Goal: Task Accomplishment & Management: Complete application form

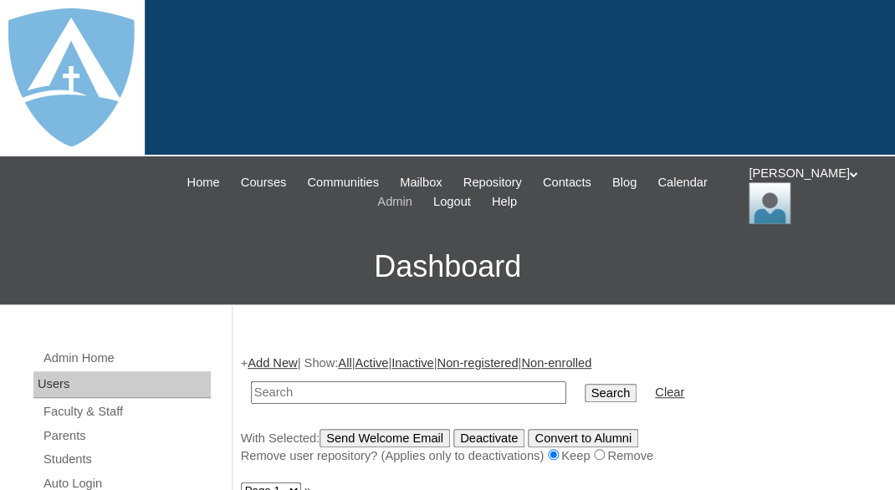
click at [412, 201] on span "Admin" at bounding box center [394, 201] width 35 height 19
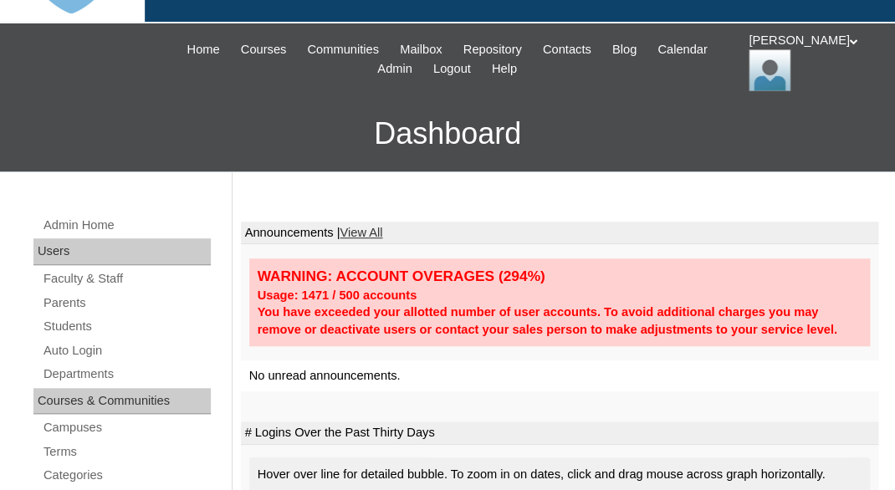
scroll to position [166, 0]
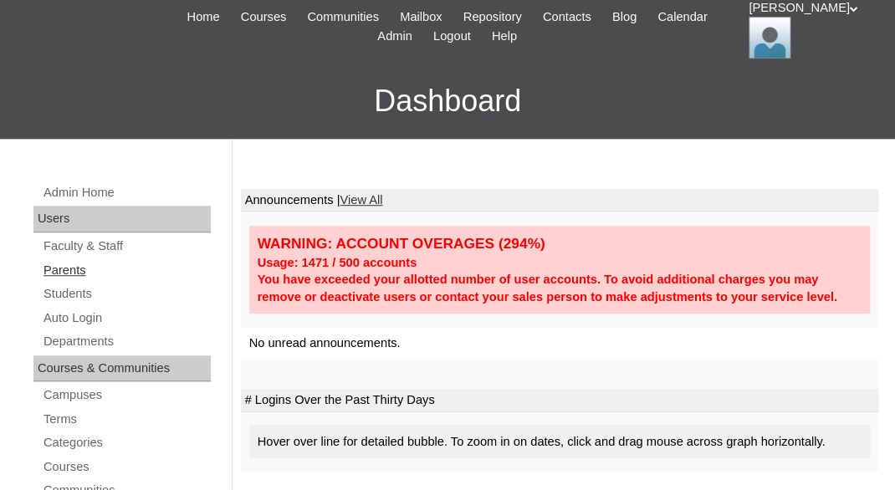
click at [73, 266] on link "Parents" at bounding box center [126, 270] width 169 height 21
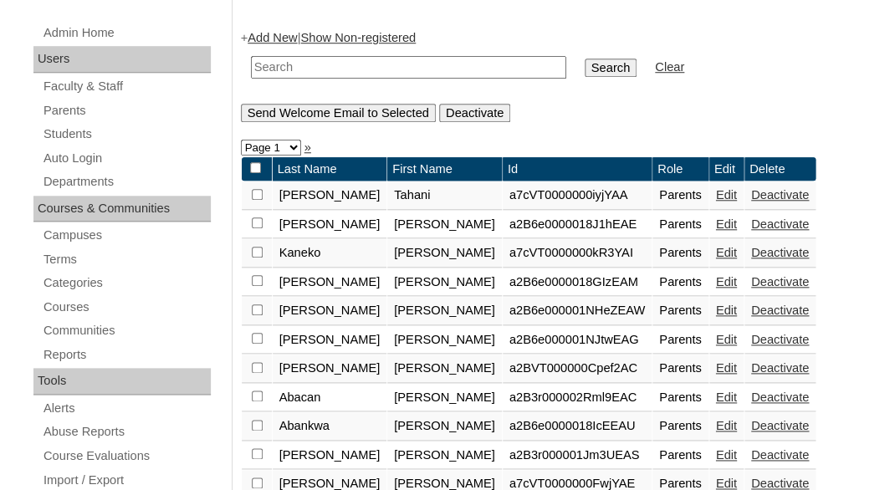
scroll to position [341, 0]
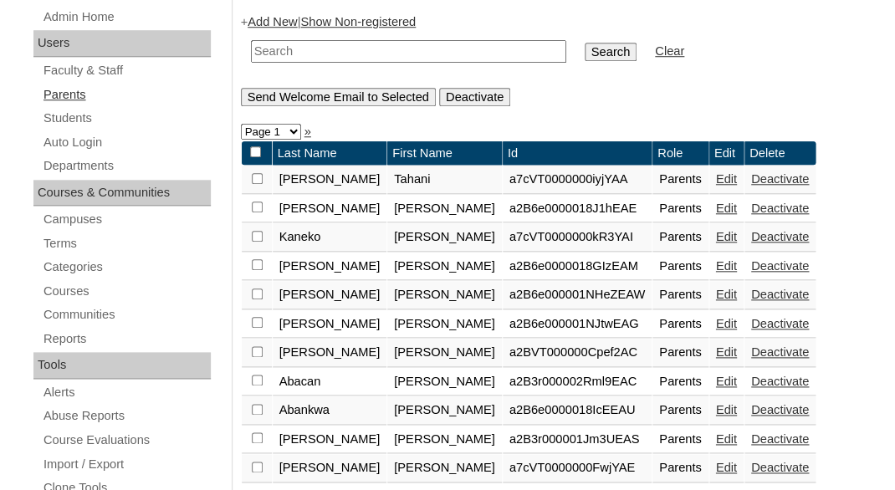
click at [66, 95] on link "Parents" at bounding box center [126, 94] width 169 height 21
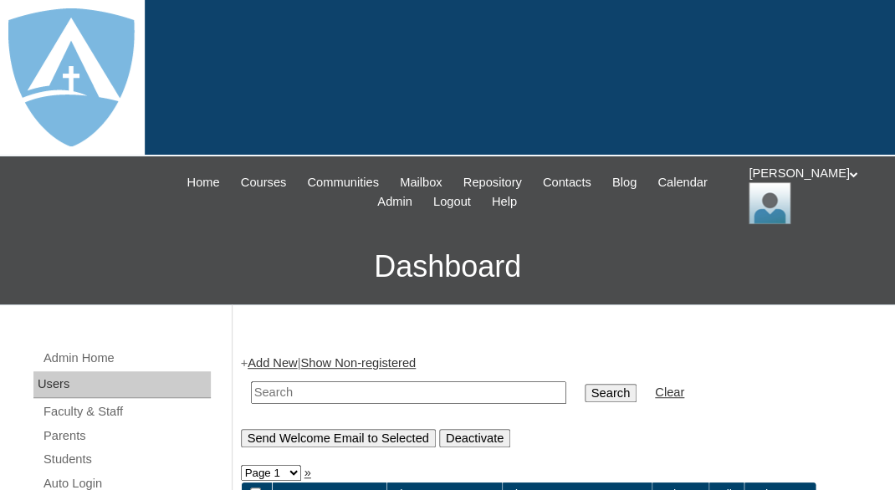
click at [275, 356] on link "Add New" at bounding box center [272, 362] width 49 height 13
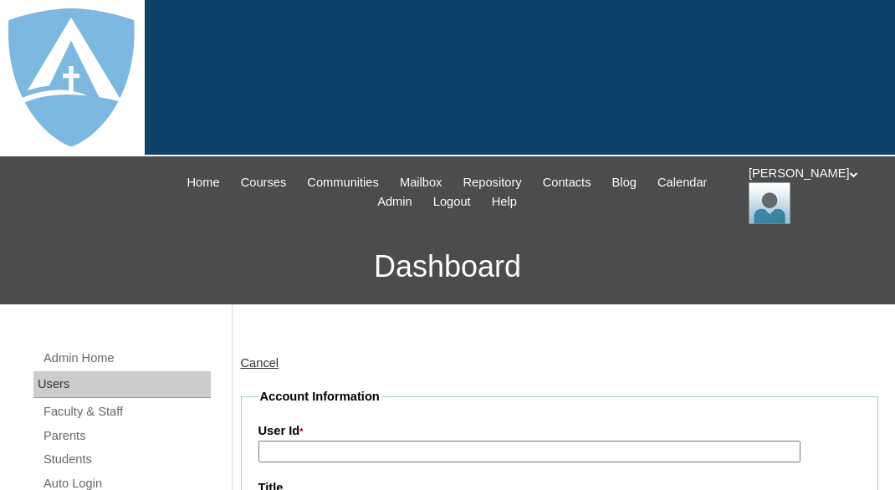
type input "tlambert"
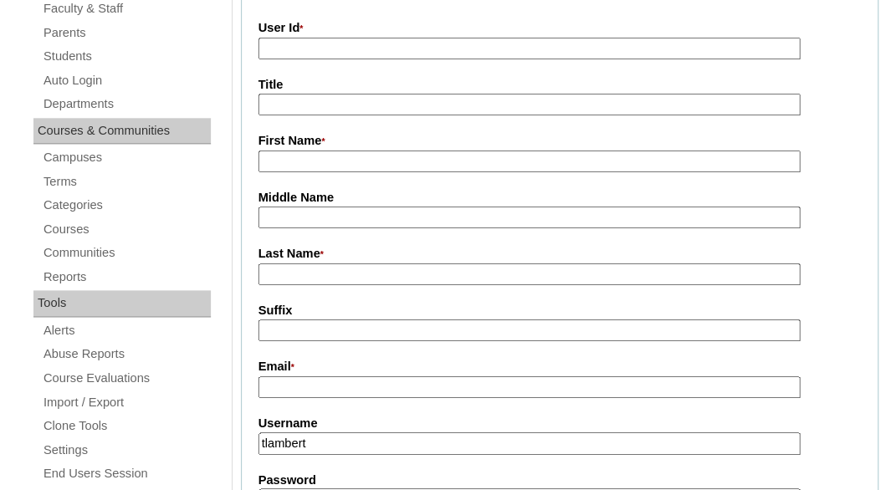
click at [376, 161] on input "First Name *" at bounding box center [529, 162] width 542 height 23
paste input "Nikia Johnson"
drag, startPoint x: 296, startPoint y: 161, endPoint x: 465, endPoint y: 159, distance: 169.0
click at [465, 159] on input "Nikia Johnson" at bounding box center [529, 162] width 542 height 23
type input "Nikia"
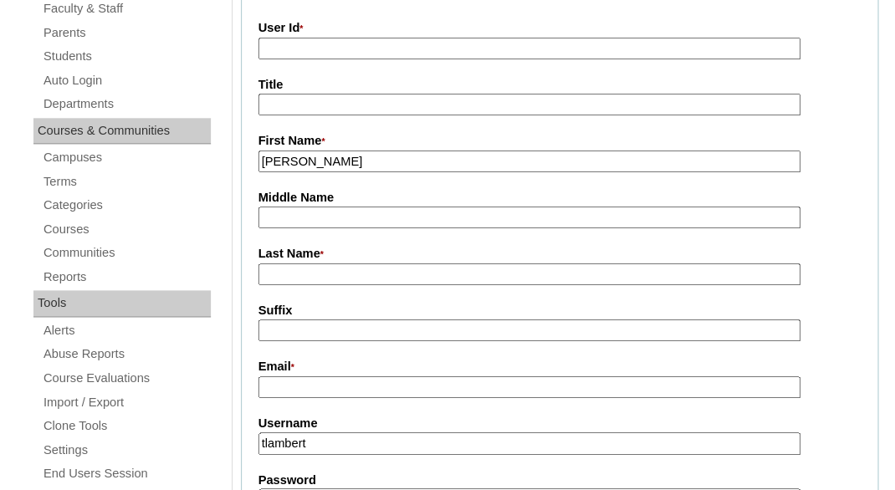
click at [274, 273] on input "Last Name *" at bounding box center [529, 275] width 542 height 23
paste input "Johnson"
type input "Johnson"
click at [276, 324] on input "Suffix" at bounding box center [529, 331] width 542 height 23
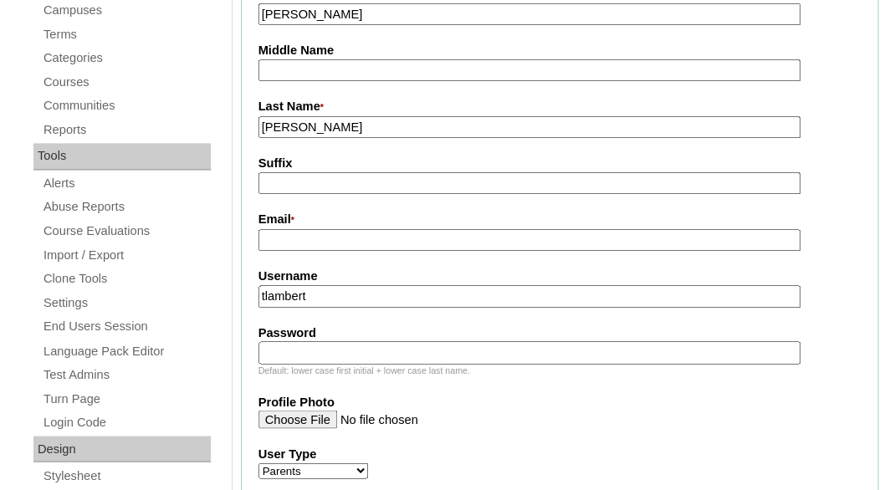
scroll to position [551, 0]
click at [320, 238] on input "Email *" at bounding box center [529, 239] width 542 height 23
paste input "artemisn@yahoo.com"
type input "artemisn@yahoo.com"
click at [342, 294] on input "tlambert" at bounding box center [529, 295] width 542 height 23
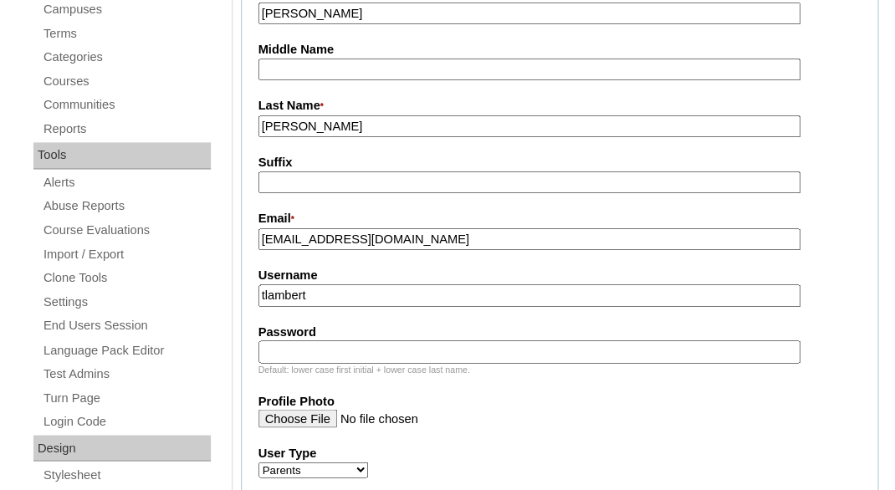
click at [342, 294] on input "tlambert" at bounding box center [529, 295] width 542 height 23
paste input "artemisn@yahoo.com"
type input "artemisn@yahoo.com"
click at [325, 340] on input "Password" at bounding box center [529, 351] width 542 height 23
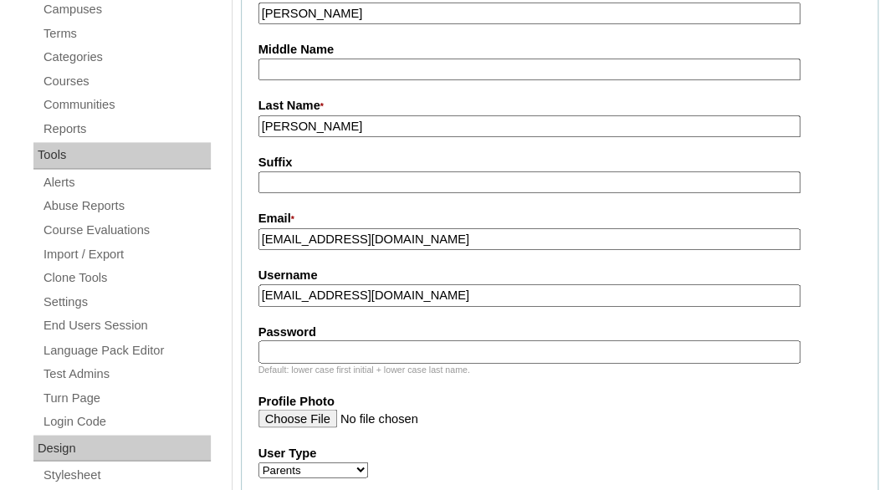
paste input "artemisn@yahoo.com"
type input "artemisn@yahoo.com"
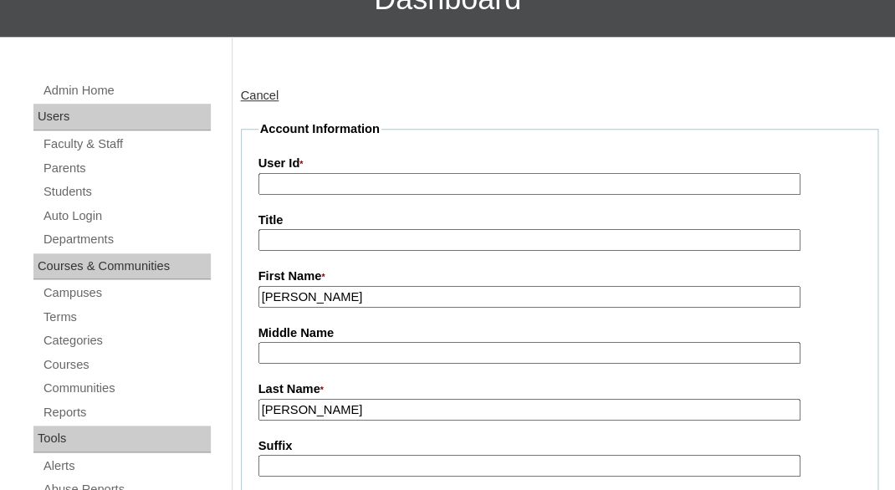
scroll to position [267, 0]
click at [377, 182] on input "User Id *" at bounding box center [529, 185] width 542 height 23
paste input "a7cVT0000000qTFYAY"
type input "a7cVT0000000qTFYAY"
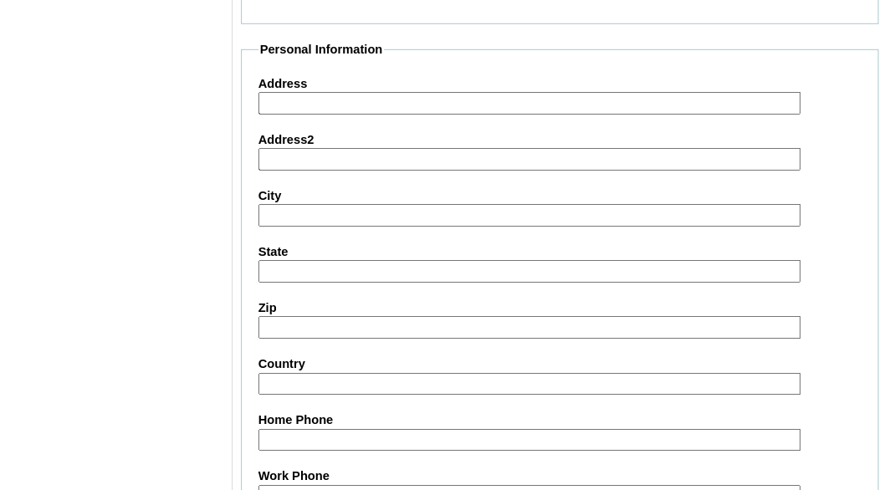
scroll to position [1888, 0]
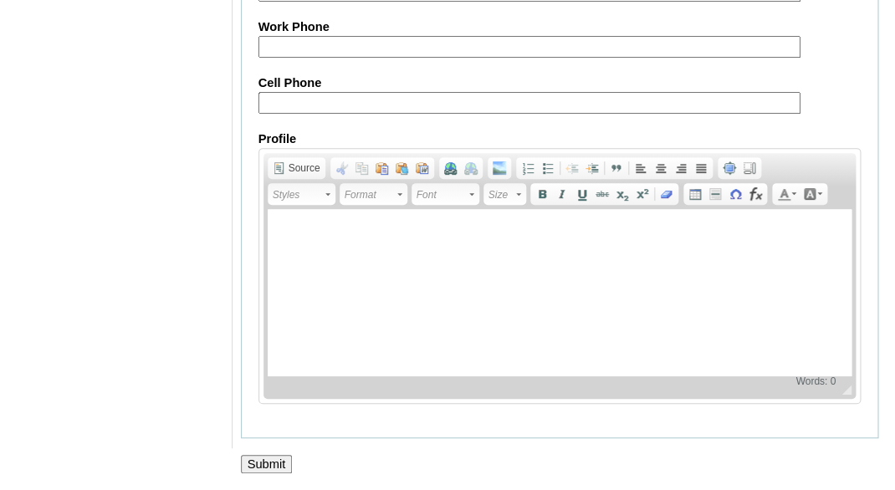
click at [269, 456] on input "Submit" at bounding box center [267, 464] width 52 height 18
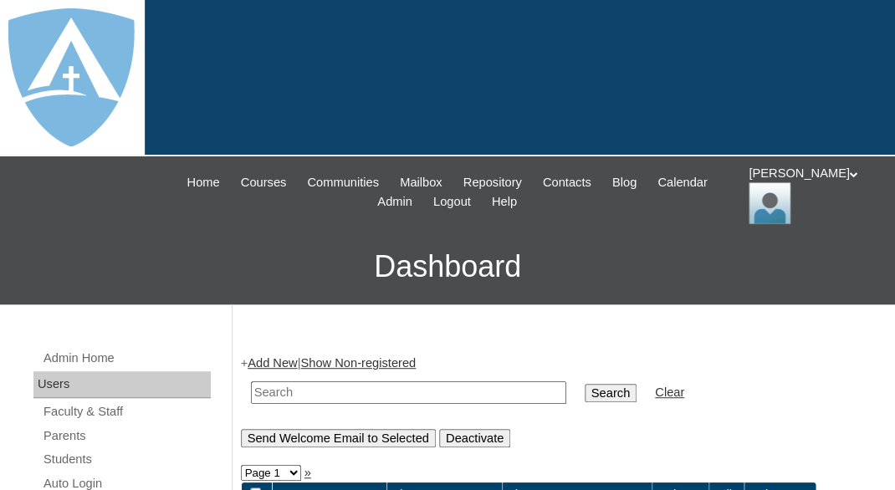
scroll to position [153, 0]
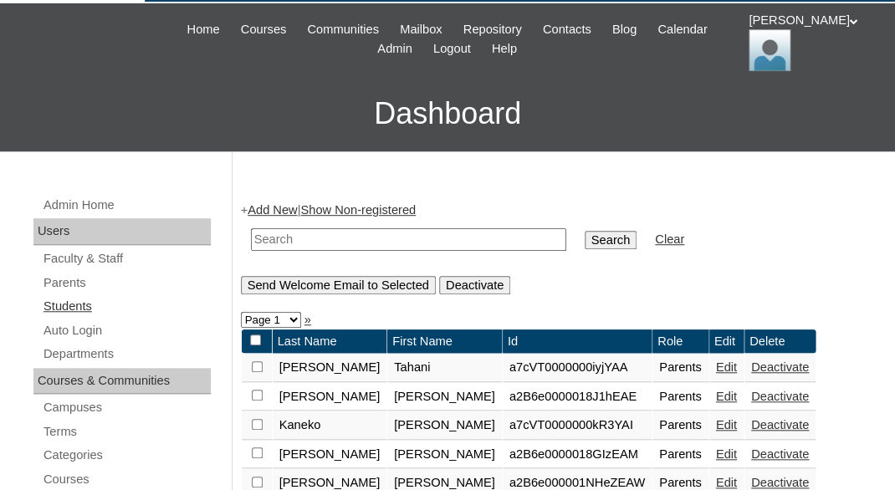
click at [84, 301] on link "Students" at bounding box center [126, 306] width 169 height 21
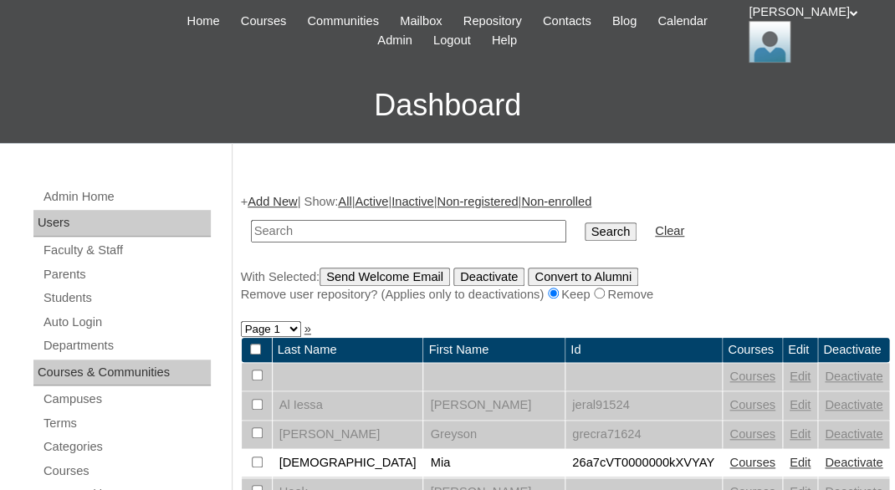
scroll to position [184, 0]
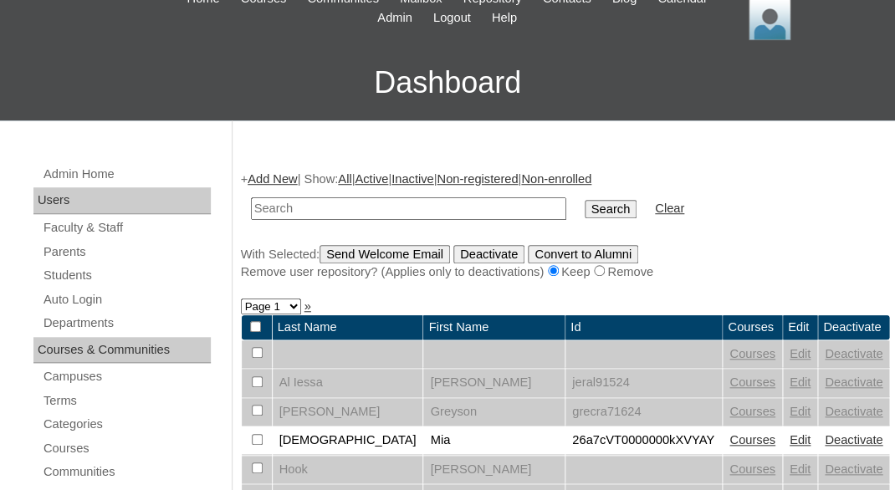
click at [269, 172] on link "Add New" at bounding box center [272, 178] width 49 height 13
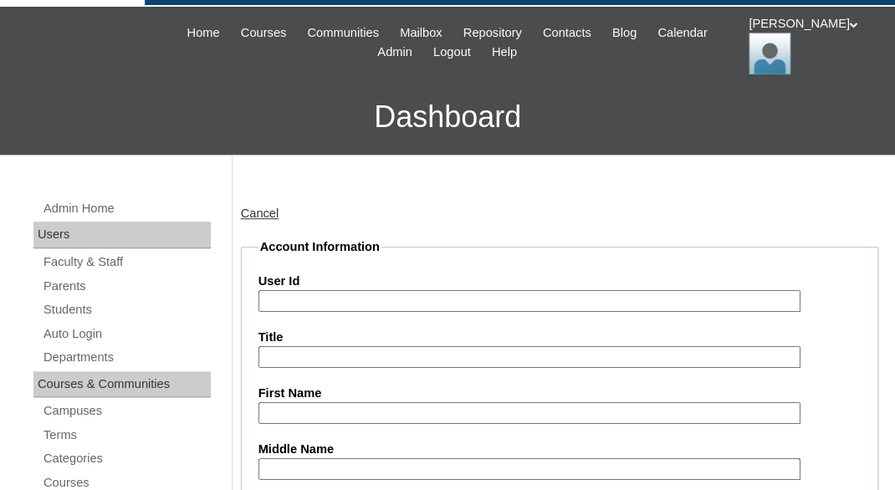
scroll to position [315, 0]
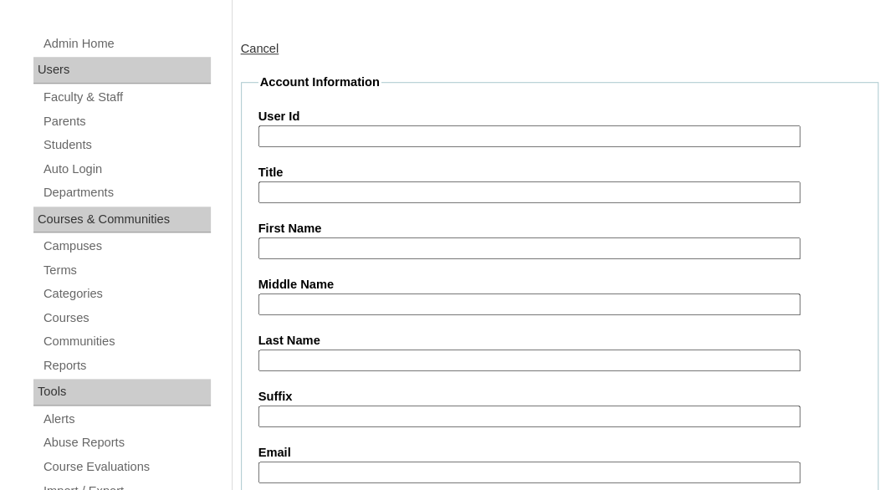
click at [330, 246] on input "First Name" at bounding box center [529, 249] width 542 height 23
paste input "[PERSON_NAME]"
drag, startPoint x: 292, startPoint y: 247, endPoint x: 406, endPoint y: 253, distance: 113.9
click at [406, 253] on input "Lillie Johnson" at bounding box center [529, 249] width 542 height 23
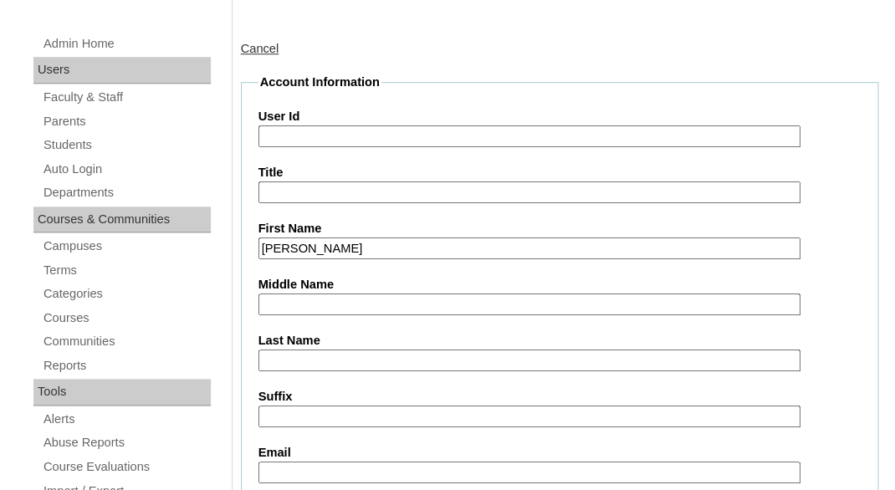
type input "Lillie"
click at [303, 355] on input "Last Name" at bounding box center [529, 361] width 542 height 23
paste input "Johnson"
type input "Johnson"
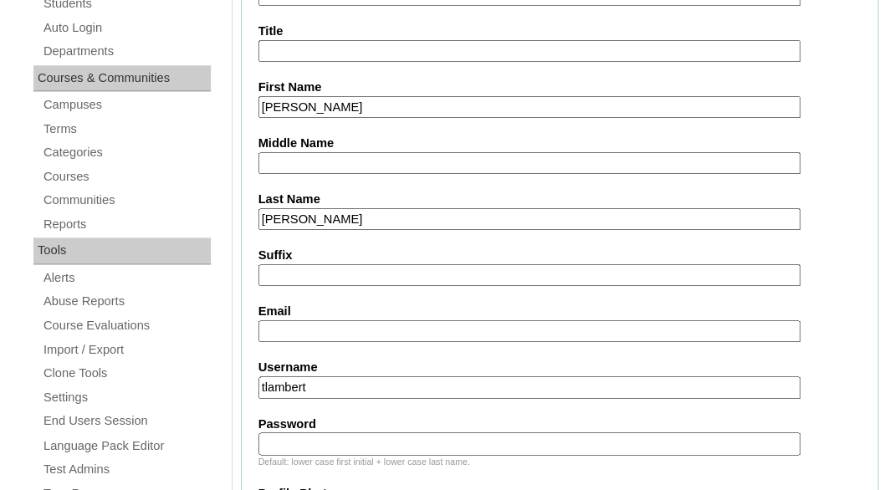
scroll to position [495, 0]
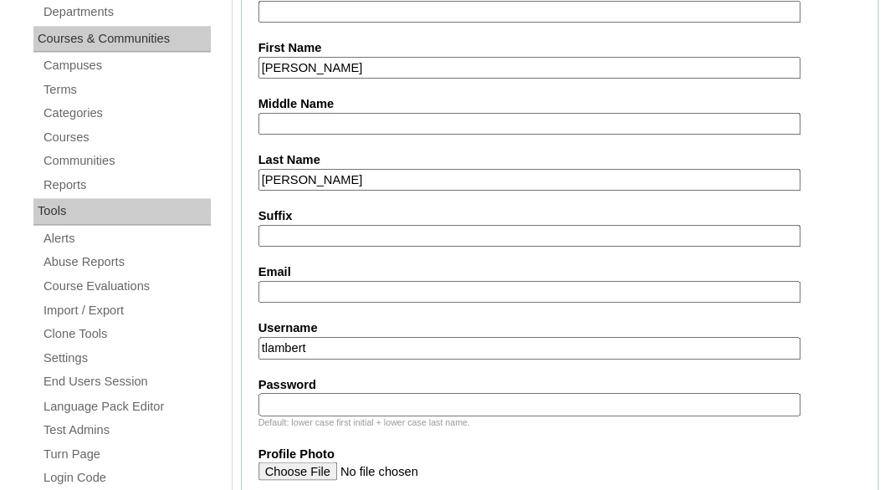
click at [303, 287] on input "Email" at bounding box center [529, 292] width 542 height 23
paste input "artemisn@yahoo.com"
type input "artemisn@yahoo.com"
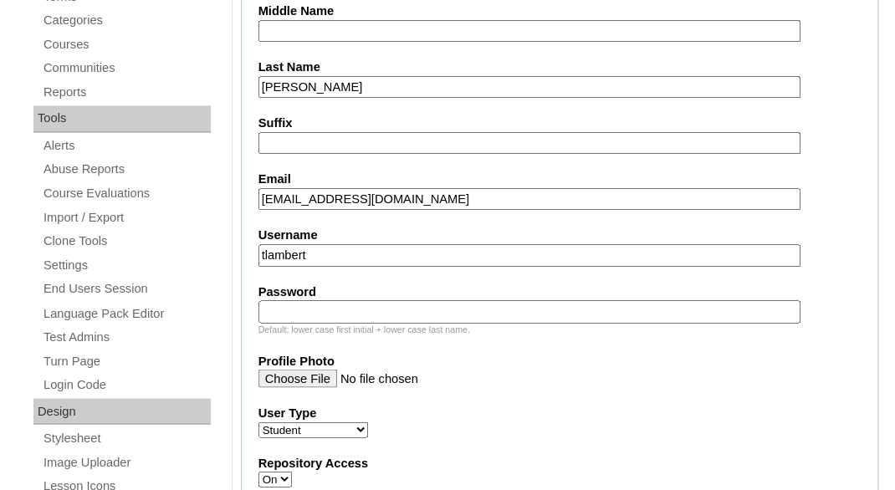
scroll to position [649, 0]
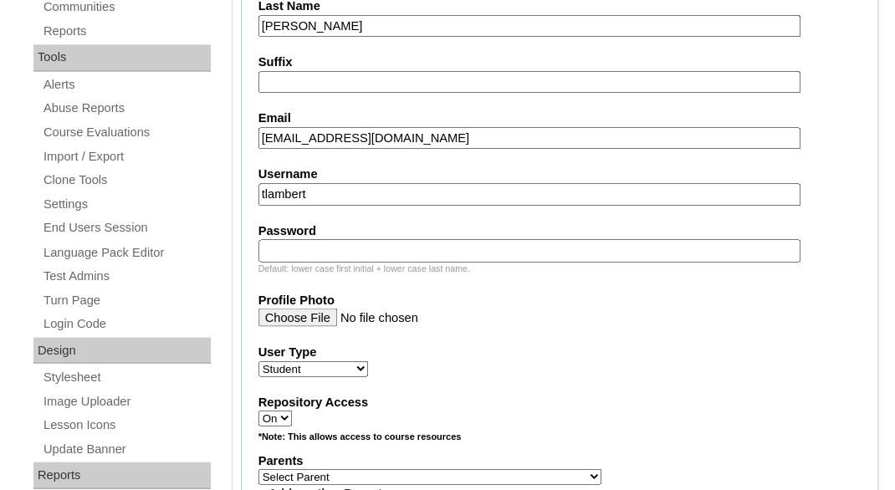
click at [392, 190] on input "tlambert" at bounding box center [529, 194] width 542 height 23
paste input "lillie.johnson@enlightiumstudent.com"
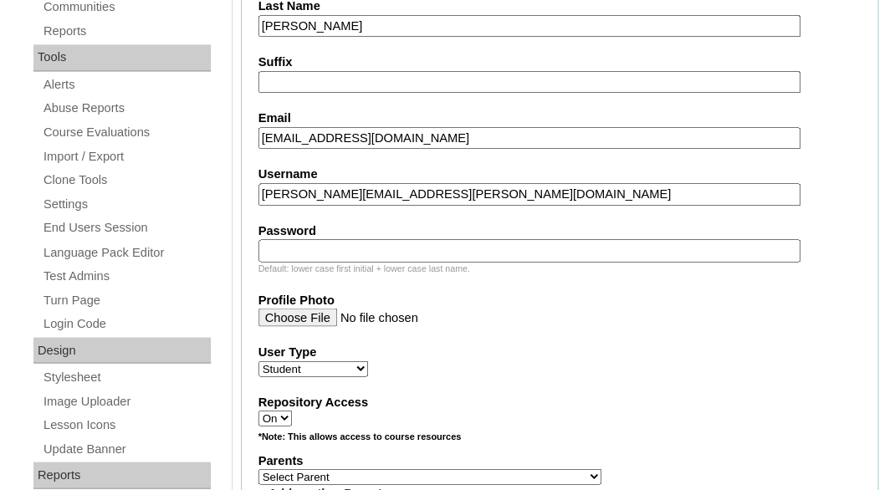
type input "lillie.johnson@enlightiumstudent.com"
click at [361, 245] on input "Password" at bounding box center [529, 250] width 542 height 23
paste input "lillie.johnson@enlightiumstudent.com"
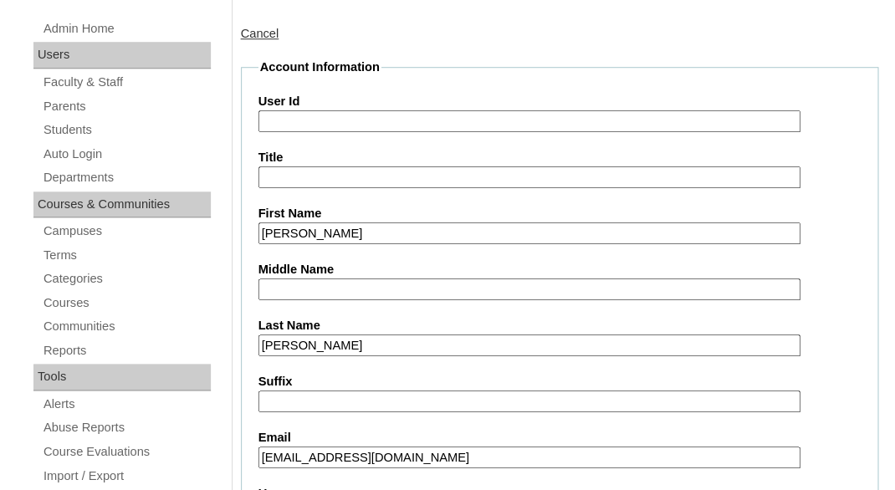
scroll to position [289, 0]
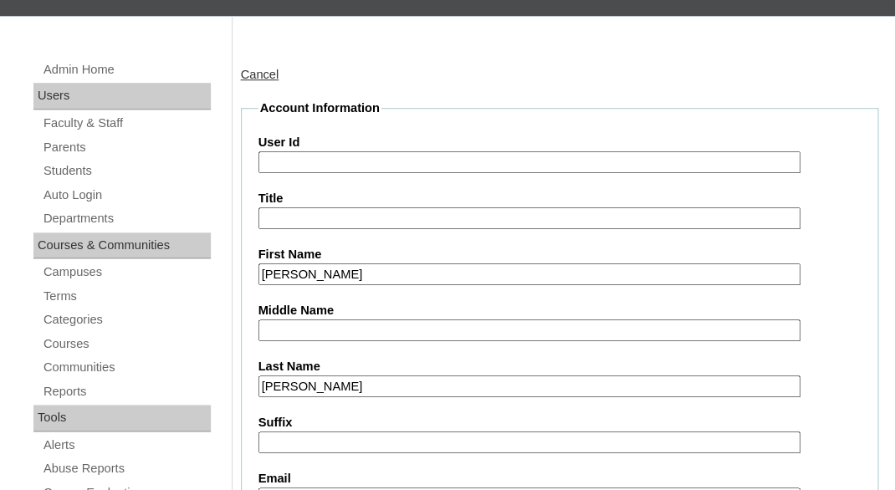
type input "lillie.johnson@enlightiumstudent.com"
click at [327, 162] on input "User Id" at bounding box center [529, 162] width 542 height 23
paste input "lillie.johnson@enlightiumstudent.com"
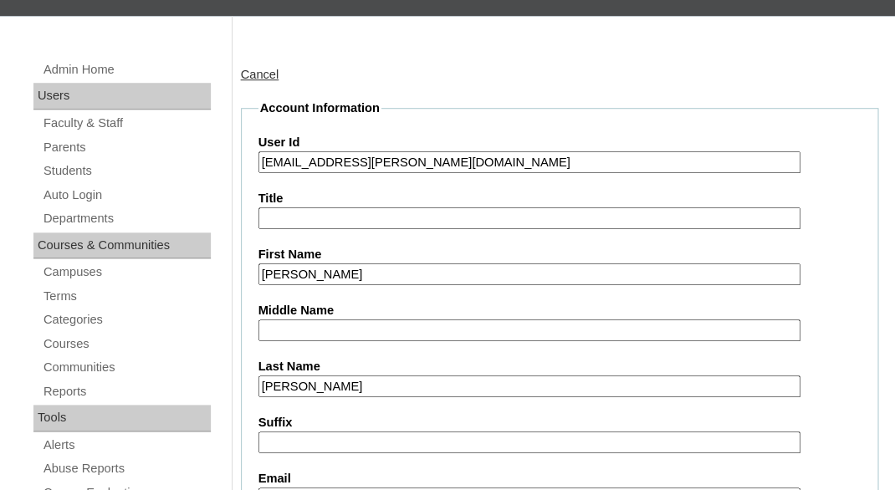
type input "26lillie.johnson@enlightiumstudent.com"
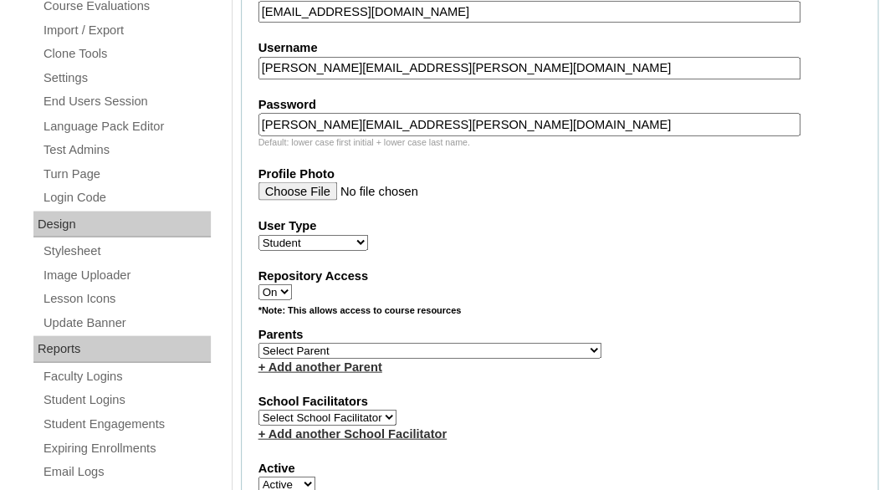
scroll to position [834, 0]
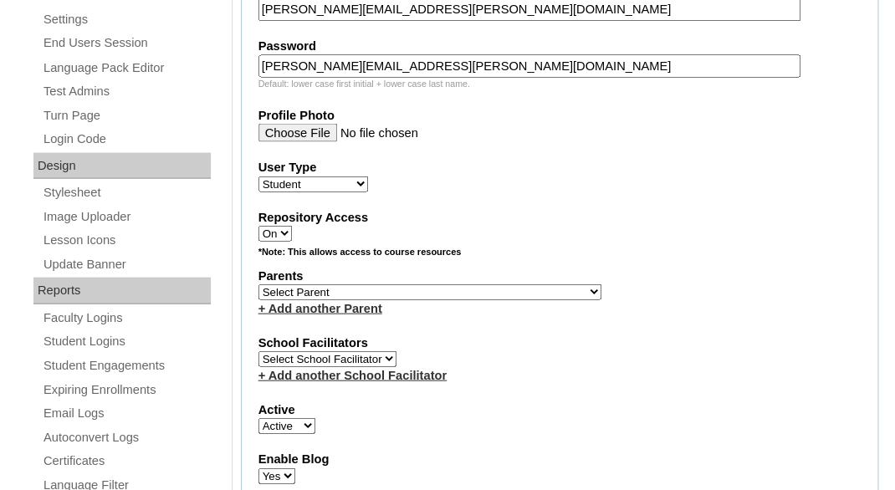
click at [258, 284] on select "Select Parent Abbas, Tahani Garcia, Rosa Kaneko, Chad Labourdette, Jessica Nich…" at bounding box center [429, 292] width 343 height 16
select select "101603"
click option "Johnson, Nikia" at bounding box center [0, 0] width 0 height 0
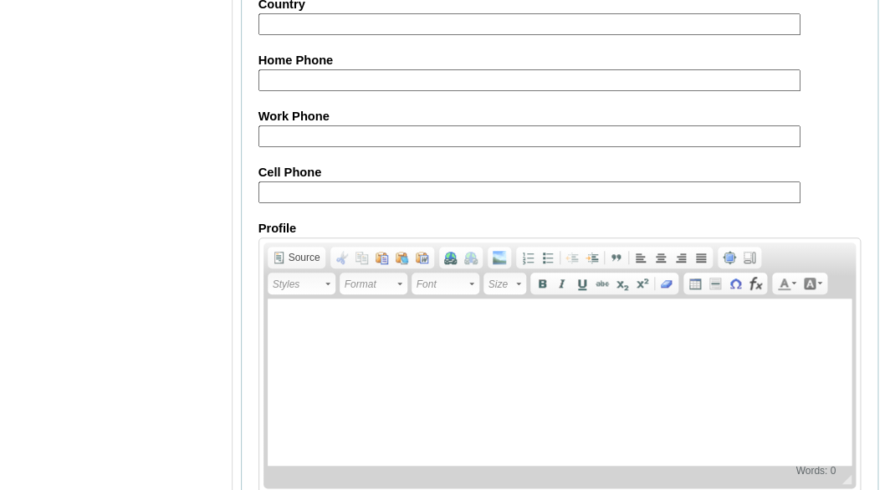
scroll to position [2188, 0]
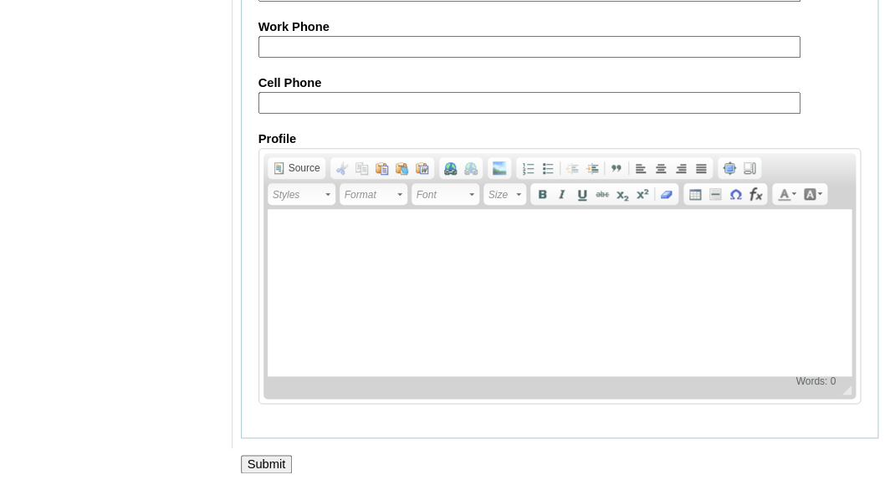
click at [272, 468] on input "Submit" at bounding box center [267, 464] width 52 height 18
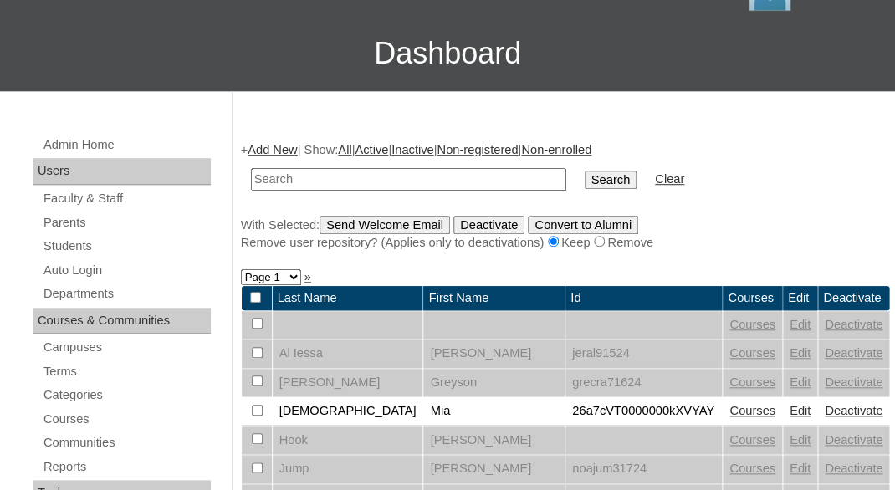
scroll to position [216, 0]
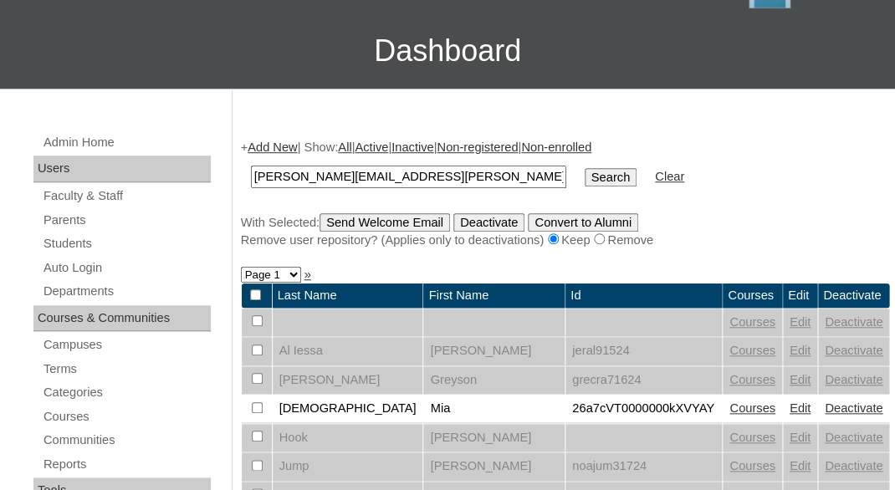
type input "[PERSON_NAME][EMAIL_ADDRESS][PERSON_NAME][DOMAIN_NAME]"
click at [585, 168] on input "Search" at bounding box center [611, 177] width 52 height 18
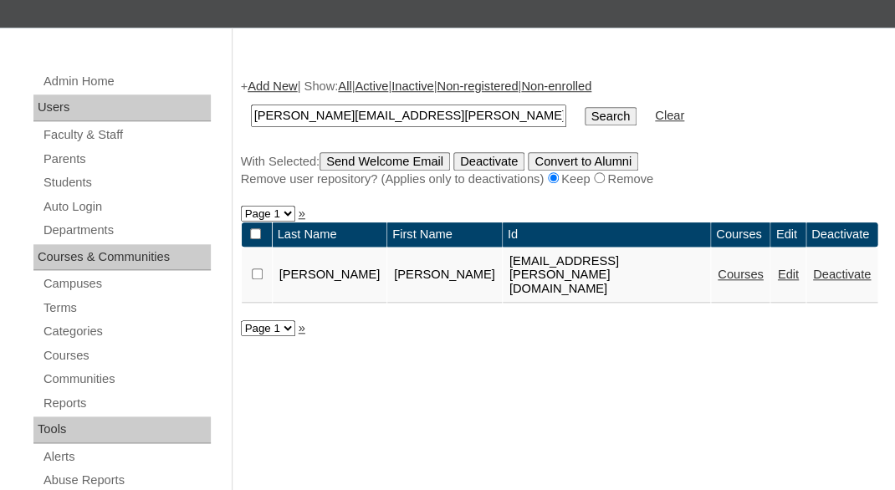
scroll to position [303, 0]
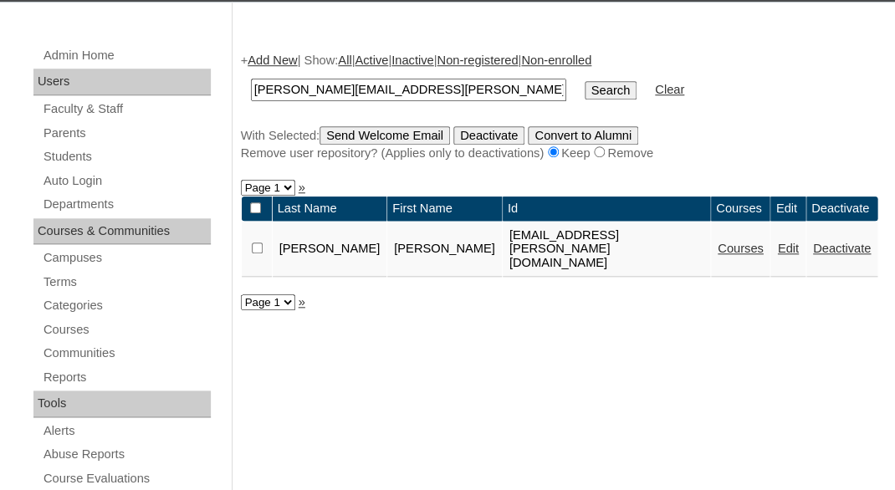
click at [718, 242] on link "Courses" at bounding box center [741, 248] width 46 height 13
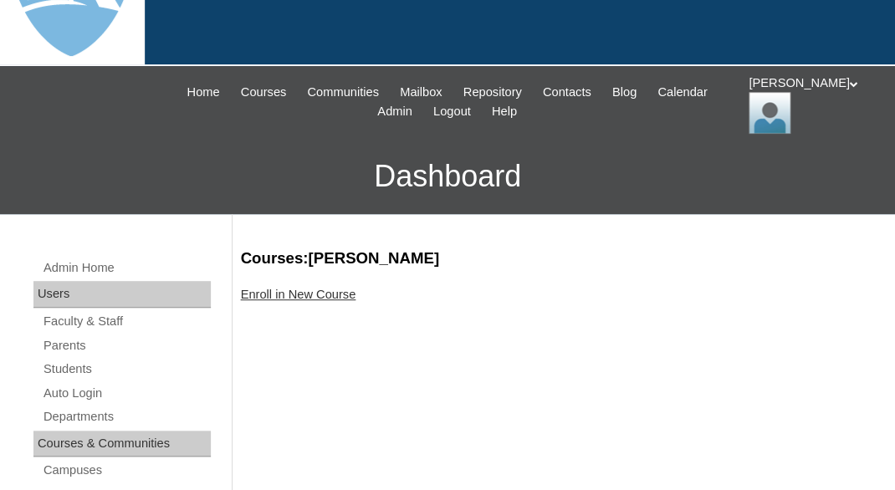
scroll to position [121, 0]
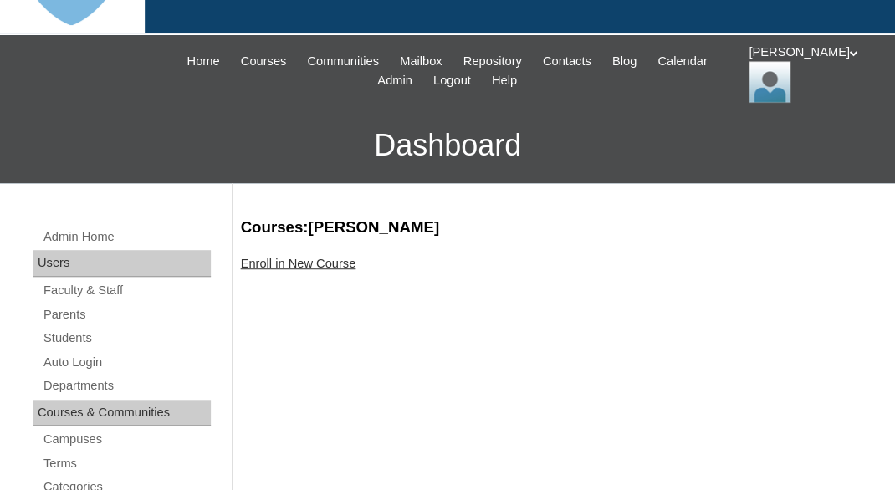
click at [333, 260] on link "Enroll in New Course" at bounding box center [298, 263] width 115 height 13
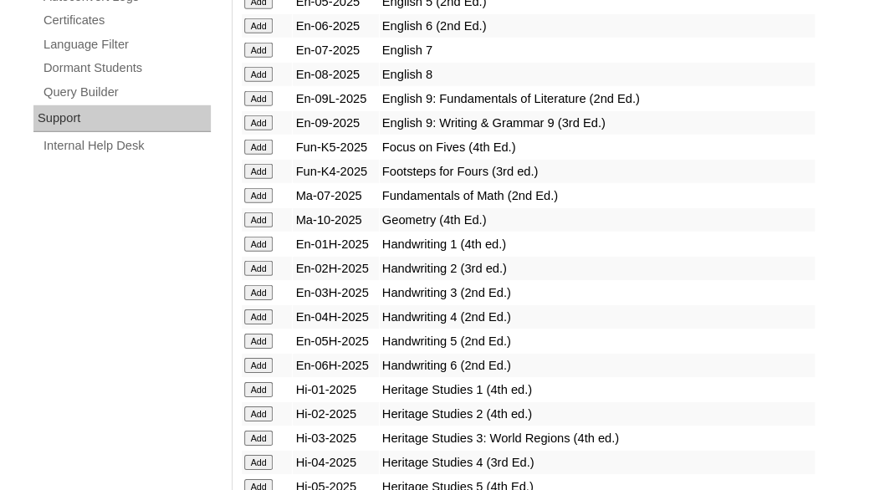
scroll to position [1277, 0]
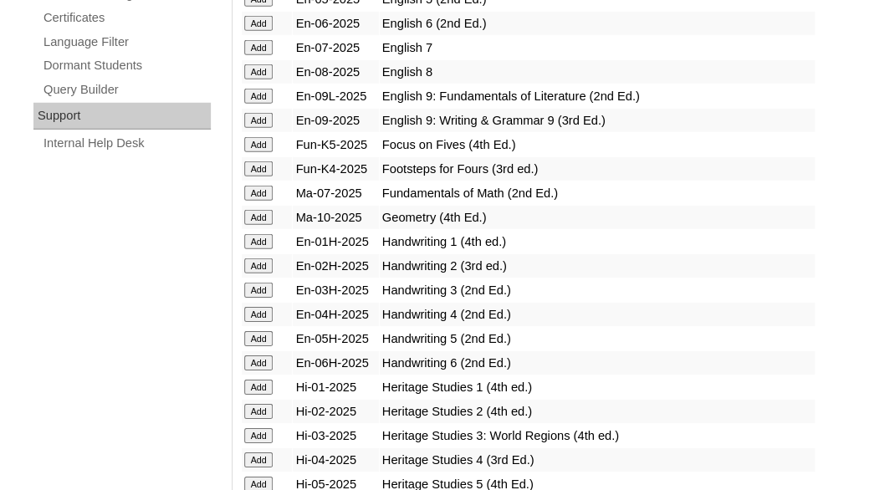
click at [255, 152] on input "Add" at bounding box center [258, 144] width 29 height 15
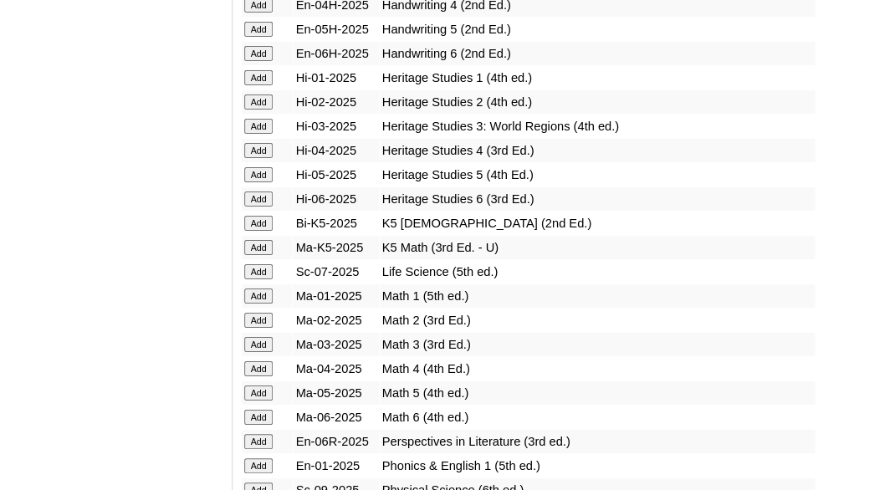
scroll to position [1684, 0]
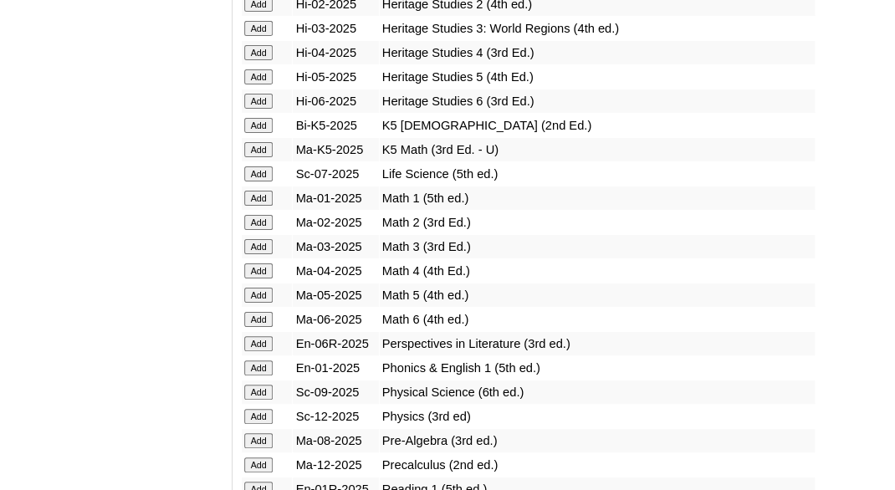
click at [258, 133] on input "Add" at bounding box center [258, 125] width 29 height 15
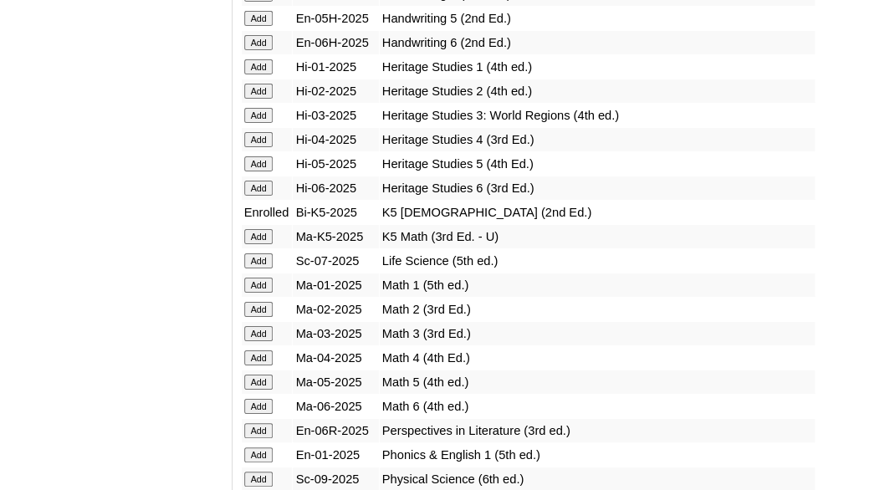
scroll to position [1600, 0]
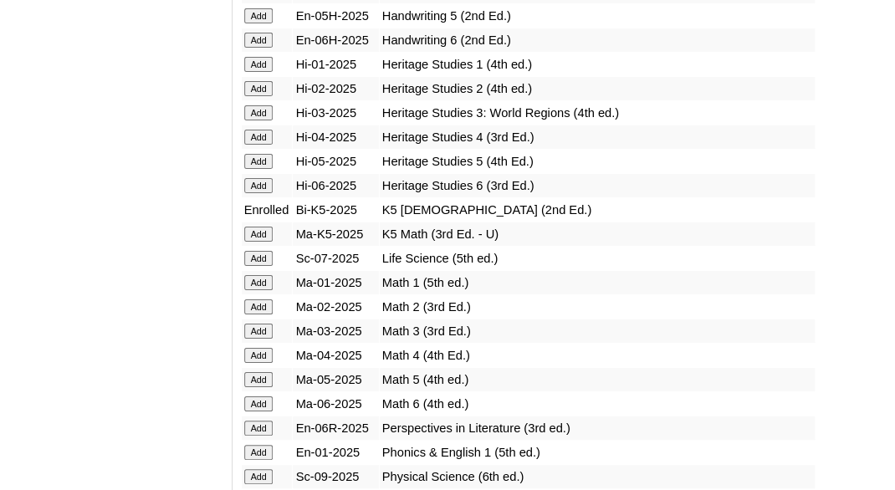
click at [260, 242] on input "Add" at bounding box center [258, 234] width 29 height 15
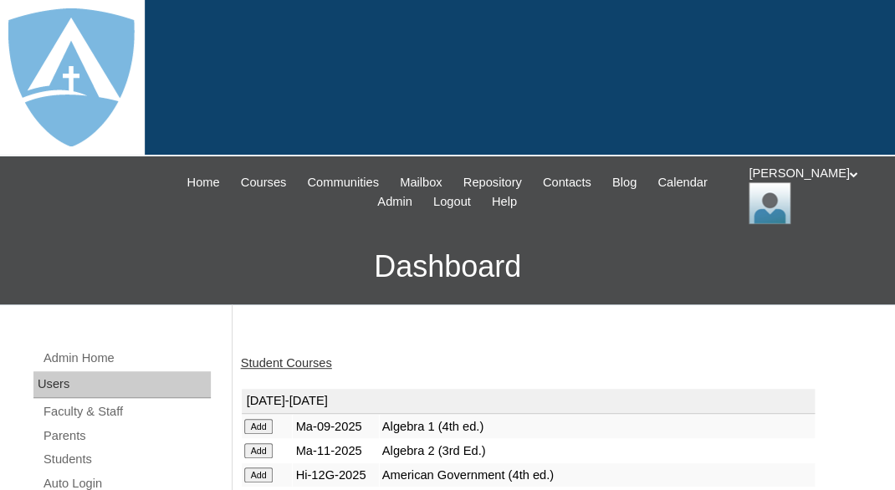
click at [294, 362] on link "Student Courses" at bounding box center [286, 362] width 91 height 13
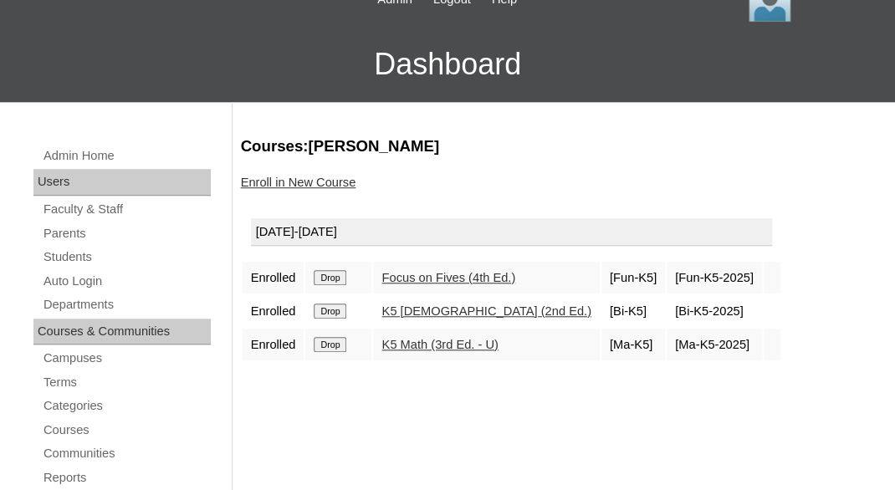
scroll to position [203, 0]
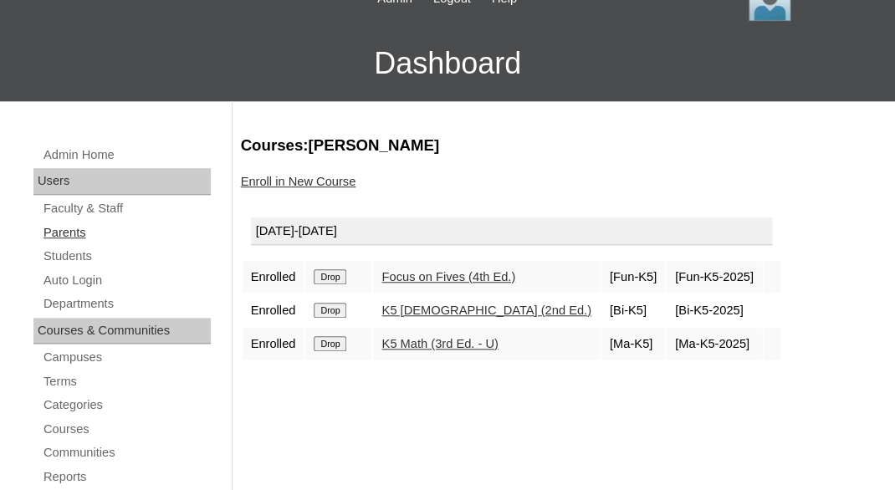
click at [60, 229] on link "Parents" at bounding box center [126, 233] width 169 height 21
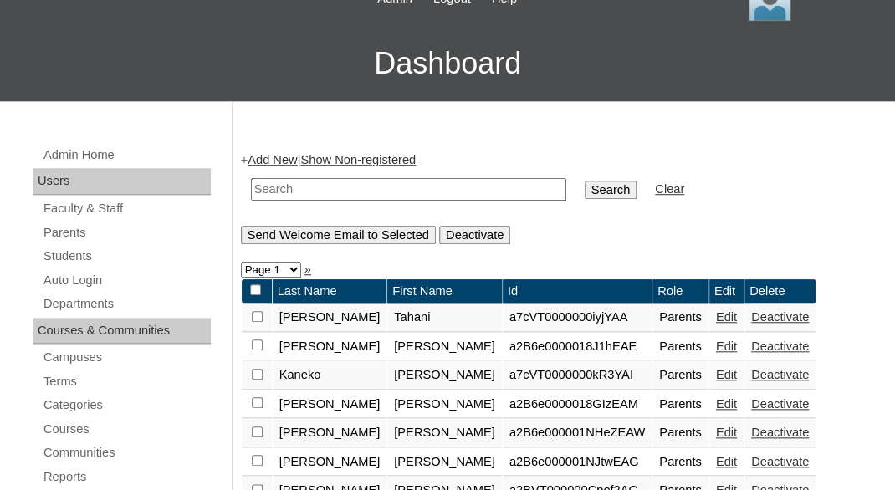
scroll to position [140, 0]
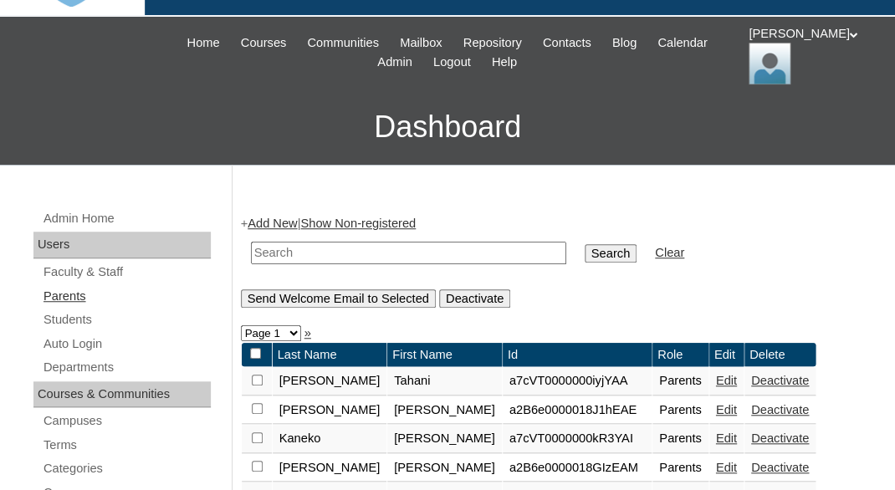
click at [68, 294] on link "Parents" at bounding box center [126, 296] width 169 height 21
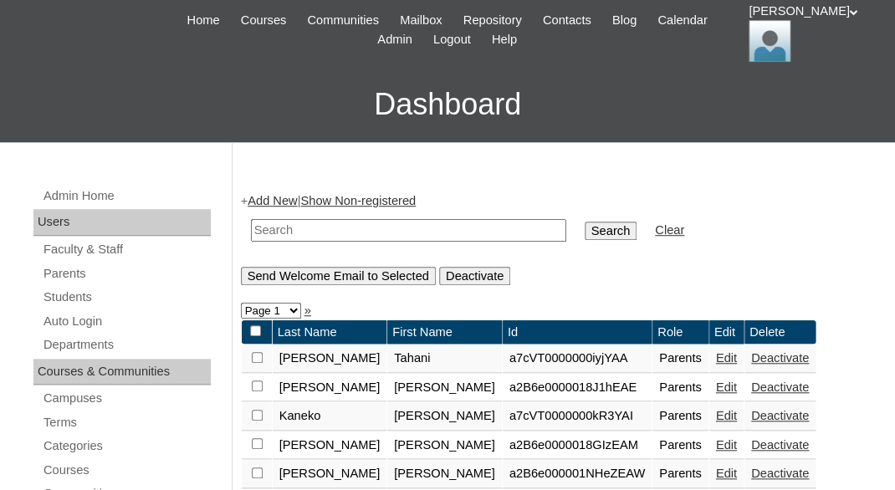
scroll to position [194, 0]
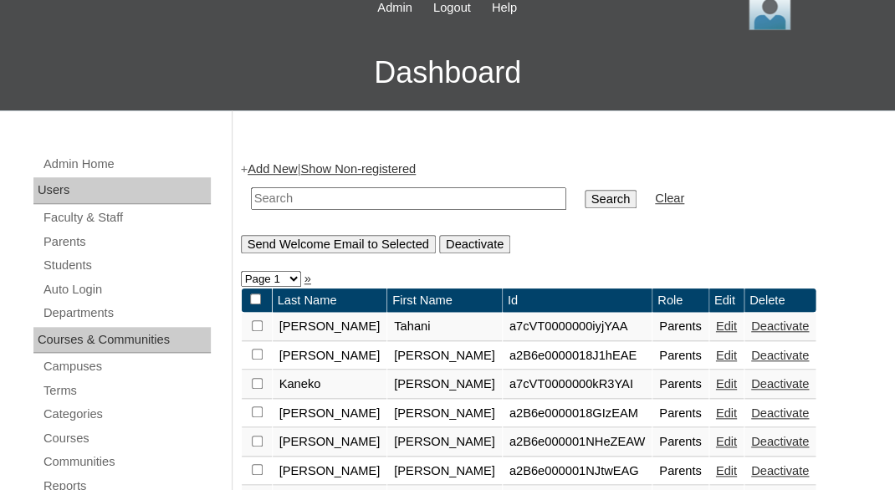
click at [292, 164] on link "Add New" at bounding box center [272, 168] width 49 height 13
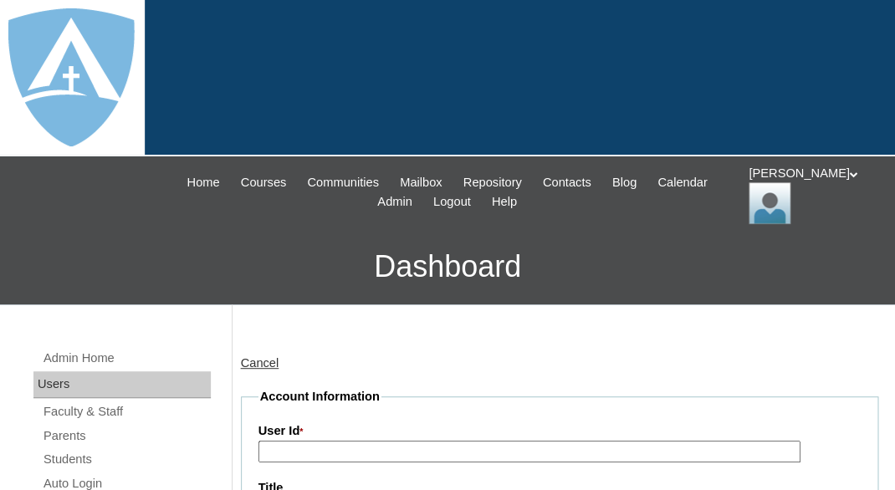
type input "tlambert"
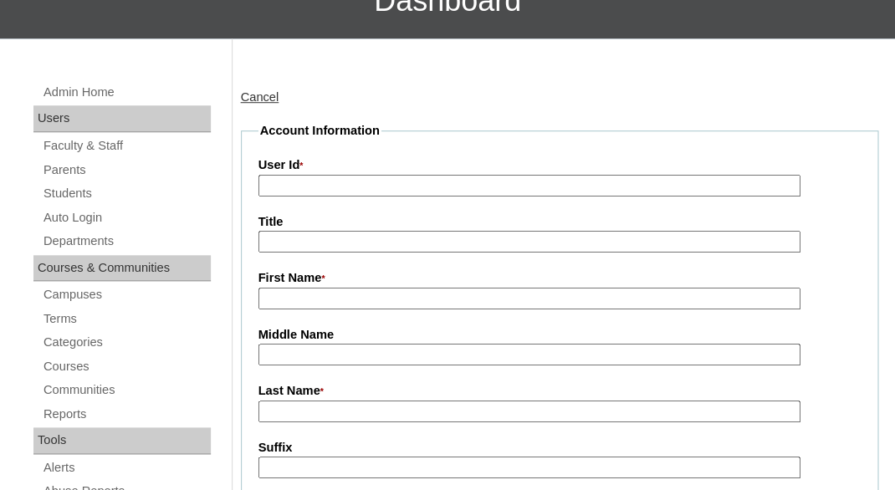
click at [352, 297] on input "First Name *" at bounding box center [529, 299] width 542 height 23
paste input "[PERSON_NAME]"
drag, startPoint x: 305, startPoint y: 293, endPoint x: 383, endPoint y: 300, distance: 79.0
click at [383, 300] on input "[PERSON_NAME]" at bounding box center [529, 299] width 542 height 23
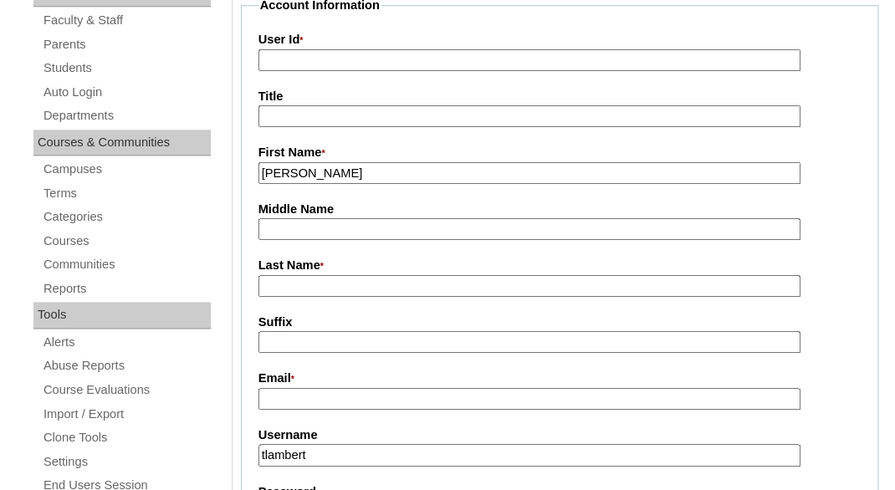
scroll to position [402, 0]
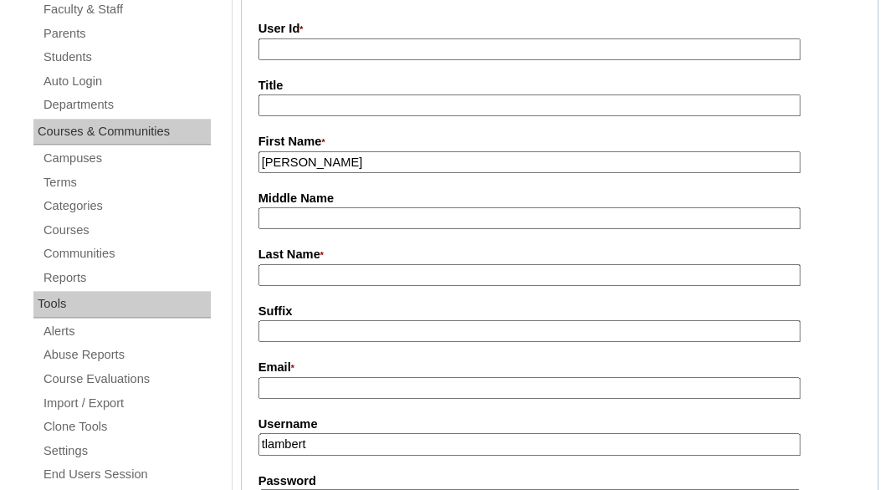
type input "[PERSON_NAME]"
click at [319, 277] on input "Last Name *" at bounding box center [529, 275] width 542 height 23
paste input "Cretu"
type input "Cretu"
click at [315, 326] on input "Suffix" at bounding box center [529, 331] width 542 height 23
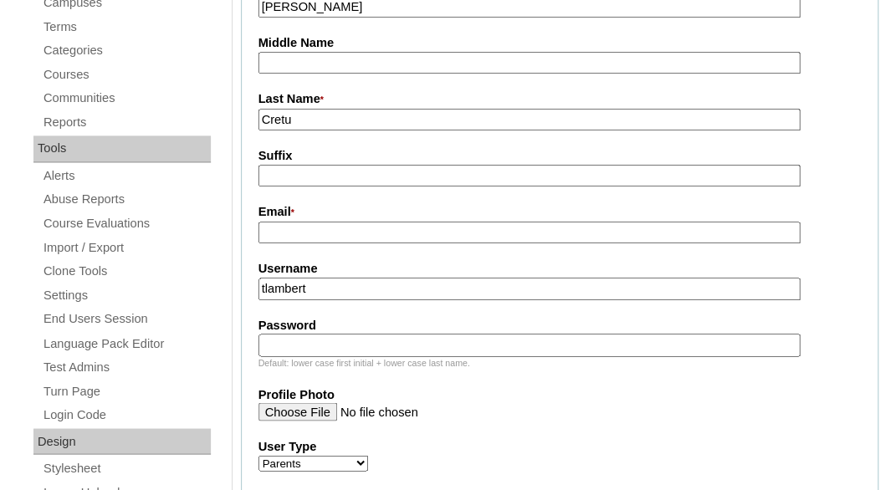
scroll to position [604, 0]
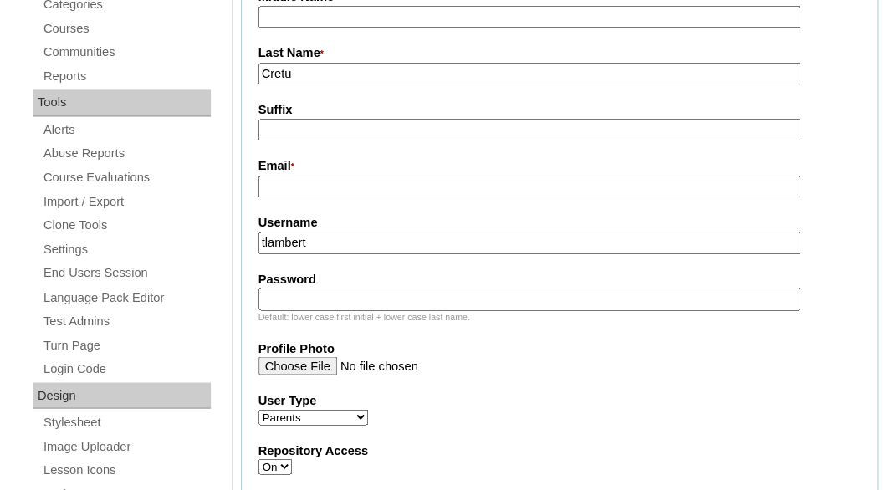
click at [397, 184] on input "Email *" at bounding box center [529, 187] width 542 height 23
paste input "[PERSON_NAME][EMAIL_ADDRESS][DOMAIN_NAME]"
type input "[PERSON_NAME][EMAIL_ADDRESS][DOMAIN_NAME]"
click at [385, 238] on input "tlambert" at bounding box center [529, 243] width 542 height 23
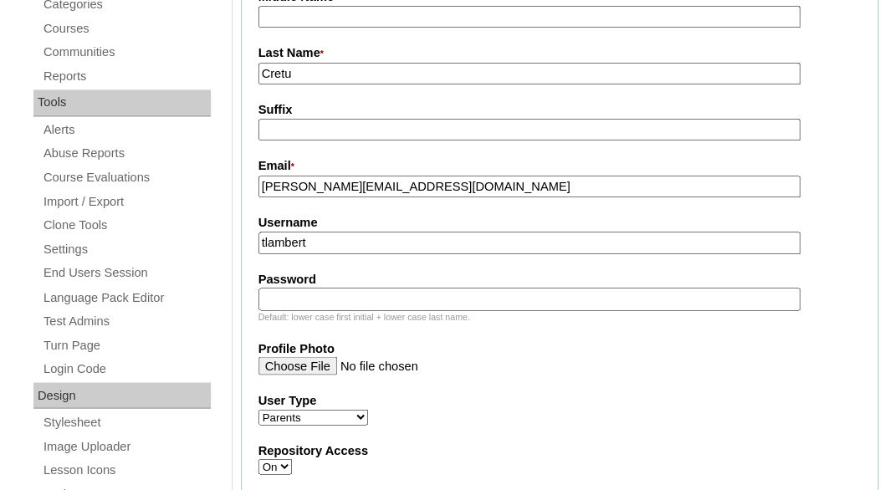
click at [385, 238] on input "tlambert" at bounding box center [529, 243] width 542 height 23
paste input "[PERSON_NAME][EMAIL_ADDRESS][DOMAIN_NAME]"
type input "[PERSON_NAME][EMAIL_ADDRESS][DOMAIN_NAME]"
click at [364, 298] on input "Password" at bounding box center [529, 299] width 542 height 23
paste input "[PERSON_NAME][EMAIL_ADDRESS][DOMAIN_NAME]"
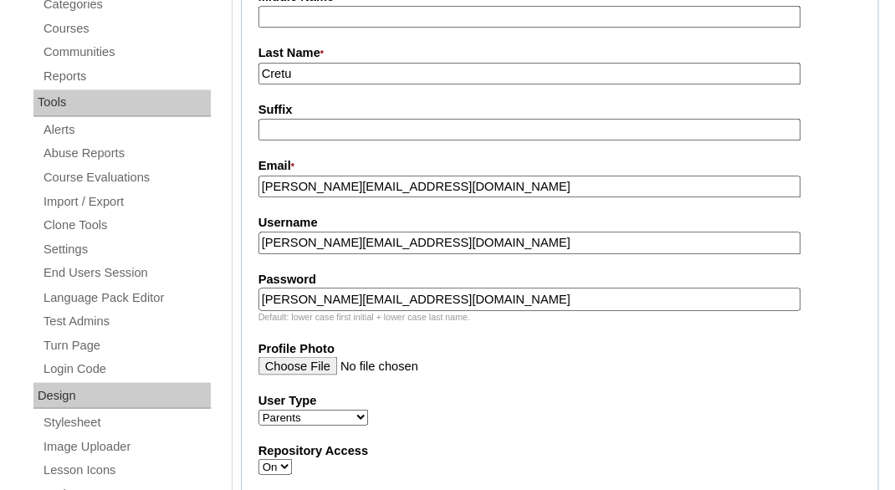
type input "[PERSON_NAME][EMAIL_ADDRESS][DOMAIN_NAME]"
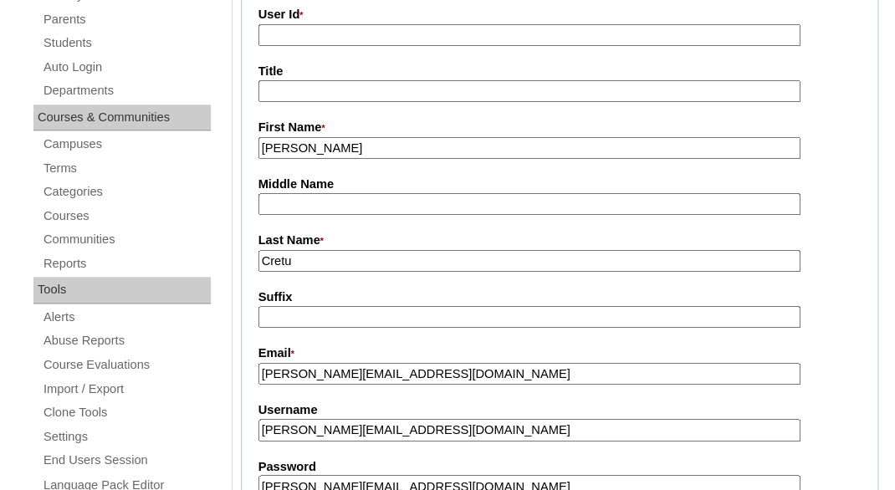
scroll to position [305, 0]
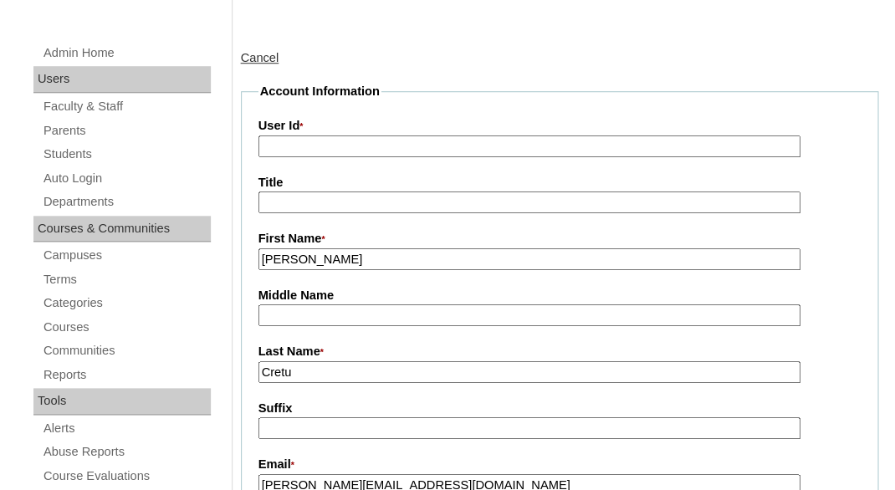
click at [397, 142] on input "User Id *" at bounding box center [529, 147] width 542 height 23
paste input "a7cVT0000000qWTYAY"
type input "a7cVT0000000qWTYAY"
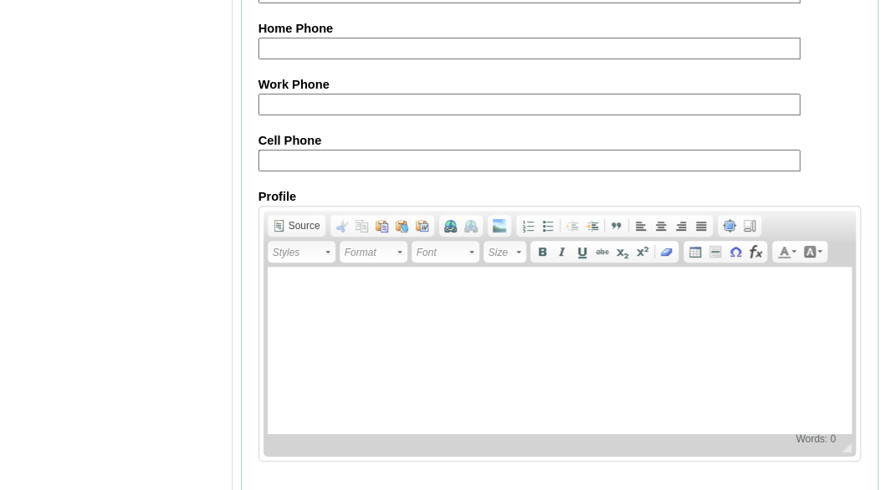
scroll to position [1888, 0]
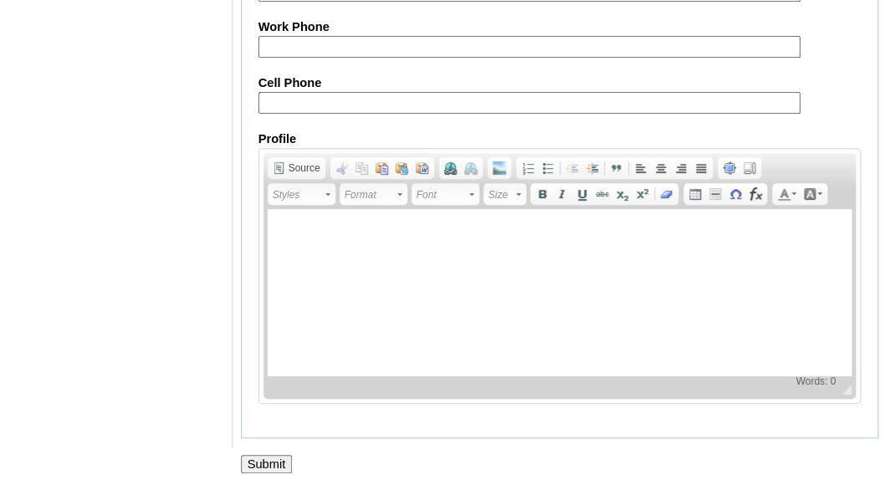
click at [262, 463] on input "Submit" at bounding box center [267, 464] width 52 height 18
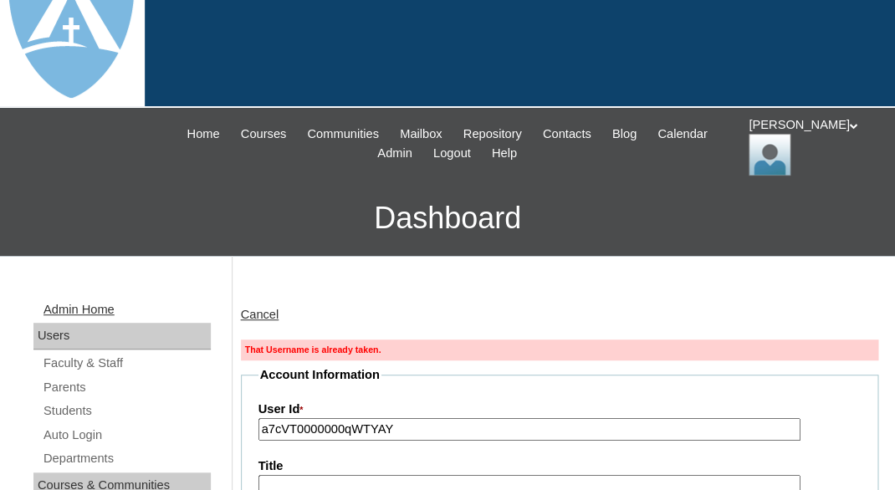
scroll to position [125, 0]
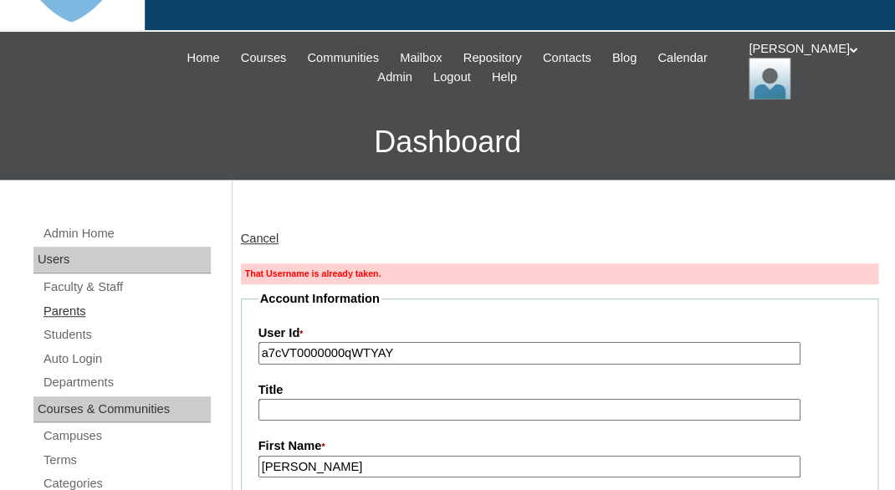
click at [86, 301] on link "Parents" at bounding box center [126, 311] width 169 height 21
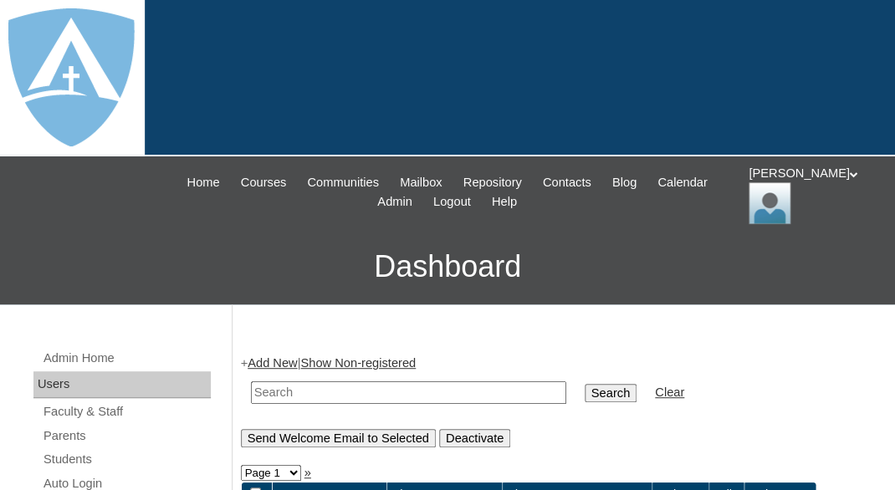
click at [269, 381] on input "text" at bounding box center [408, 392] width 315 height 23
paste input "a7cVT0000000qWTYAY"
type input "a7cVT0000000qWTYAY"
click at [585, 384] on input "Search" at bounding box center [611, 393] width 52 height 18
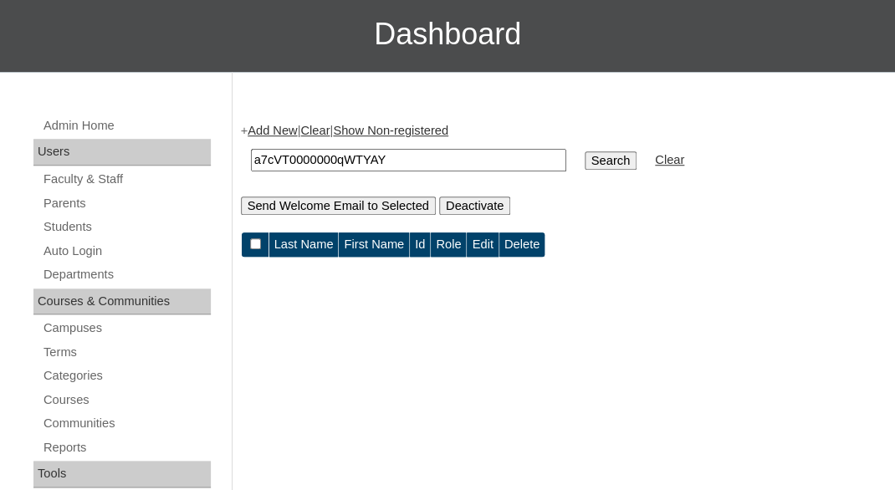
scroll to position [327, 0]
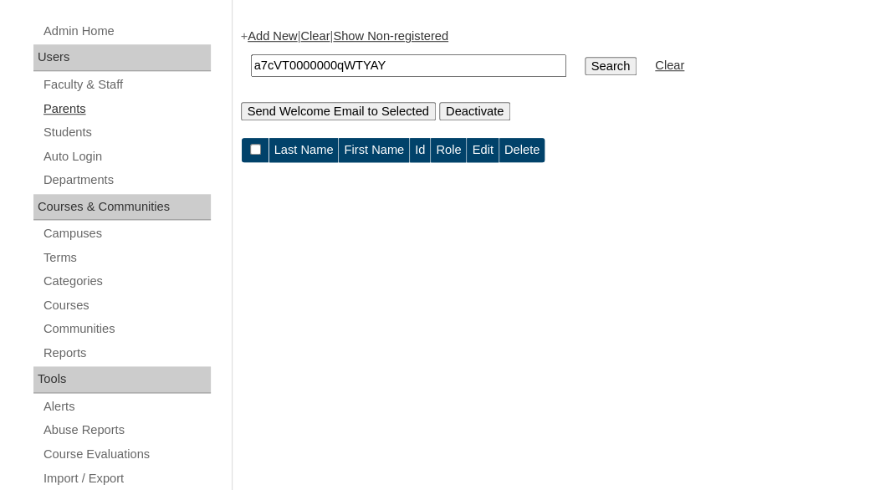
click at [70, 106] on link "Parents" at bounding box center [126, 109] width 169 height 21
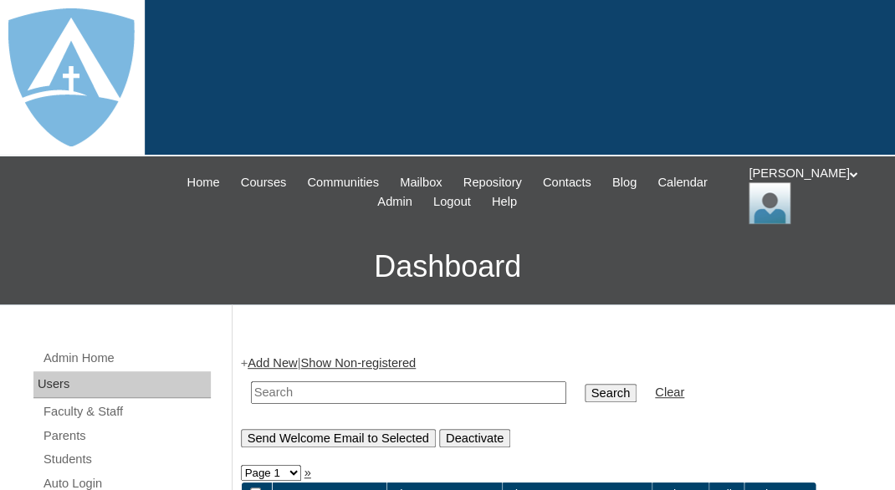
click at [304, 389] on input "text" at bounding box center [408, 392] width 315 height 23
paste input "[PERSON_NAME][EMAIL_ADDRESS][DOMAIN_NAME]"
type input "[PERSON_NAME][EMAIL_ADDRESS][DOMAIN_NAME]"
click at [585, 384] on input "Search" at bounding box center [611, 393] width 52 height 18
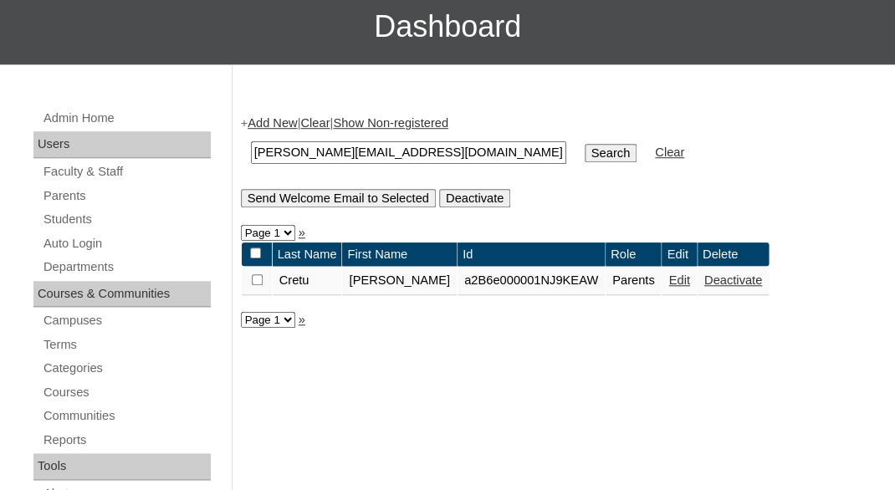
scroll to position [268, 0]
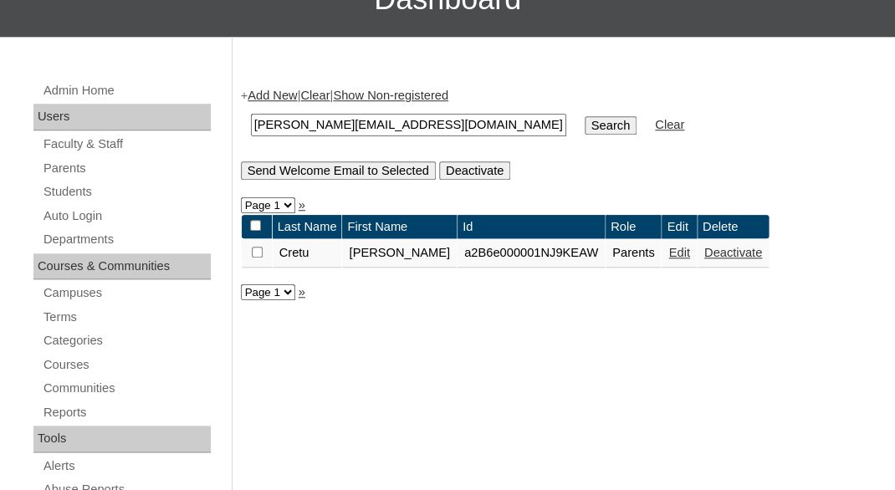
click at [668, 245] on td "Edit" at bounding box center [679, 253] width 34 height 28
click at [668, 259] on link "Edit" at bounding box center [678, 252] width 21 height 13
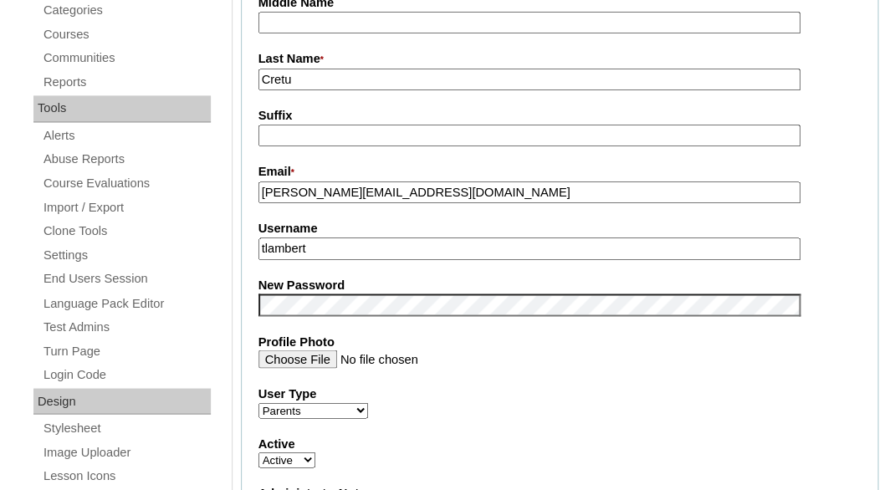
click at [354, 250] on input "tlambert" at bounding box center [529, 249] width 542 height 23
paste input "f.cretu.wpc@gmail.com"
type input "f.cretu.wpc@gmail.com"
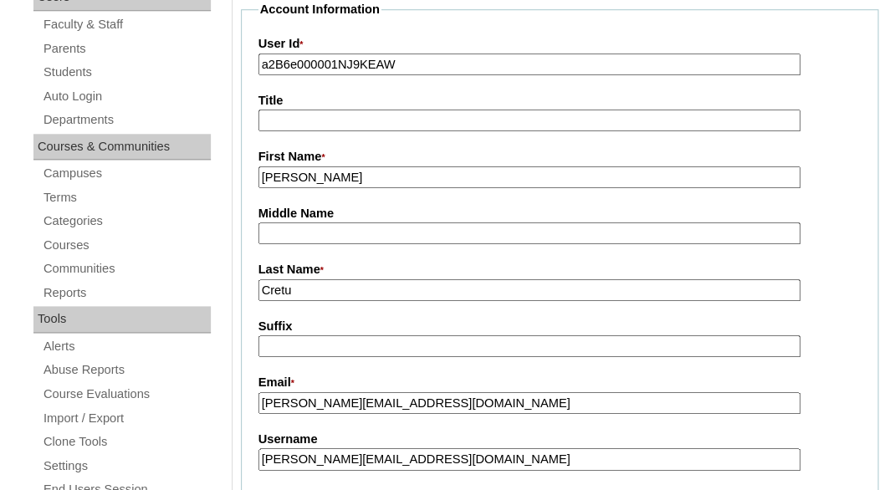
scroll to position [330, 0]
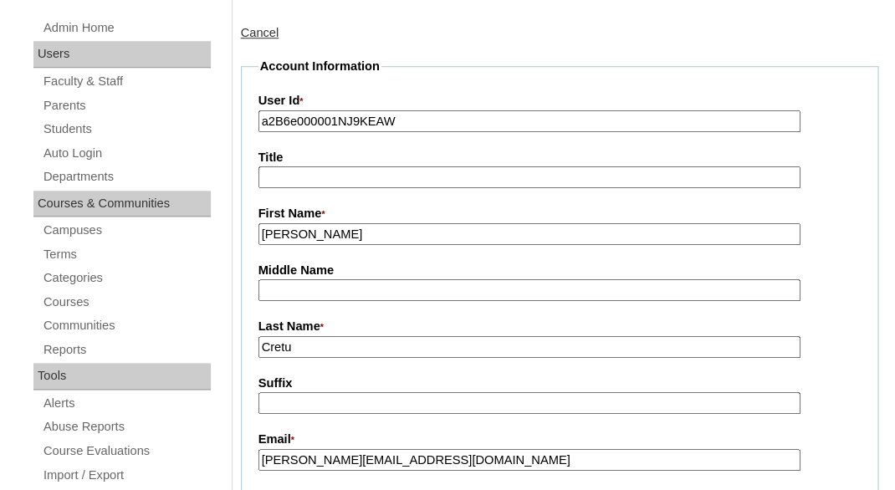
click at [367, 112] on input "a2B6e000001NJ9KEAW" at bounding box center [529, 121] width 542 height 23
paste input "7cVT0000000qWTYAY"
type input "a7cVT0000000qWTYAY"
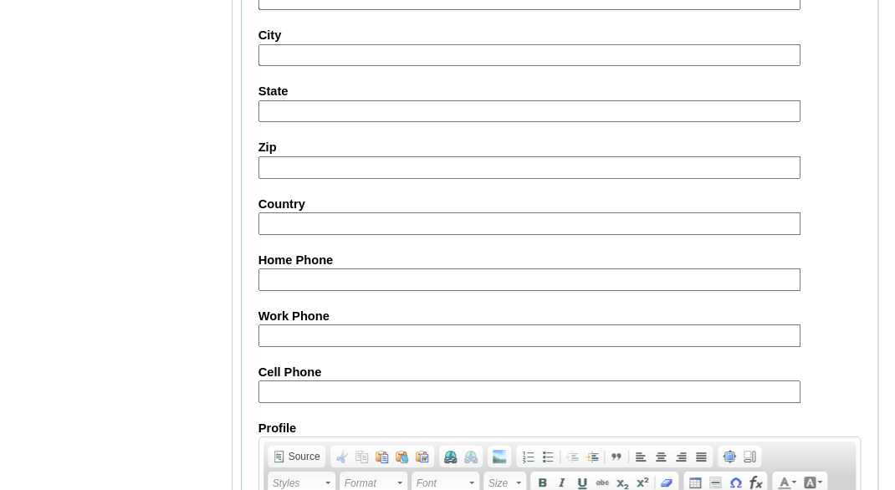
scroll to position [1823, 0]
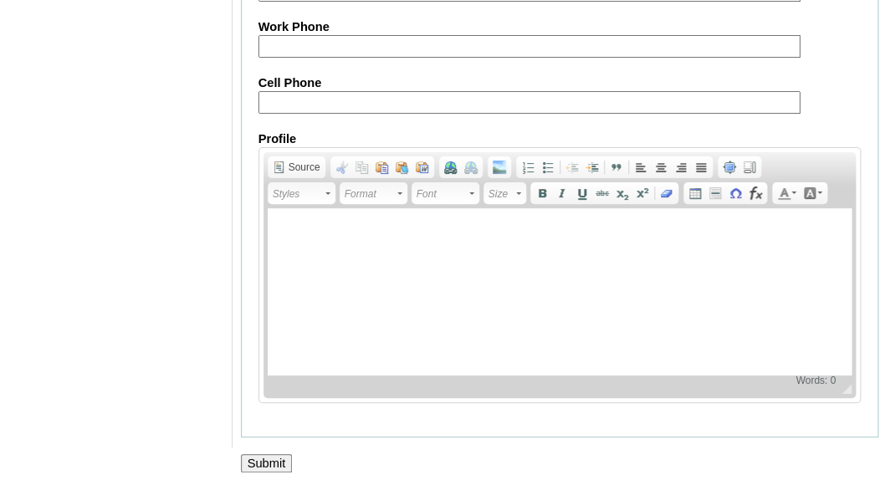
click at [253, 462] on input "Submit" at bounding box center [267, 463] width 52 height 18
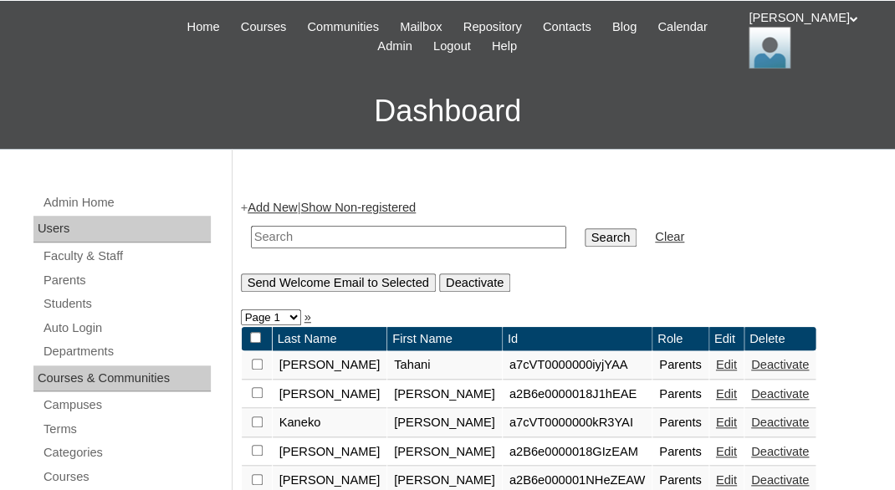
scroll to position [157, 0]
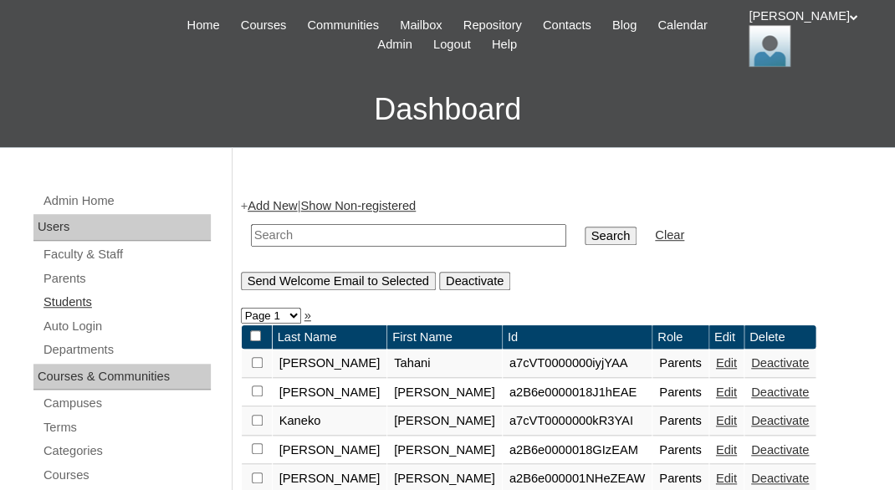
click at [69, 298] on link "Students" at bounding box center [126, 302] width 169 height 21
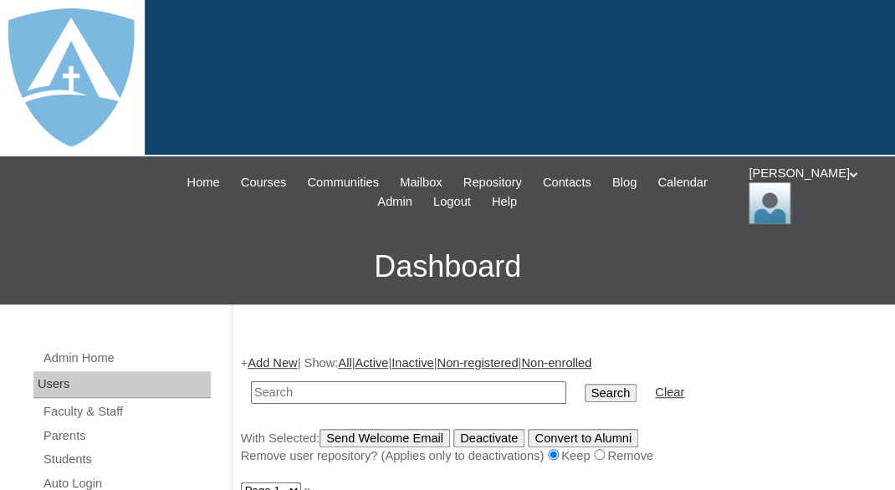
click at [300, 382] on input "text" at bounding box center [408, 392] width 315 height 23
drag, startPoint x: 299, startPoint y: 388, endPoint x: 227, endPoint y: 377, distance: 72.8
click at [251, 381] on input "[PERSON_NAME]" at bounding box center [408, 392] width 315 height 23
type input "Cretu"
click at [585, 384] on input "Search" at bounding box center [611, 393] width 52 height 18
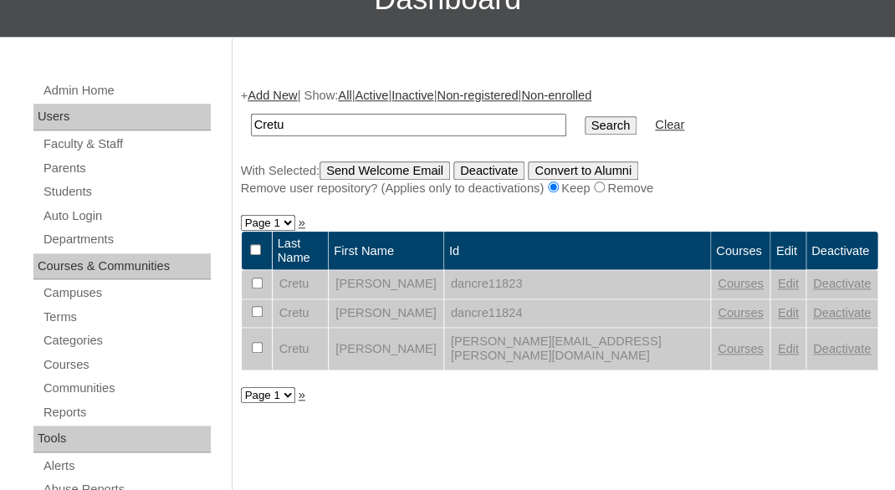
scroll to position [280, 0]
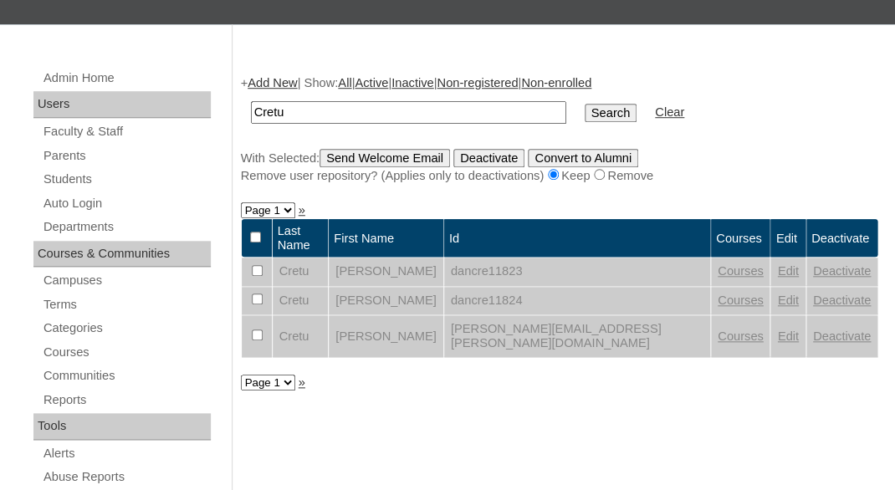
click at [777, 330] on link "Edit" at bounding box center [787, 336] width 21 height 13
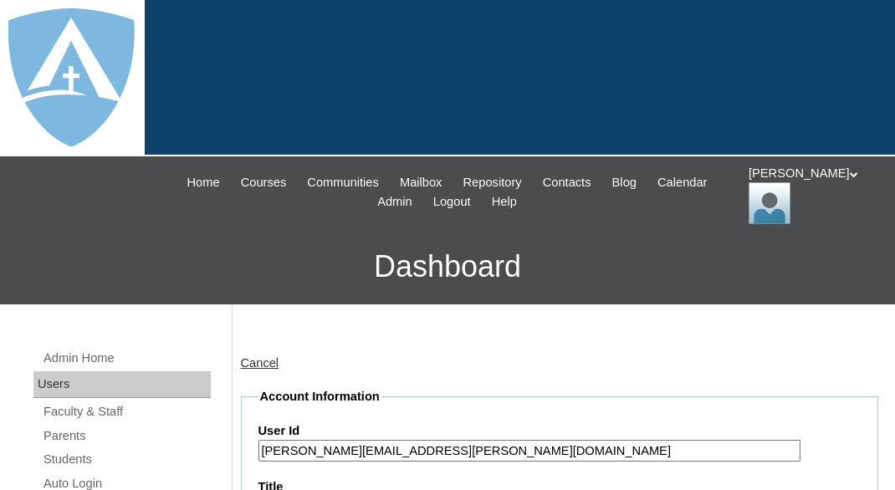
type input "tlambert"
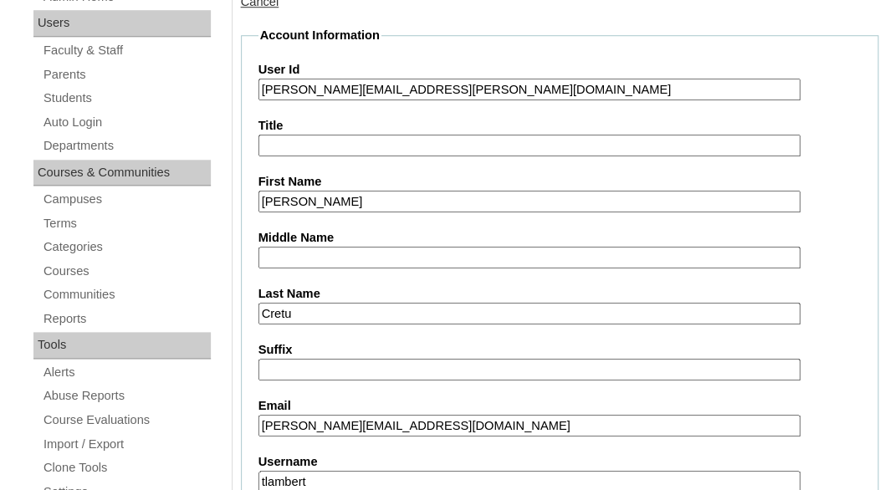
scroll to position [275, 0]
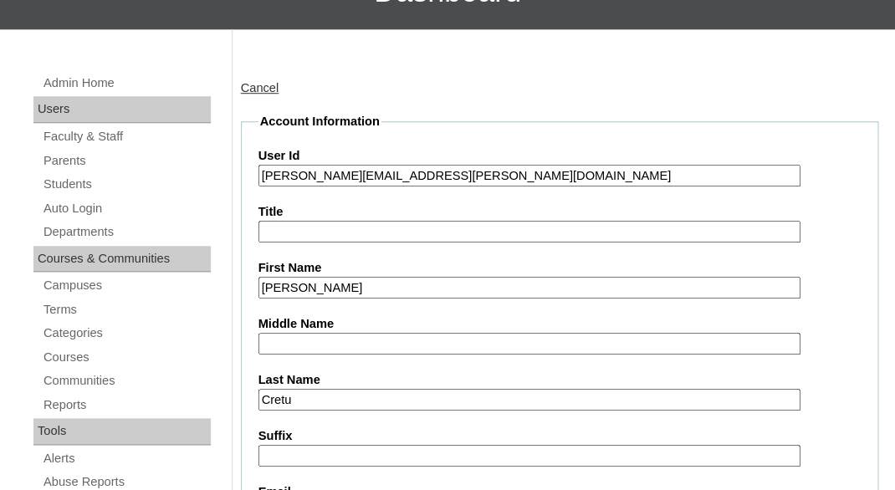
click at [369, 176] on input "daniel.cretu@enlightiumstudent.com" at bounding box center [529, 176] width 542 height 23
click at [264, 171] on input "daniel.cretu@enlightiumstudent.com" at bounding box center [529, 176] width 542 height 23
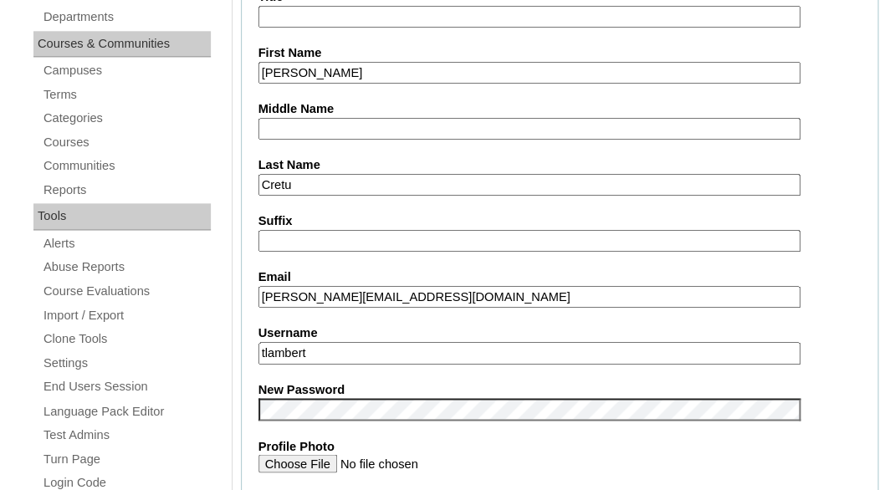
scroll to position [609, 0]
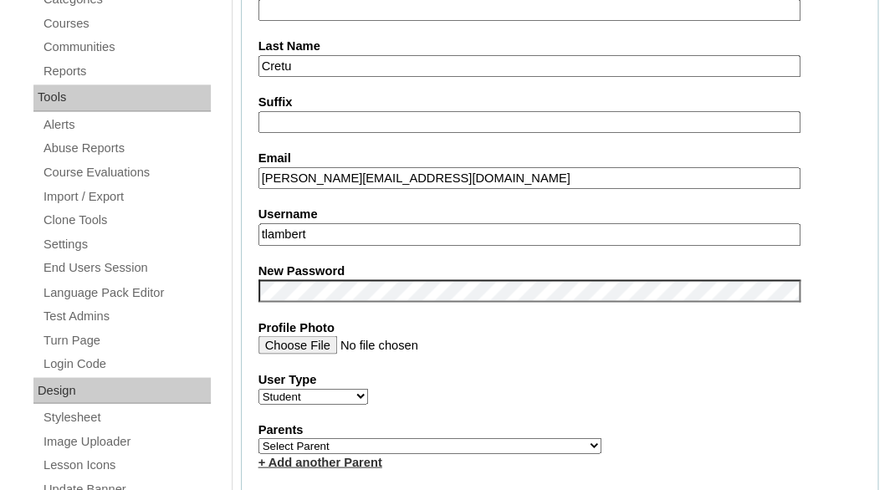
type input "26daniel.cretu@enlightiumstudent.com"
click at [319, 237] on input "tlambert" at bounding box center [529, 234] width 542 height 23
paste input "daniel.cretu@enlightiumstudent.com"
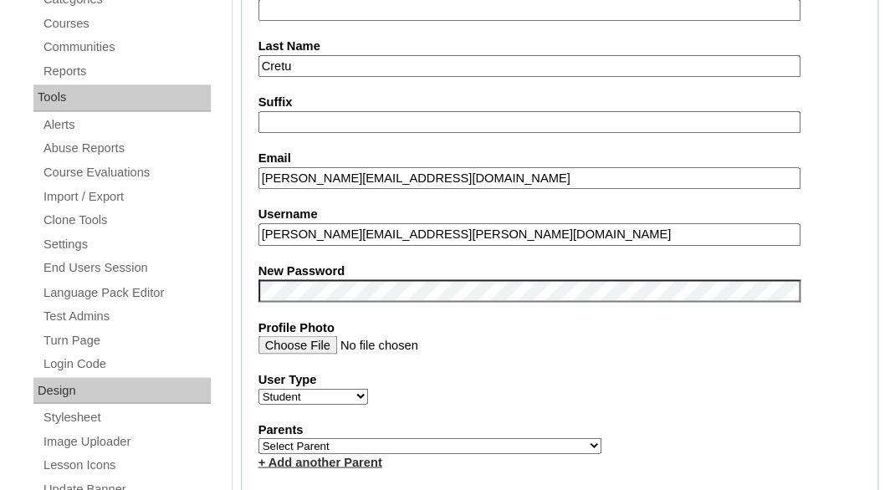
type input "daniel.cretu@enlightiumstudent.com"
click at [305, 299] on fieldset "Account Information User Id 26daniel.cretu@enlightiumstudent.com Title First Na…" at bounding box center [560, 449] width 638 height 1340
click at [312, 255] on fieldset "Account Information User Id 26daniel.cretu@enlightiumstudent.com Title First Na…" at bounding box center [560, 449] width 638 height 1340
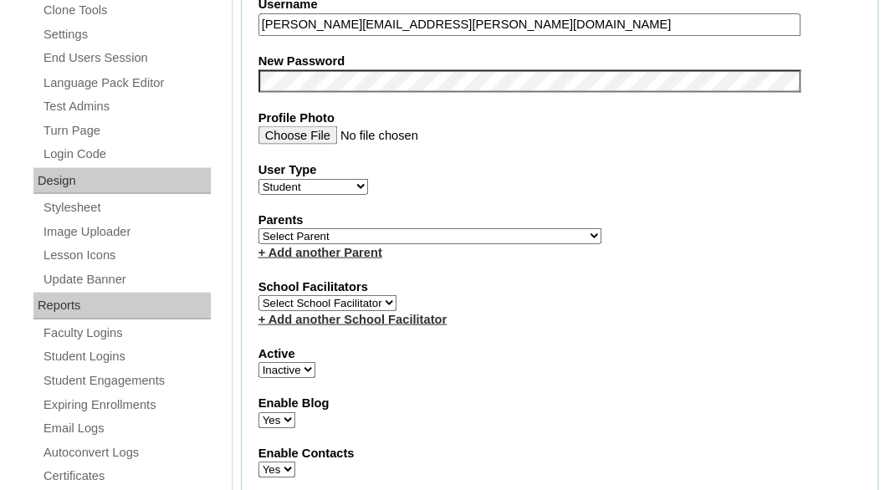
scroll to position [826, 0]
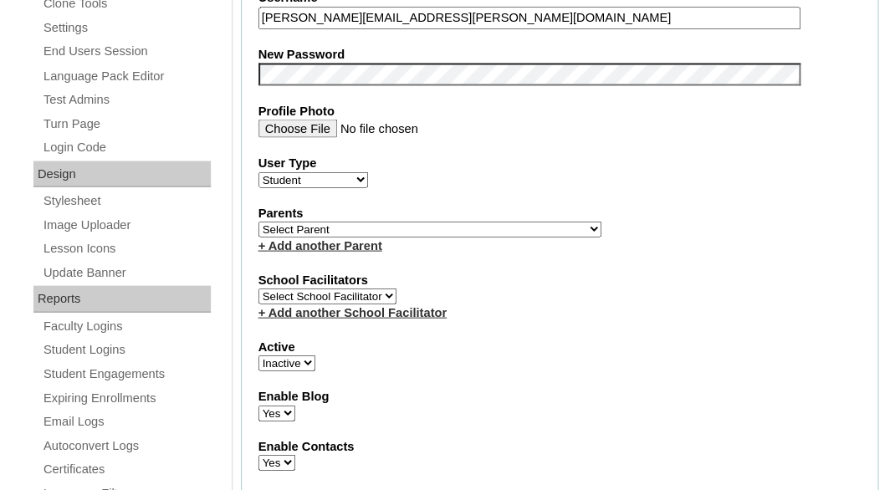
click at [258, 221] on select "Select [PERSON_NAME], [PERSON_NAME], [PERSON_NAME], [PERSON_NAME], [PERSON_NAME…" at bounding box center [429, 229] width 343 height 16
select select "98802"
click option "[PERSON_NAME]" at bounding box center [0, 0] width 0 height 0
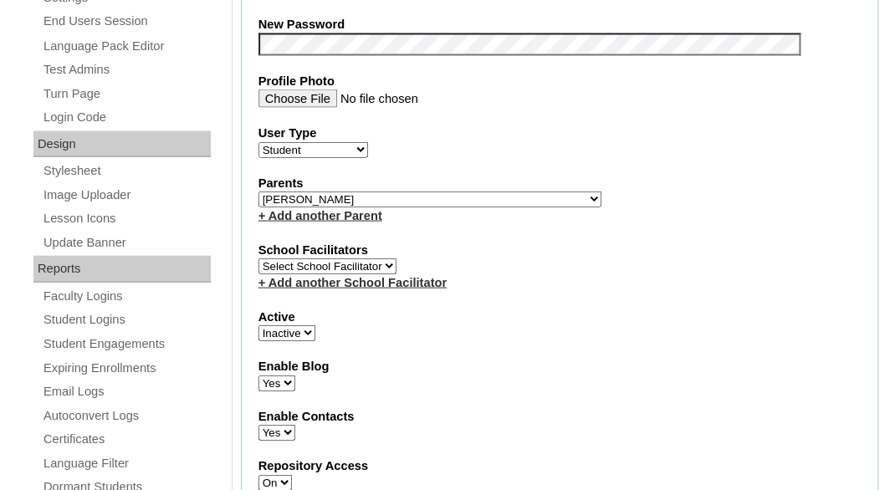
scroll to position [903, 0]
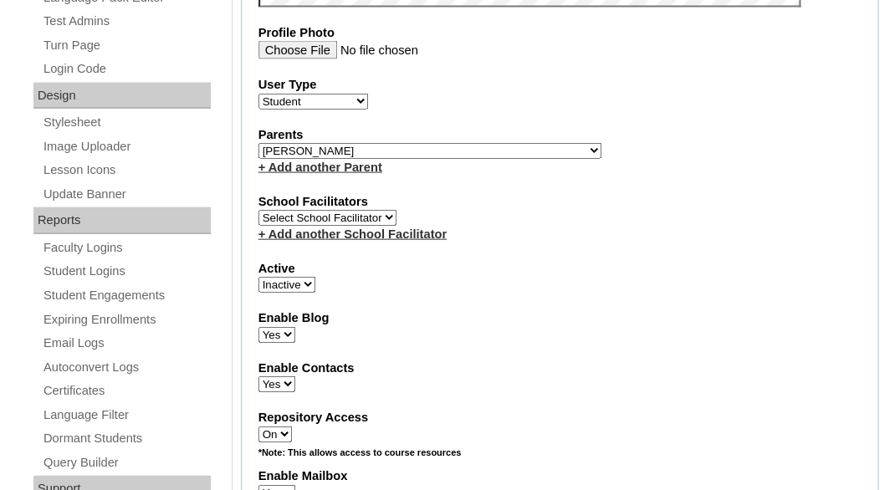
select select "1"
click option "Active" at bounding box center [0, 0] width 0 height 0
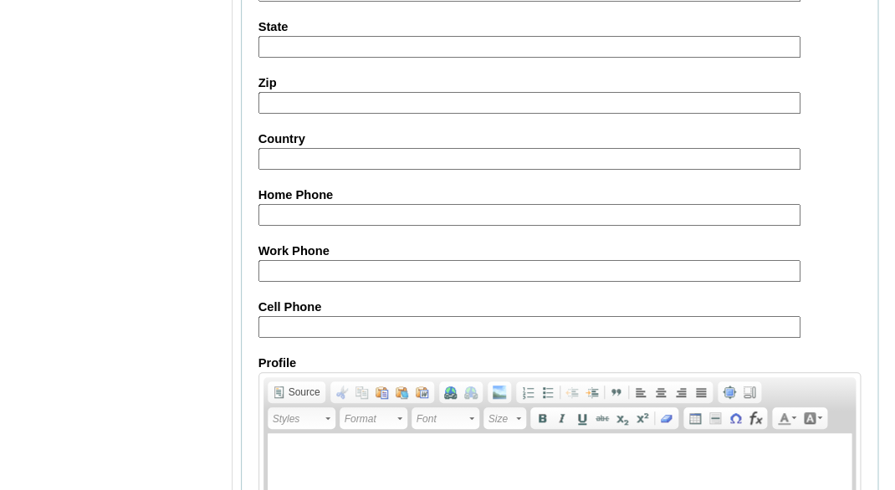
scroll to position [2175, 0]
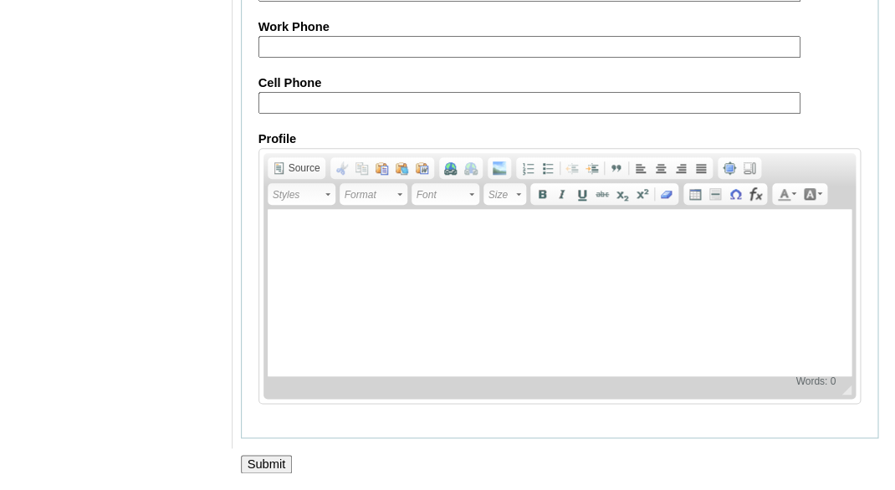
click at [260, 459] on input "Submit" at bounding box center [267, 464] width 52 height 18
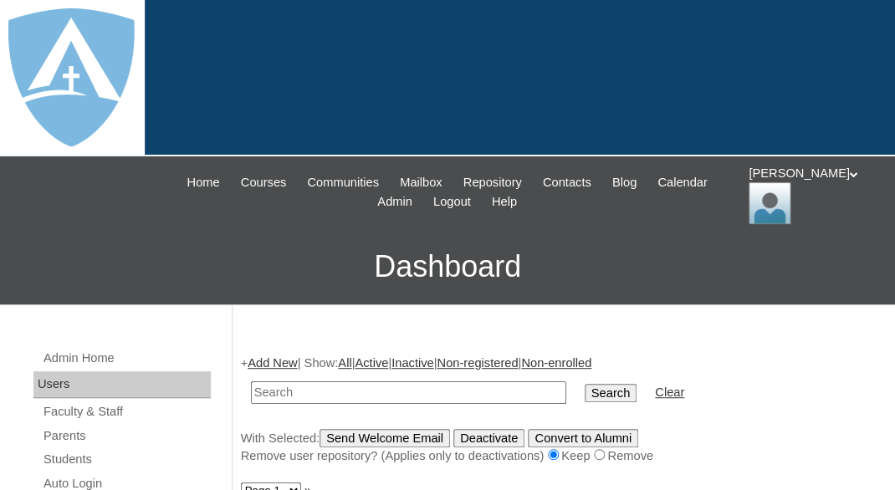
click at [284, 386] on input "text" at bounding box center [408, 392] width 315 height 23
paste input "[PERSON_NAME][EMAIL_ADDRESS][PERSON_NAME][DOMAIN_NAME]"
type input "[PERSON_NAME][EMAIL_ADDRESS][PERSON_NAME][DOMAIN_NAME]"
click at [585, 384] on input "Search" at bounding box center [611, 393] width 52 height 18
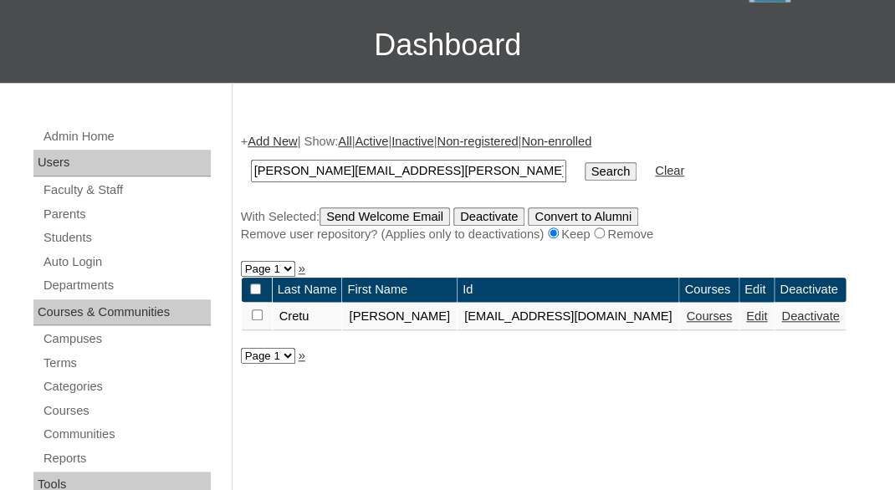
scroll to position [331, 0]
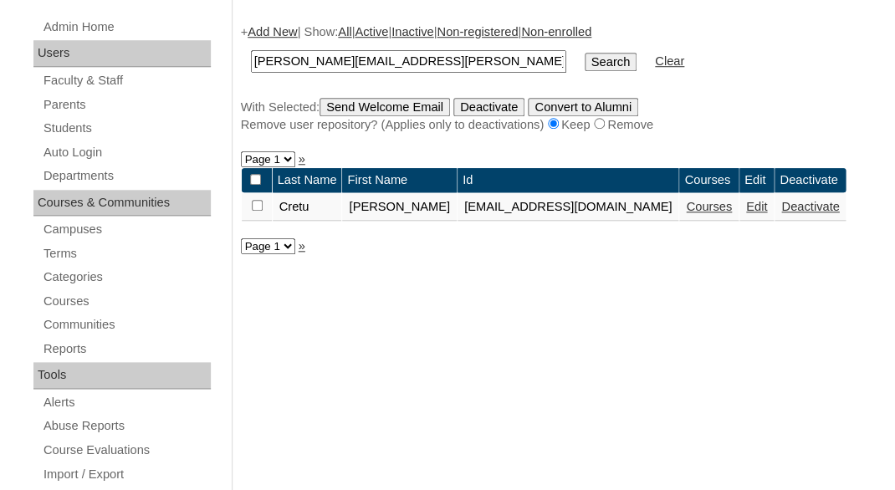
click at [710, 209] on link "Courses" at bounding box center [709, 206] width 46 height 13
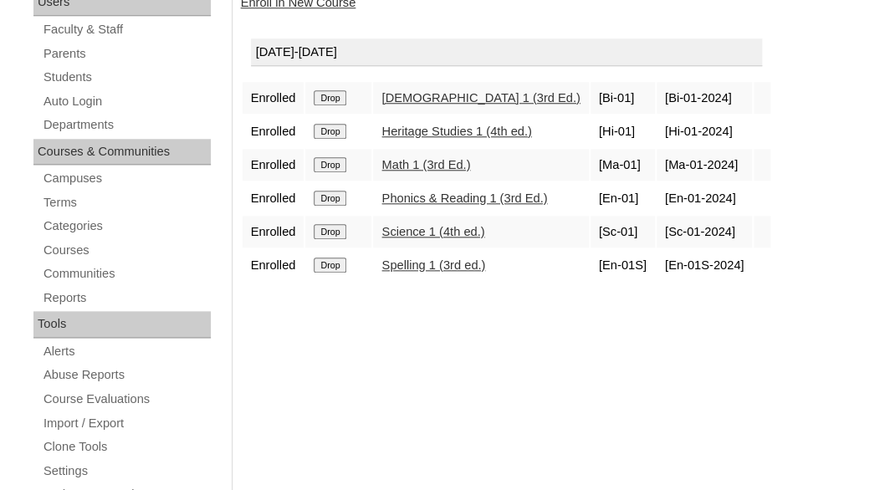
scroll to position [394, 0]
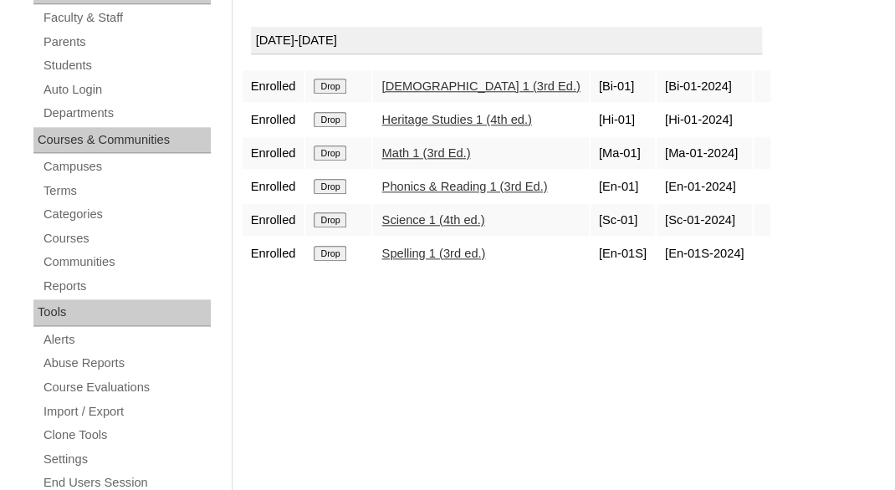
click at [337, 81] on input "Drop" at bounding box center [330, 86] width 33 height 15
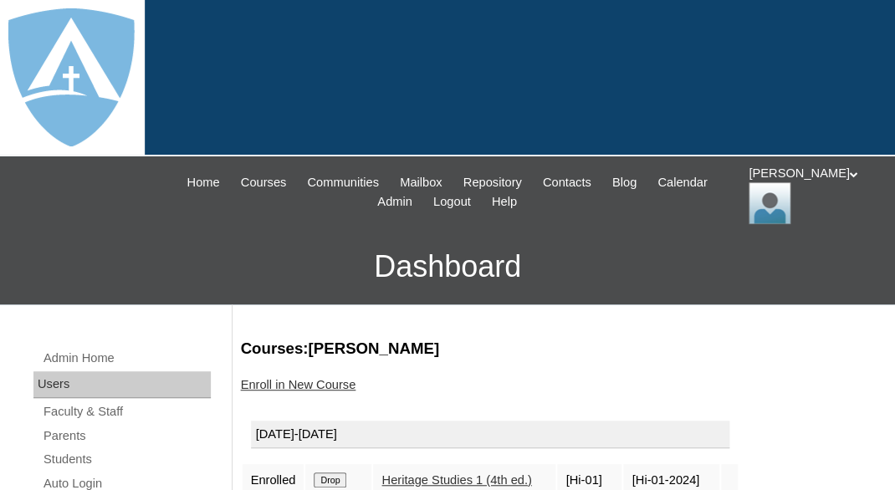
scroll to position [165, 0]
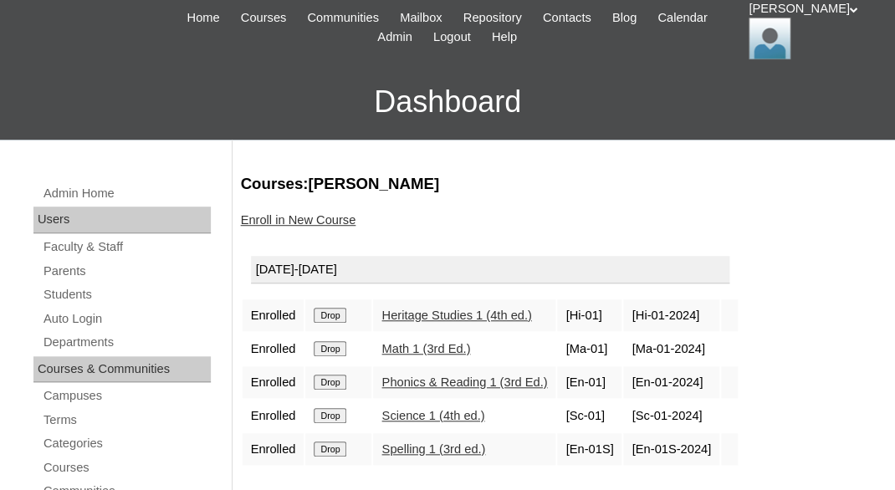
click at [336, 308] on input "Drop" at bounding box center [330, 315] width 33 height 15
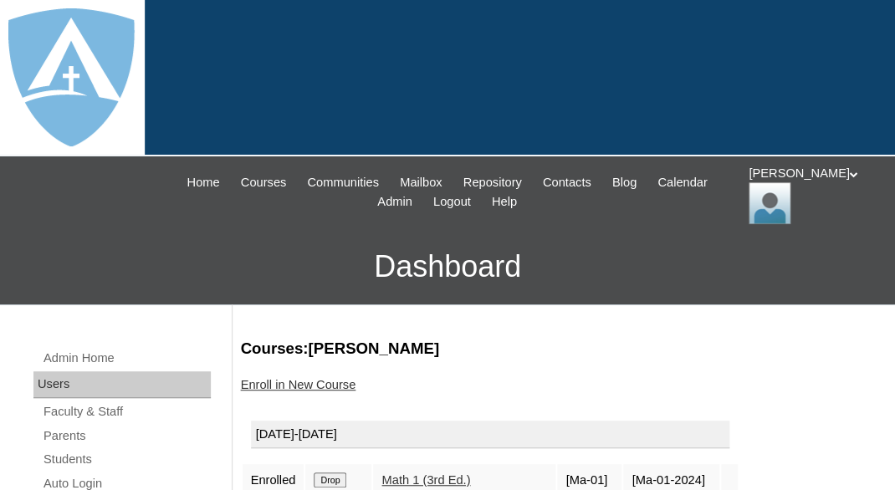
click at [338, 478] on input "Drop" at bounding box center [330, 480] width 33 height 15
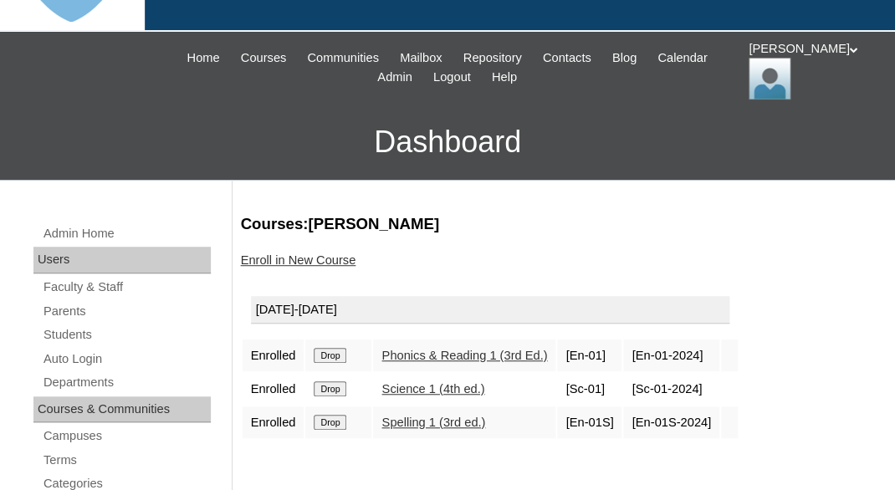
scroll to position [201, 0]
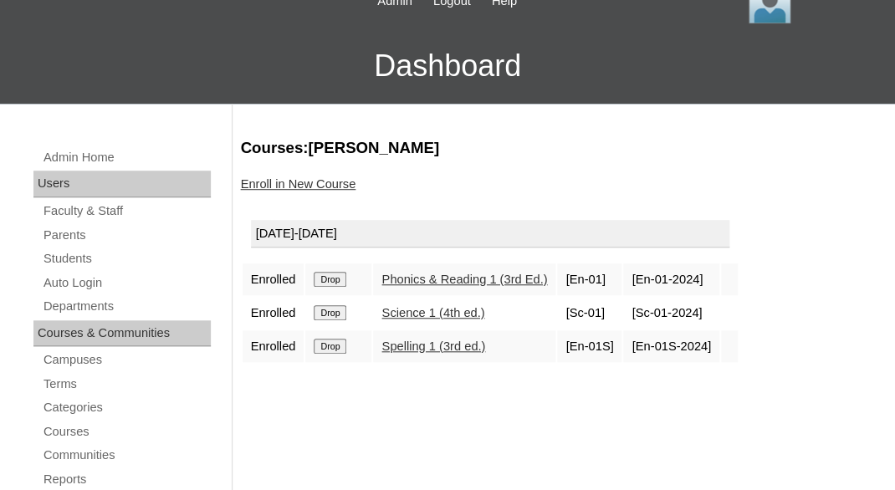
click at [338, 276] on input "Drop" at bounding box center [330, 279] width 33 height 15
click at [336, 275] on input "Drop" at bounding box center [330, 279] width 33 height 15
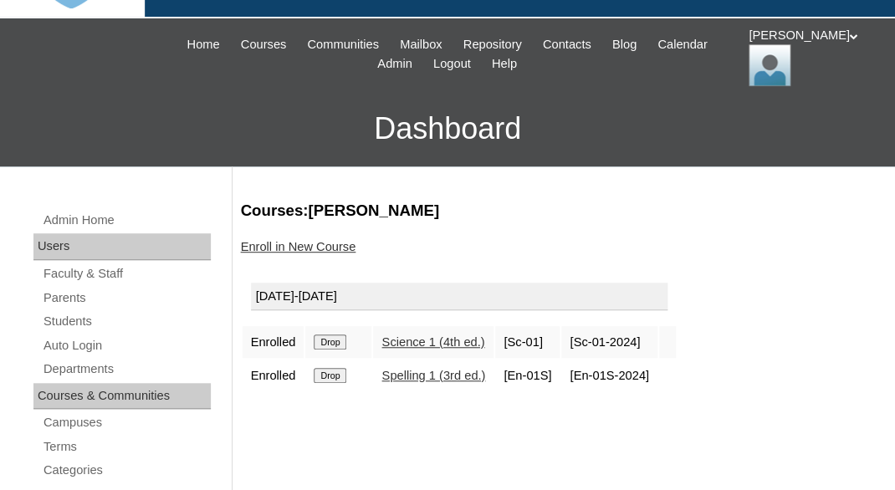
scroll to position [165, 0]
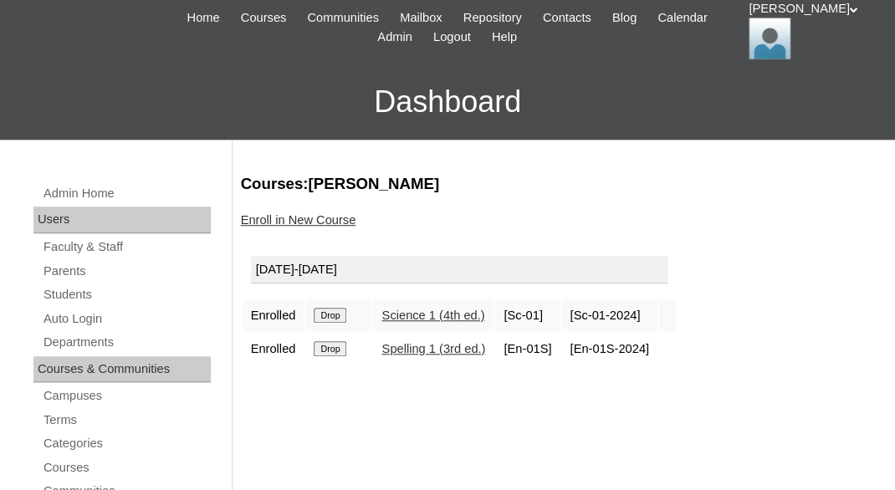
click at [340, 312] on input "Drop" at bounding box center [330, 315] width 33 height 15
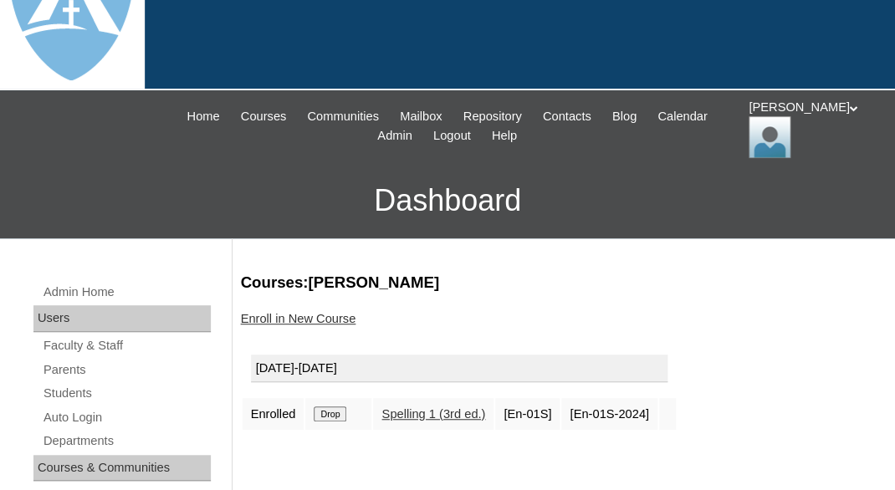
scroll to position [142, 0]
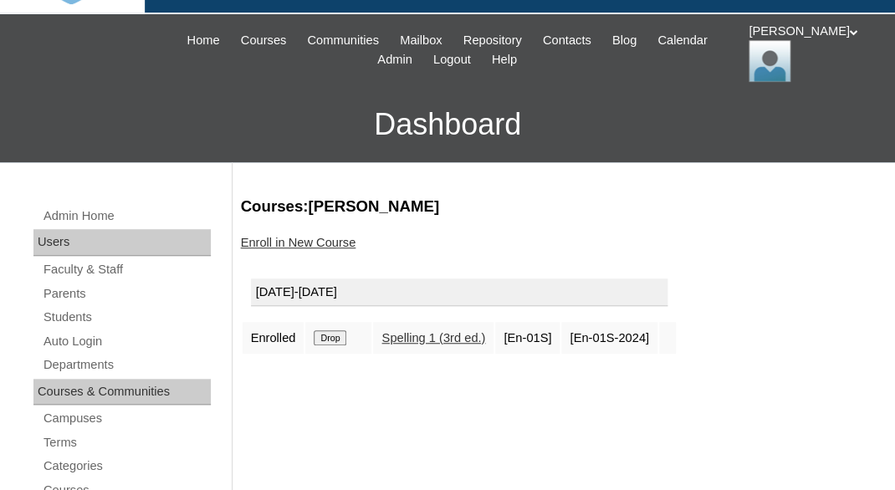
click at [340, 338] on input "Drop" at bounding box center [330, 337] width 33 height 15
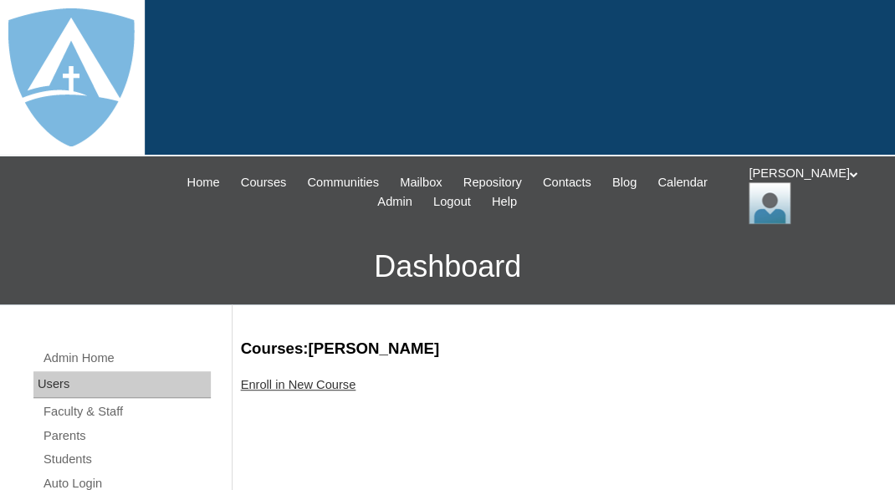
click at [306, 383] on link "Enroll in New Course" at bounding box center [298, 384] width 115 height 13
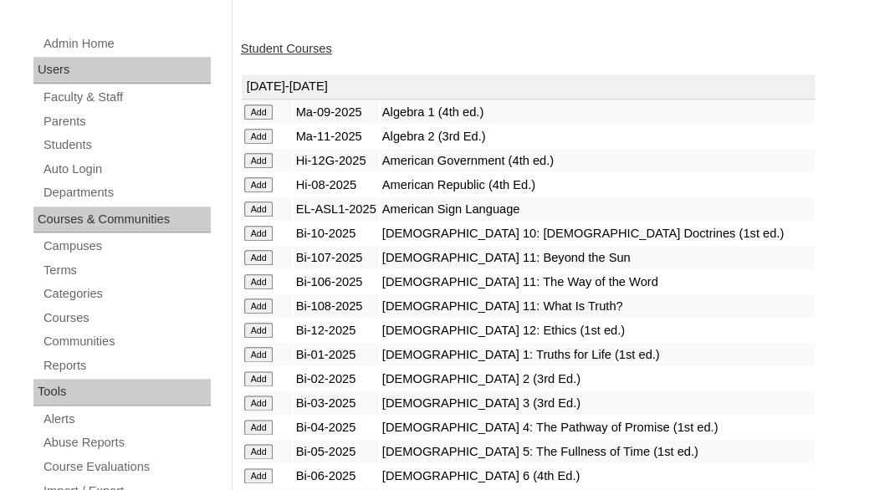
scroll to position [348, 0]
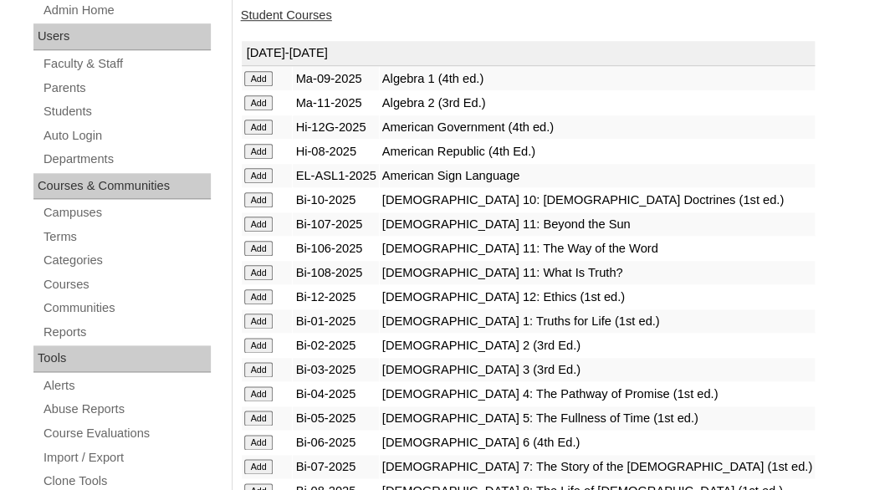
click at [260, 350] on input "Add" at bounding box center [258, 345] width 29 height 15
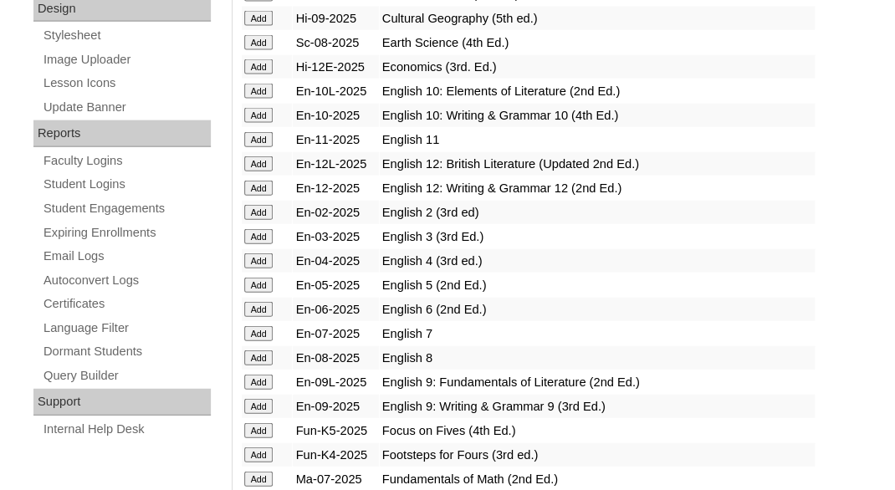
scroll to position [992, 0]
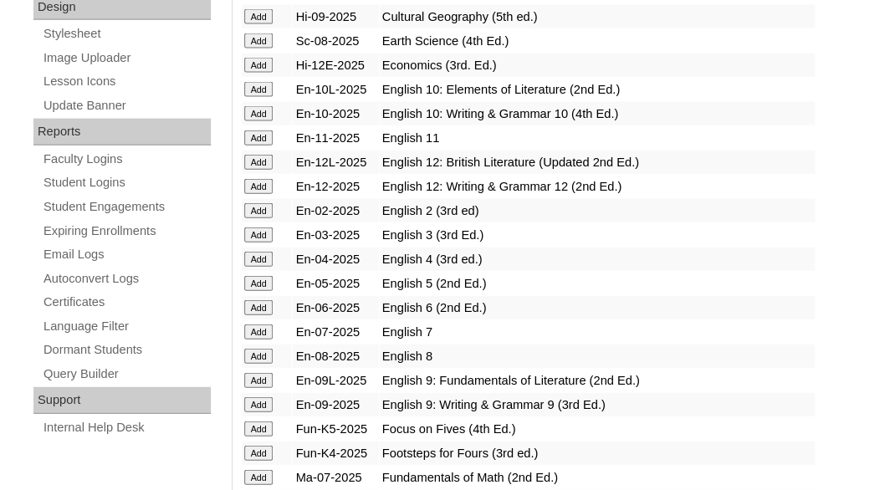
click at [261, 218] on input "Add" at bounding box center [258, 210] width 29 height 15
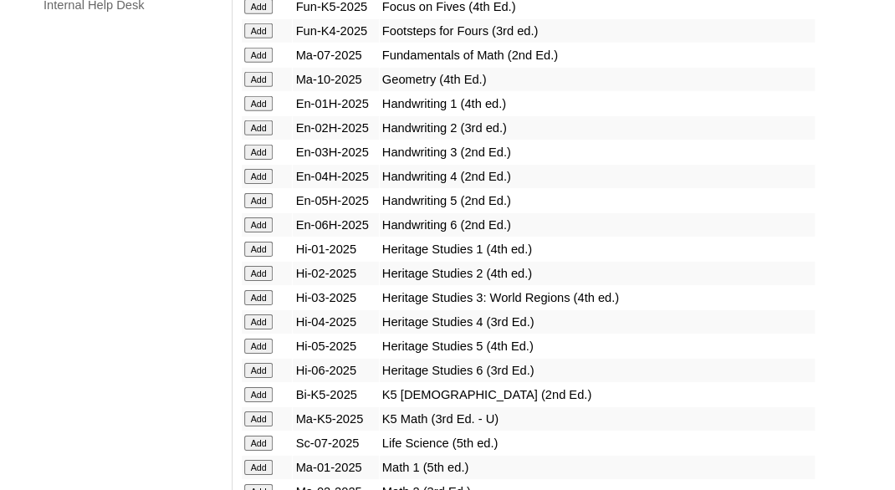
scroll to position [1500, 0]
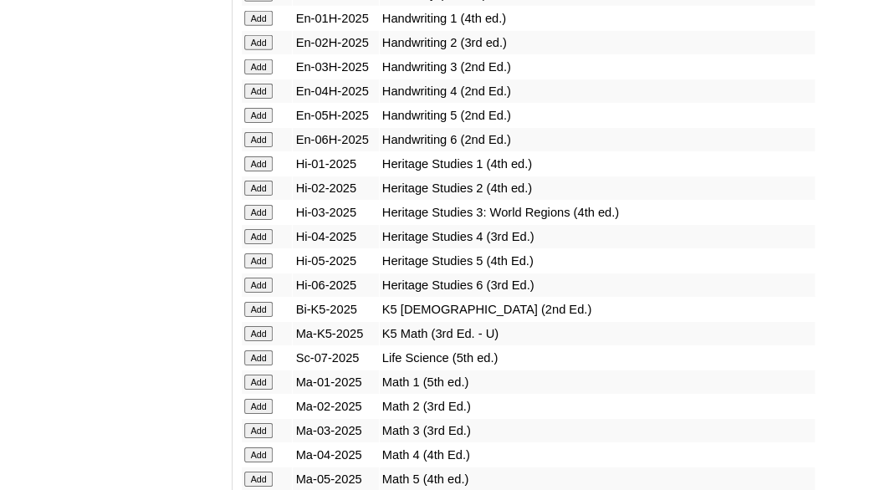
click at [249, 196] on input "Add" at bounding box center [258, 188] width 29 height 15
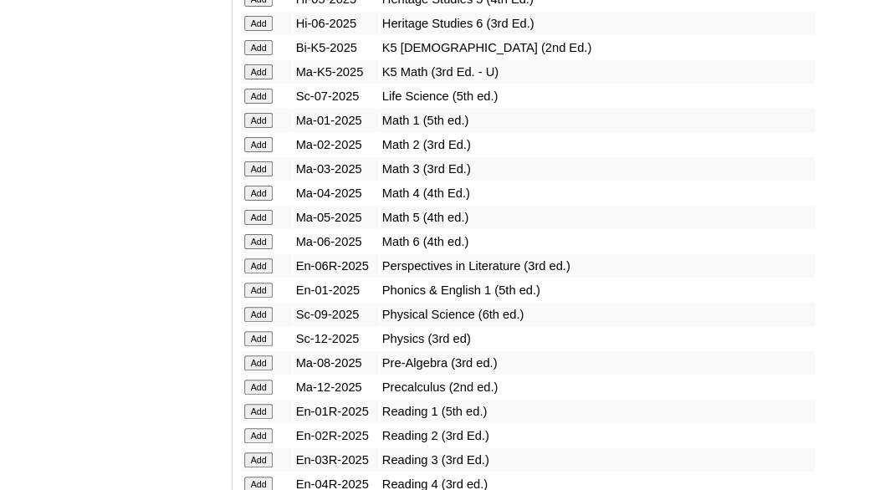
scroll to position [1805, 0]
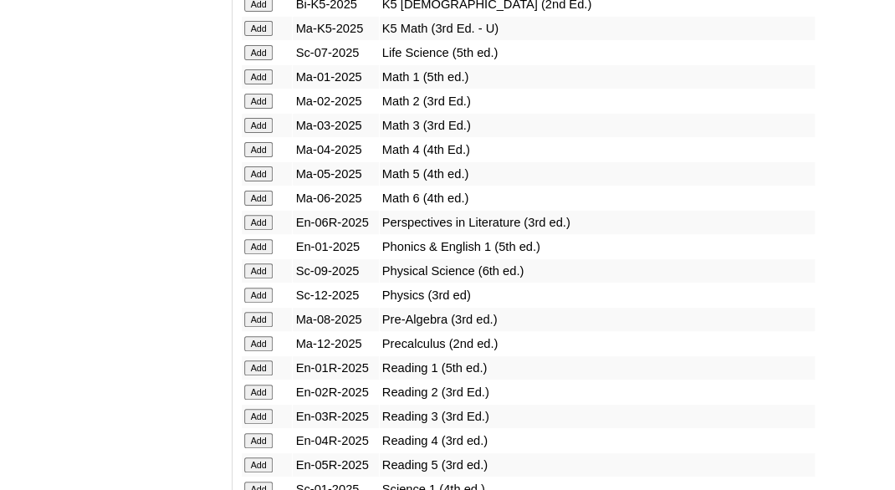
click at [258, 109] on input "Add" at bounding box center [258, 101] width 29 height 15
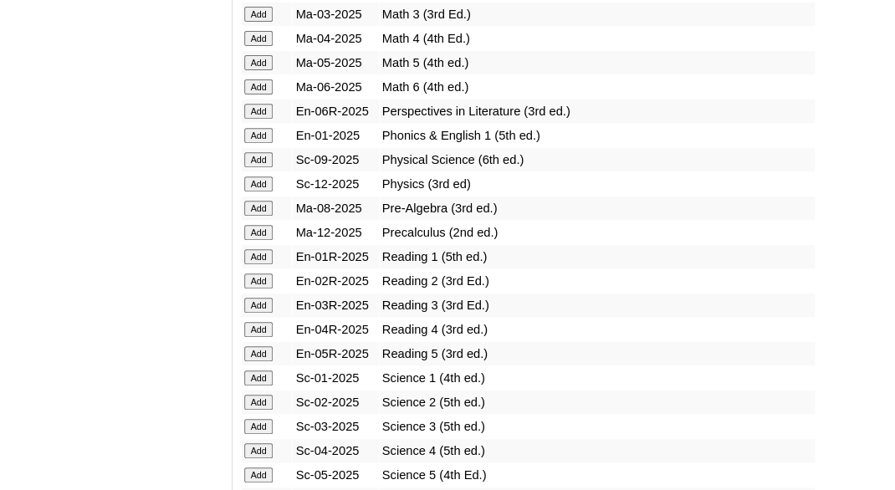
scroll to position [1941, 0]
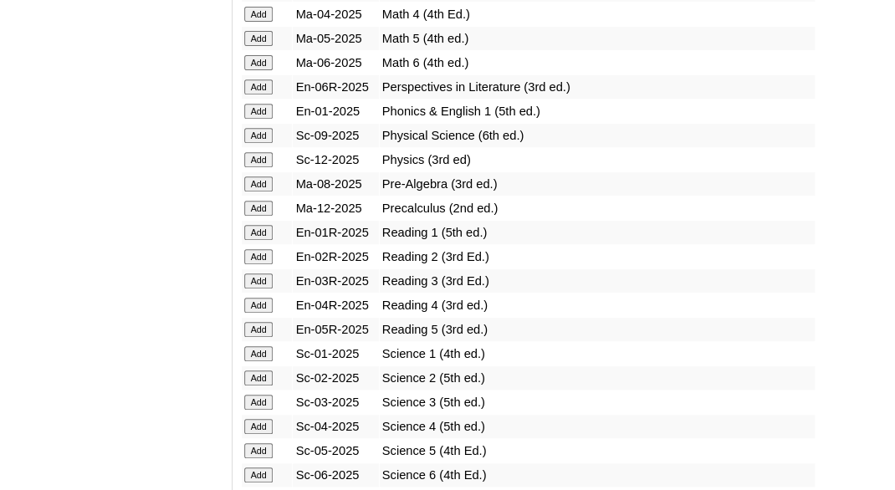
click at [259, 264] on input "Add" at bounding box center [258, 256] width 29 height 15
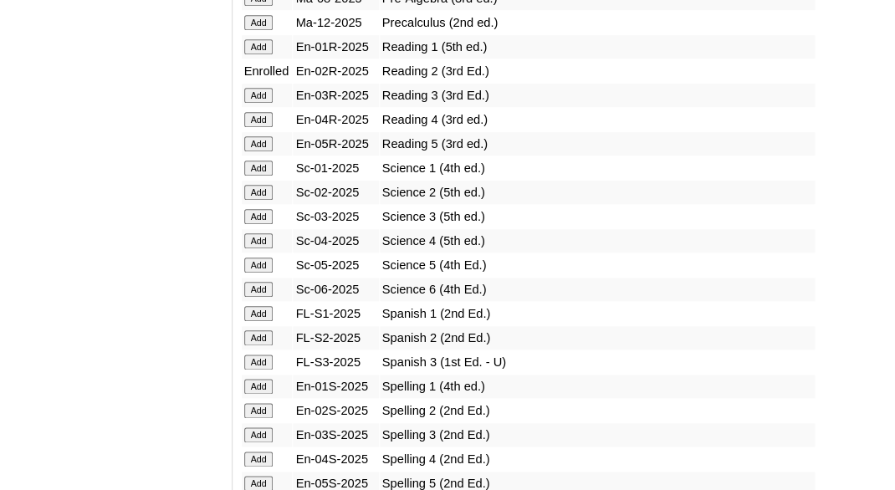
scroll to position [2130, 0]
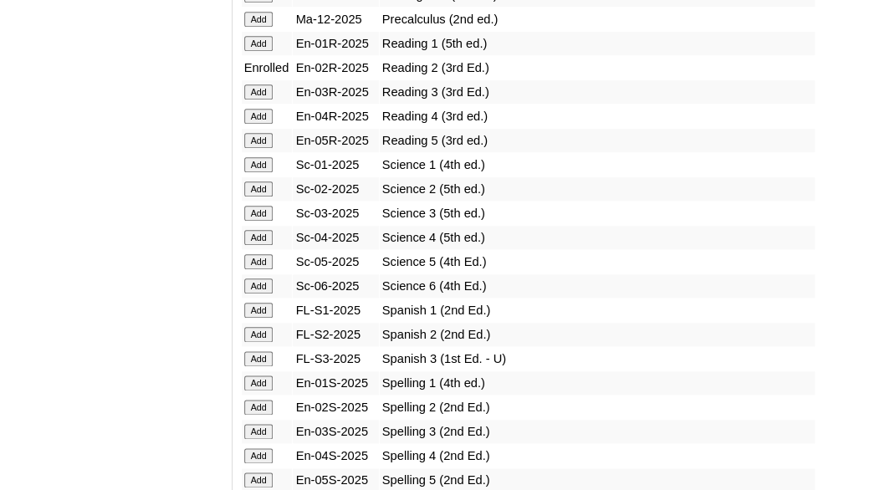
click at [258, 197] on input "Add" at bounding box center [258, 189] width 29 height 15
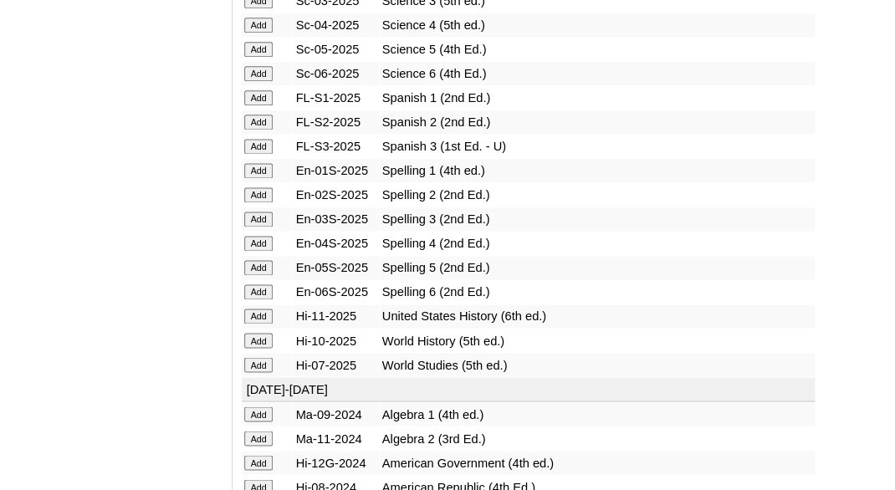
scroll to position [2366, 0]
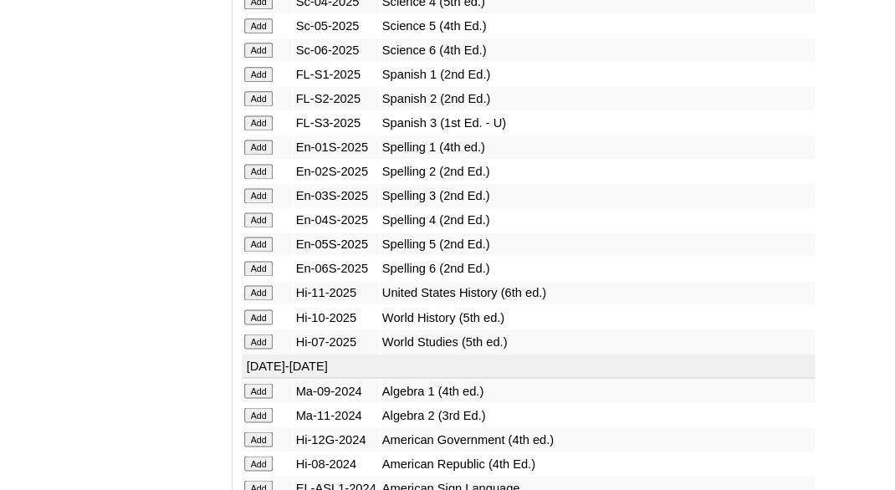
click at [255, 179] on input "Add" at bounding box center [258, 171] width 29 height 15
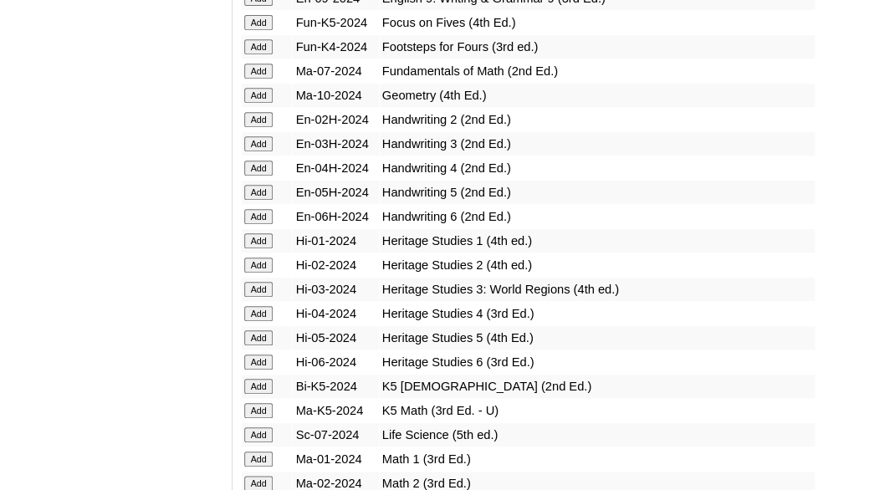
scroll to position [3781, 0]
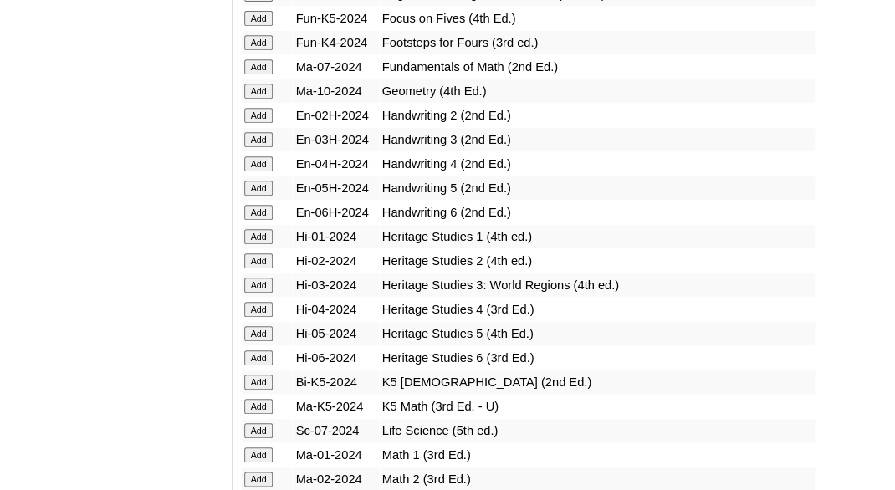
click at [256, 123] on input "Add" at bounding box center [258, 115] width 29 height 15
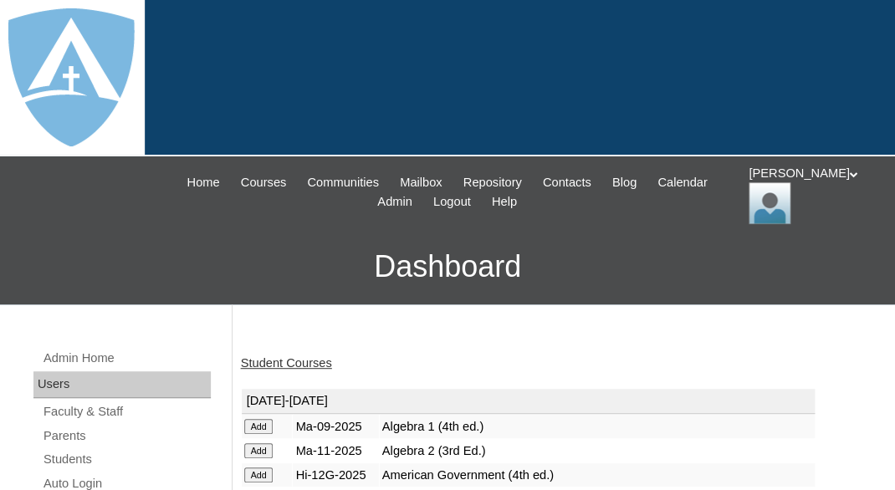
click at [278, 360] on link "Student Courses" at bounding box center [286, 362] width 91 height 13
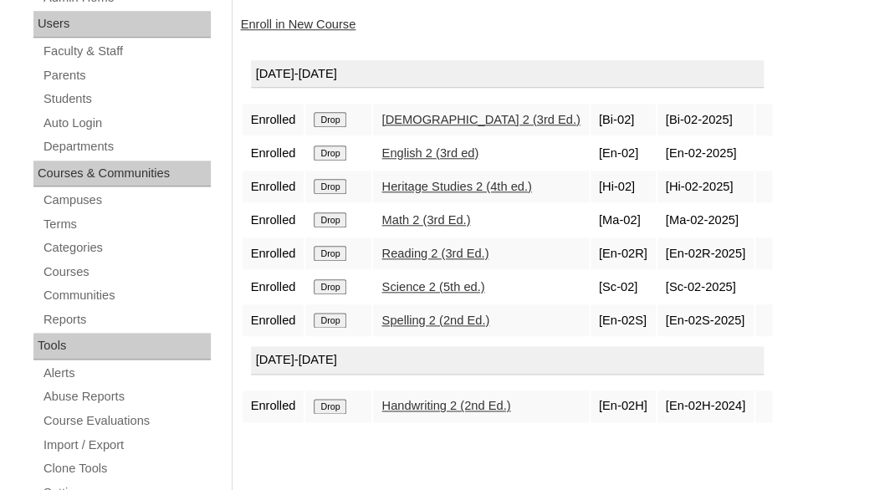
scroll to position [252, 0]
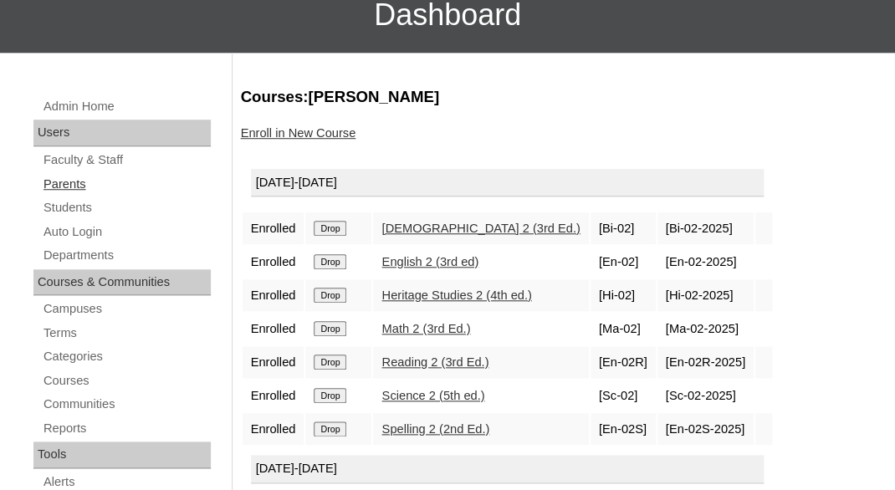
click at [59, 182] on link "Parents" at bounding box center [126, 184] width 169 height 21
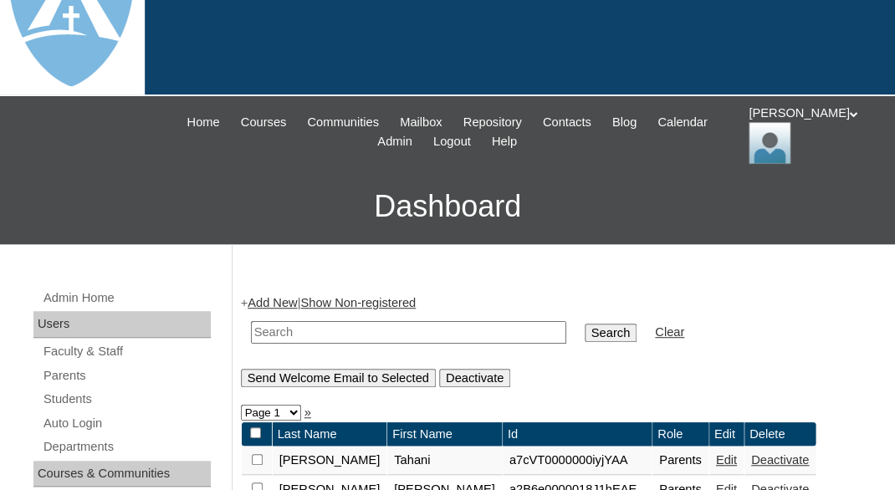
scroll to position [64, 0]
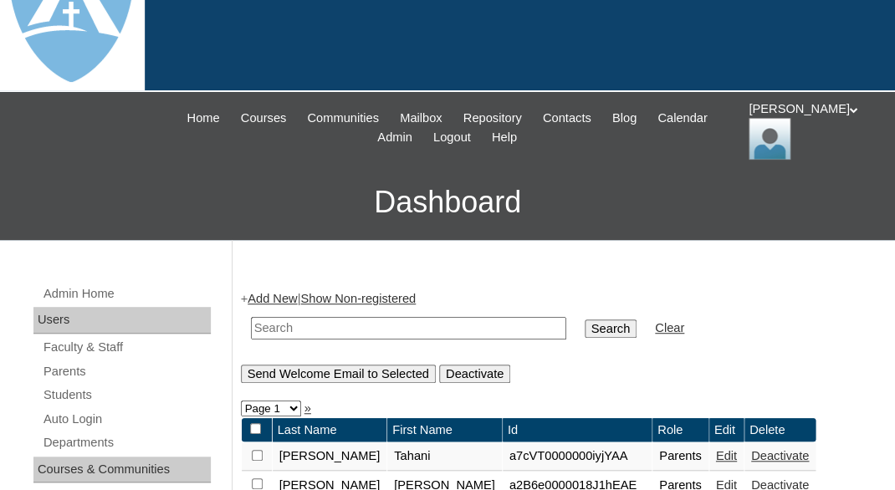
click at [312, 322] on input "text" at bounding box center [408, 328] width 315 height 23
paste input "Claudia Saavedra"
drag, startPoint x: 304, startPoint y: 325, endPoint x: 221, endPoint y: 315, distance: 83.5
click at [251, 317] on input "Claudia Saavedra" at bounding box center [408, 328] width 315 height 23
type input "[PERSON_NAME]"
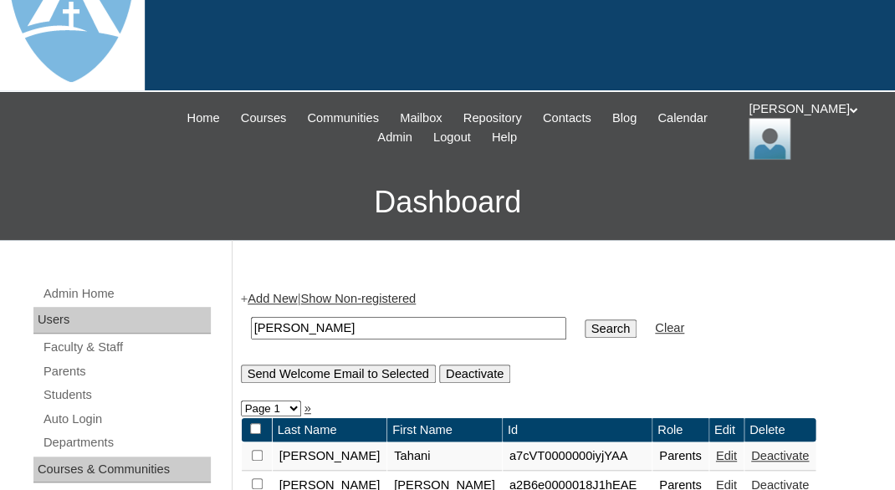
click at [585, 320] on input "Search" at bounding box center [611, 329] width 52 height 18
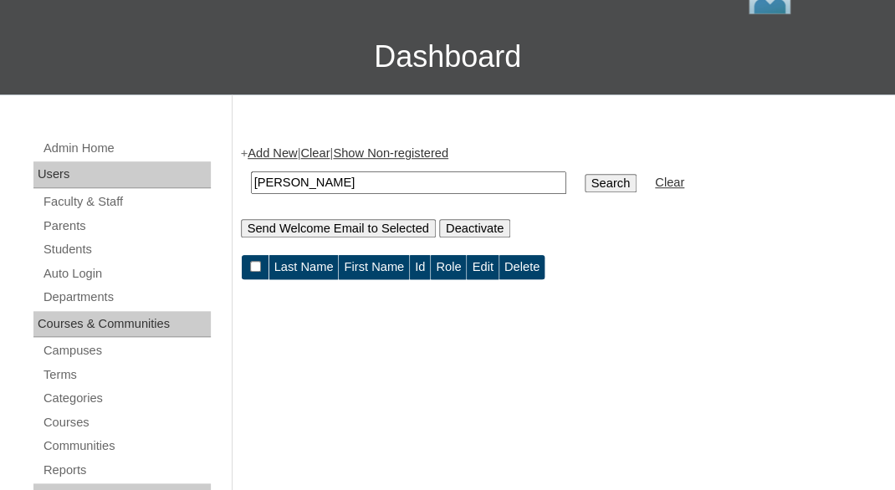
scroll to position [238, 0]
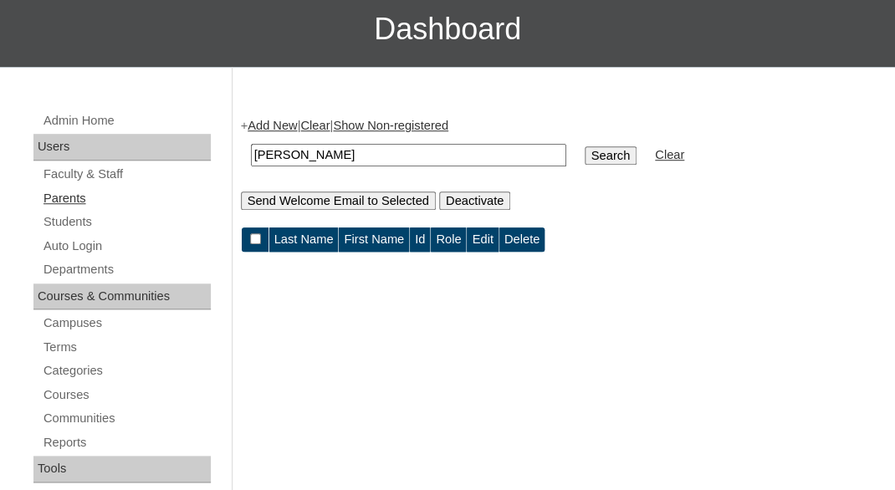
click at [69, 197] on link "Parents" at bounding box center [126, 198] width 169 height 21
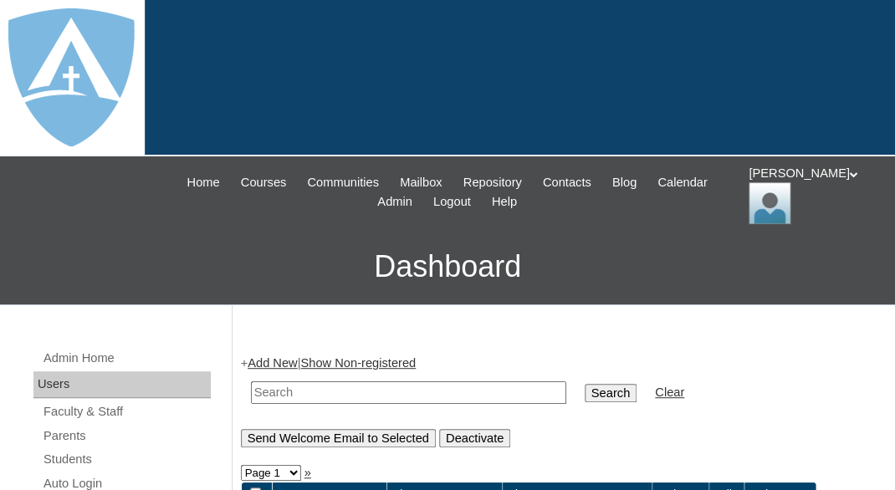
click at [277, 361] on link "Add New" at bounding box center [272, 362] width 49 height 13
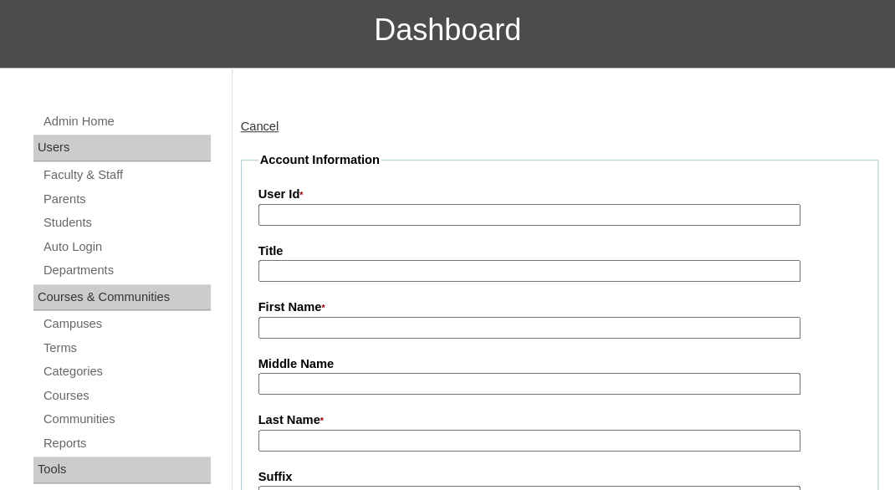
scroll to position [240, 0]
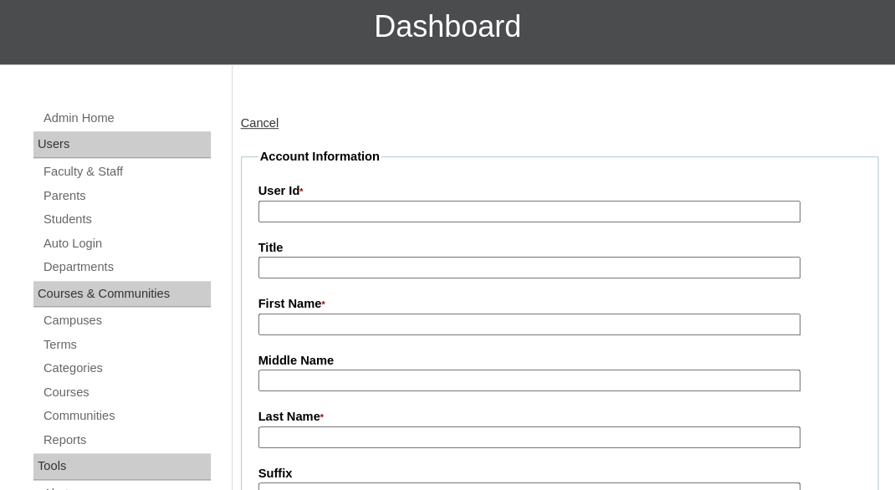
click at [292, 314] on input "First Name *" at bounding box center [529, 325] width 542 height 23
paste input "[PERSON_NAME]"
drag, startPoint x: 313, startPoint y: 322, endPoint x: 401, endPoint y: 321, distance: 87.8
click at [401, 321] on input "[PERSON_NAME]" at bounding box center [529, 325] width 542 height 23
type input "Claudia"
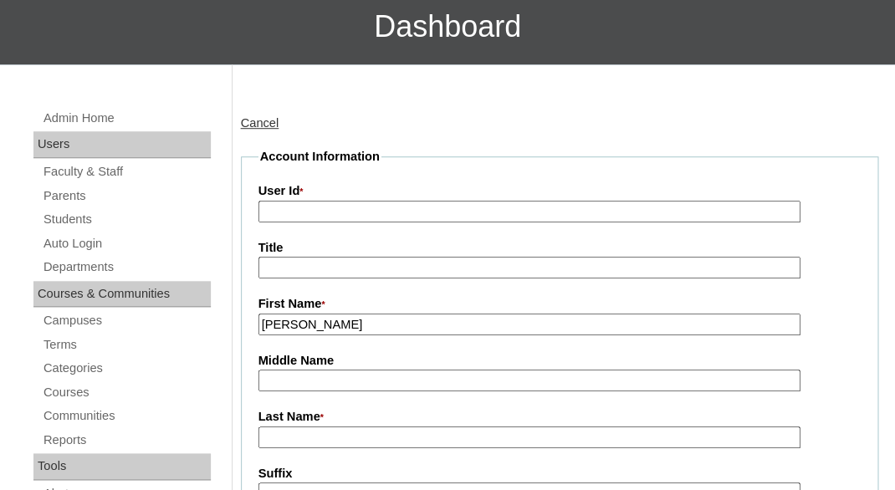
click at [310, 430] on input "Last Name *" at bounding box center [529, 438] width 542 height 23
paste input "Saavedra"
type input "Saavedra"
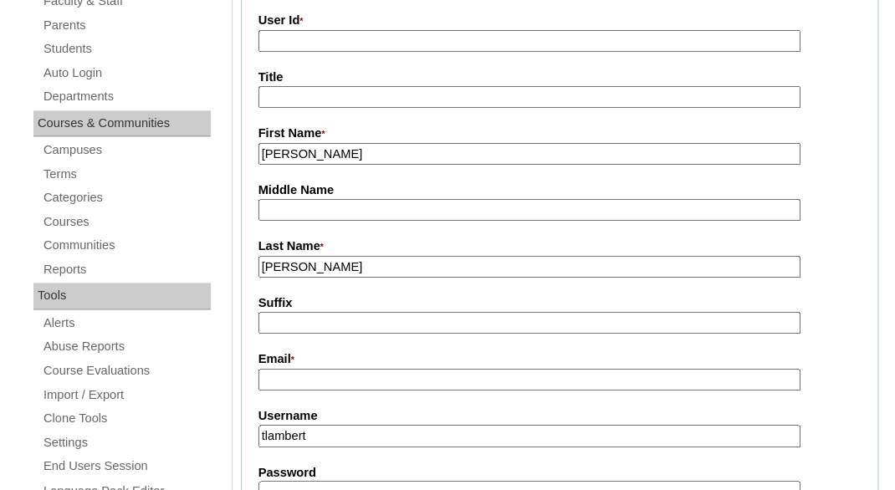
scroll to position [554, 0]
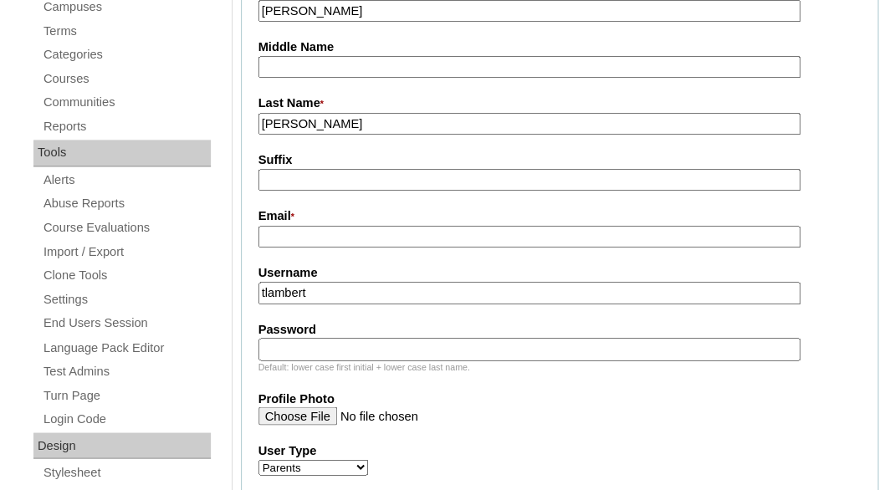
click at [422, 233] on input "Email *" at bounding box center [529, 237] width 542 height 23
paste input "claud01bb@yahoo.com"
type input "claud01bb@yahoo.com"
click at [393, 289] on input "tlambert" at bounding box center [529, 293] width 542 height 23
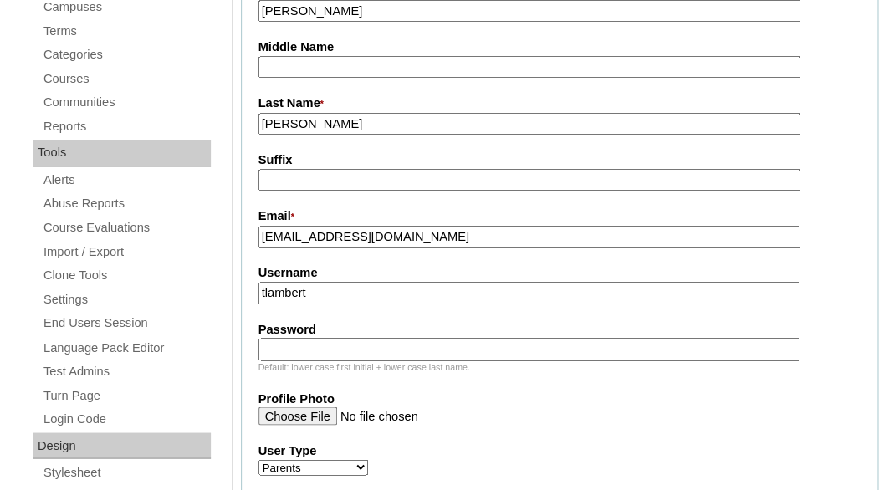
click at [393, 289] on input "tlambert" at bounding box center [529, 293] width 542 height 23
paste input "claud01bb@yahoo.com"
type input "claud01bb@yahoo.com"
click at [366, 357] on input "Password" at bounding box center [529, 349] width 542 height 23
paste input "claud01bb@yahoo.com"
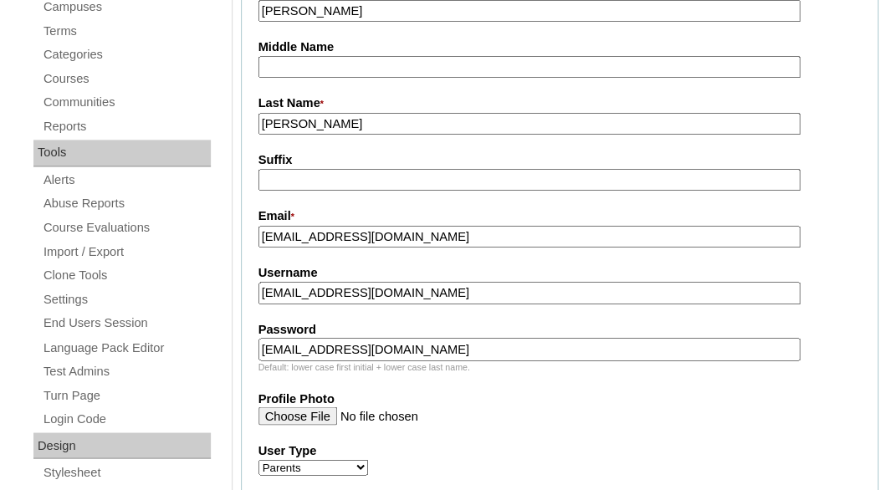
type input "claud01bb@yahoo.com"
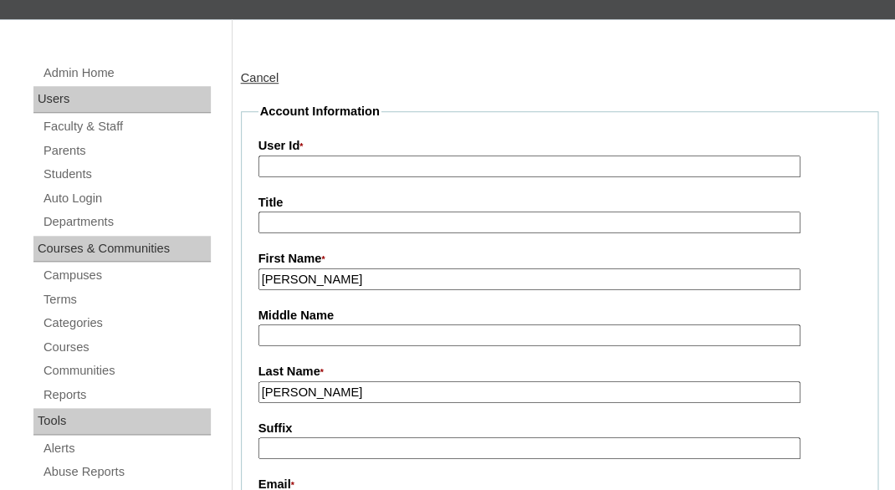
scroll to position [182, 0]
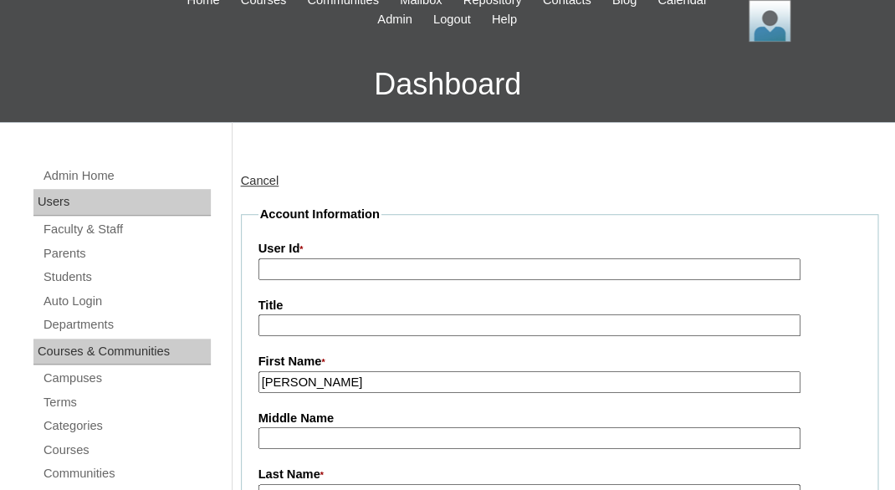
click at [449, 264] on input "User Id *" at bounding box center [529, 269] width 542 height 23
paste input "a7cVT0000000qY5YAI"
type input "a7cVT0000000qY5YAI"
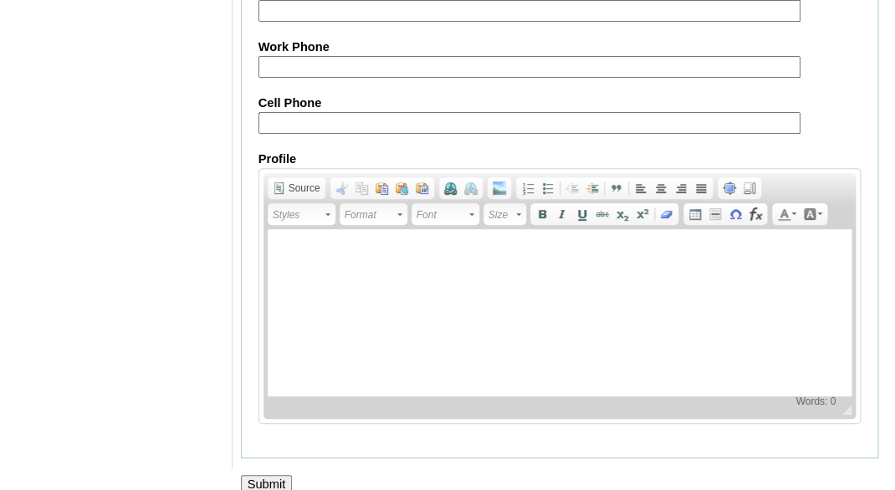
scroll to position [1888, 0]
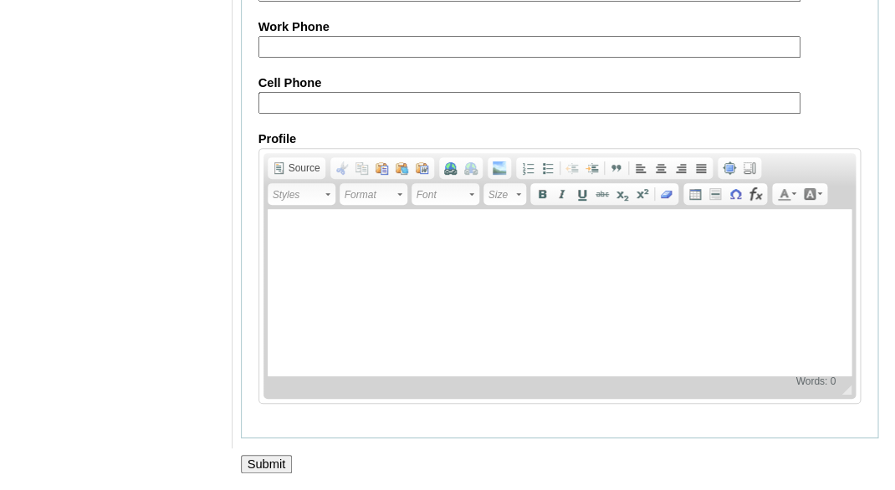
click at [273, 467] on input "Submit" at bounding box center [267, 464] width 52 height 18
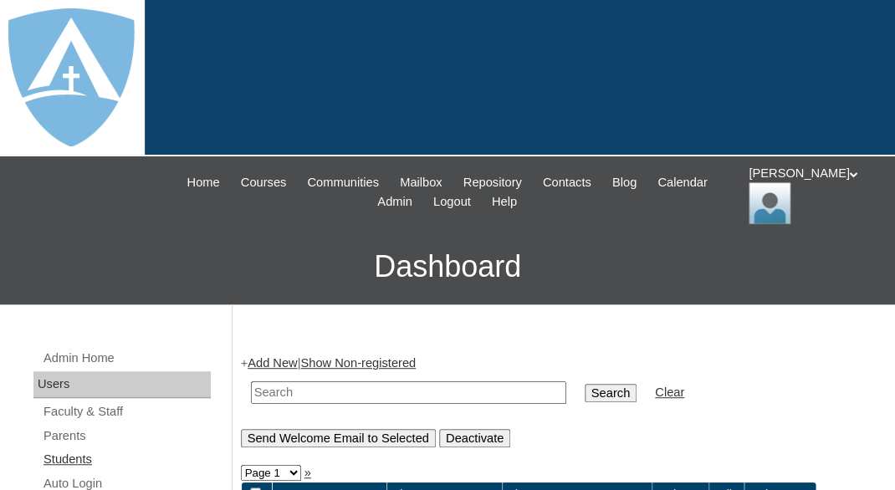
click at [62, 455] on link "Students" at bounding box center [126, 459] width 169 height 21
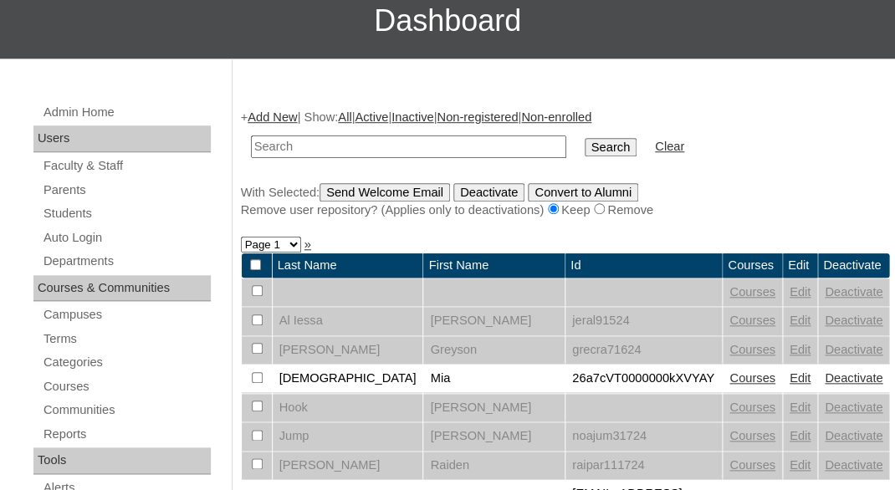
scroll to position [254, 0]
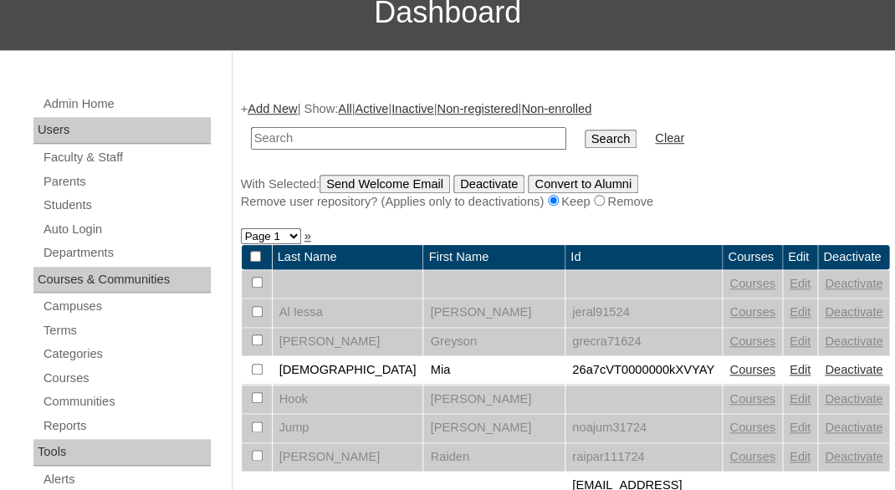
click at [271, 104] on link "Add New" at bounding box center [272, 108] width 49 height 13
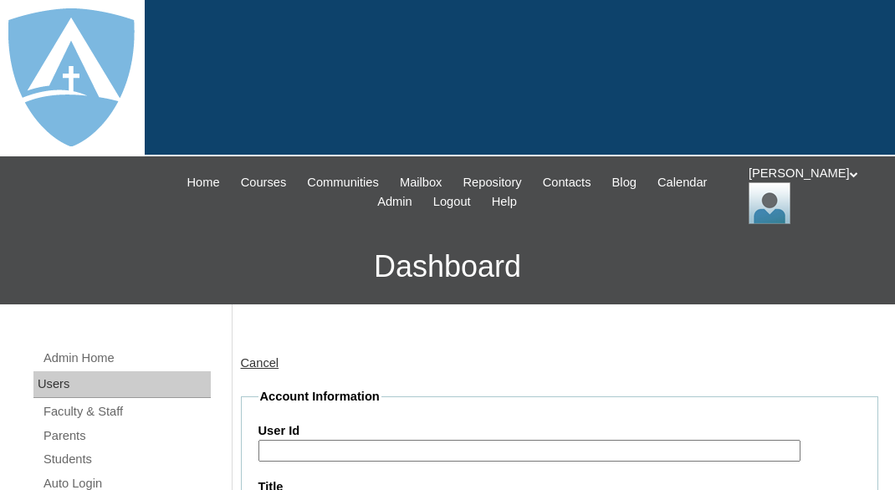
type input "tlambert"
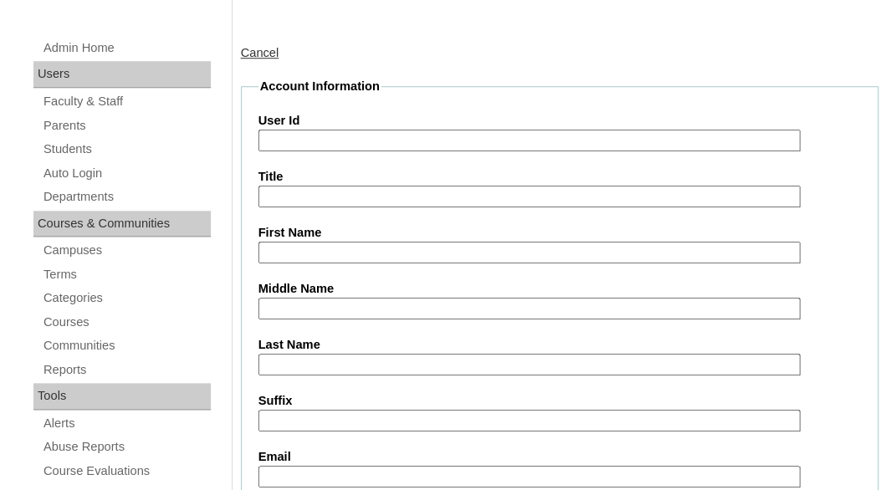
scroll to position [315, 0]
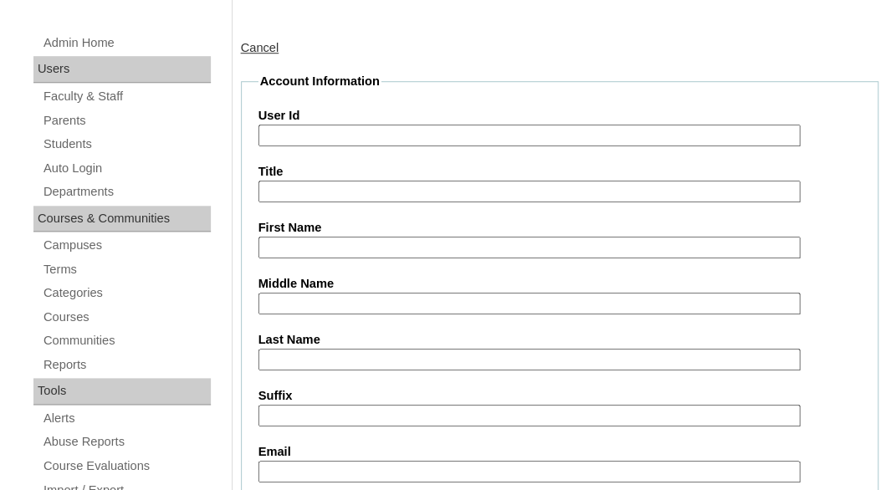
click at [348, 242] on input "First Name" at bounding box center [529, 248] width 542 height 23
paste input "[PERSON_NAME]"
drag, startPoint x: 310, startPoint y: 242, endPoint x: 407, endPoint y: 240, distance: 97.1
click at [407, 240] on input "Athena Rocco" at bounding box center [529, 248] width 542 height 23
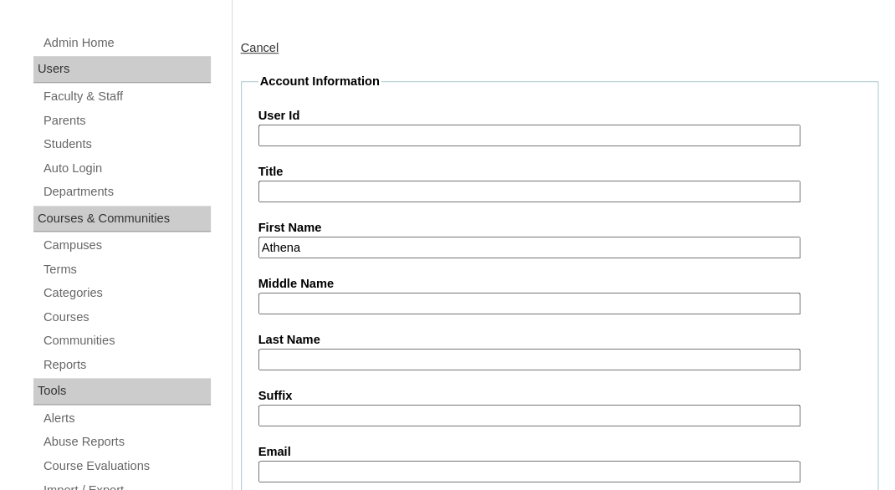
type input "Athena"
click at [326, 357] on input "Last Name" at bounding box center [529, 360] width 542 height 23
paste input "Rocco"
type input "Rocco"
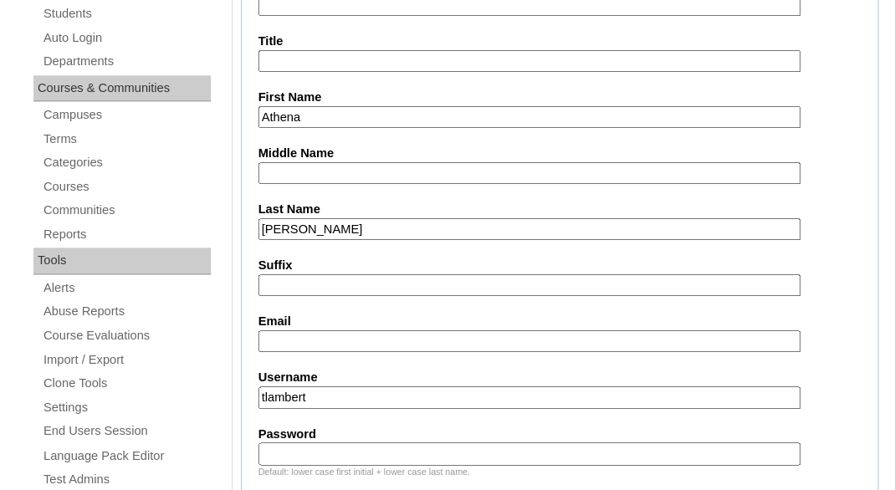
scroll to position [501, 0]
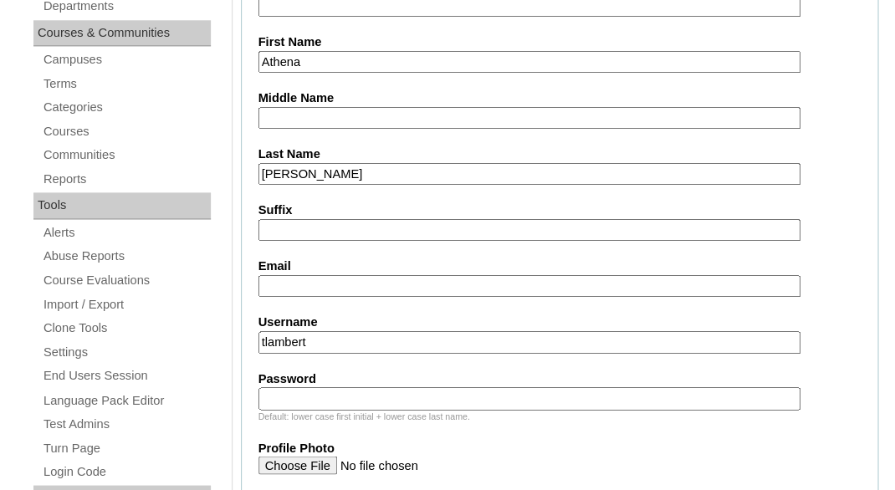
click at [374, 278] on input "Email" at bounding box center [529, 286] width 542 height 23
paste input "claud01bb@yahoo.com"
type input "claud01bb@yahoo.com"
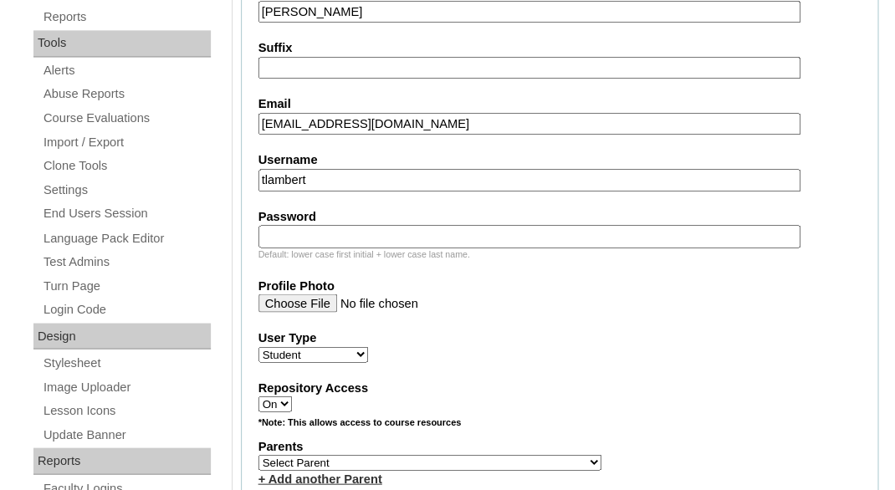
scroll to position [734, 0]
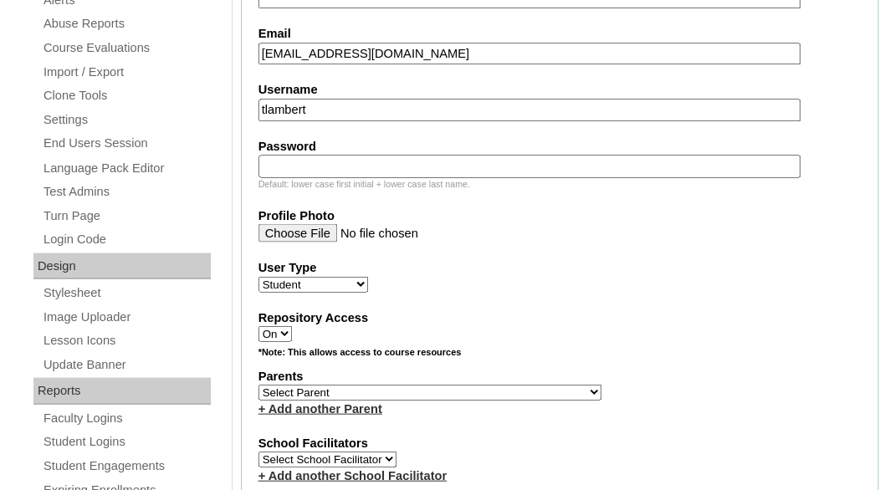
click at [405, 110] on input "tlambert" at bounding box center [529, 110] width 542 height 23
paste input "athena.rocco@enlightiumstudent.com"
type input "[EMAIL_ADDRESS][DOMAIN_NAME]"
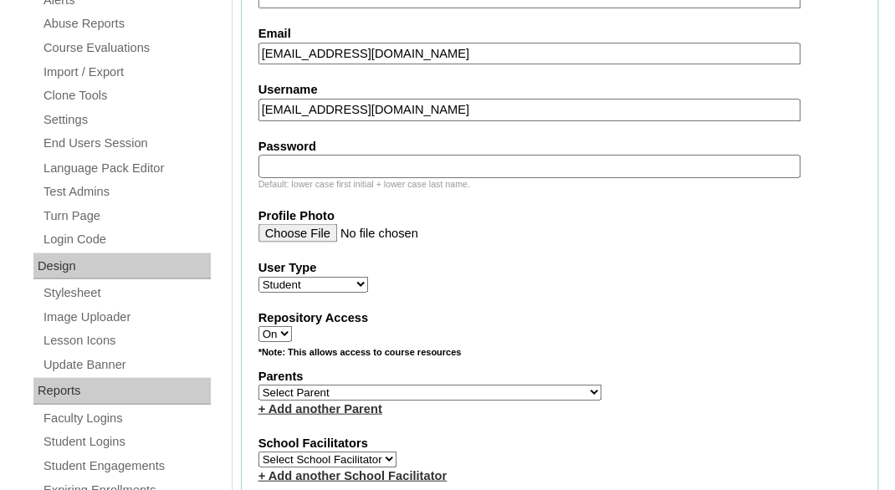
click at [391, 171] on input "Password" at bounding box center [529, 166] width 542 height 23
paste input "[EMAIL_ADDRESS][DOMAIN_NAME]"
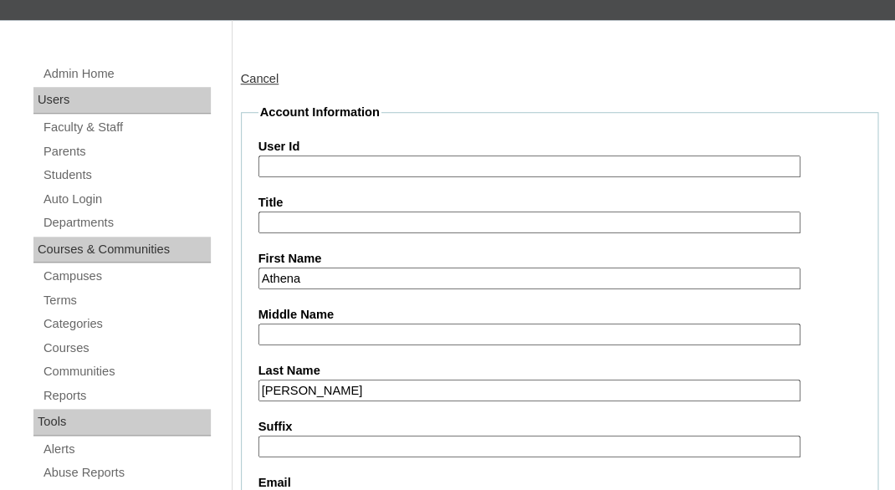
scroll to position [254, 0]
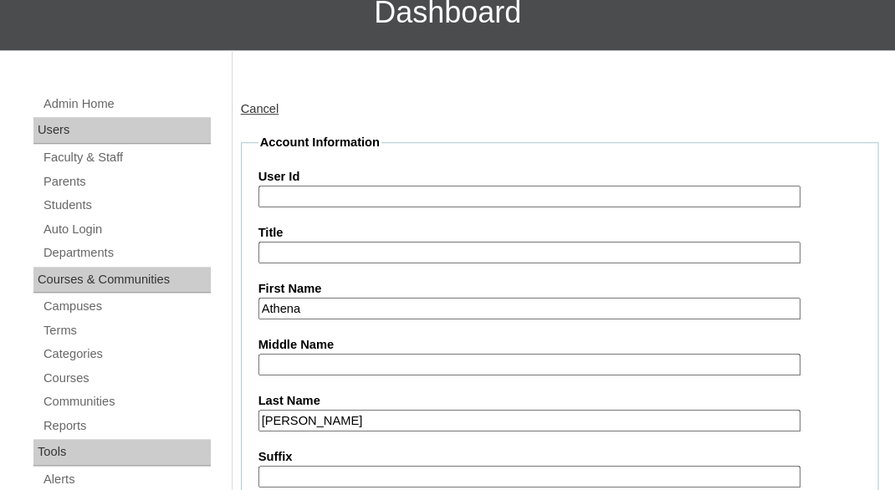
type input "athena.rocco@enlightiumstudent.com"
click at [362, 186] on input "User Id" at bounding box center [529, 197] width 542 height 23
paste input "athena.rocco@enlightiumstudent.com"
type input "26athena.rocco@enlightiumstudent.com"
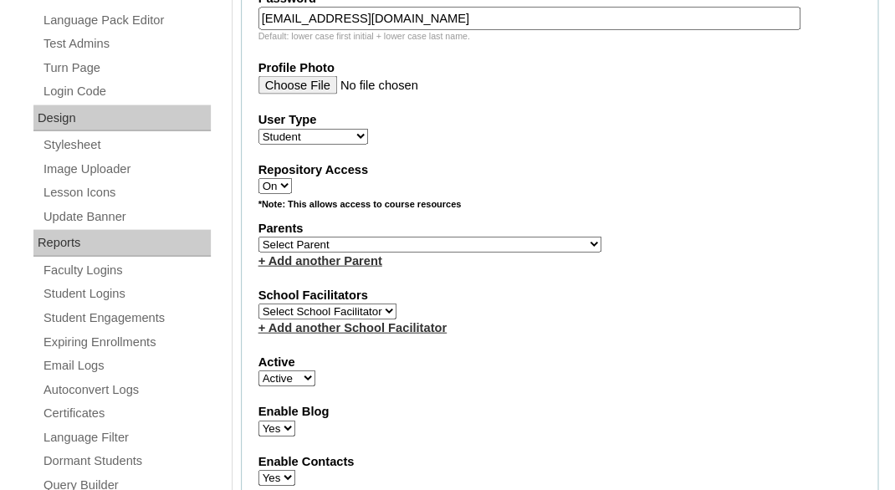
scroll to position [897, 0]
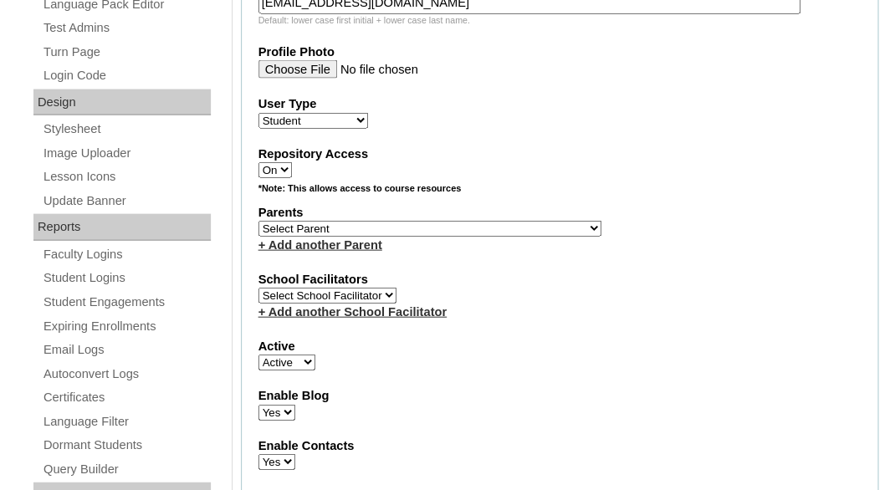
click at [258, 221] on select "Select Parent Abbas, Tahani Garcia, Rosa Kaneko, Chad Labourdette, Jessica Nich…" at bounding box center [429, 229] width 343 height 16
select select "101605"
click option "Saavedra, Claudia" at bounding box center [0, 0] width 0 height 0
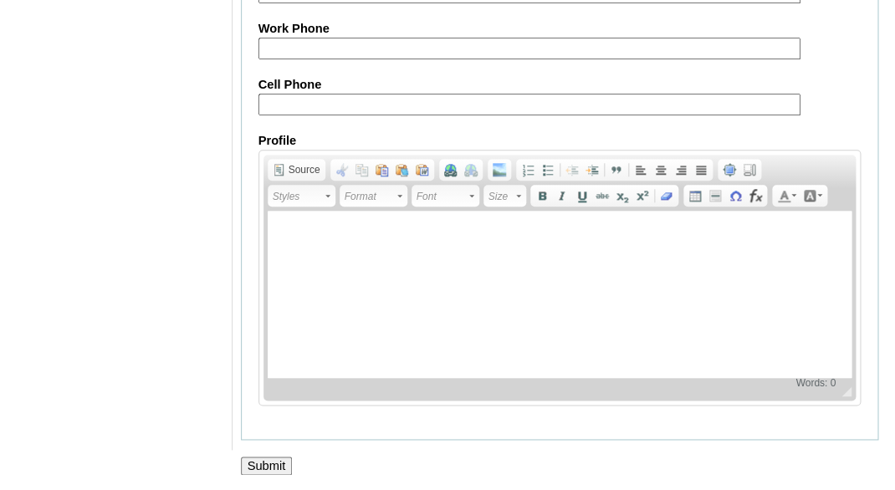
scroll to position [2188, 0]
click at [264, 462] on input "Submit" at bounding box center [267, 464] width 52 height 18
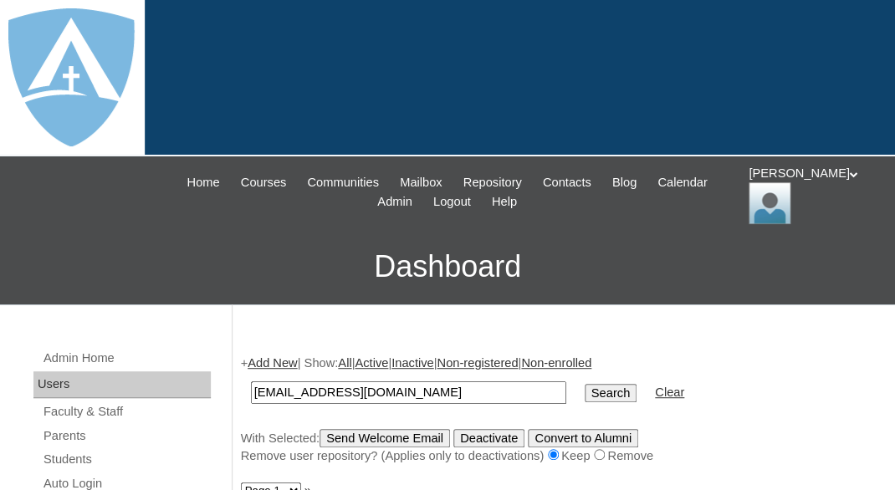
type input "[EMAIL_ADDRESS][DOMAIN_NAME]"
click at [585, 384] on input "Search" at bounding box center [611, 393] width 52 height 18
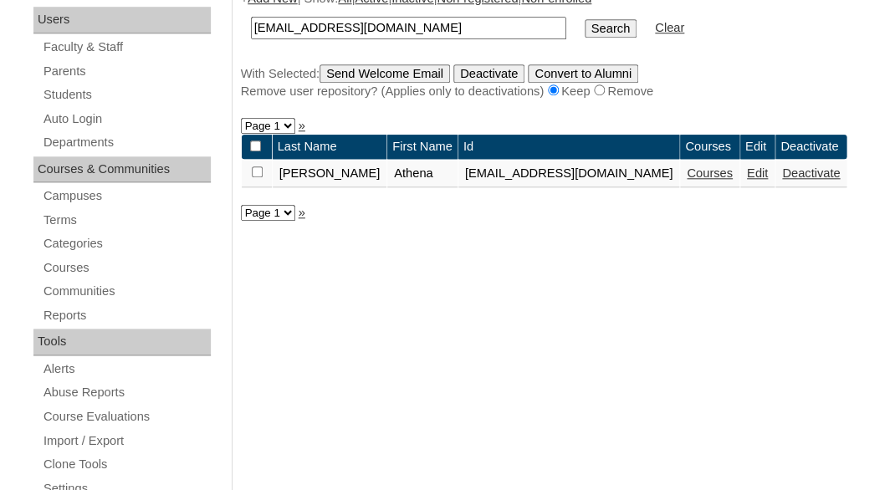
scroll to position [273, 0]
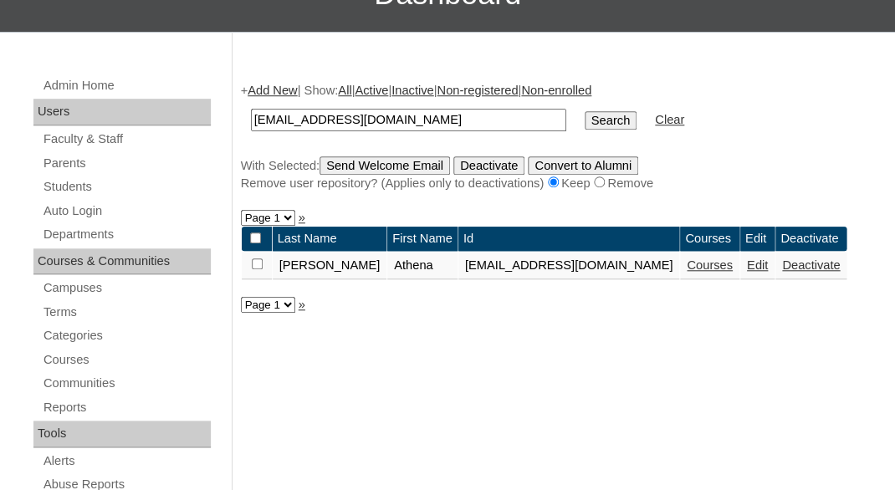
click at [714, 270] on link "Courses" at bounding box center [710, 264] width 46 height 13
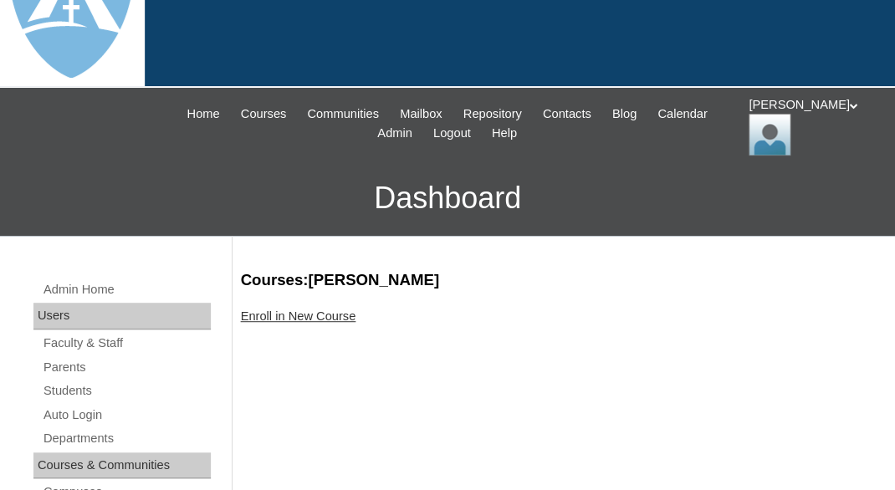
scroll to position [146, 0]
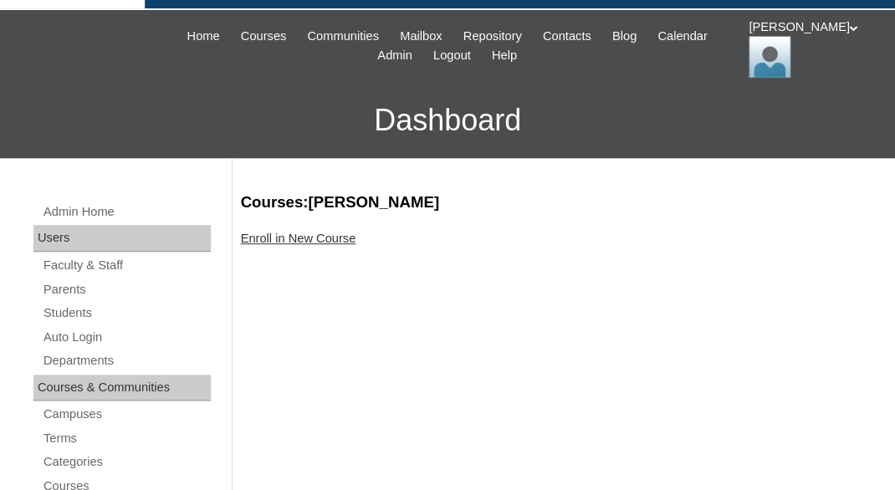
click at [307, 240] on link "Enroll in New Course" at bounding box center [298, 238] width 115 height 13
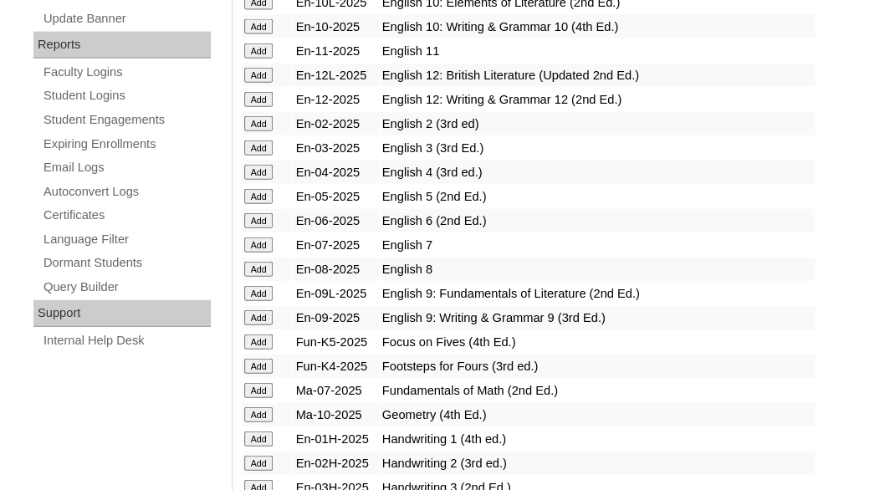
scroll to position [1080, 0]
click at [263, 373] on input "Add" at bounding box center [258, 365] width 29 height 15
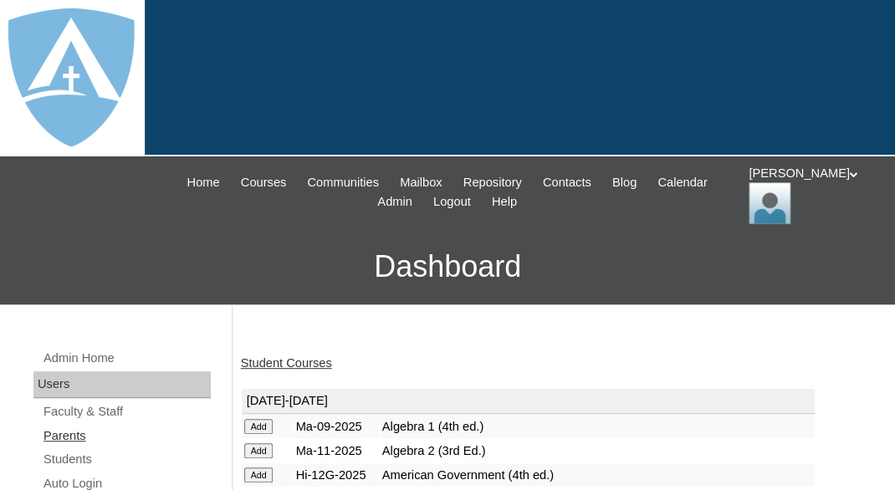
click at [60, 433] on link "Parents" at bounding box center [126, 436] width 169 height 21
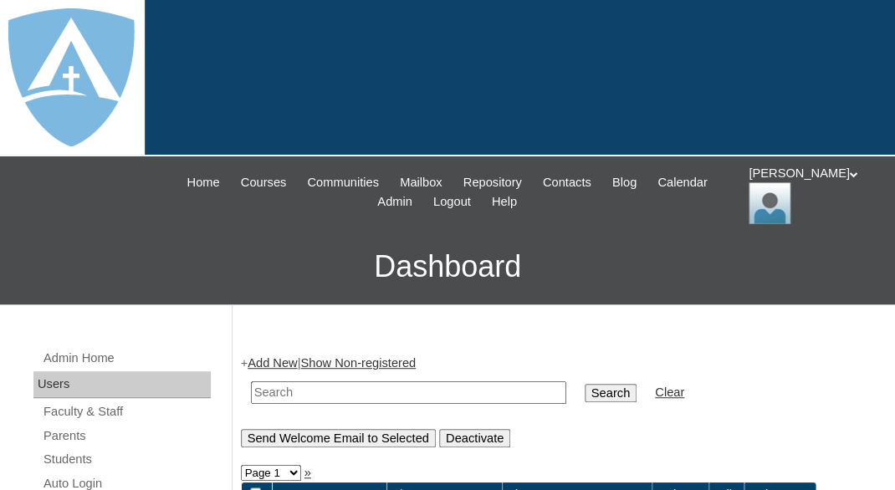
click at [306, 390] on input "text" at bounding box center [408, 392] width 315 height 23
paste input "Na'[PERSON_NAME]"
type input "Na'[PERSON_NAME]"
click at [585, 384] on input "Search" at bounding box center [611, 393] width 52 height 18
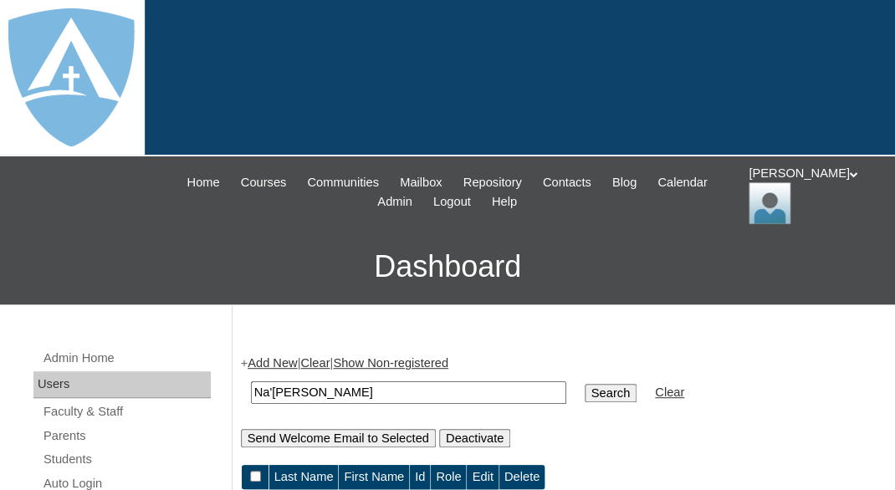
drag, startPoint x: 311, startPoint y: 390, endPoint x: 362, endPoint y: 390, distance: 51.0
click at [362, 390] on input "Na'[PERSON_NAME]" at bounding box center [408, 392] width 315 height 23
type input "Na'Kayla"
click at [585, 384] on input "Search" at bounding box center [611, 393] width 52 height 18
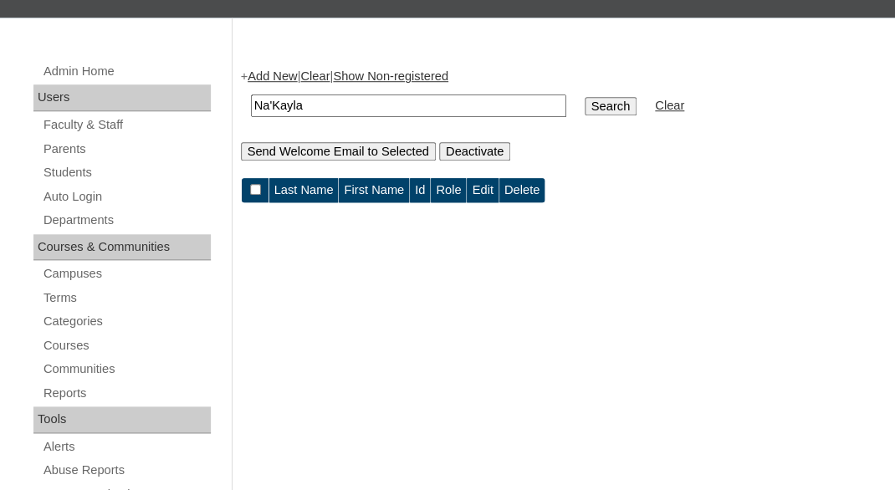
scroll to position [289, 0]
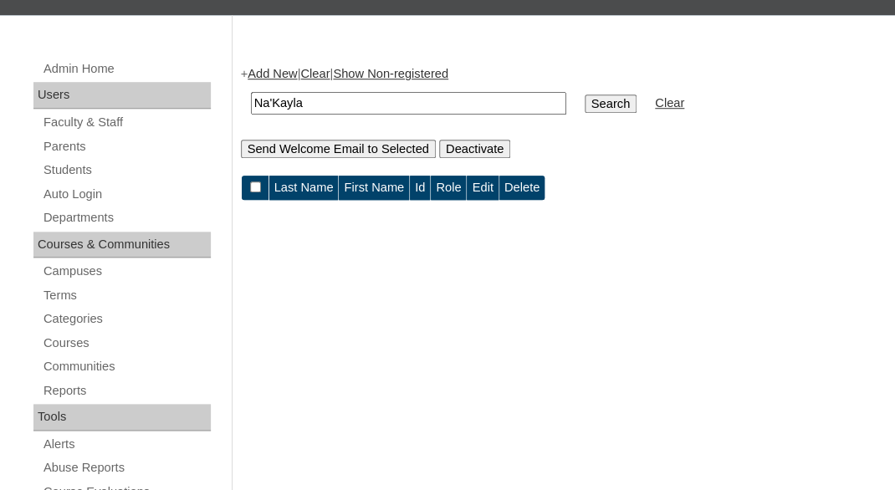
click at [322, 99] on input "Na'Kayla" at bounding box center [408, 103] width 315 height 23
click at [68, 136] on link "Parents" at bounding box center [126, 146] width 169 height 21
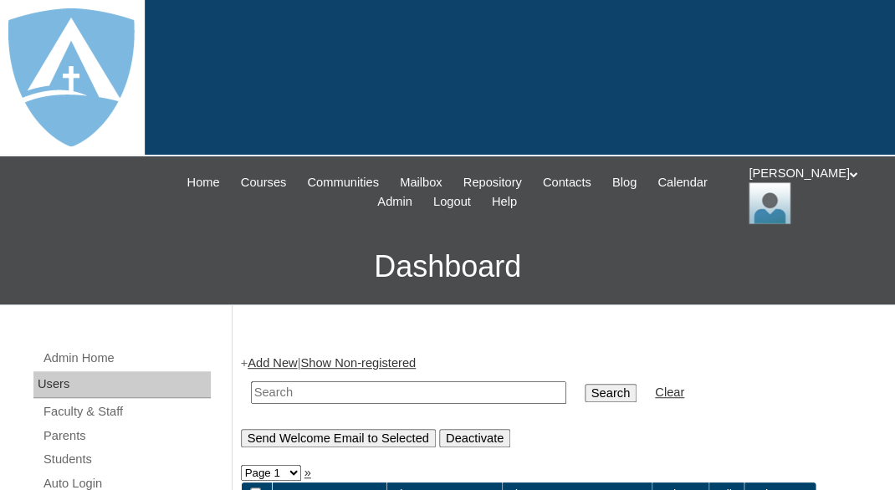
click at [267, 356] on link "Add New" at bounding box center [272, 362] width 49 height 13
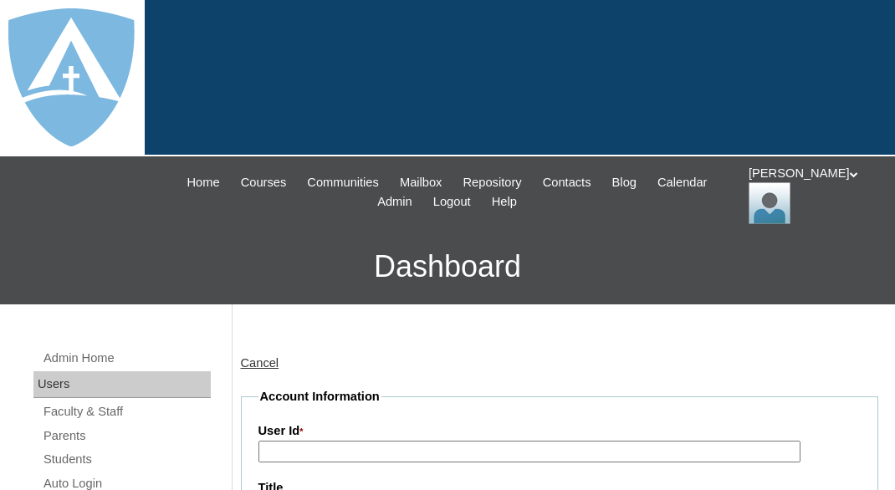
type input "tlambert"
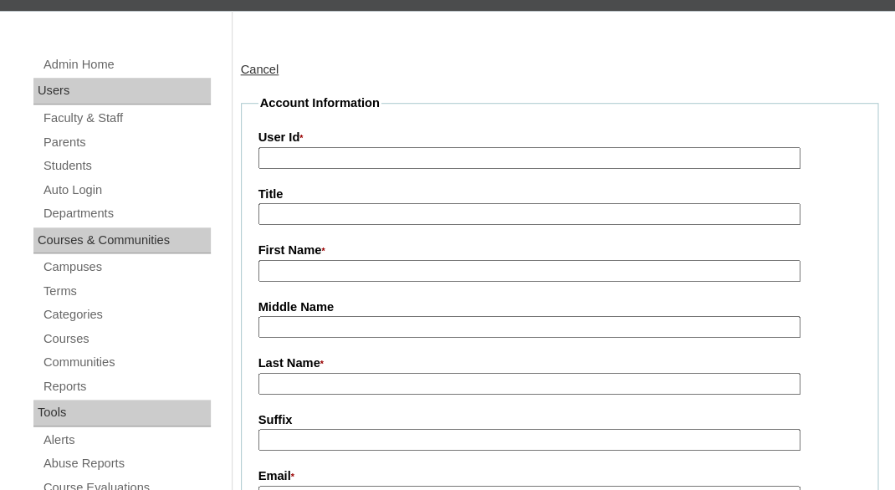
click at [308, 268] on input "First Name *" at bounding box center [529, 271] width 542 height 23
paste input "Na'Kayla Hails"
drag, startPoint x: 319, startPoint y: 267, endPoint x: 386, endPoint y: 262, distance: 67.1
click at [388, 264] on input "Na'Kayla Hails" at bounding box center [529, 271] width 542 height 23
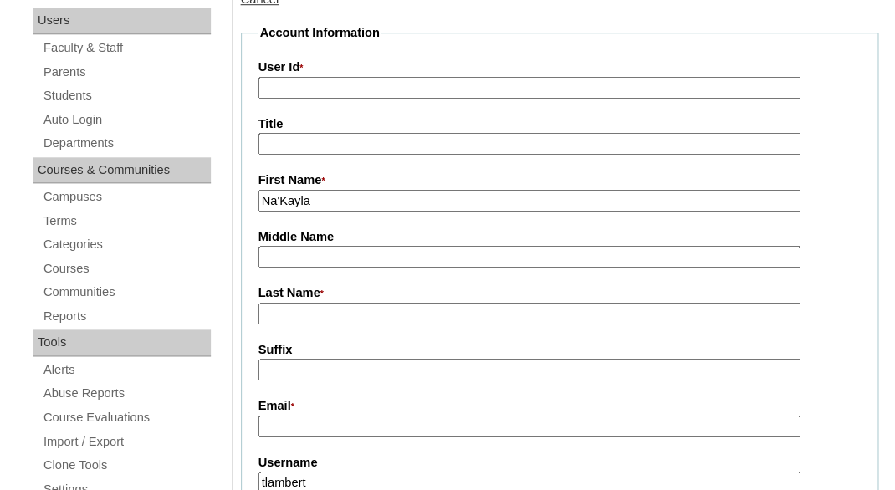
scroll to position [372, 0]
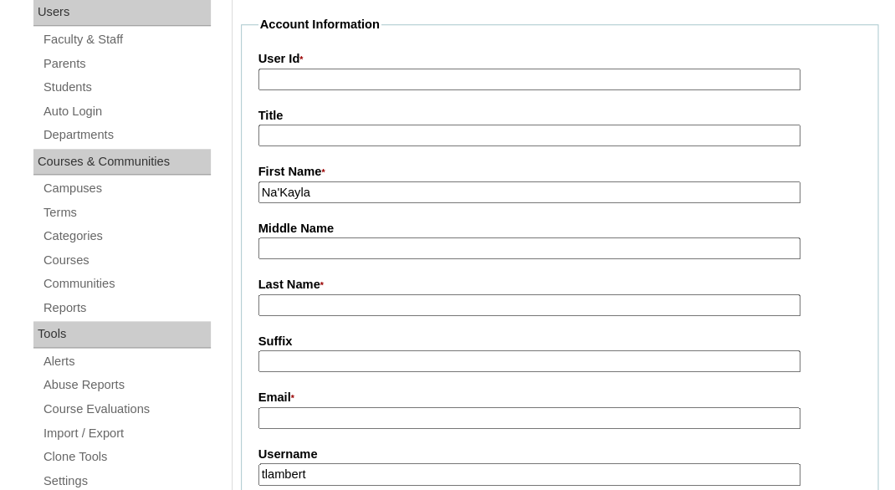
type input "Na'Kayla"
click at [346, 301] on input "Last Name *" at bounding box center [529, 305] width 542 height 23
paste input "Hails"
type input "Hails"
click at [346, 353] on input "Suffix" at bounding box center [529, 362] width 542 height 23
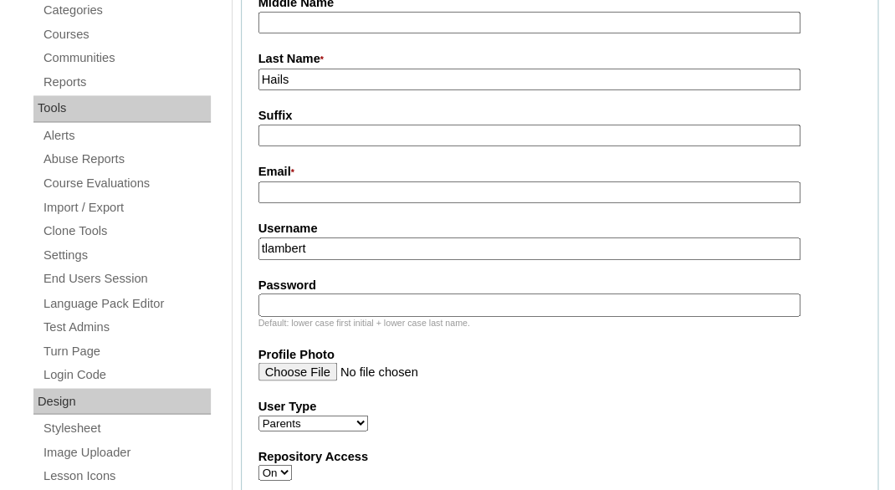
scroll to position [621, 0]
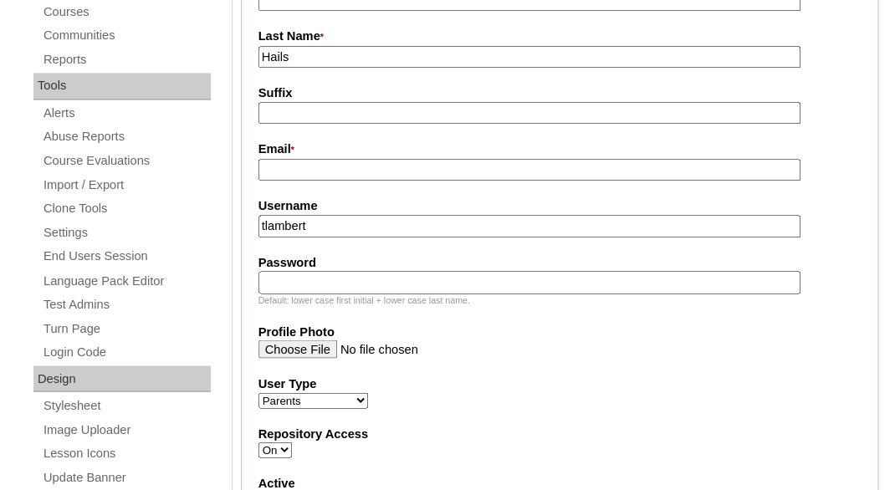
click at [360, 166] on input "Email *" at bounding box center [529, 170] width 542 height 23
paste input "[EMAIL_ADDRESS][DOMAIN_NAME]"
type input "[EMAIL_ADDRESS][DOMAIN_NAME]"
click at [353, 225] on input "tlambert" at bounding box center [529, 226] width 542 height 23
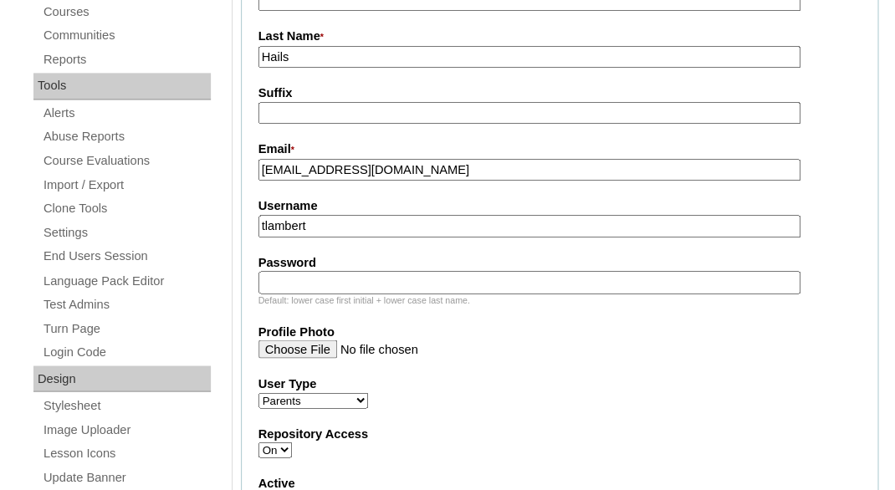
click at [353, 225] on input "tlambert" at bounding box center [529, 226] width 542 height 23
paste input "nakayla.r.hails@gmail.com"
type input "nakayla.r.hails@gmail.com"
click at [348, 294] on div "Default: lower case first initial + lower case last name." at bounding box center [559, 300] width 603 height 13
click at [343, 277] on input "Password" at bounding box center [529, 282] width 542 height 23
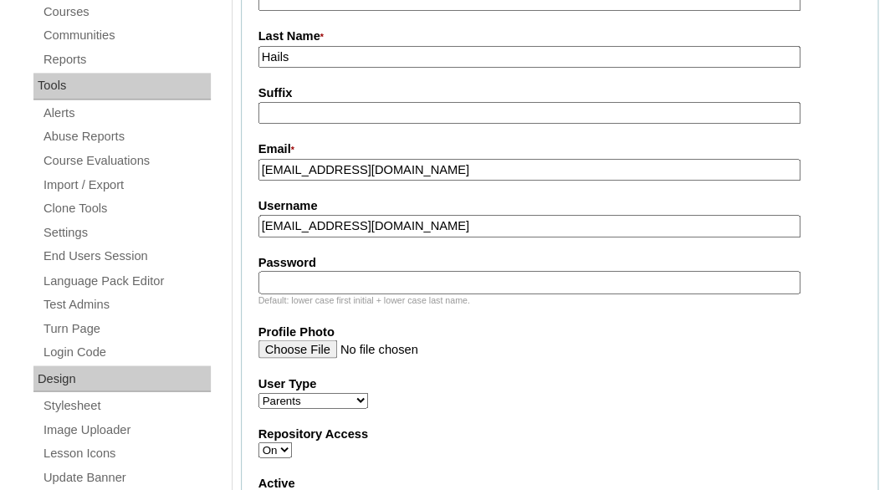
paste input "nakayla.r.hails@gmail.com"
type input "nakayla.r.hails@gmail.com"
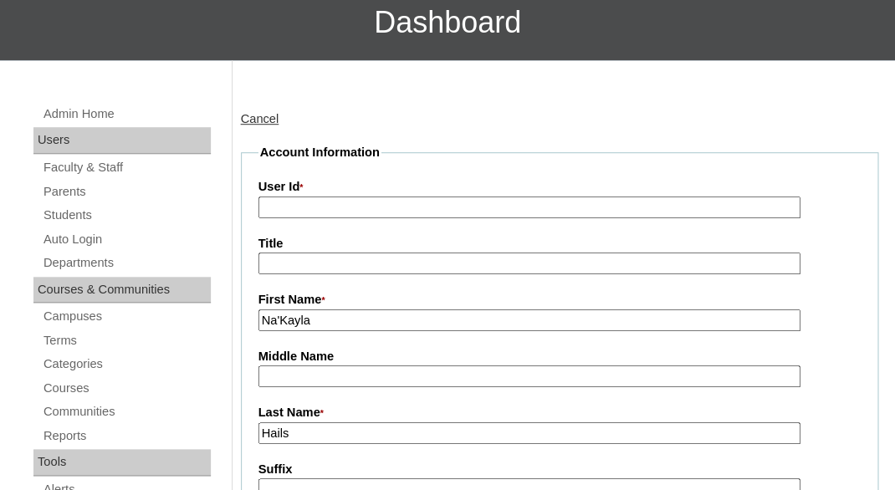
scroll to position [233, 0]
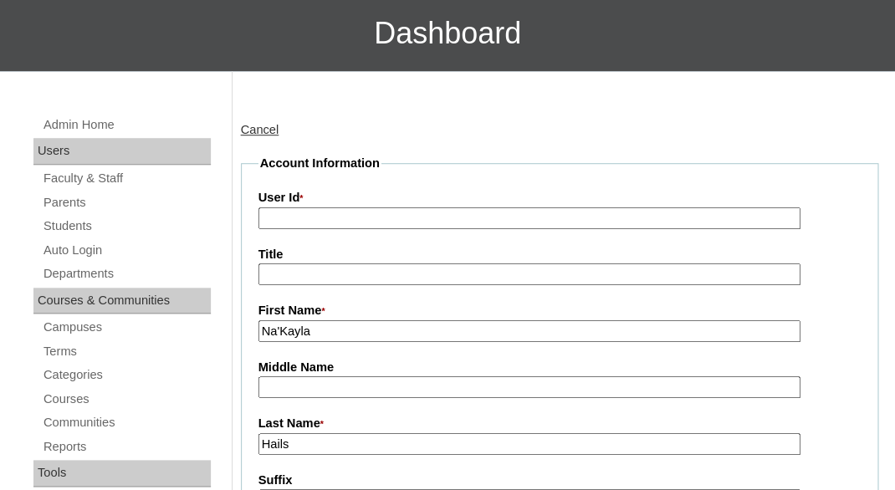
click at [338, 213] on input "User Id *" at bounding box center [529, 218] width 542 height 23
paste input "a7cVT0000000qbJYAQ"
type input "a7cVT0000000qbJYAQ"
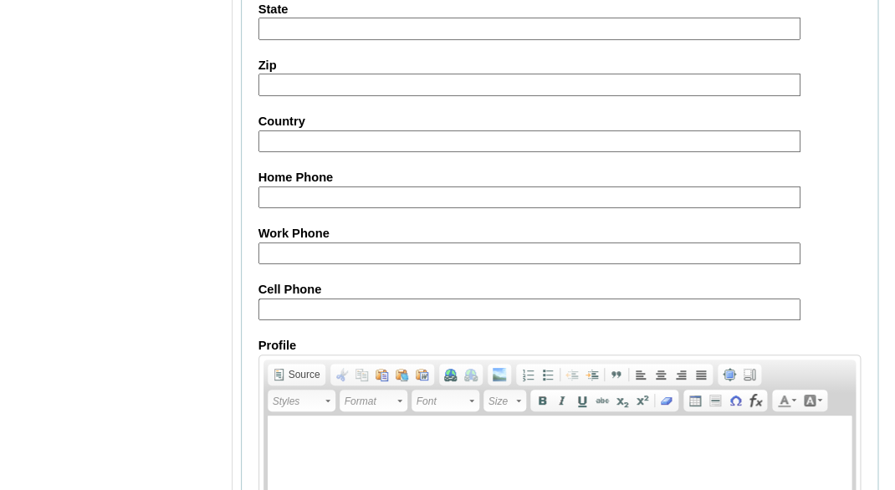
scroll to position [1888, 0]
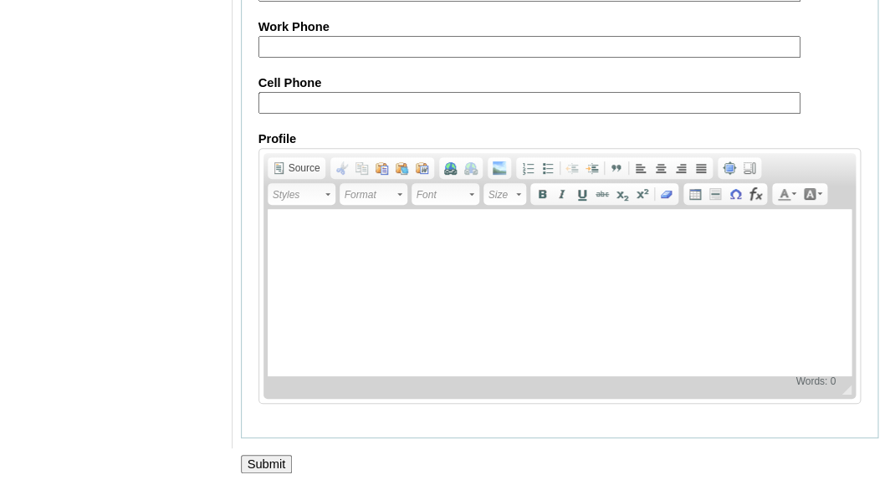
click at [258, 468] on input "Submit" at bounding box center [267, 464] width 52 height 18
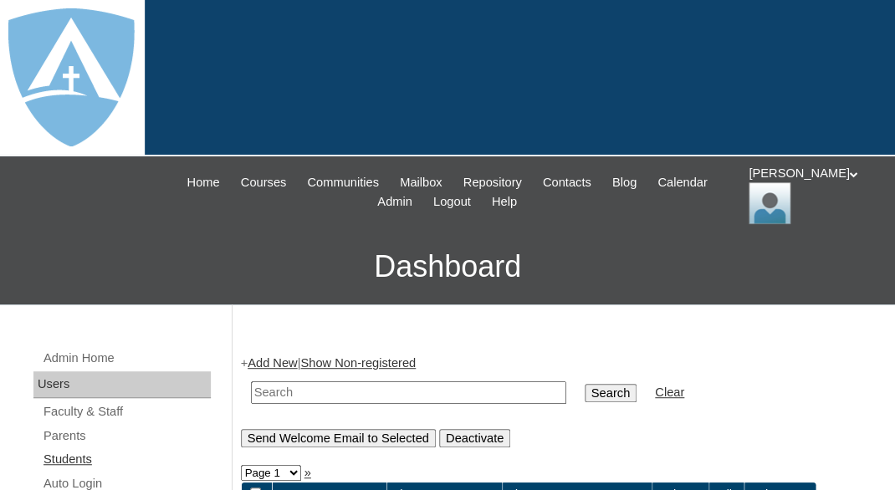
click at [64, 460] on link "Students" at bounding box center [126, 459] width 169 height 21
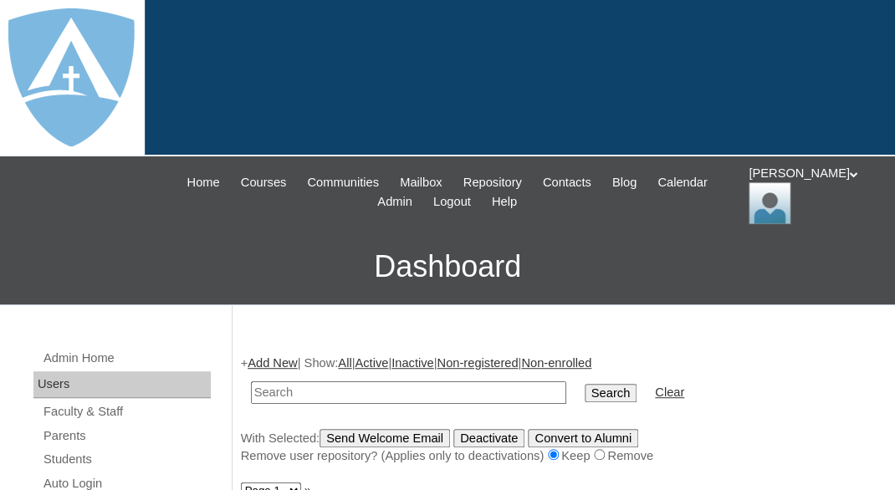
scroll to position [46, 0]
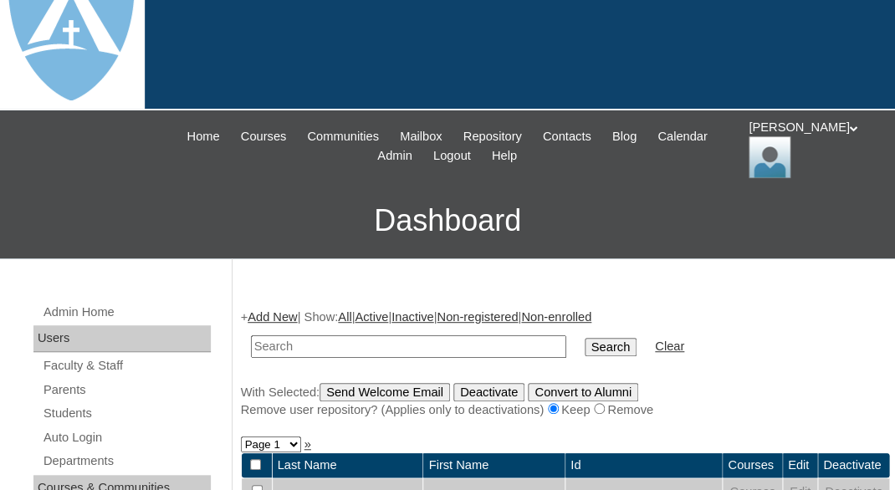
click at [269, 310] on link "Add New" at bounding box center [272, 316] width 49 height 13
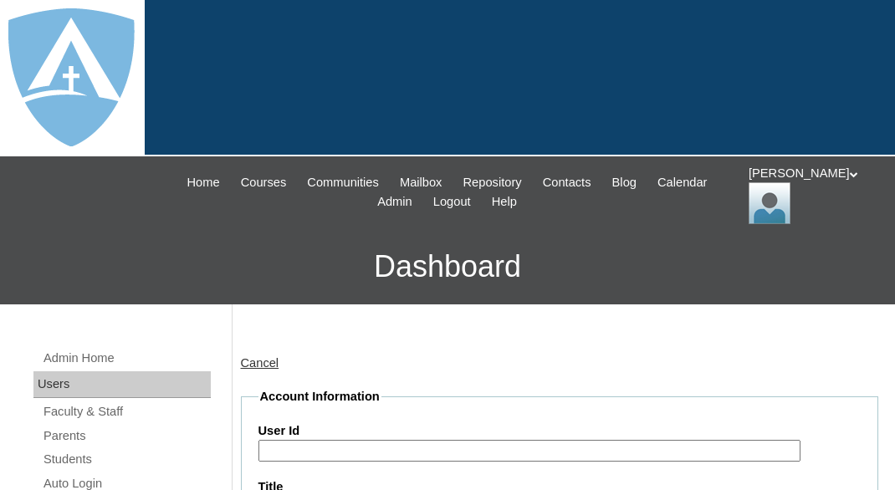
type input "tlambert"
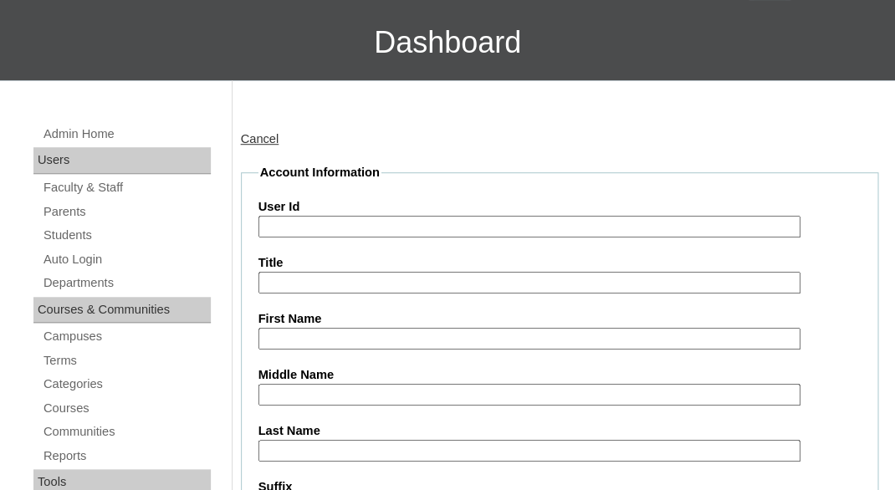
scroll to position [260, 0]
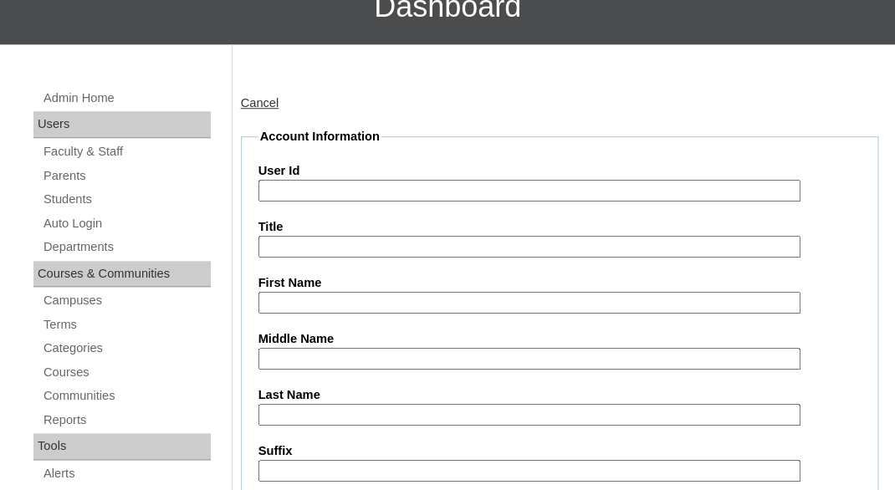
click at [315, 296] on input "First Name" at bounding box center [529, 303] width 542 height 23
paste input "Kali Hails"
drag, startPoint x: 289, startPoint y: 299, endPoint x: 349, endPoint y: 299, distance: 60.2
click at [349, 299] on input "Kali Hails" at bounding box center [529, 303] width 542 height 23
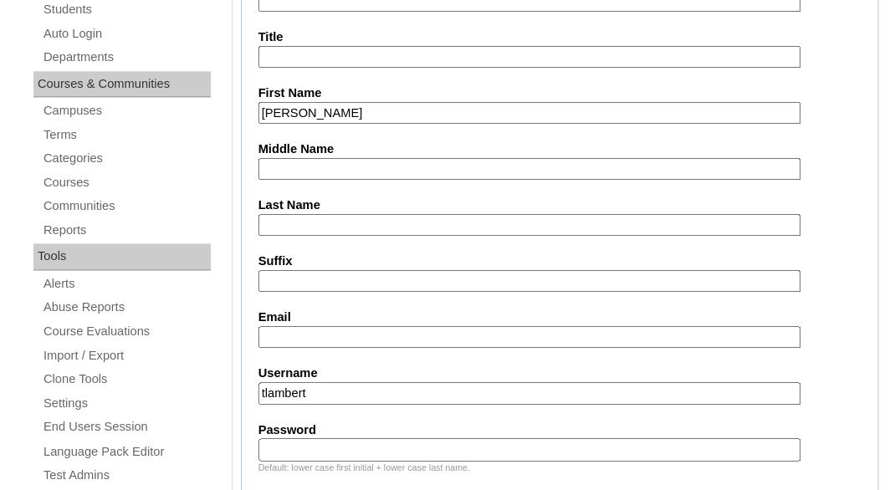
scroll to position [472, 0]
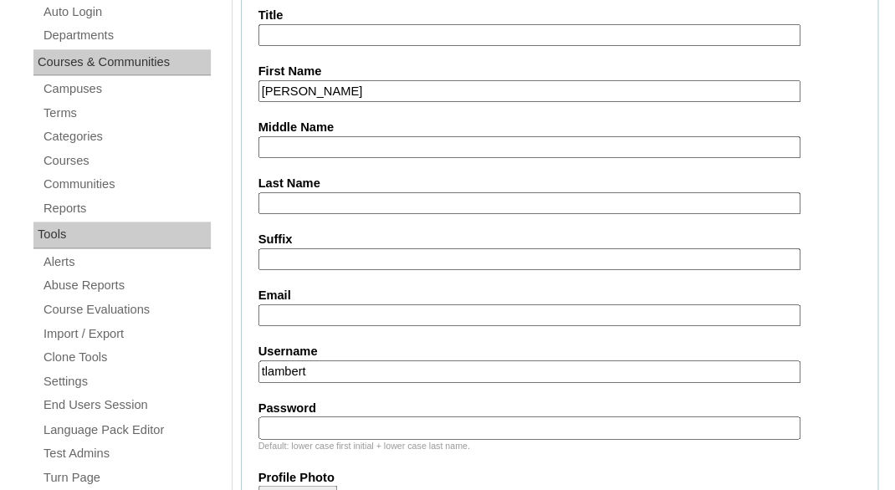
type input "Kali"
click at [313, 197] on input "Last Name" at bounding box center [529, 203] width 542 height 23
paste input "Hails"
type input "Hails"
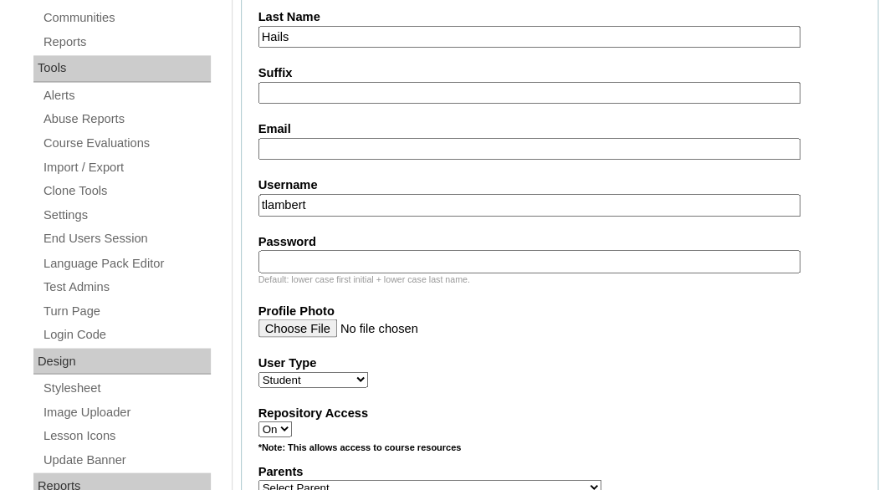
scroll to position [707, 0]
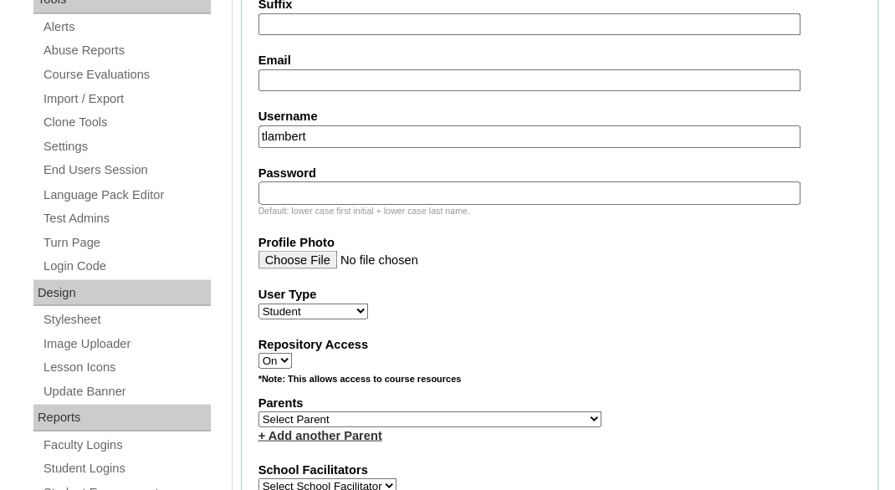
click at [311, 77] on input "Email" at bounding box center [529, 80] width 542 height 23
paste input "nakayla.r.hails@gmail.com"
type input "nakayla.r.hails@gmail.com"
click at [408, 133] on input "tlambert" at bounding box center [529, 136] width 542 height 23
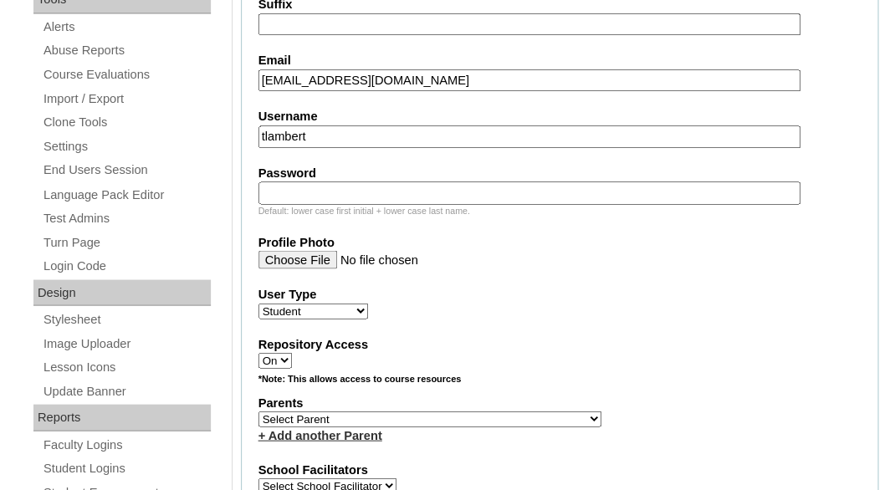
click at [408, 133] on input "tlambert" at bounding box center [529, 136] width 542 height 23
paste input "kali.hails@enlightiumstudent.com"
type input "kali.hails@enlightiumstudent.com"
click at [355, 187] on input "Password" at bounding box center [529, 193] width 542 height 23
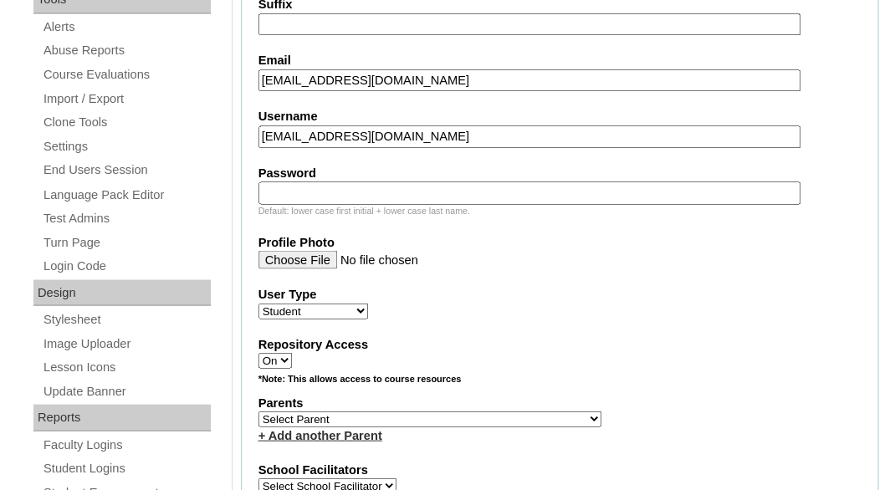
paste input "kali.hails@enlightiumstudent.com"
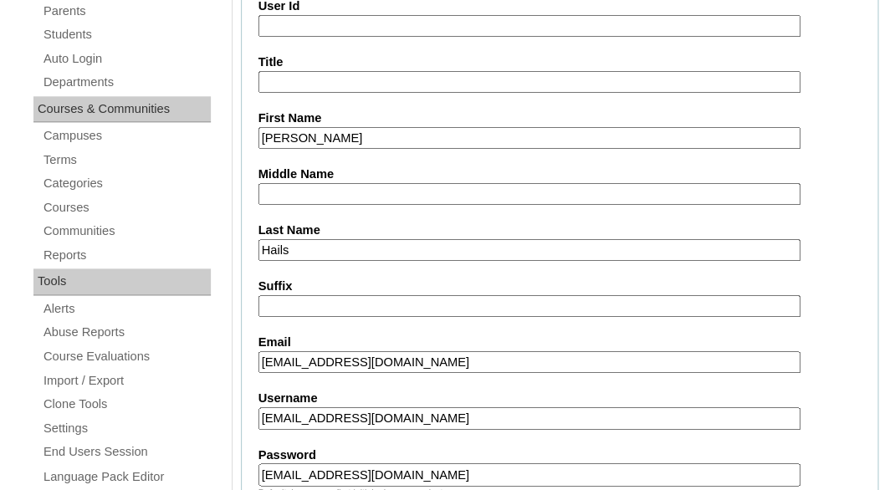
scroll to position [381, 0]
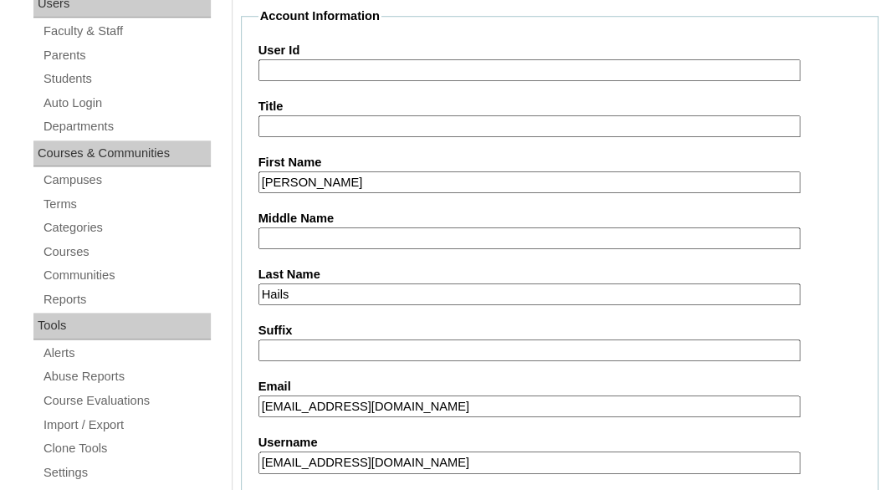
type input "kali.hails@enlightiumstudent.com"
click at [332, 74] on input "User Id" at bounding box center [529, 70] width 542 height 23
paste input "kali.hails@enlightiumstudent.com"
type input "26kali.hails@enlightiumstudent.com"
click at [383, 125] on input "Title" at bounding box center [529, 126] width 542 height 23
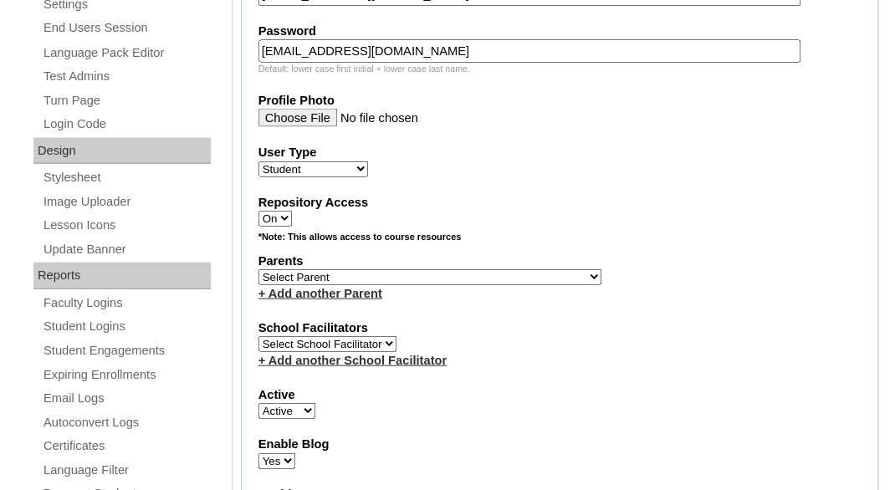
scroll to position [859, 0]
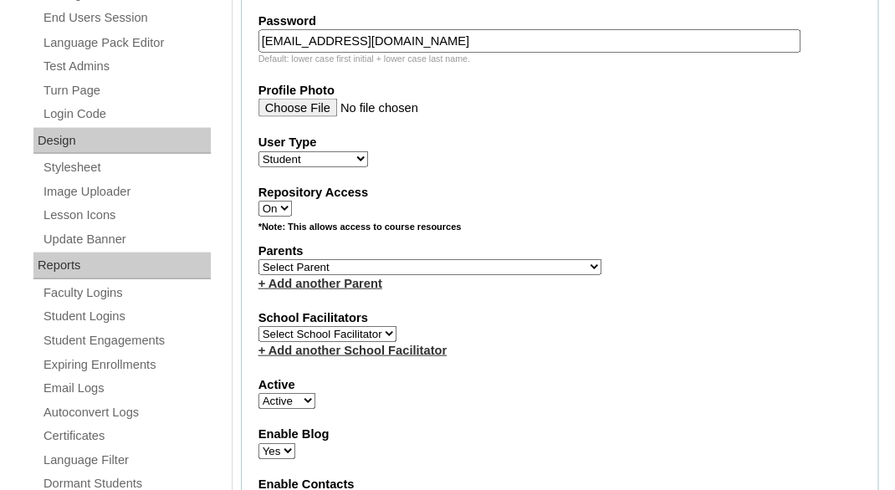
click at [258, 258] on select "Select Parent Abbas, Tahani Garcia, Rosa Kaneko, Chad Labourdette, Jessica Nich…" at bounding box center [429, 266] width 343 height 16
select select "101607"
click option "Hails, Na'Kayla" at bounding box center [0, 0] width 0 height 0
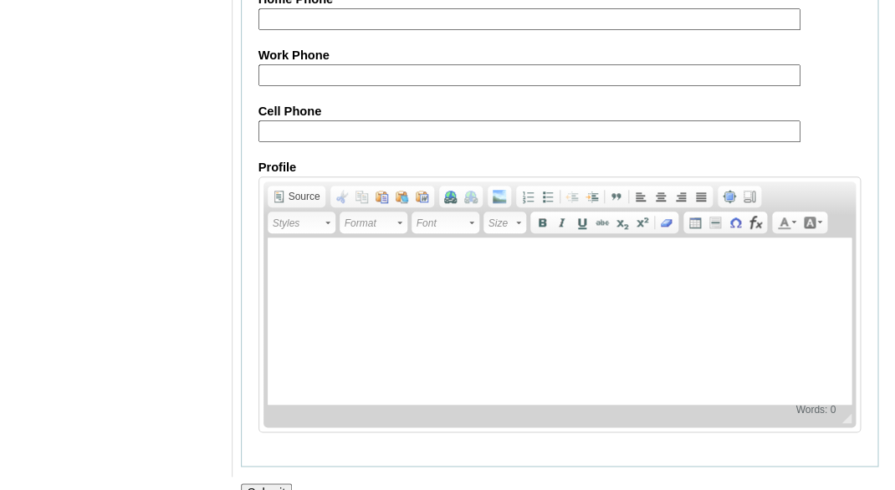
scroll to position [2188, 0]
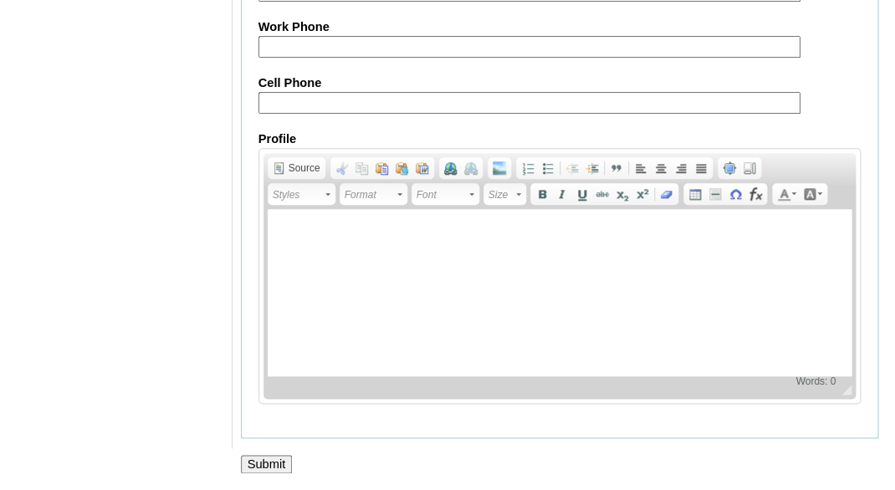
click at [279, 457] on input "Submit" at bounding box center [267, 464] width 52 height 18
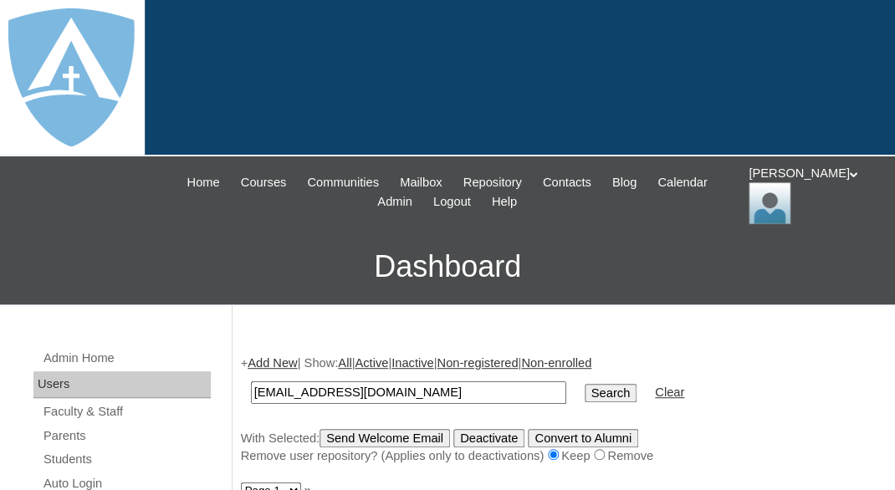
type input "[EMAIL_ADDRESS][DOMAIN_NAME]"
click at [585, 384] on input "Search" at bounding box center [611, 393] width 52 height 18
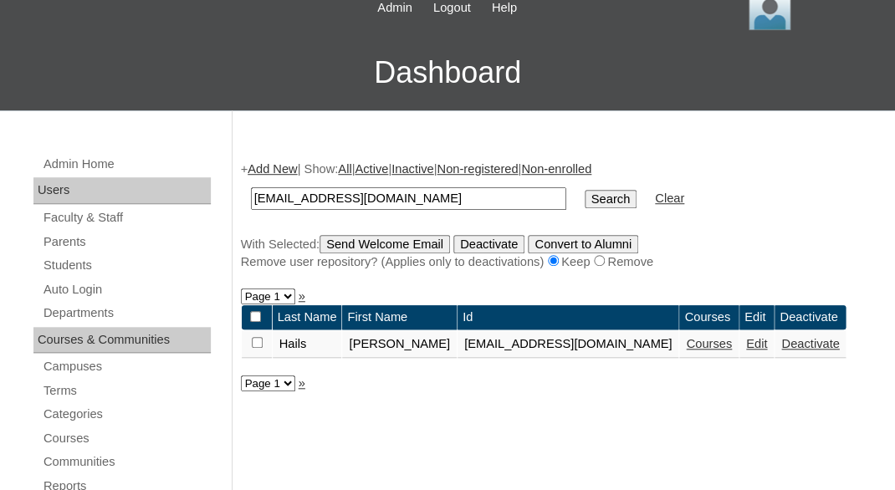
scroll to position [344, 0]
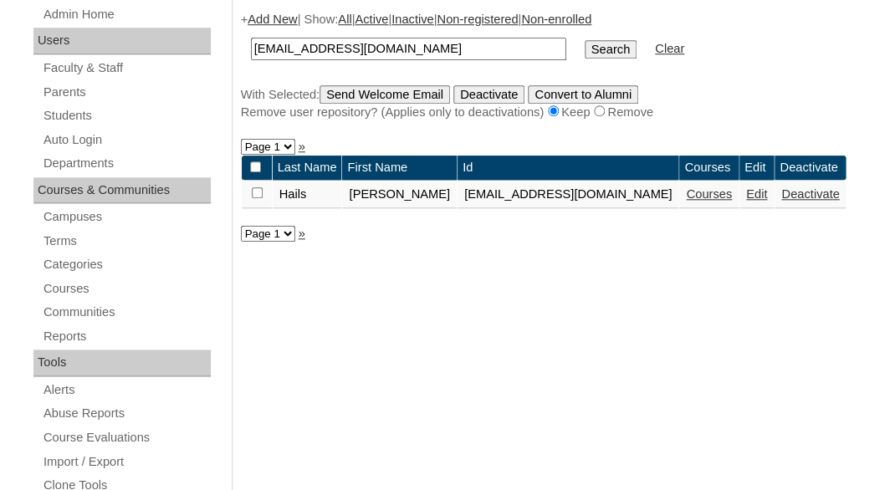
click at [694, 195] on link "Courses" at bounding box center [709, 193] width 46 height 13
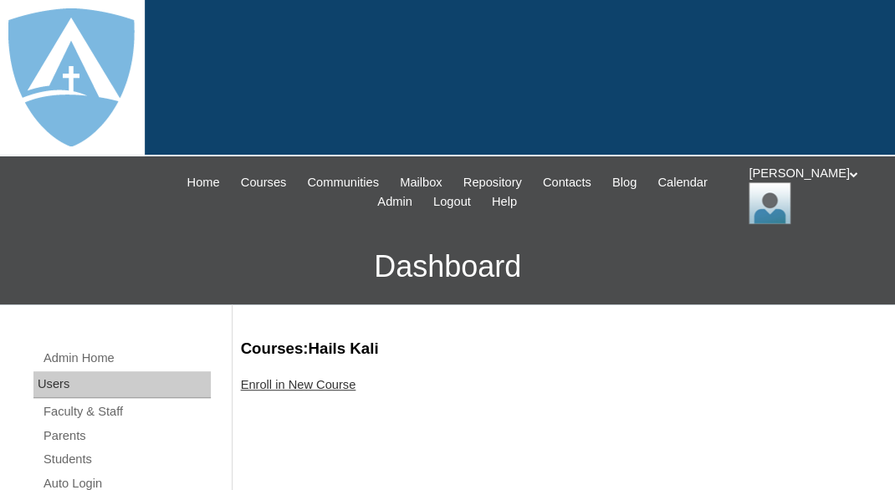
click at [302, 381] on link "Enroll in New Course" at bounding box center [298, 384] width 115 height 13
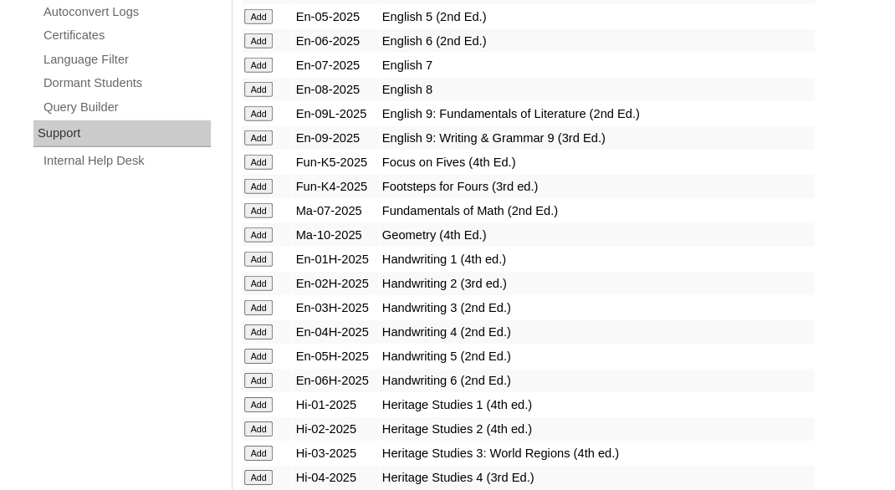
scroll to position [1258, 0]
click at [260, 195] on input "Add" at bounding box center [258, 187] width 29 height 15
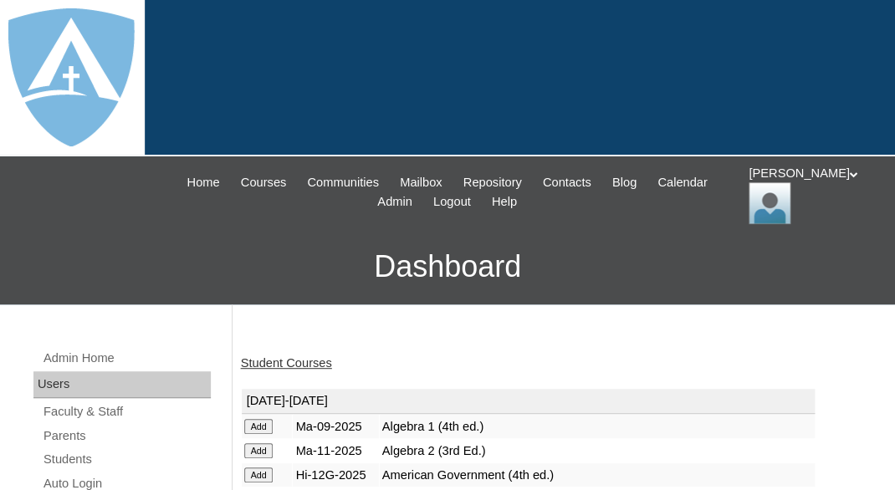
click at [289, 358] on link "Student Courses" at bounding box center [286, 362] width 91 height 13
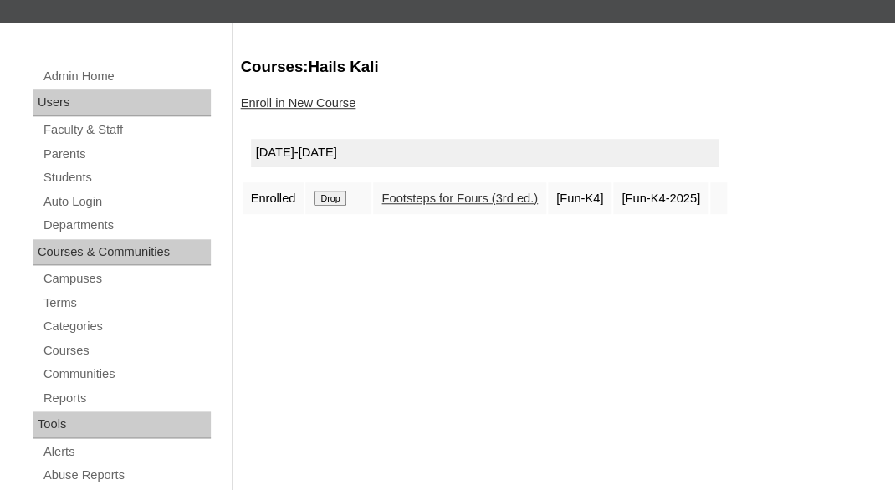
scroll to position [283, 0]
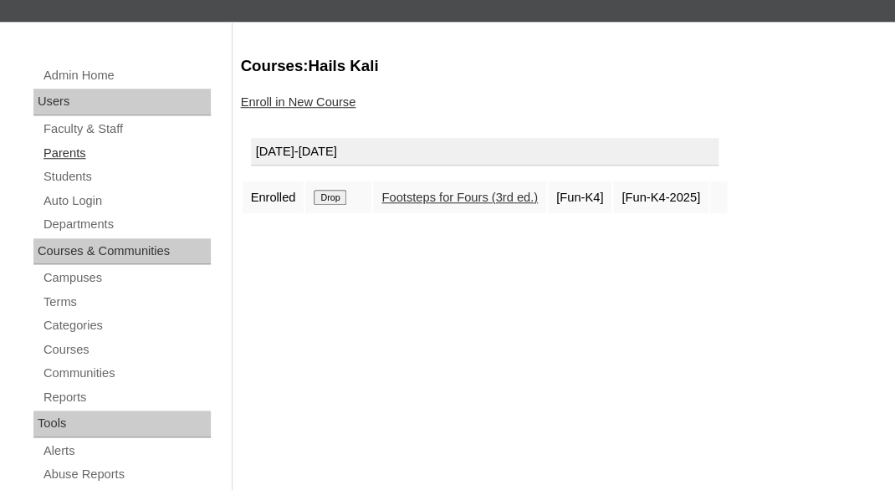
click at [74, 146] on link "Parents" at bounding box center [126, 153] width 169 height 21
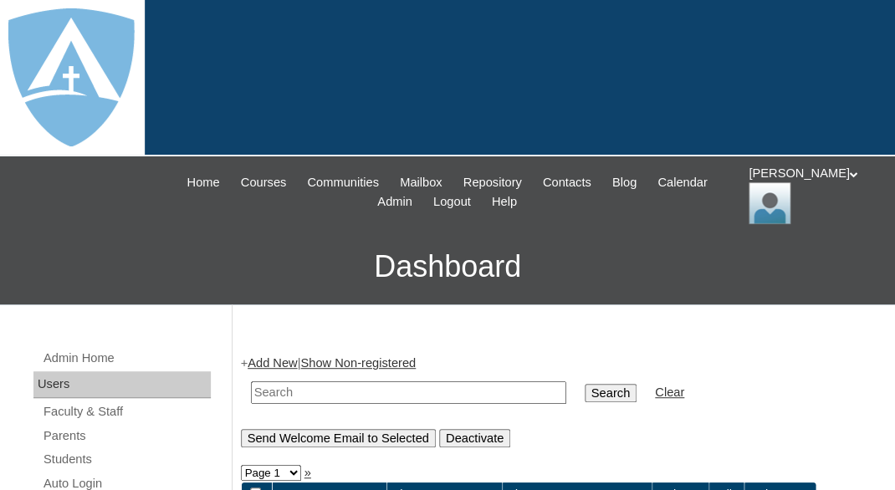
click at [321, 386] on input "text" at bounding box center [408, 392] width 315 height 23
paste input "[PERSON_NAME]"
drag, startPoint x: 330, startPoint y: 386, endPoint x: 438, endPoint y: 391, distance: 108.0
click at [438, 391] on input "Alexzandria Vargas" at bounding box center [408, 392] width 315 height 23
type input "Alexzandria"
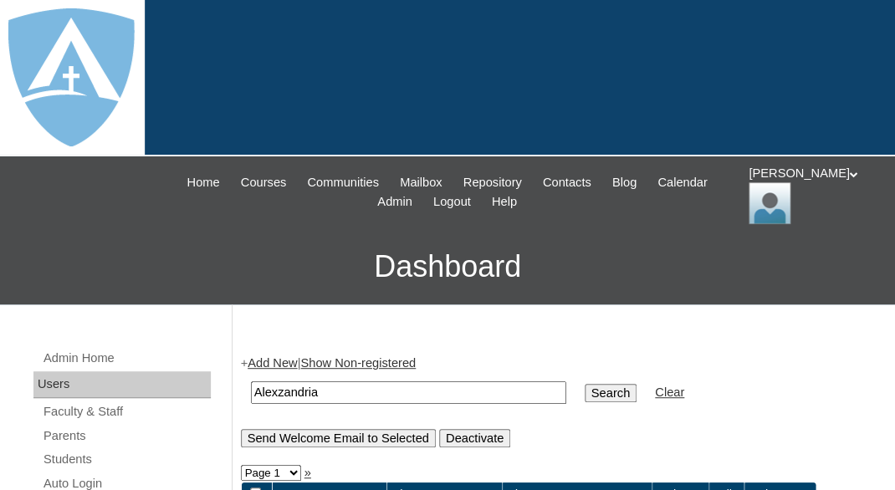
click at [585, 384] on input "Search" at bounding box center [611, 393] width 52 height 18
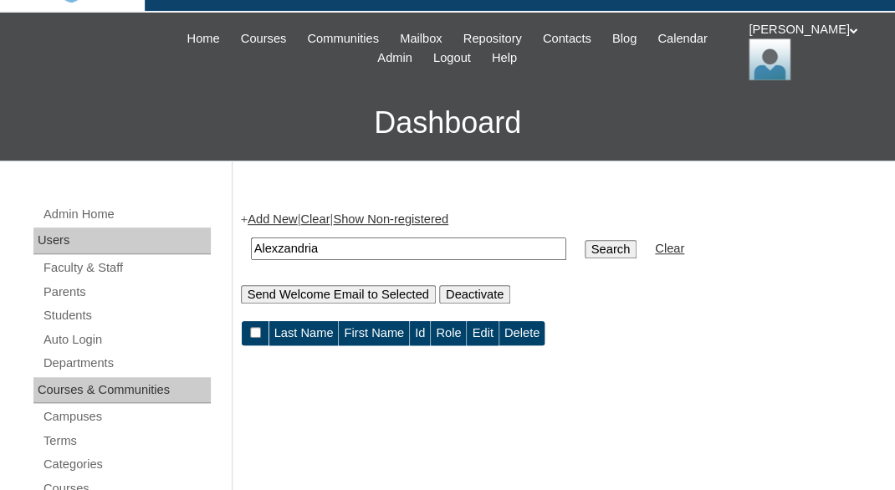
scroll to position [213, 0]
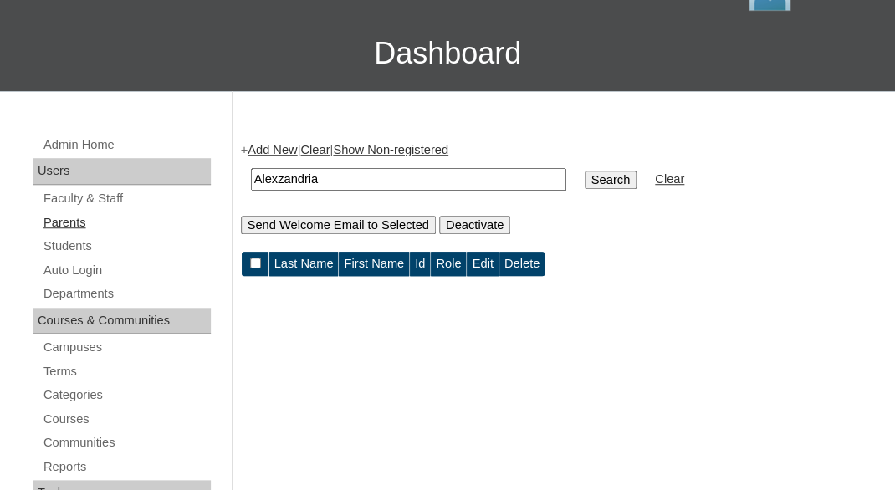
click at [69, 214] on link "Parents" at bounding box center [126, 222] width 169 height 21
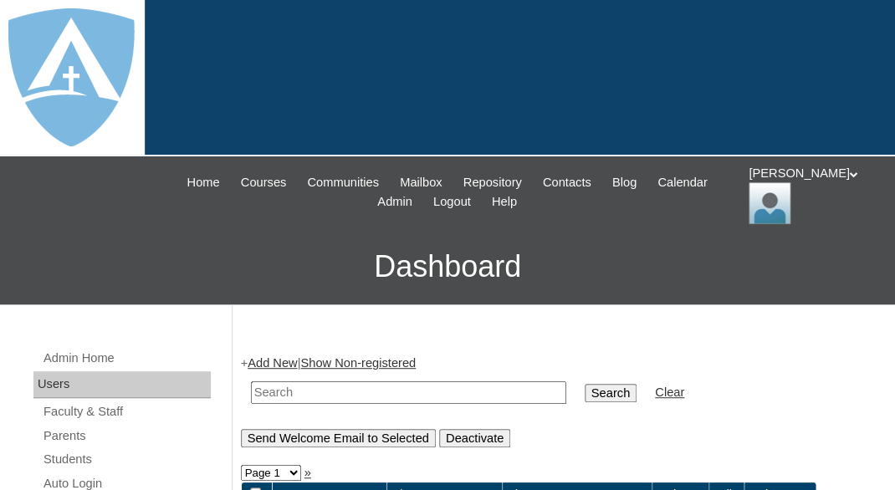
click at [269, 358] on link "Add New" at bounding box center [272, 362] width 49 height 13
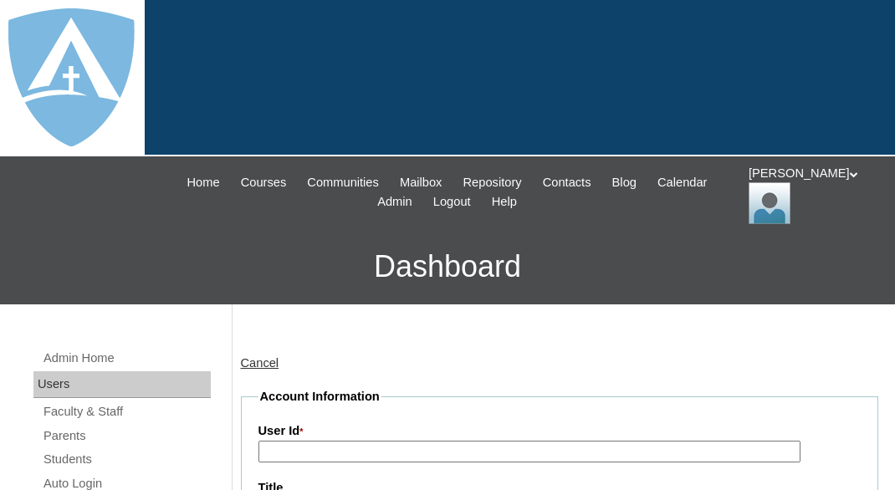
type input "tlambert"
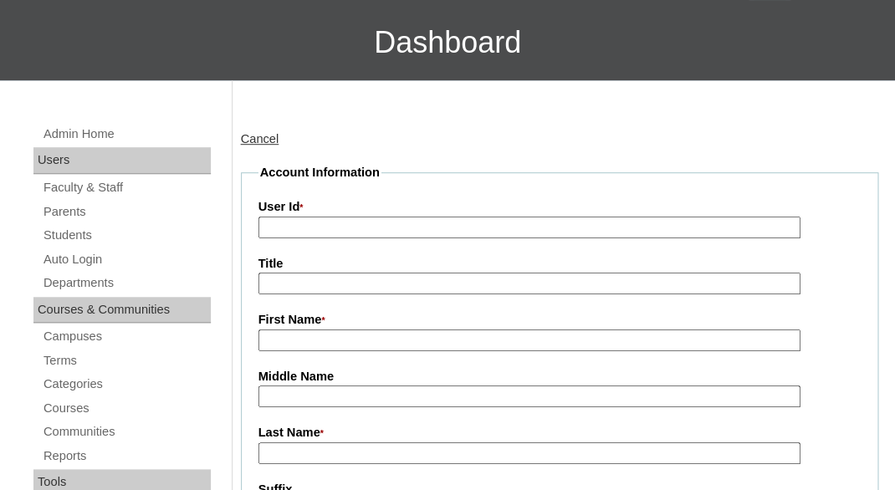
scroll to position [263, 0]
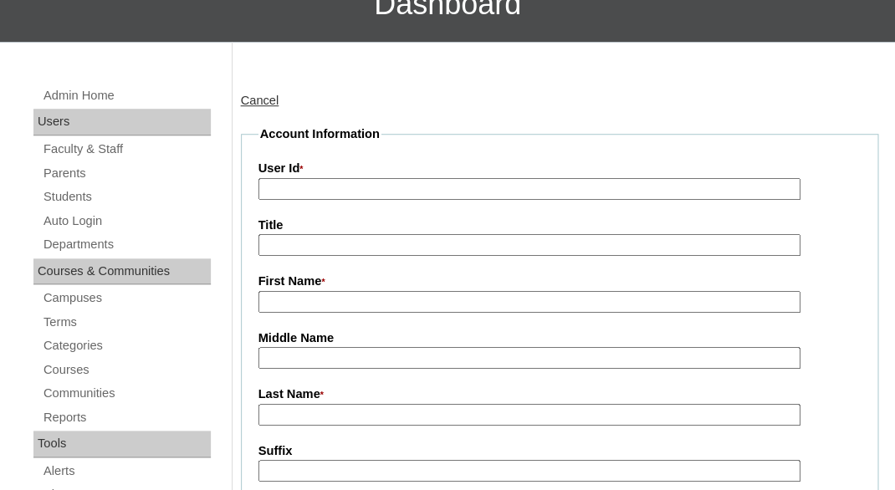
click at [361, 298] on input "First Name *" at bounding box center [529, 302] width 542 height 23
paste input "[PERSON_NAME]"
drag, startPoint x: 338, startPoint y: 295, endPoint x: 411, endPoint y: 292, distance: 72.9
click at [412, 294] on input "[PERSON_NAME]" at bounding box center [529, 302] width 542 height 23
type input "Alexzandria"
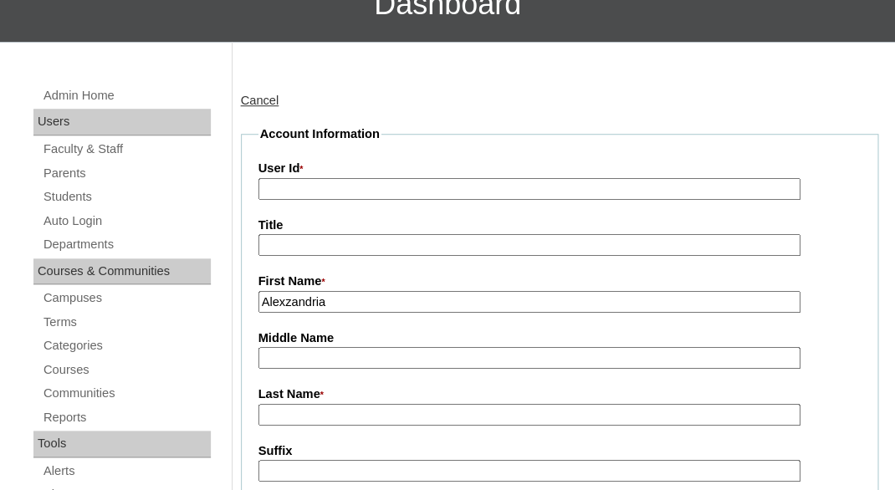
click at [335, 409] on input "Last Name *" at bounding box center [529, 415] width 542 height 23
paste input "[PERSON_NAME]"
type input "[PERSON_NAME]"
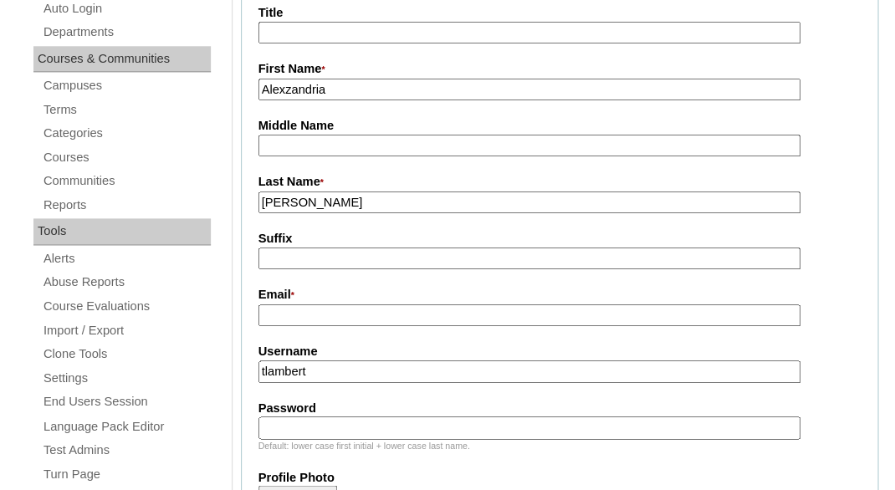
scroll to position [491, 0]
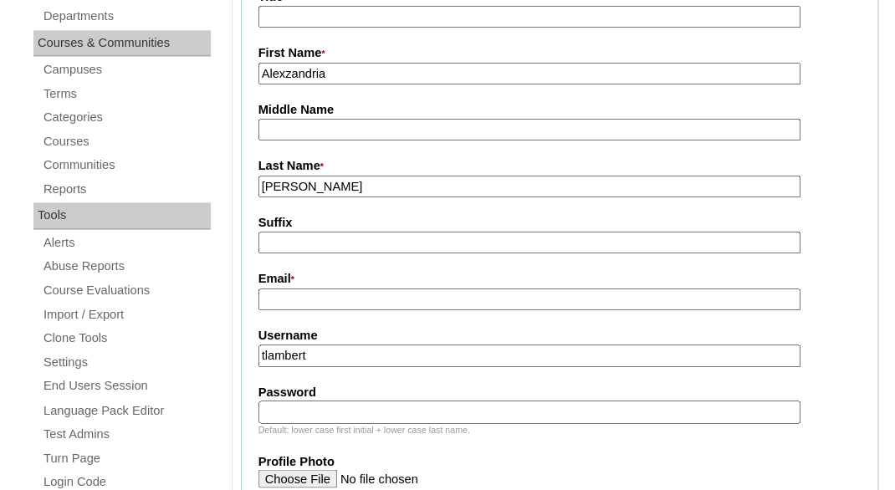
click at [380, 305] on input "Email *" at bounding box center [529, 300] width 542 height 23
paste input "[EMAIL_ADDRESS][DOMAIN_NAME]"
type input "[EMAIL_ADDRESS][DOMAIN_NAME]"
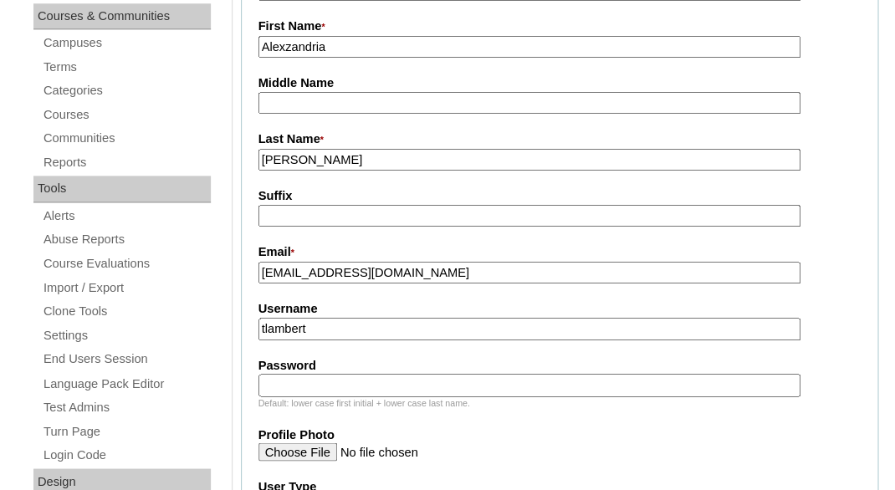
scroll to position [604, 0]
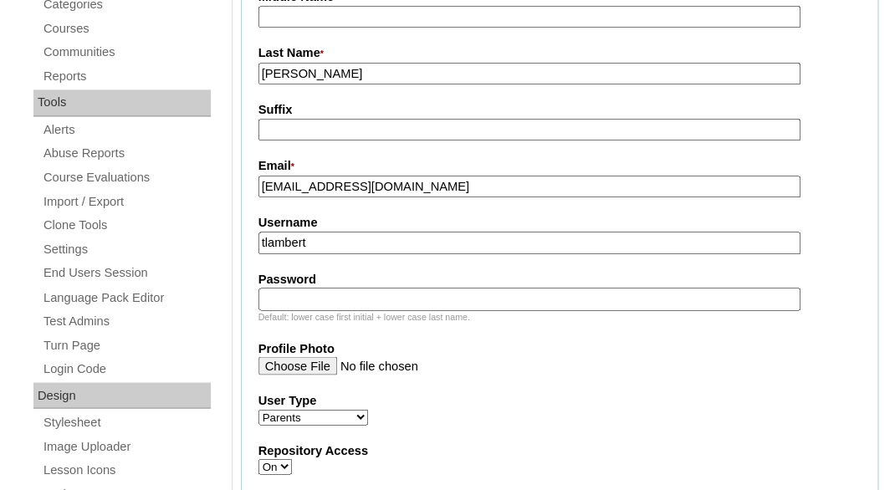
click at [409, 243] on input "tlambert" at bounding box center [529, 243] width 542 height 23
paste input "[EMAIL_ADDRESS][DOMAIN_NAME]"
type input "[EMAIL_ADDRESS][DOMAIN_NAME]"
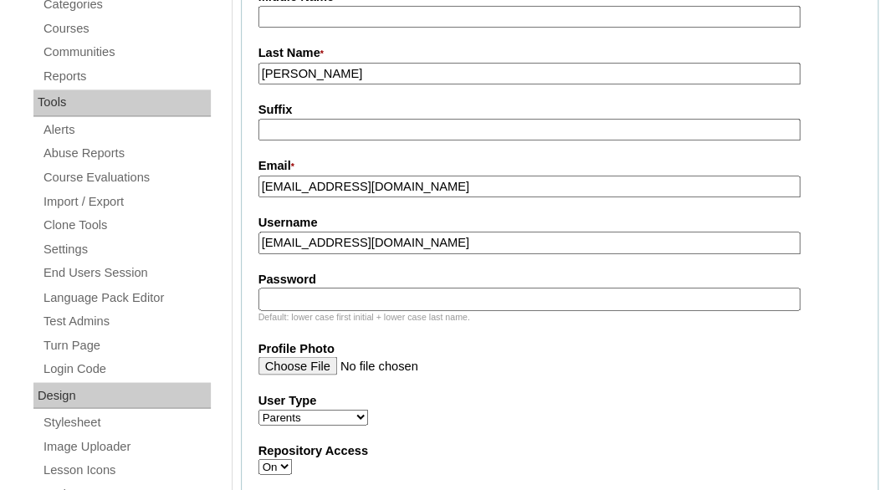
click at [395, 294] on input "Password" at bounding box center [529, 299] width 542 height 23
paste input "[EMAIL_ADDRESS][DOMAIN_NAME]"
type input "[EMAIL_ADDRESS][DOMAIN_NAME]"
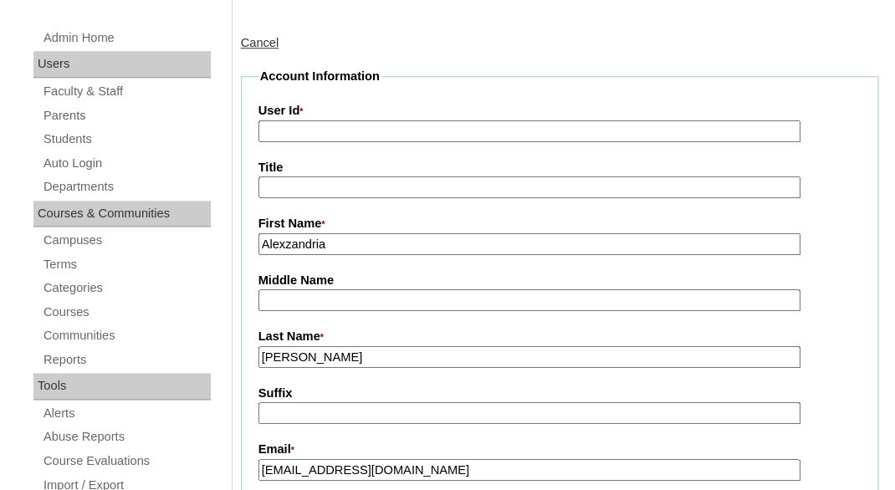
scroll to position [265, 0]
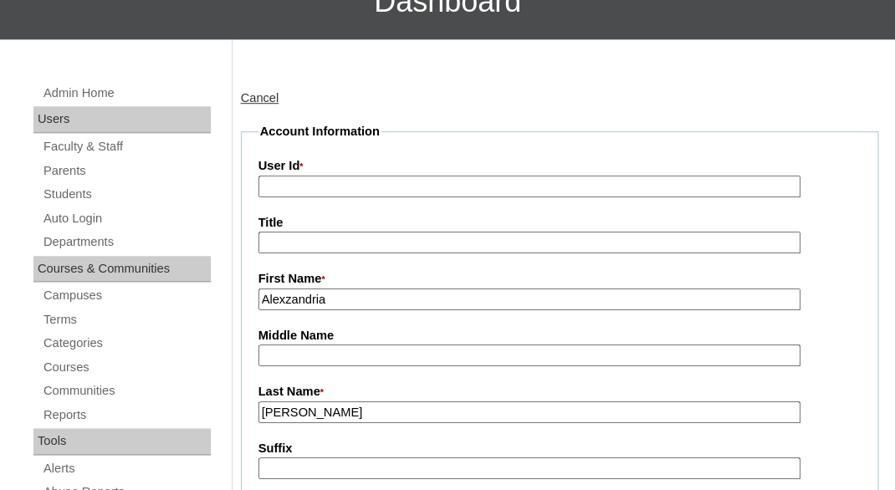
click at [420, 178] on input "User Id *" at bounding box center [529, 187] width 542 height 23
paste input "a7cVT0000000qcvYAA"
type input "a7cVT0000000qcvYAA"
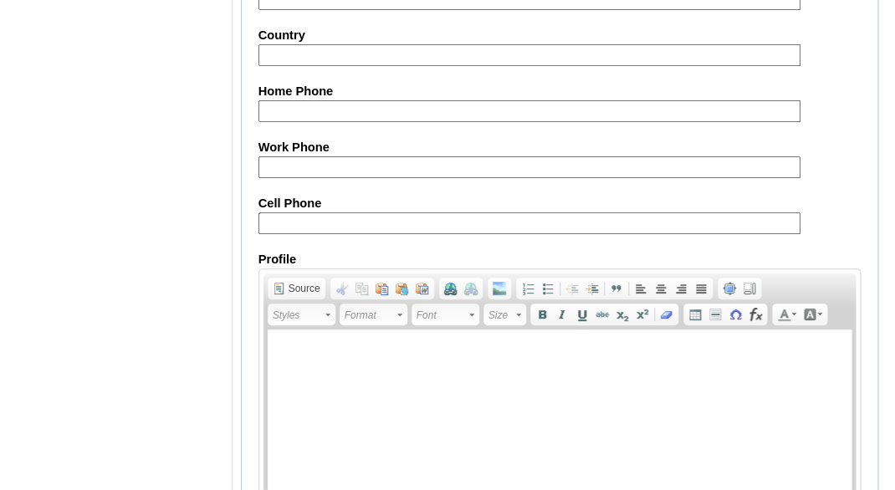
scroll to position [1888, 0]
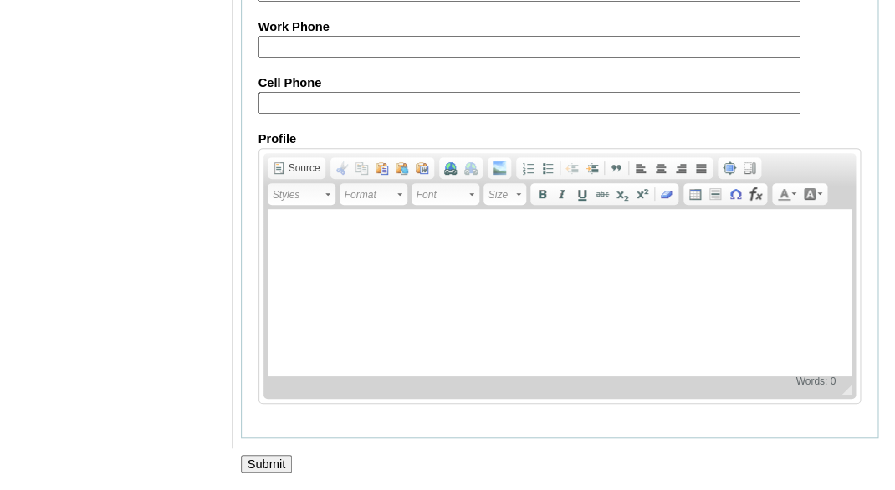
click at [271, 463] on input "Submit" at bounding box center [267, 464] width 52 height 18
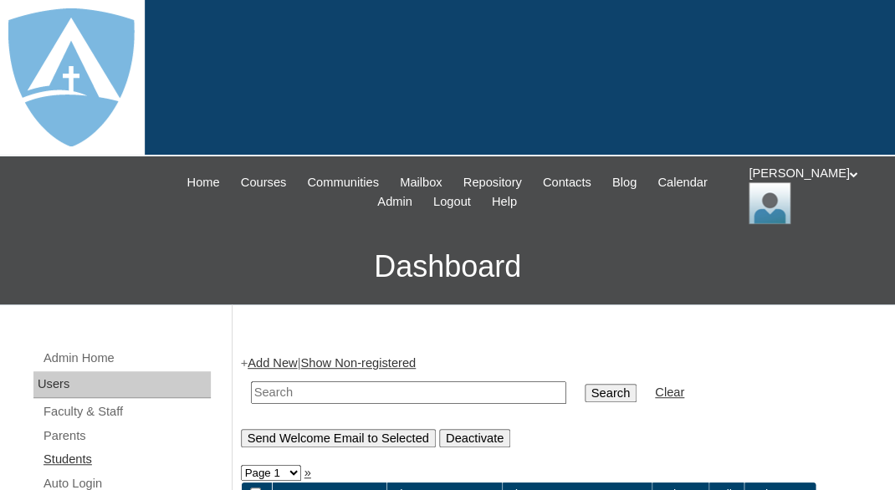
click at [62, 457] on link "Students" at bounding box center [126, 459] width 169 height 21
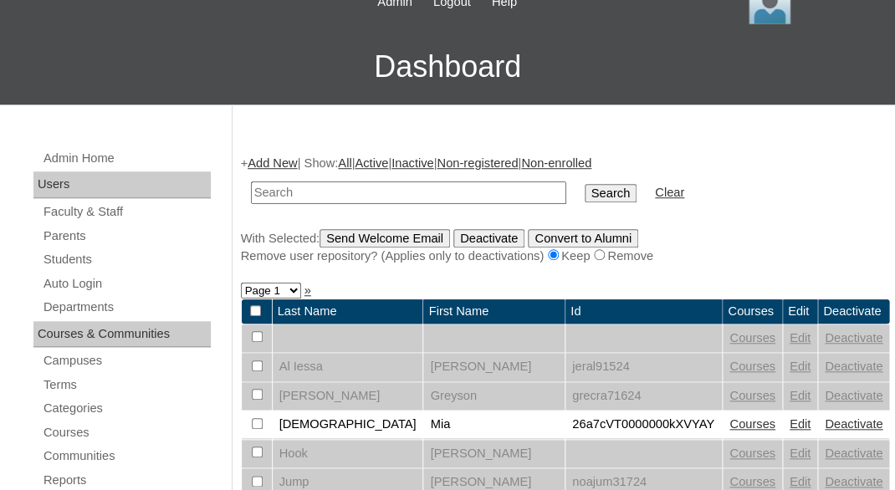
scroll to position [245, 0]
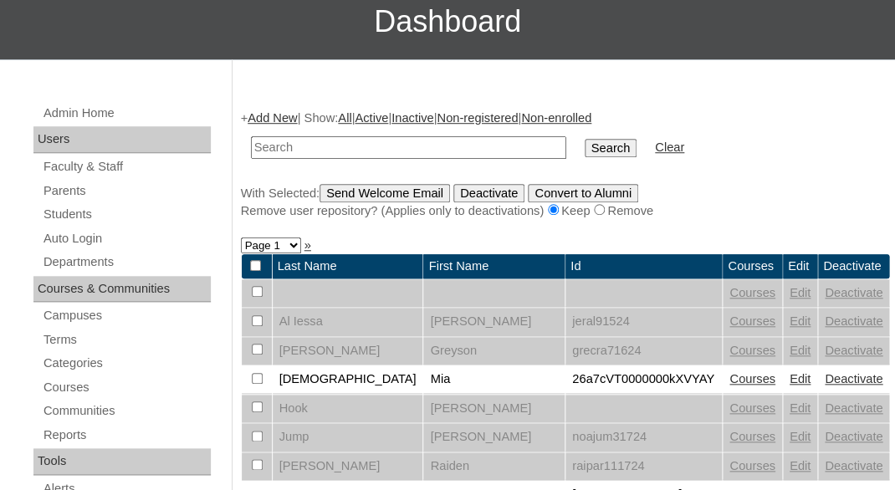
click at [276, 116] on link "Add New" at bounding box center [272, 117] width 49 height 13
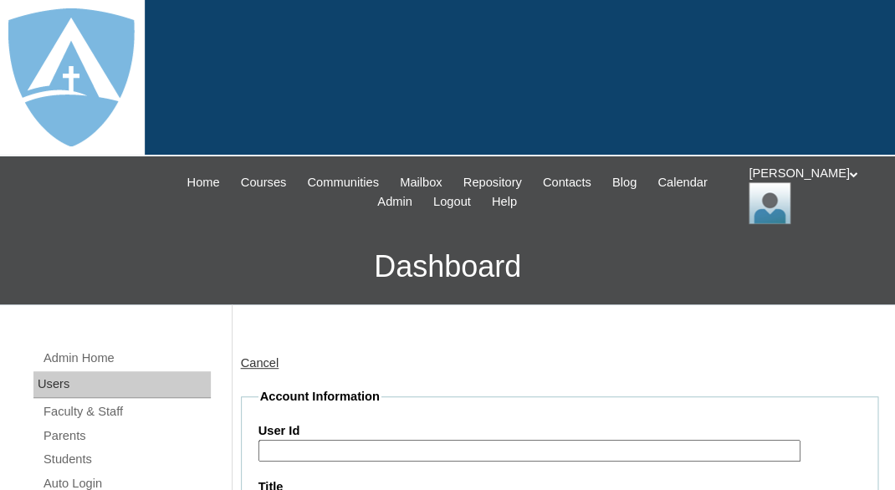
type input "tlambert"
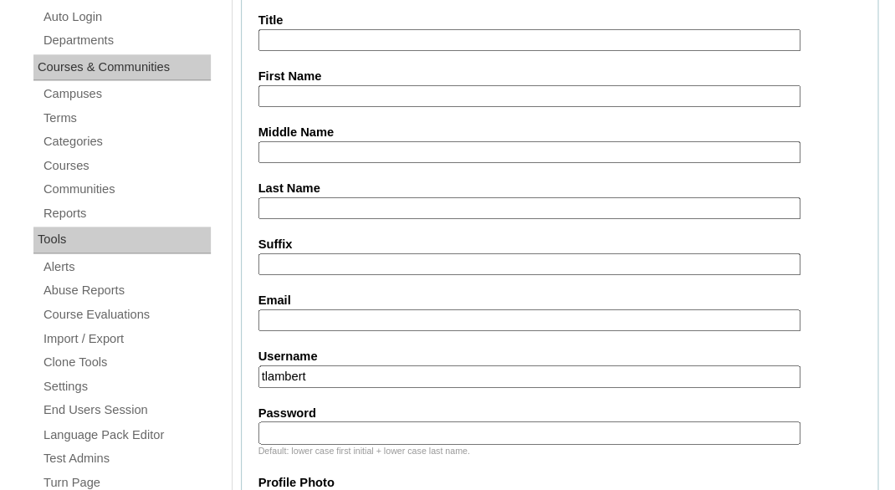
click at [319, 97] on input "First Name" at bounding box center [529, 96] width 542 height 23
paste input "[PERSON_NAME]"
drag, startPoint x: 303, startPoint y: 89, endPoint x: 461, endPoint y: 89, distance: 158.1
click at [461, 89] on input "[PERSON_NAME]" at bounding box center [529, 96] width 542 height 23
type input "[PERSON_NAME]"
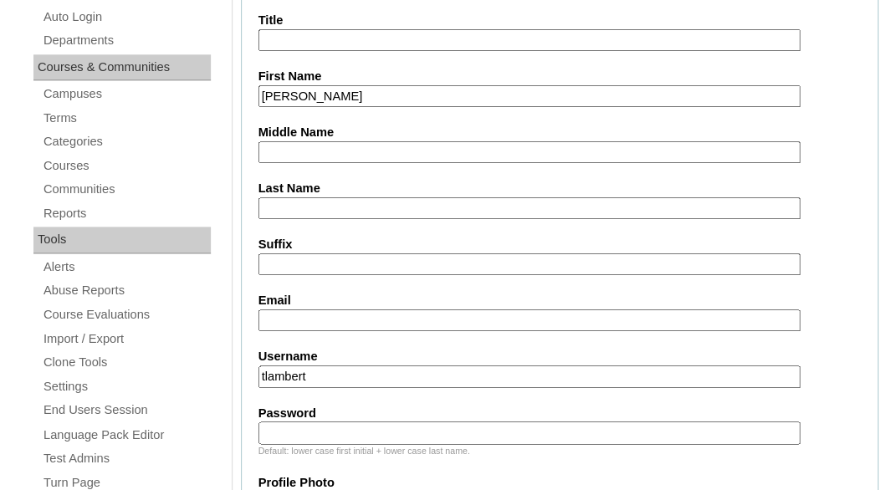
click at [324, 197] on input "Last Name" at bounding box center [529, 208] width 542 height 23
paste input "[PERSON_NAME]"
type input "[PERSON_NAME]"
click at [301, 318] on input "Email" at bounding box center [529, 321] width 542 height 23
paste input "[EMAIL_ADDRESS][DOMAIN_NAME]"
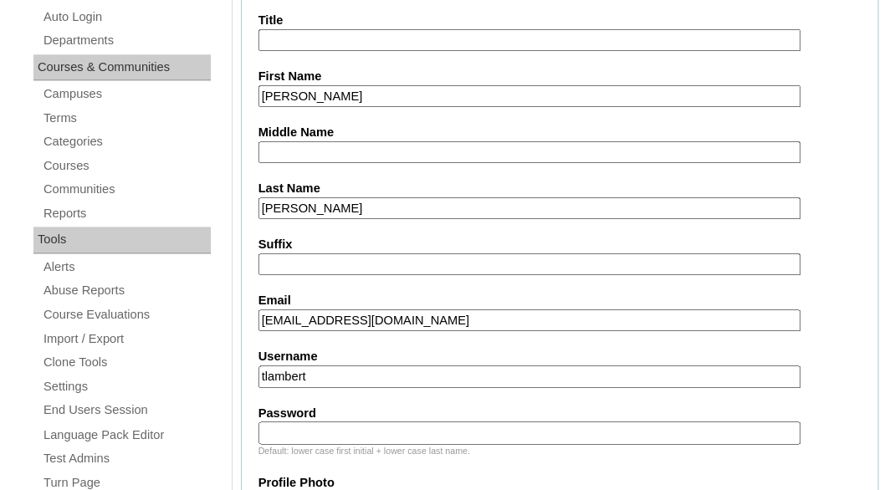
type input "[EMAIL_ADDRESS][DOMAIN_NAME]"
click at [345, 369] on input "tlambert" at bounding box center [529, 377] width 542 height 23
paste input "[PERSON_NAME][EMAIL_ADDRESS][PERSON_NAME][DOMAIN_NAME]"
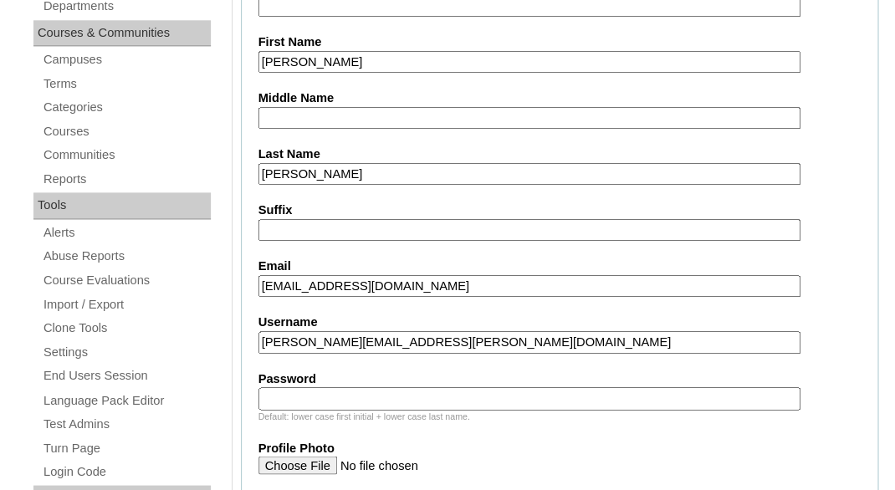
scroll to position [518, 0]
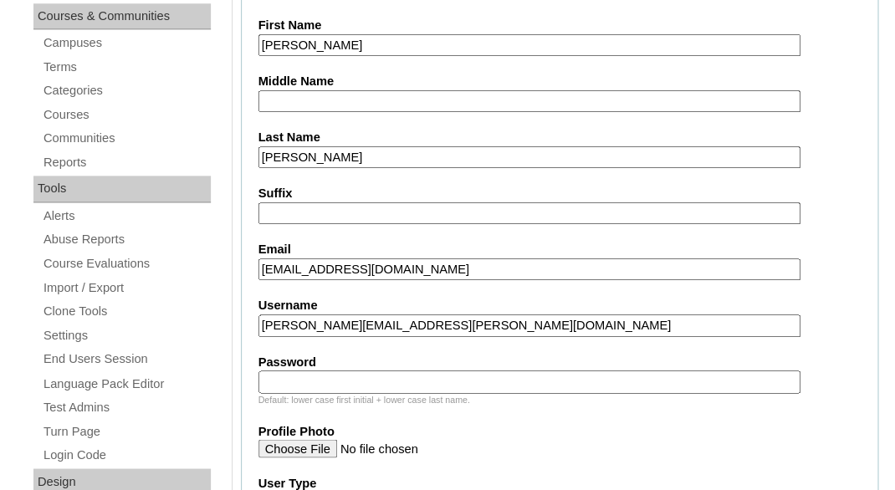
type input "[PERSON_NAME][EMAIL_ADDRESS][PERSON_NAME][DOMAIN_NAME]"
click at [345, 371] on input "Password" at bounding box center [529, 382] width 542 height 23
paste input "[PERSON_NAME][EMAIL_ADDRESS][PERSON_NAME][DOMAIN_NAME]"
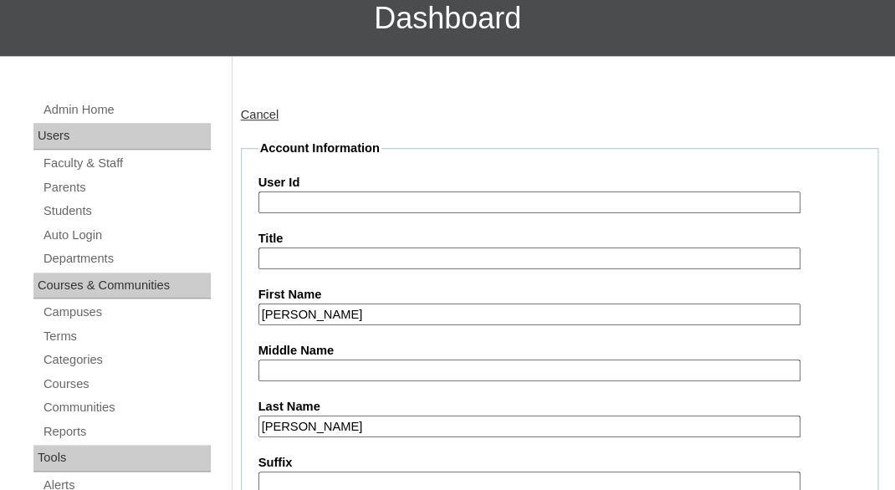
scroll to position [95, 0]
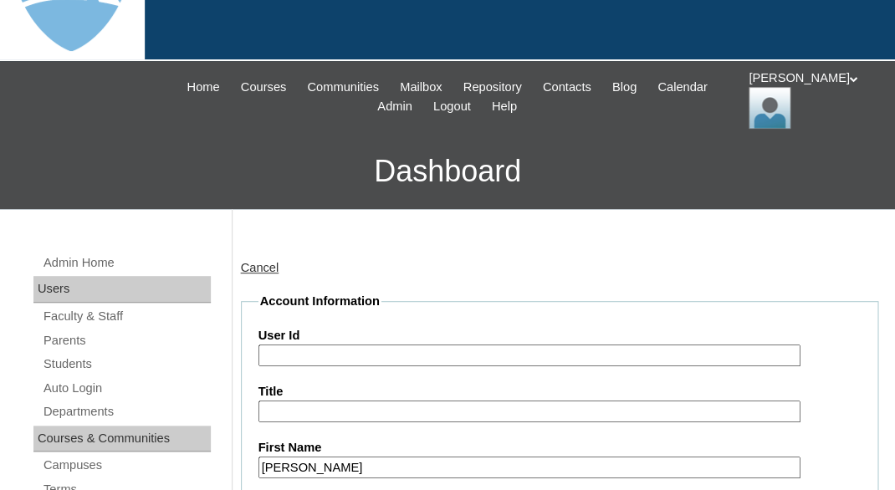
type input "[PERSON_NAME][EMAIL_ADDRESS][PERSON_NAME][DOMAIN_NAME]"
click at [367, 345] on input "User Id" at bounding box center [529, 356] width 542 height 23
paste input "[PERSON_NAME][EMAIL_ADDRESS][PERSON_NAME][DOMAIN_NAME]"
type input "[EMAIL_ADDRESS][PERSON_NAME][DOMAIN_NAME]"
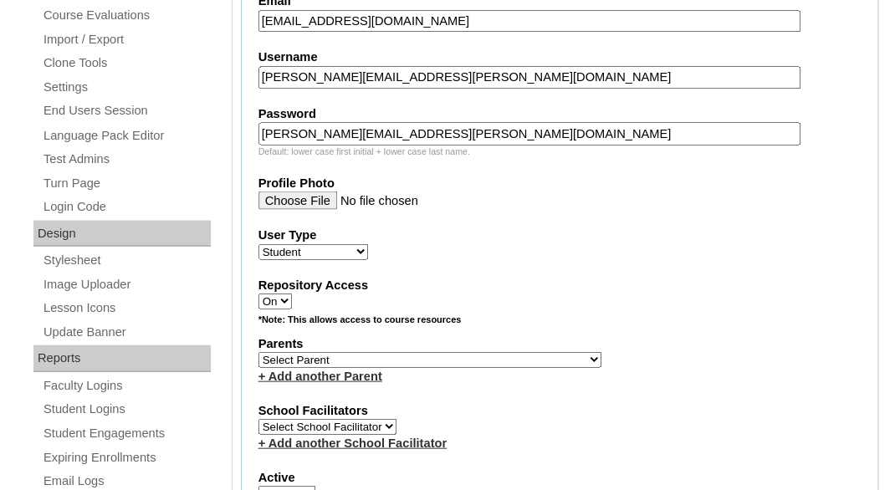
scroll to position [770, 0]
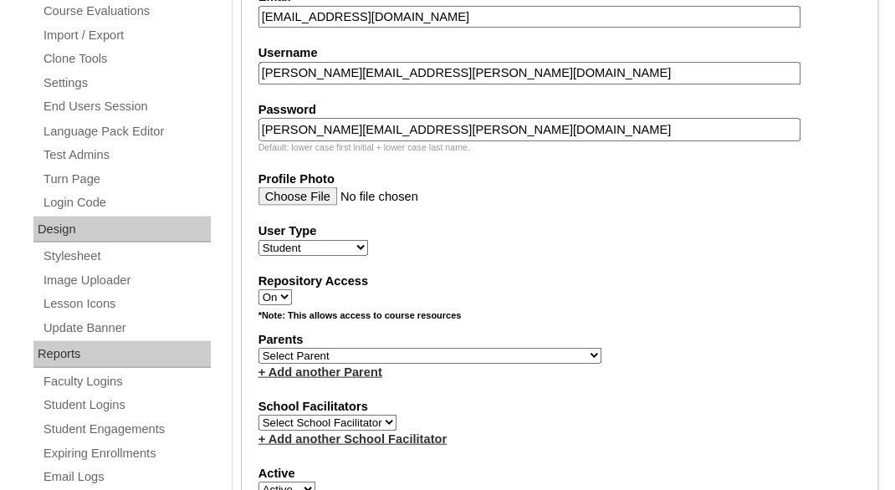
click at [258, 347] on select "Select Parent Abbas, Tahani Garcia, Rosa Kaneko, Chad Labourdette, Jessica Nich…" at bounding box center [429, 355] width 343 height 16
select select "101609"
click option "Vargas, Alexzandria" at bounding box center [0, 0] width 0 height 0
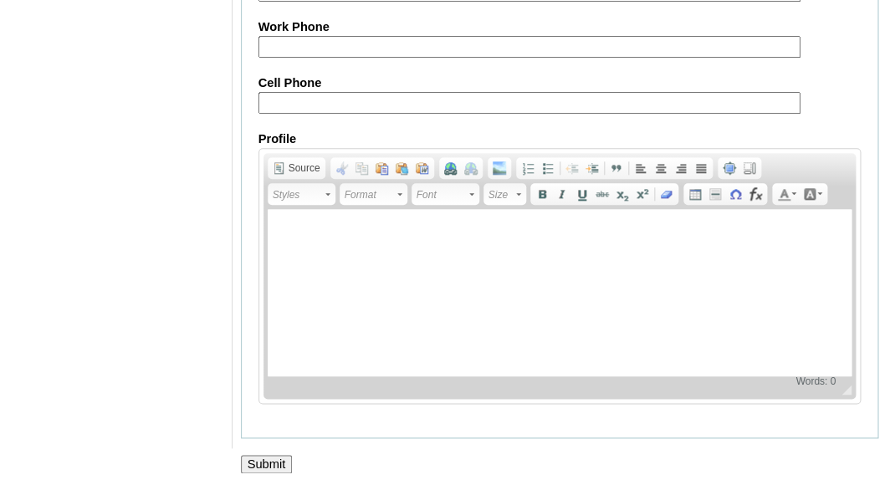
scroll to position [2188, 0]
click at [265, 455] on input "Submit" at bounding box center [267, 464] width 52 height 18
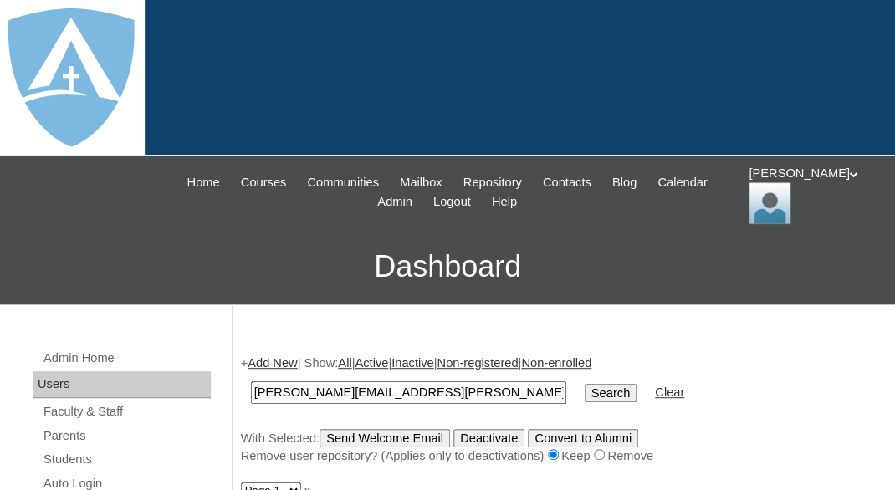
type input "[PERSON_NAME][EMAIL_ADDRESS][PERSON_NAME][DOMAIN_NAME]"
click at [585, 384] on input "Search" at bounding box center [611, 393] width 52 height 18
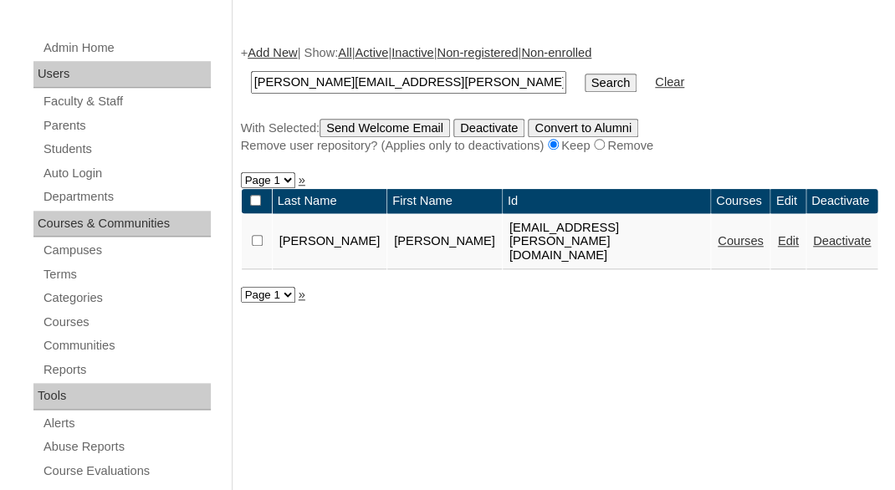
scroll to position [315, 0]
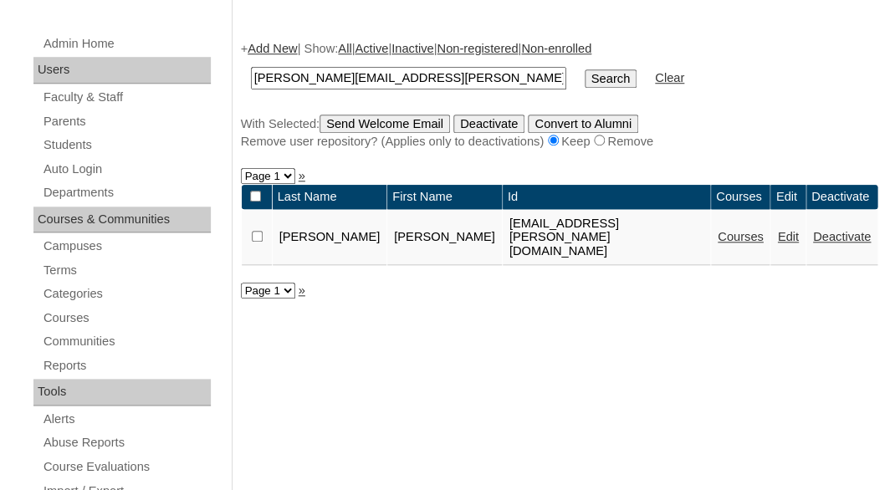
click at [733, 242] on link "Courses" at bounding box center [741, 236] width 46 height 13
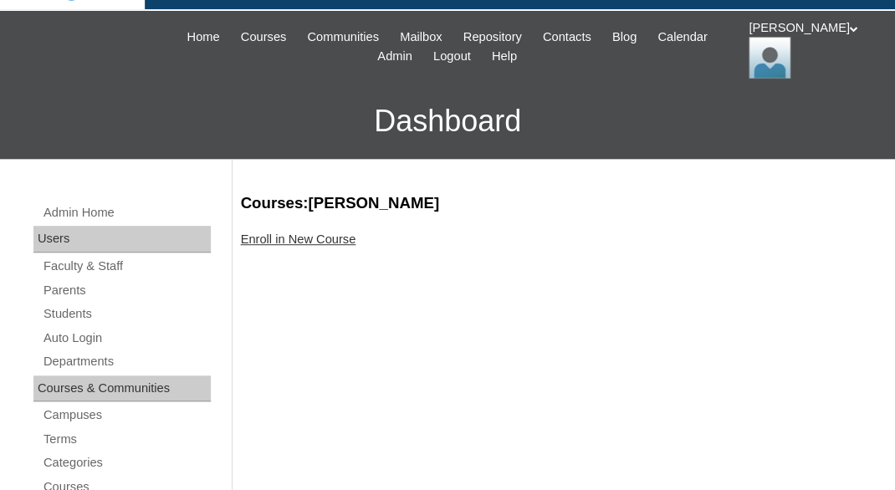
scroll to position [254, 0]
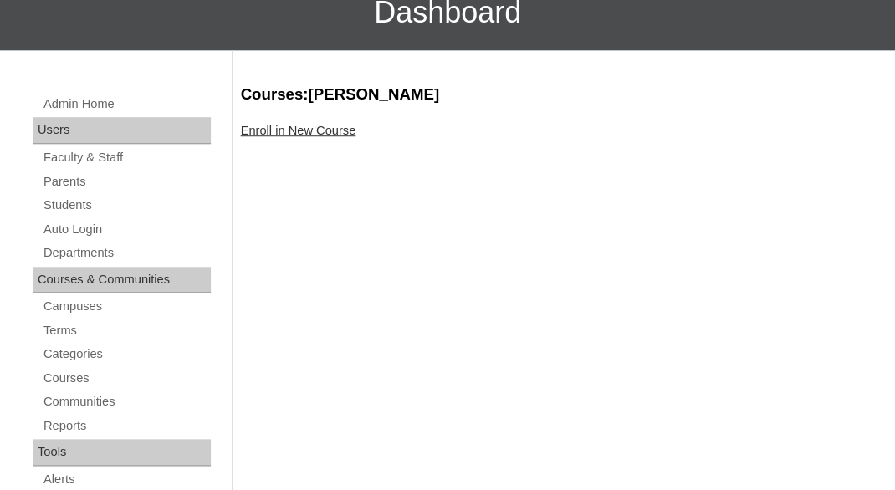
click at [341, 131] on link "Enroll in New Course" at bounding box center [298, 130] width 115 height 13
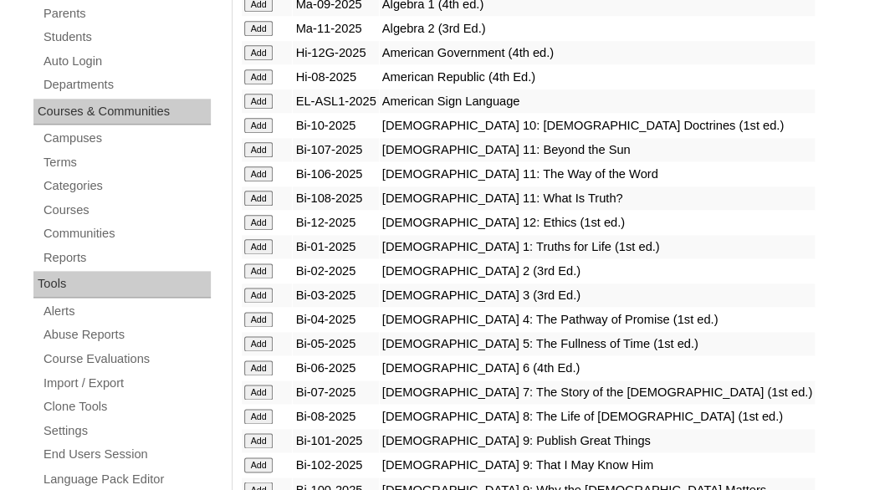
scroll to position [423, 0]
click at [260, 253] on input "Add" at bounding box center [258, 245] width 29 height 15
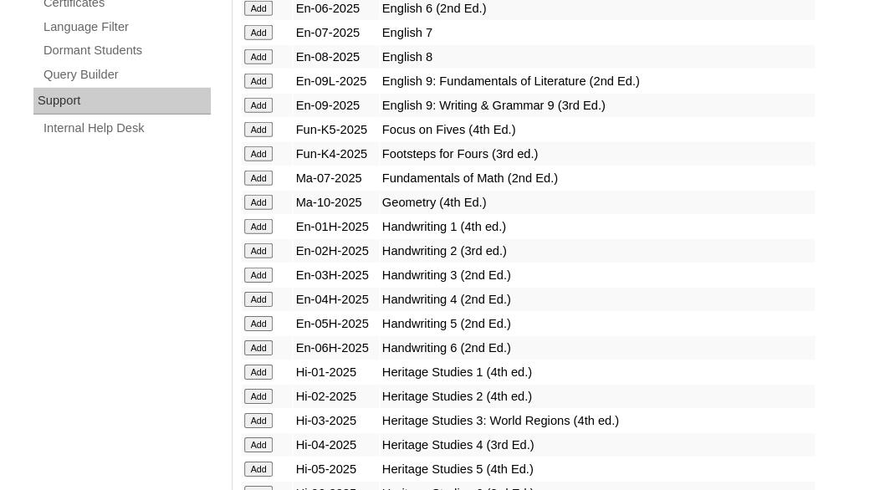
scroll to position [1316, 0]
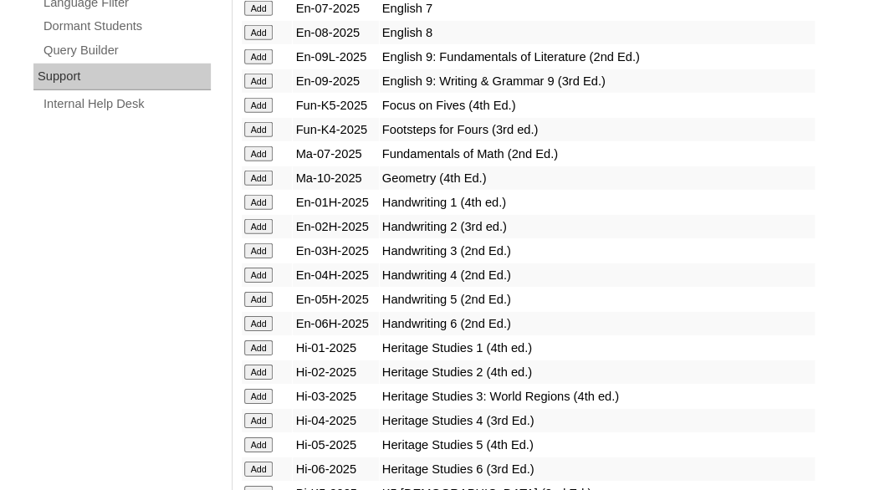
click at [243, 214] on td "Add" at bounding box center [267, 202] width 51 height 23
click at [250, 210] on input "Add" at bounding box center [258, 202] width 29 height 15
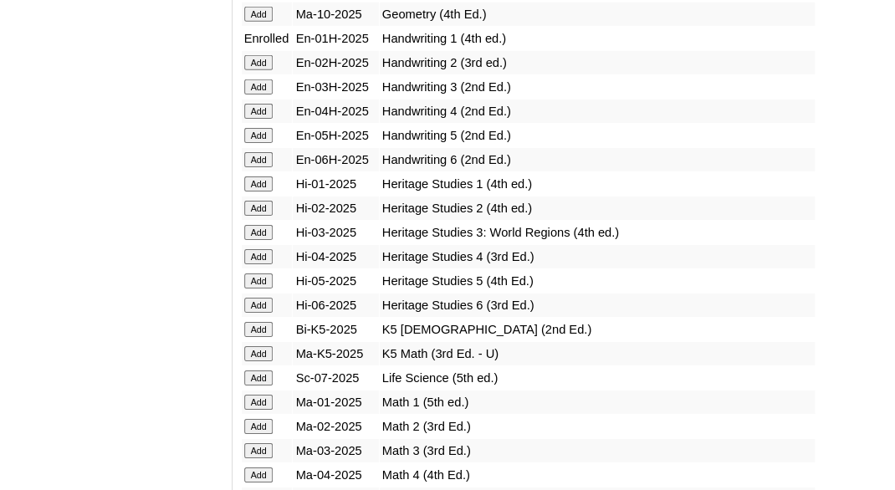
scroll to position [1493, 0]
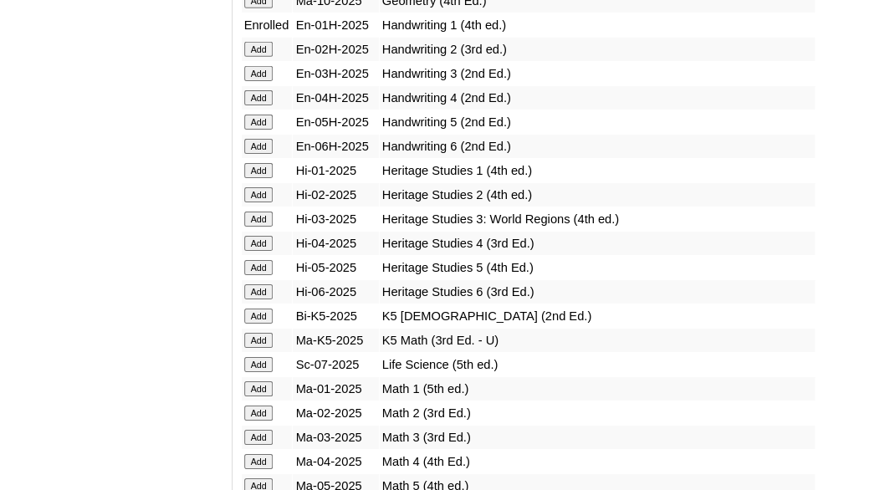
click at [259, 178] on input "Add" at bounding box center [258, 170] width 29 height 15
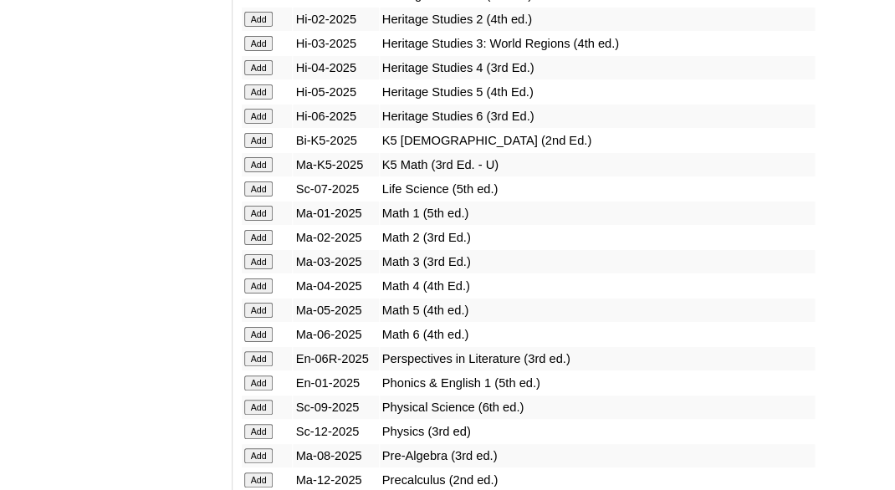
scroll to position [1674, 0]
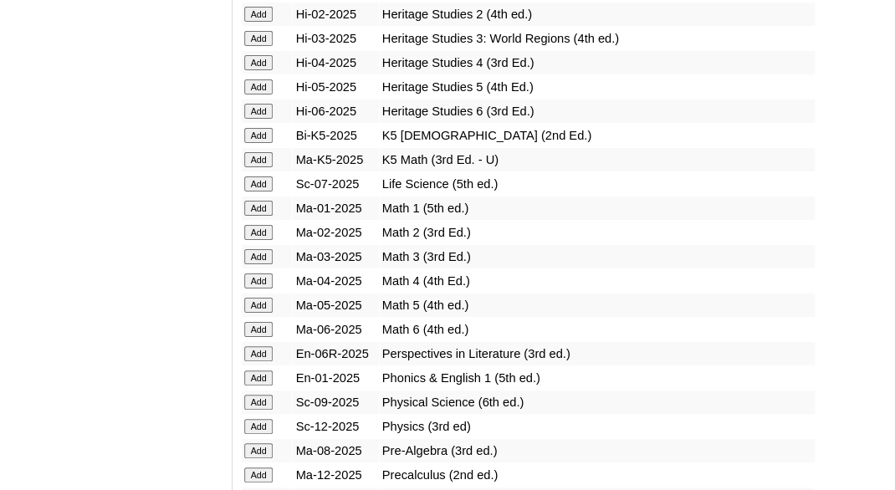
click at [253, 216] on input "Add" at bounding box center [258, 208] width 29 height 15
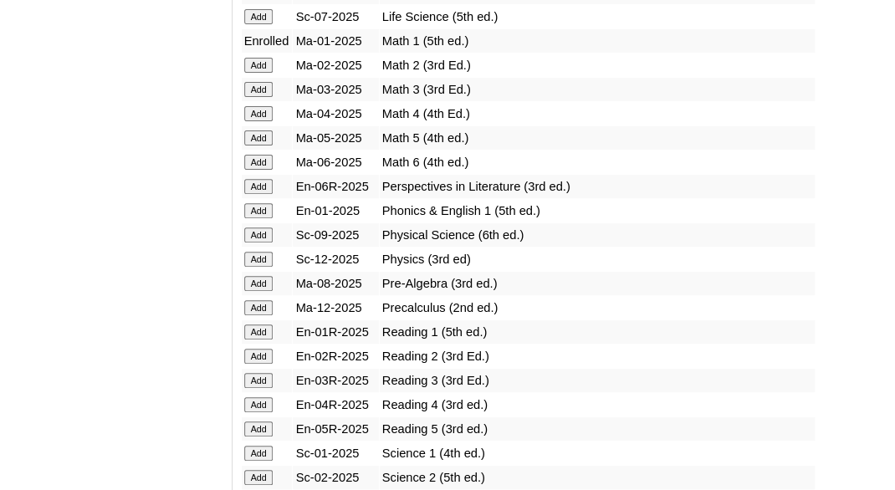
scroll to position [1864, 0]
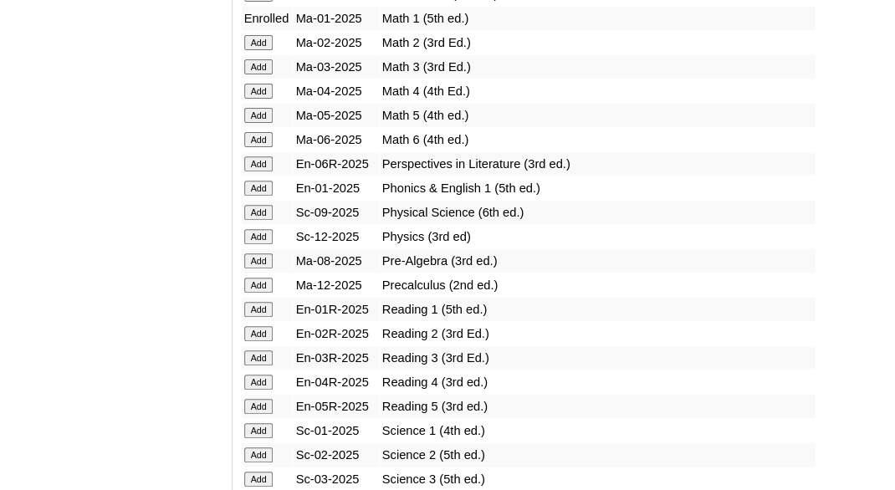
click at [253, 196] on input "Add" at bounding box center [258, 188] width 29 height 15
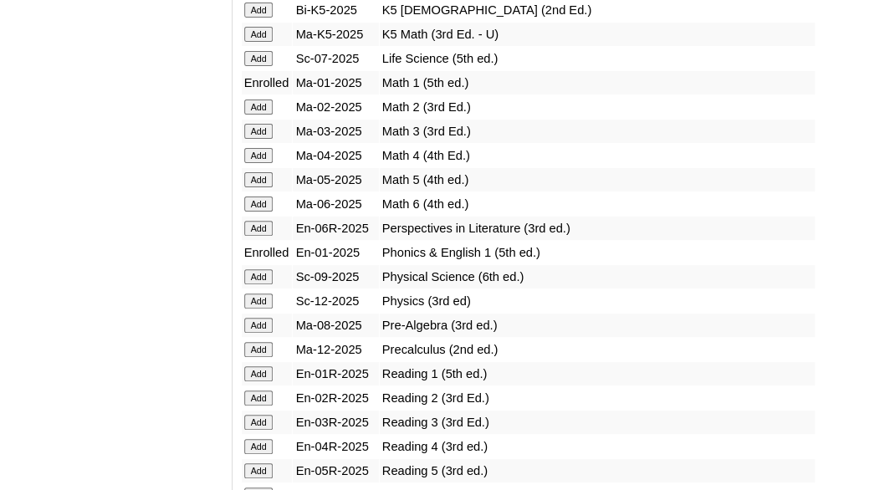
scroll to position [1804, 0]
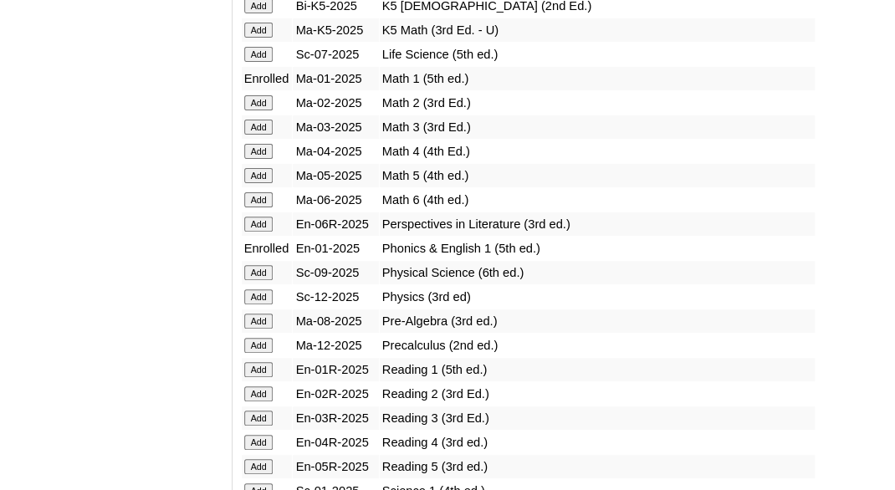
click at [258, 377] on input "Add" at bounding box center [258, 369] width 29 height 15
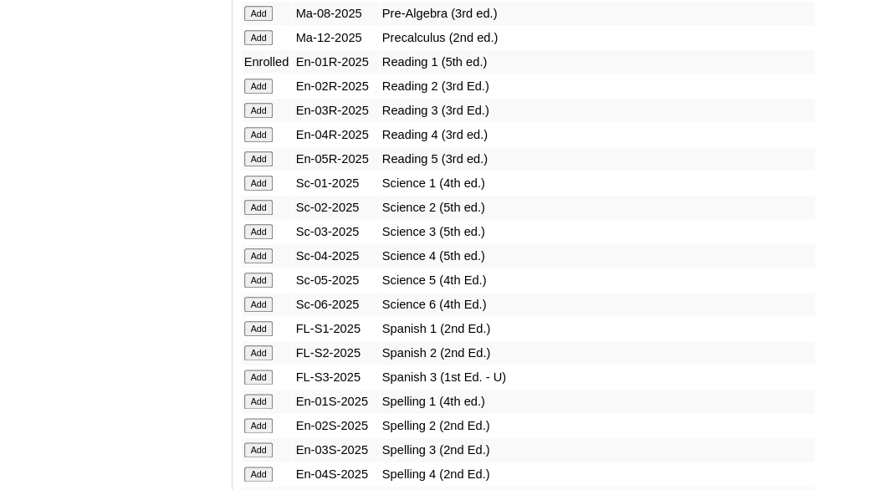
scroll to position [2163, 0]
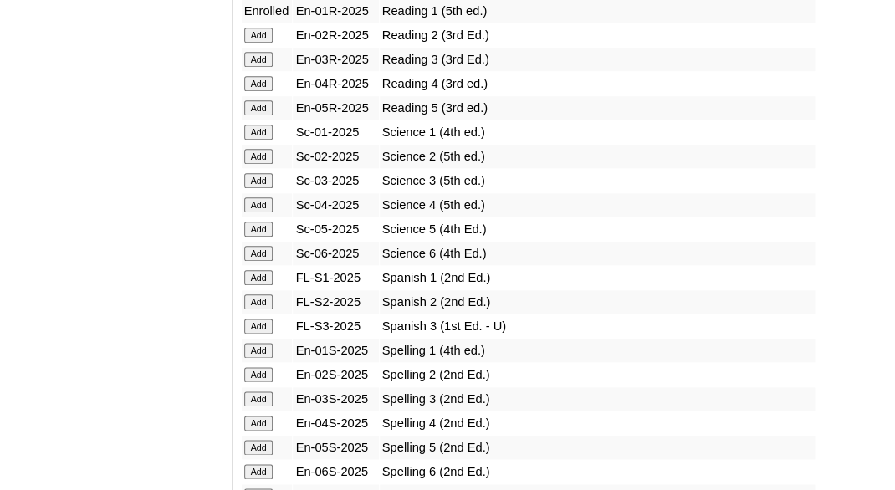
click at [252, 140] on input "Add" at bounding box center [258, 132] width 29 height 15
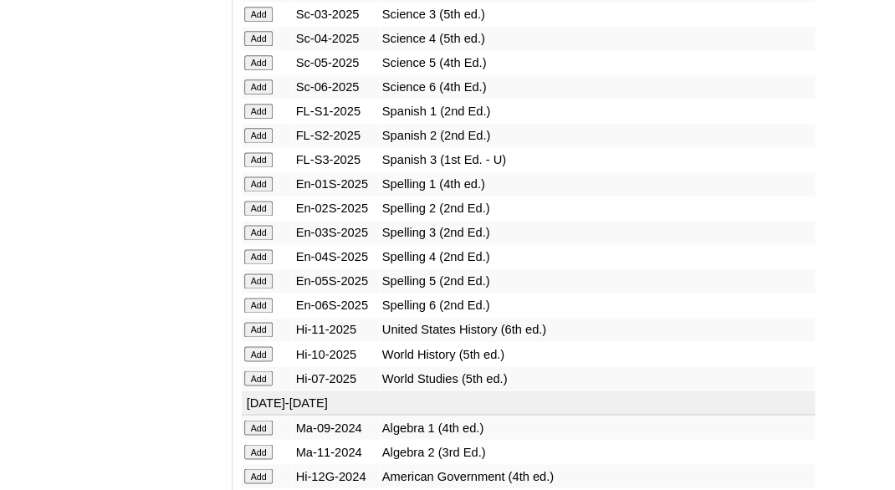
scroll to position [2347, 0]
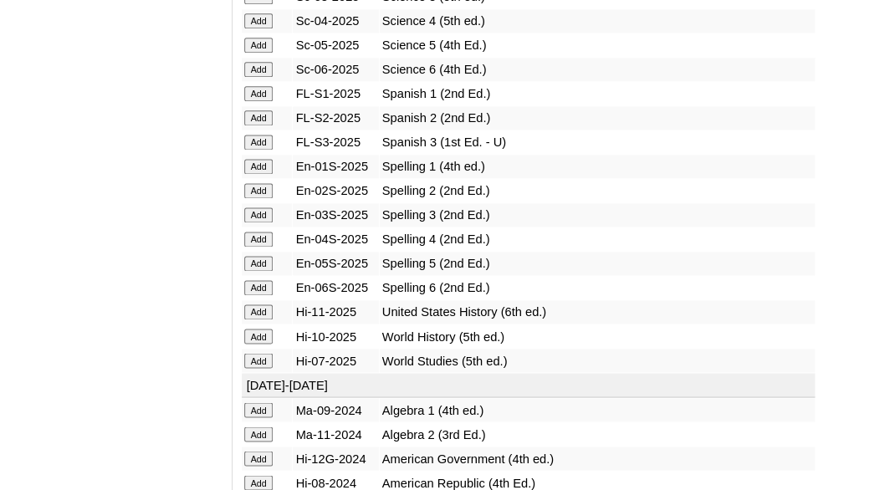
click at [263, 174] on input "Add" at bounding box center [258, 166] width 29 height 15
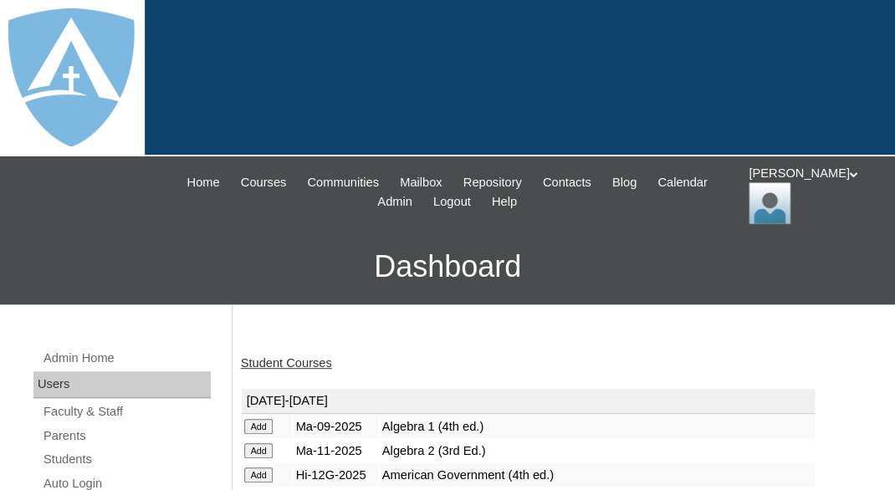
click at [298, 365] on link "Student Courses" at bounding box center [286, 362] width 91 height 13
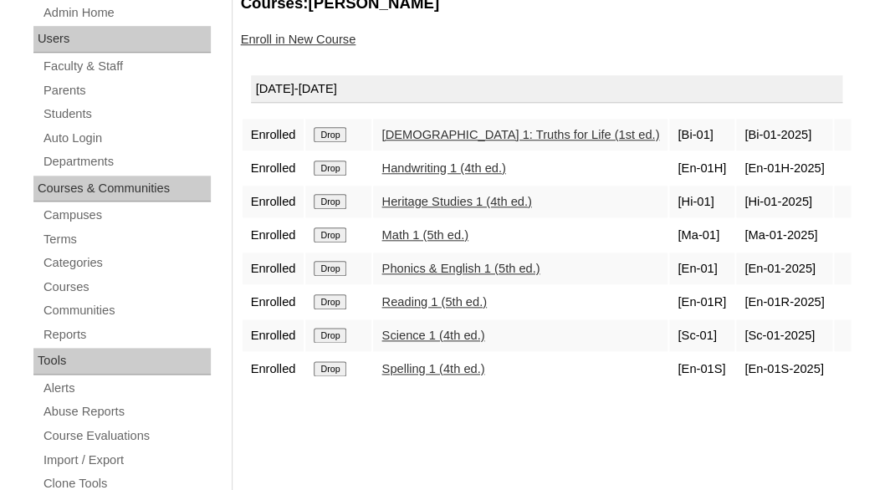
scroll to position [348, 0]
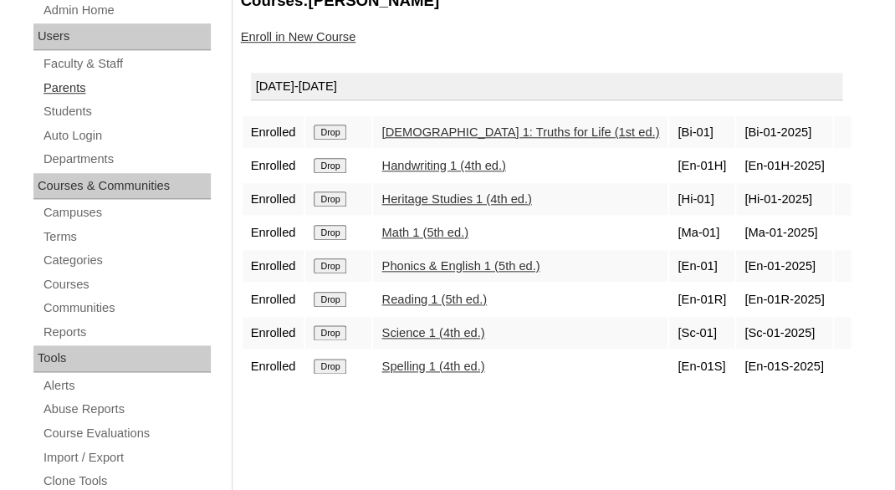
click at [59, 85] on link "Parents" at bounding box center [126, 88] width 169 height 21
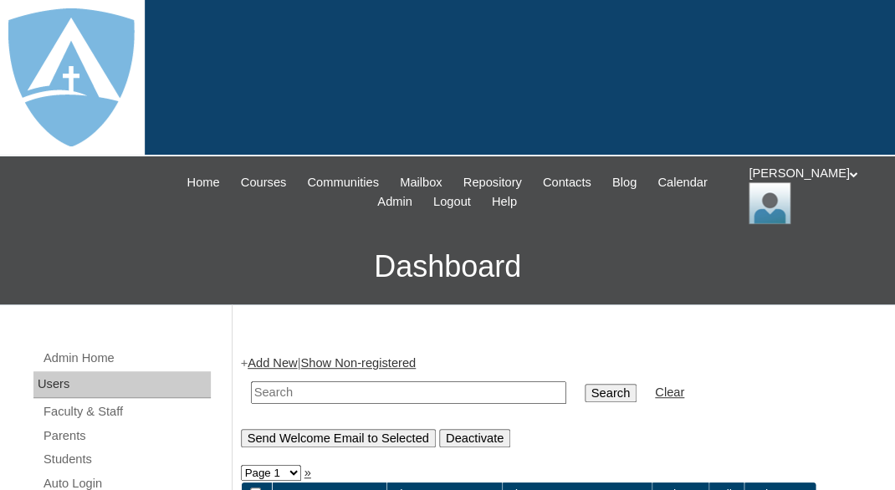
click at [269, 387] on input "text" at bounding box center [408, 392] width 315 height 23
paste input "John Richard Weigel Jr."
drag, startPoint x: 289, startPoint y: 387, endPoint x: 339, endPoint y: 387, distance: 50.2
click at [339, 387] on input "John Richard Weigel Jr." at bounding box center [408, 392] width 315 height 23
click at [340, 390] on input "John Weigel Jr." at bounding box center [408, 392] width 315 height 23
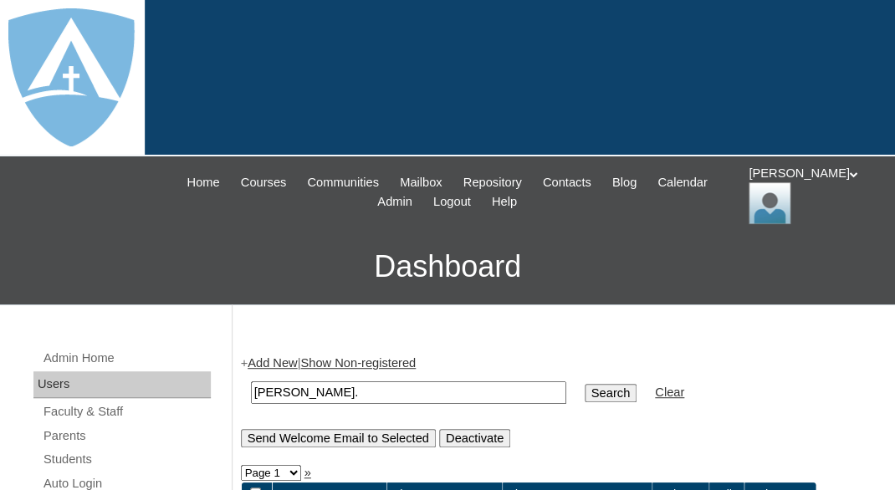
drag, startPoint x: 287, startPoint y: 389, endPoint x: 201, endPoint y: 387, distance: 86.2
click at [251, 387] on input "John Weigel." at bounding box center [408, 392] width 315 height 23
click at [335, 391] on input "Weigel." at bounding box center [408, 392] width 315 height 23
type input "Weigel"
click at [585, 384] on input "Search" at bounding box center [611, 393] width 52 height 18
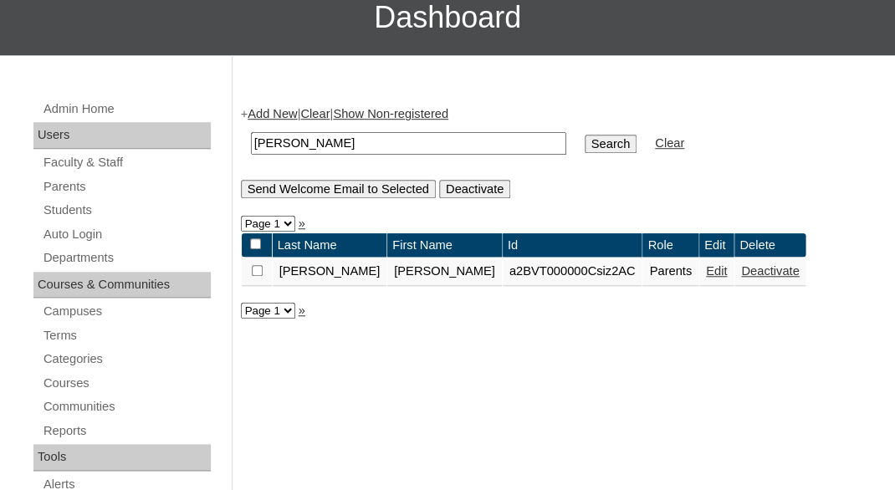
scroll to position [270, 0]
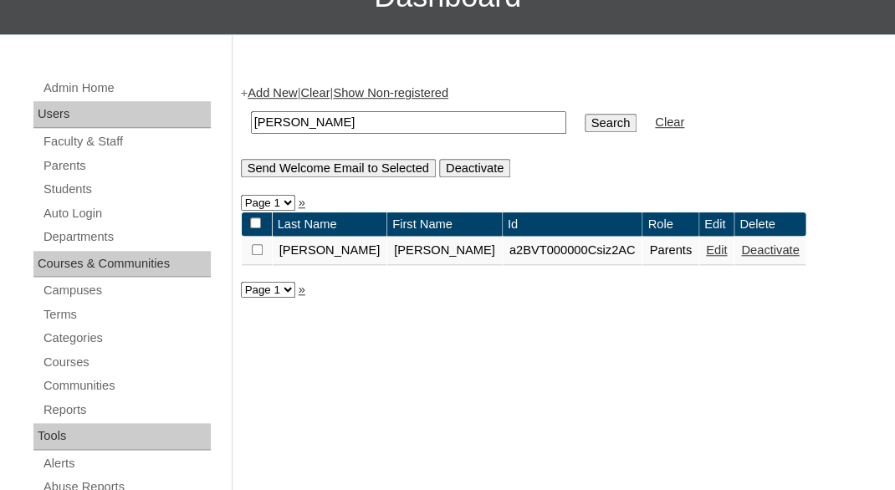
click at [706, 256] on link "Edit" at bounding box center [716, 249] width 21 height 13
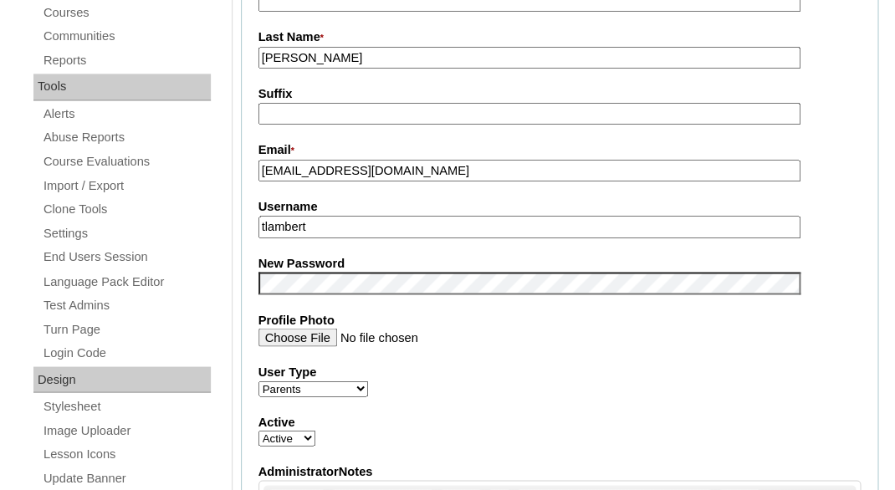
click at [351, 225] on input "tlambert" at bounding box center [529, 227] width 542 height 23
paste input "[PERSON_NAME][EMAIL_ADDRESS][DOMAIN_NAME]"
type input "[PERSON_NAME][EMAIL_ADDRESS][DOMAIN_NAME]"
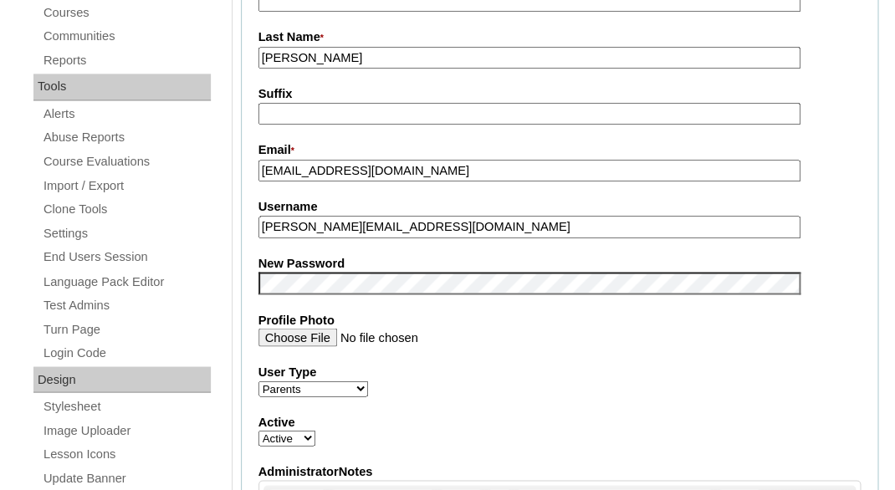
click at [316, 172] on input "[EMAIL_ADDRESS][DOMAIN_NAME]" at bounding box center [529, 171] width 542 height 23
paste input "[PERSON_NAME][EMAIL_ADDRESS][DOMAIN_NAME]"
type input "[PERSON_NAME][EMAIL_ADDRESS][DOMAIN_NAME]"
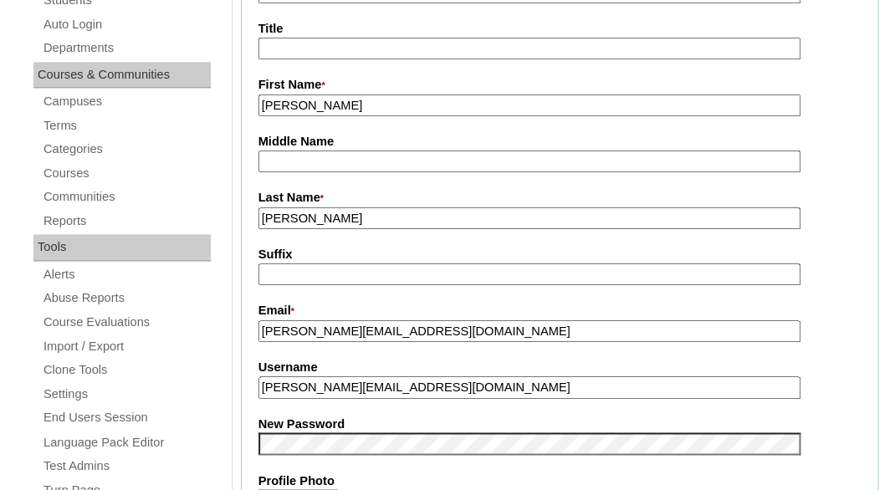
scroll to position [372, 0]
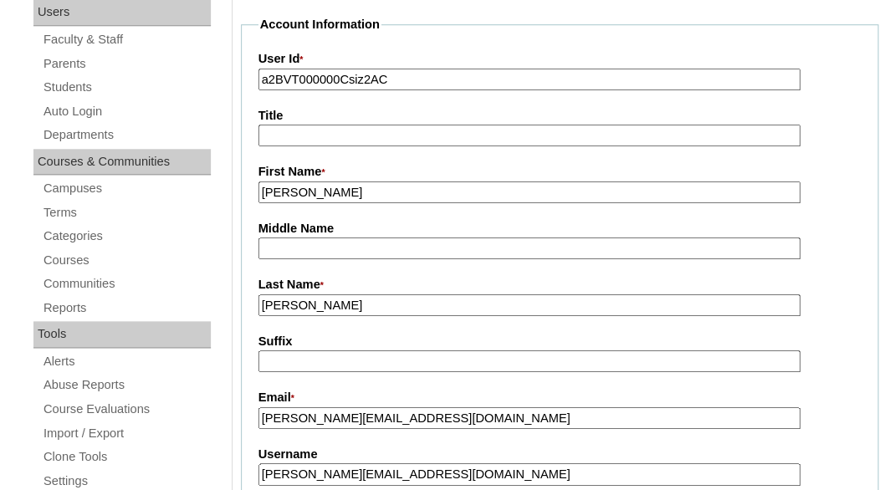
click at [413, 77] on input "a2BVT000000Csiz2AC" at bounding box center [529, 80] width 542 height 23
paste input "7cVT0000000qeXYAQ"
type input "a7cVT0000000qeXYAQ"
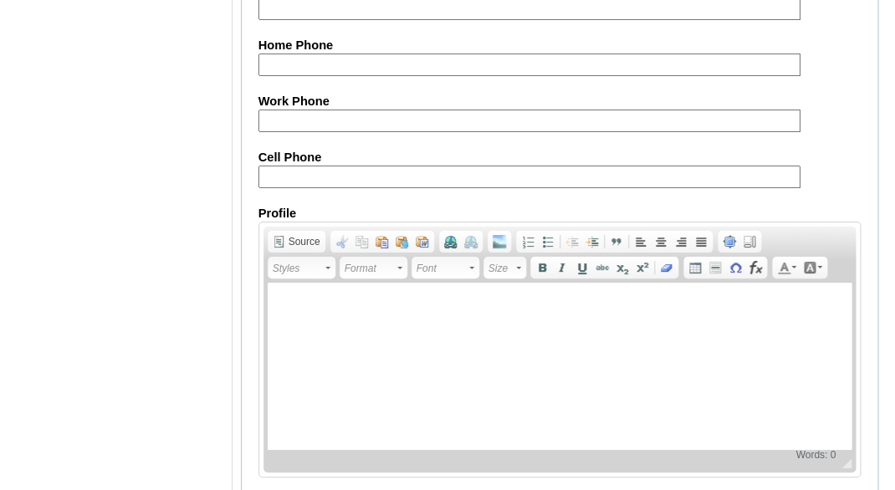
scroll to position [1823, 0]
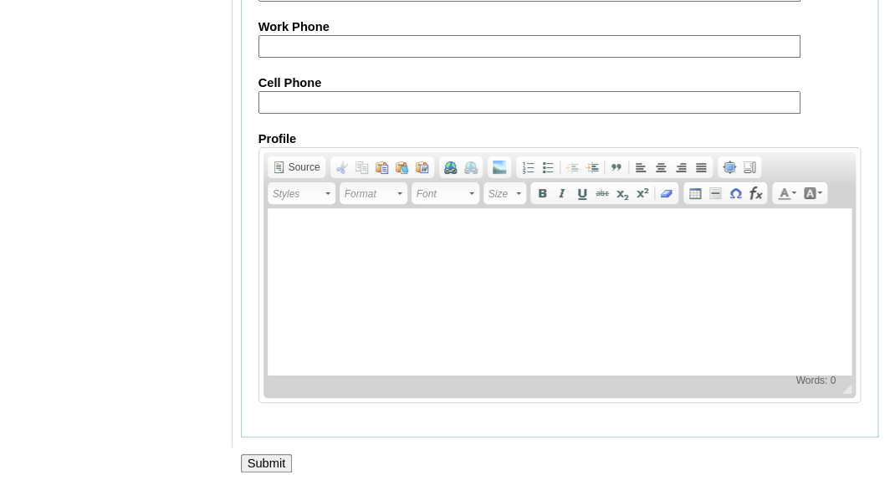
click at [259, 457] on input "Submit" at bounding box center [267, 463] width 52 height 18
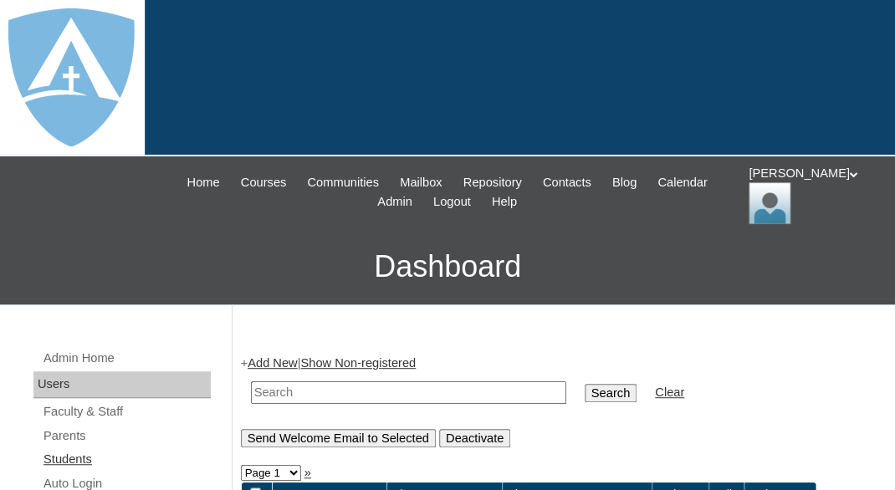
click at [73, 458] on link "Students" at bounding box center [126, 459] width 169 height 21
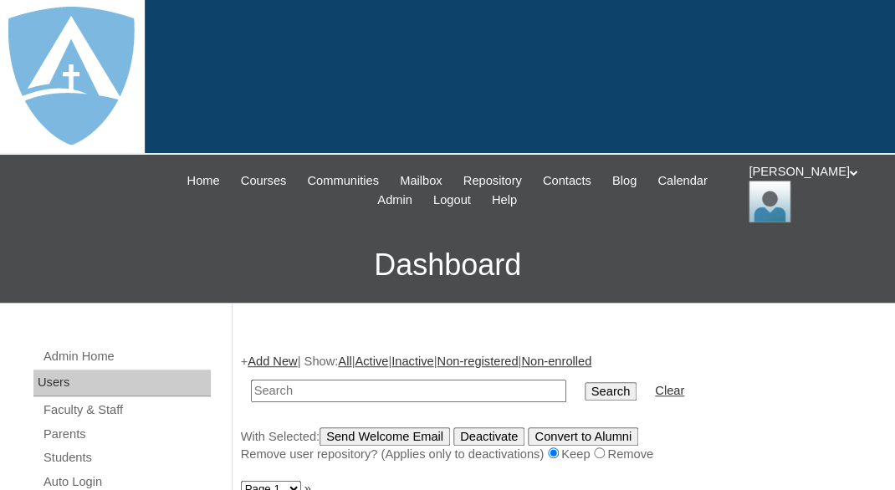
scroll to position [112, 0]
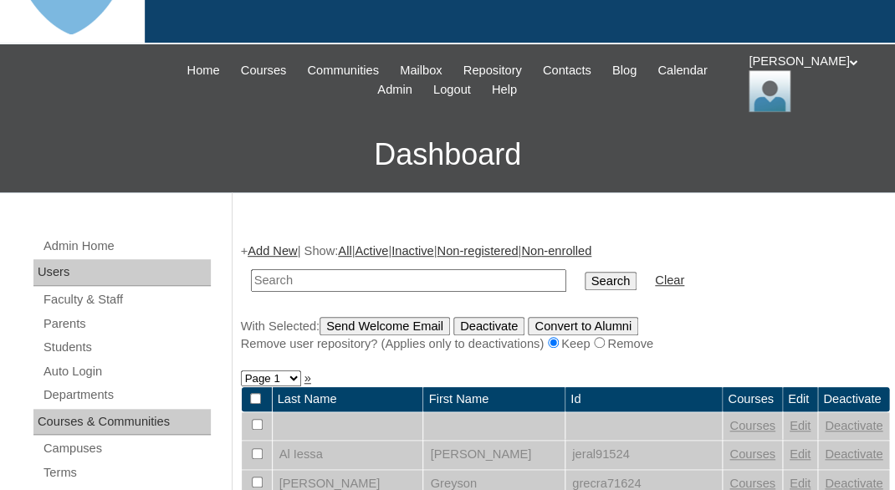
click at [273, 248] on link "Add New" at bounding box center [272, 250] width 49 height 13
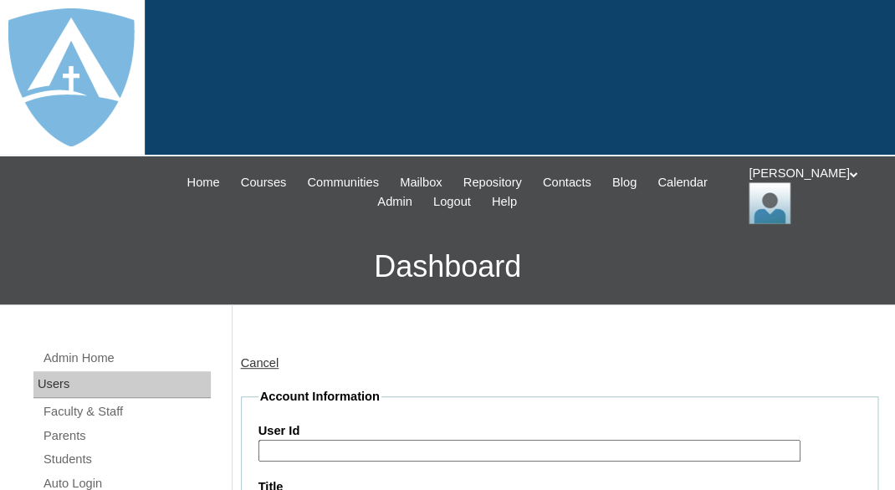
type input "tlambert"
click at [57, 449] on link "Students" at bounding box center [126, 459] width 169 height 21
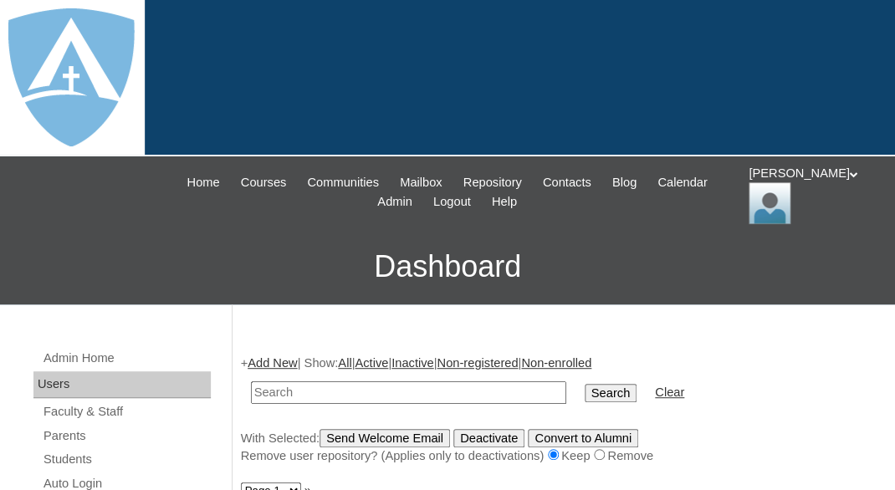
scroll to position [102, 0]
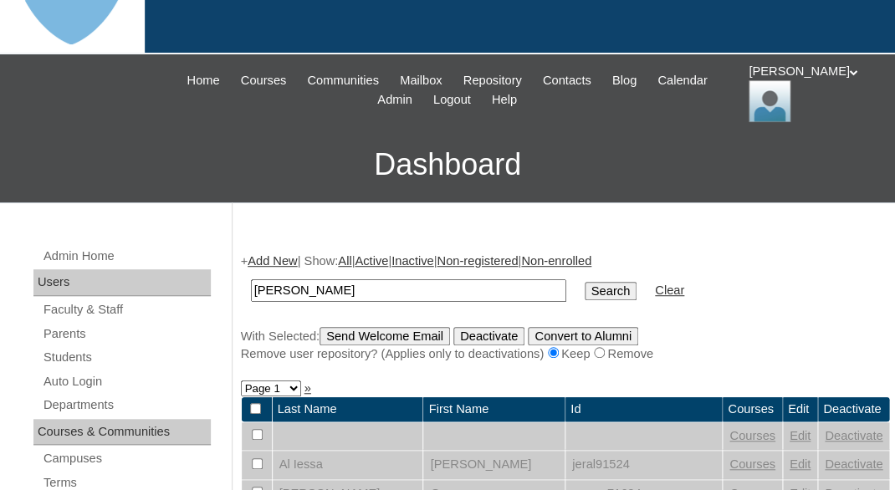
drag, startPoint x: 297, startPoint y: 284, endPoint x: 201, endPoint y: 279, distance: 96.4
click at [251, 279] on input "[PERSON_NAME]" at bounding box center [408, 290] width 315 height 23
type input "[PERSON_NAME]"
click at [585, 282] on input "Search" at bounding box center [611, 291] width 52 height 18
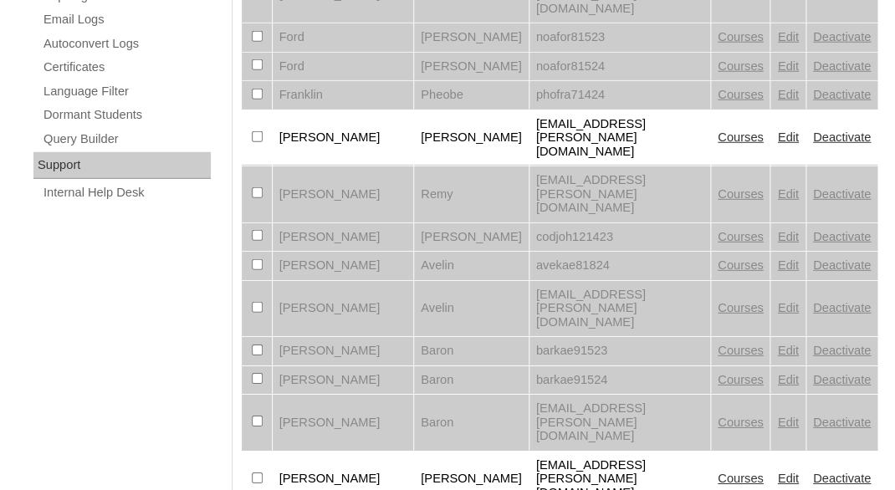
scroll to position [1227, 1]
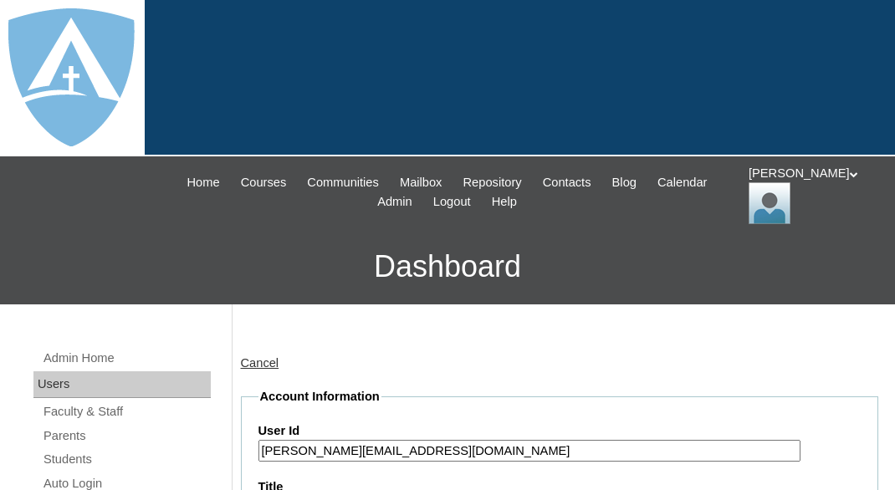
type input "tlambert"
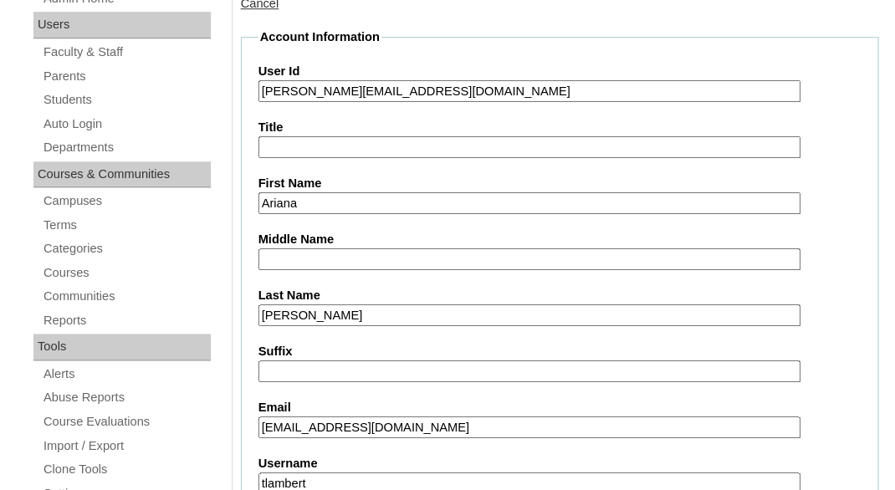
click at [325, 87] on input "[PERSON_NAME][EMAIL_ADDRESS][DOMAIN_NAME]" at bounding box center [529, 91] width 542 height 23
click at [325, 87] on input "ariana.lin@enlightiumstudent.com" at bounding box center [529, 91] width 542 height 23
click at [264, 88] on input "ariana.lin@enlightiumstudent.com" at bounding box center [529, 91] width 542 height 23
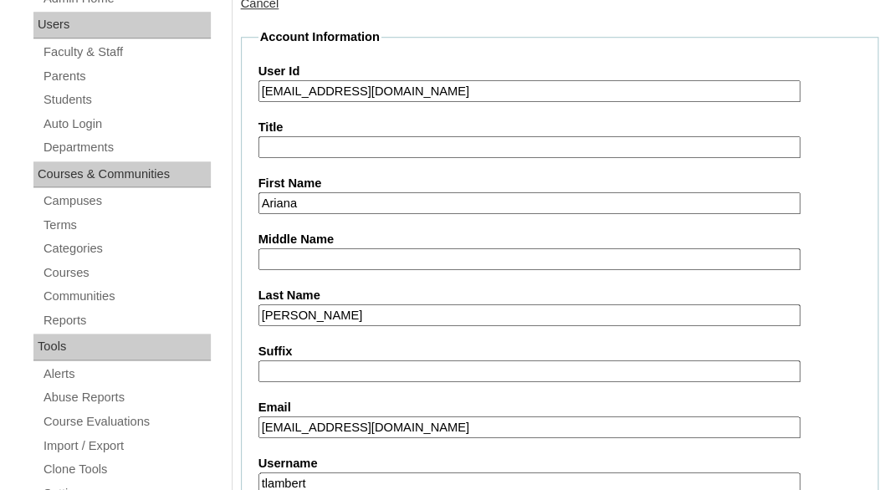
type input "26ariana.lin@enlightiumstudent.com"
click at [342, 128] on label "Title" at bounding box center [559, 128] width 603 height 18
click at [342, 136] on input "Title" at bounding box center [529, 147] width 542 height 23
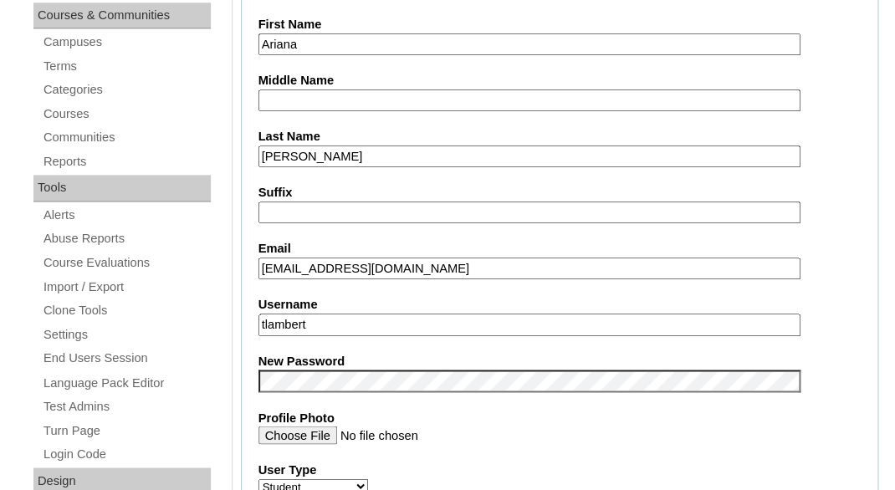
scroll to position [520, 0]
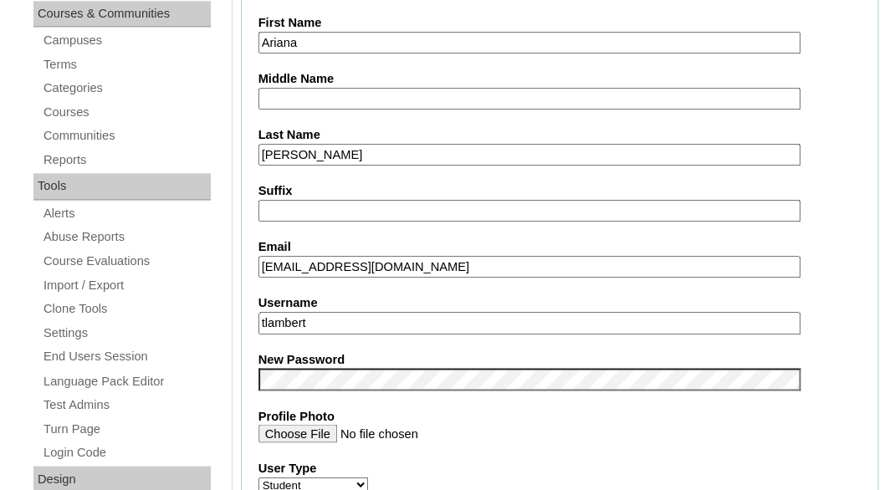
click at [342, 323] on input "tlambert" at bounding box center [529, 323] width 542 height 23
paste input "ariana.lin@enlightiumstudent.com"
type input "ariana.lin@enlightiumstudent.com"
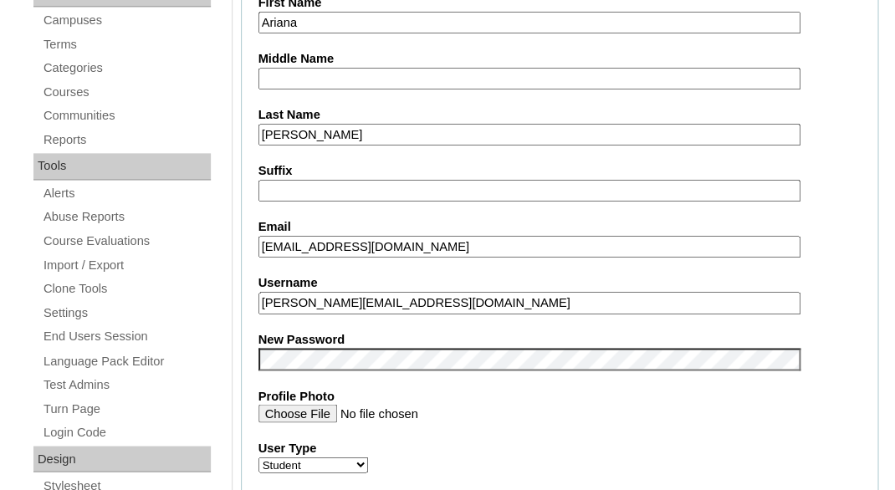
scroll to position [541, 0]
click at [346, 238] on input "discountedsolar@gmail.com" at bounding box center [529, 246] width 542 height 23
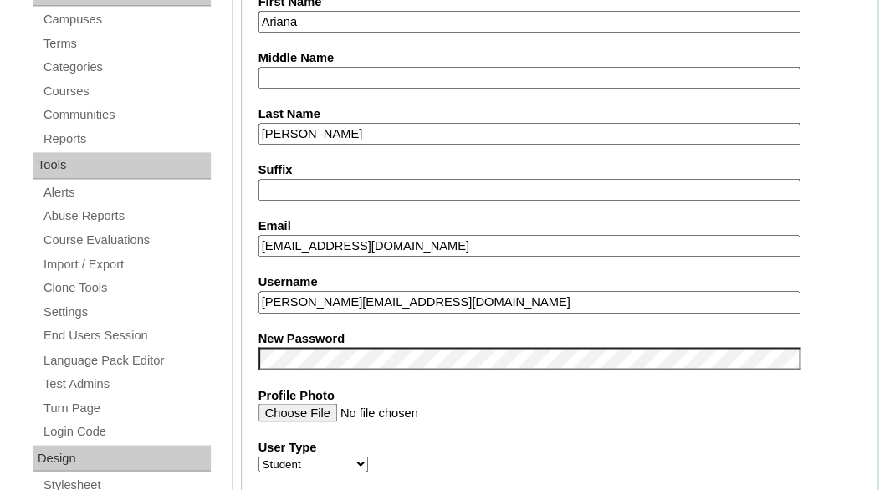
paste input "john@discountedsolar.us"
type input "john@discountedsolar.us"
click at [357, 218] on label "Email" at bounding box center [559, 227] width 603 height 18
click at [357, 235] on input "john@discountedsolar.us" at bounding box center [529, 246] width 542 height 23
click at [460, 248] on input "john@discountedsolar.us" at bounding box center [529, 246] width 542 height 23
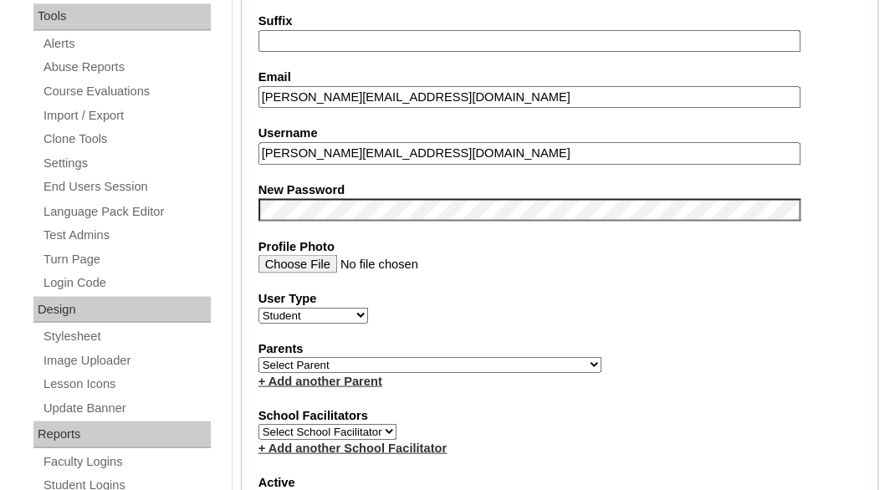
scroll to position [699, 0]
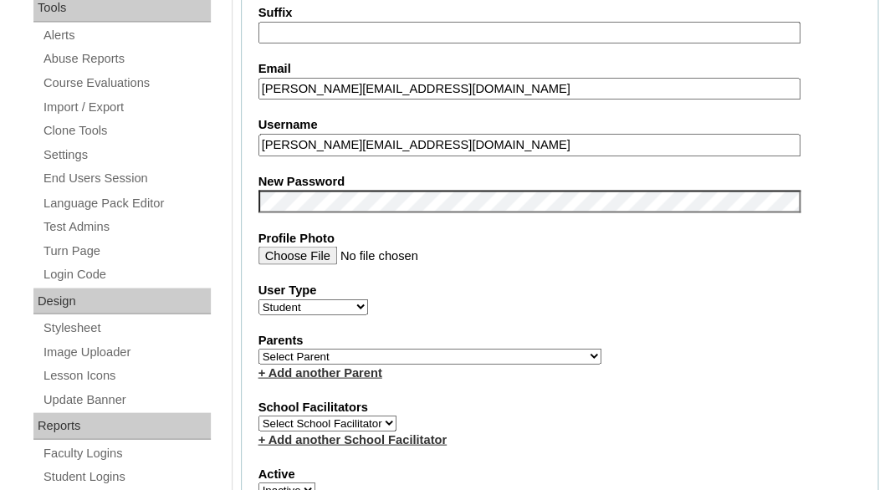
click at [508, 276] on fieldset "Account Information User Id 26ariana.lin@enlightiumstudent.com Title First Name…" at bounding box center [560, 360] width 638 height 1340
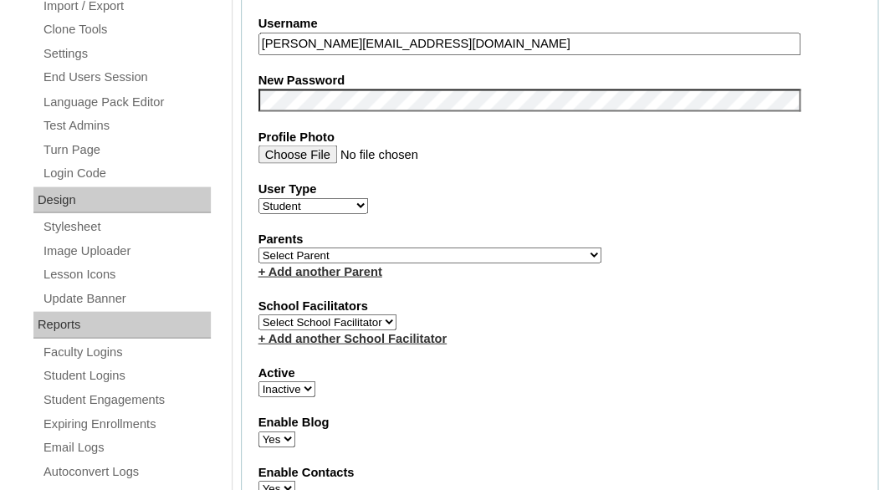
scroll to position [804, 0]
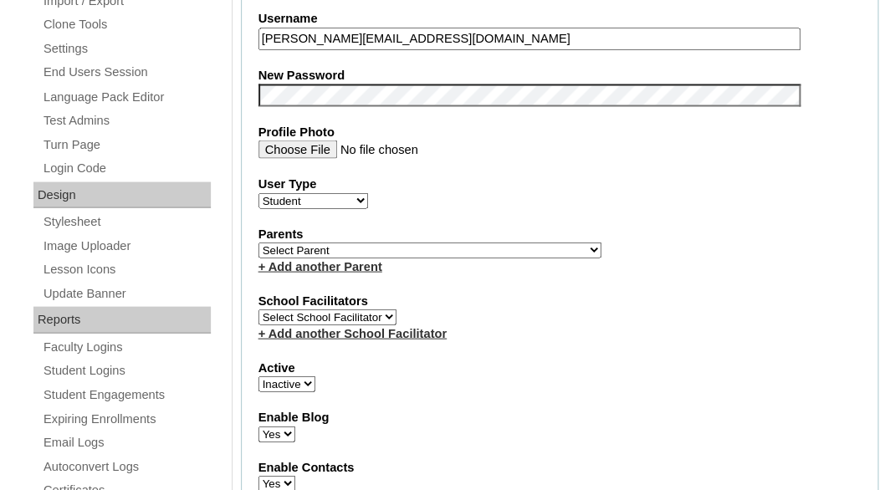
select select "1"
click option "Active" at bounding box center [0, 0] width 0 height 0
click at [258, 243] on select "Select Parent Abbas, Tahani Garcia, Rosa Kaneko, Chad Labourdette, Jessica Nich…" at bounding box center [429, 251] width 343 height 16
select select "99446"
click option "Weigel , John" at bounding box center [0, 0] width 0 height 0
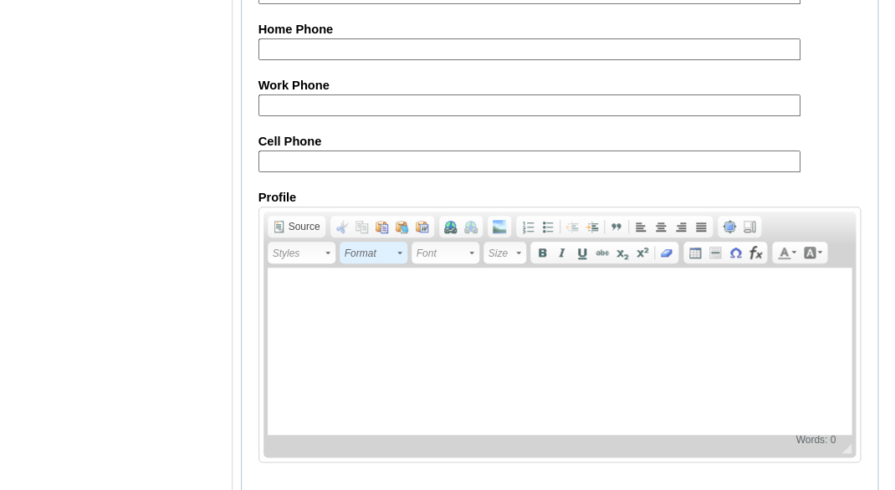
scroll to position [2175, 0]
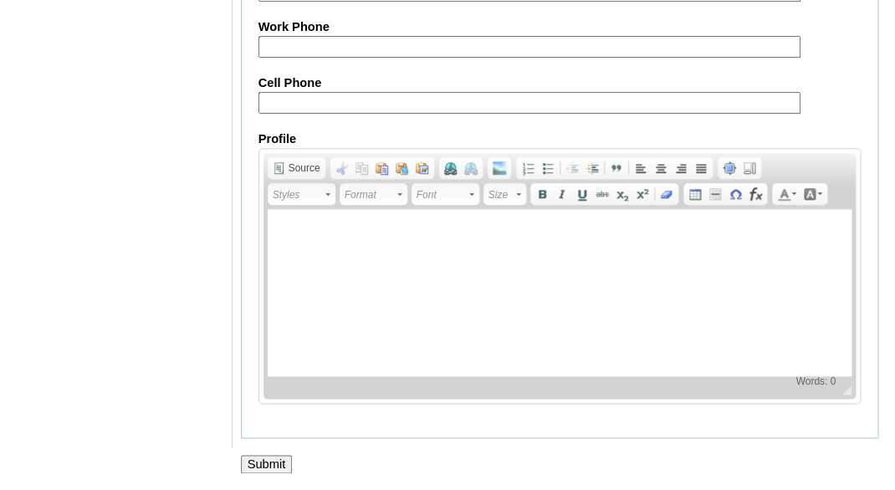
click at [258, 465] on input "Submit" at bounding box center [267, 464] width 52 height 18
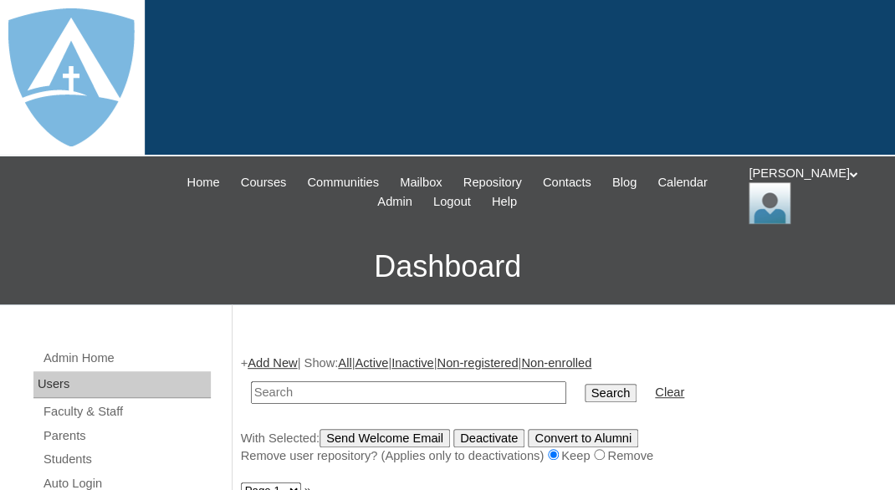
click at [303, 389] on input "text" at bounding box center [408, 392] width 315 height 23
paste input "[PERSON_NAME][EMAIL_ADDRESS][DOMAIN_NAME]"
type input "[PERSON_NAME][EMAIL_ADDRESS][DOMAIN_NAME]"
click at [585, 384] on input "Search" at bounding box center [611, 393] width 52 height 18
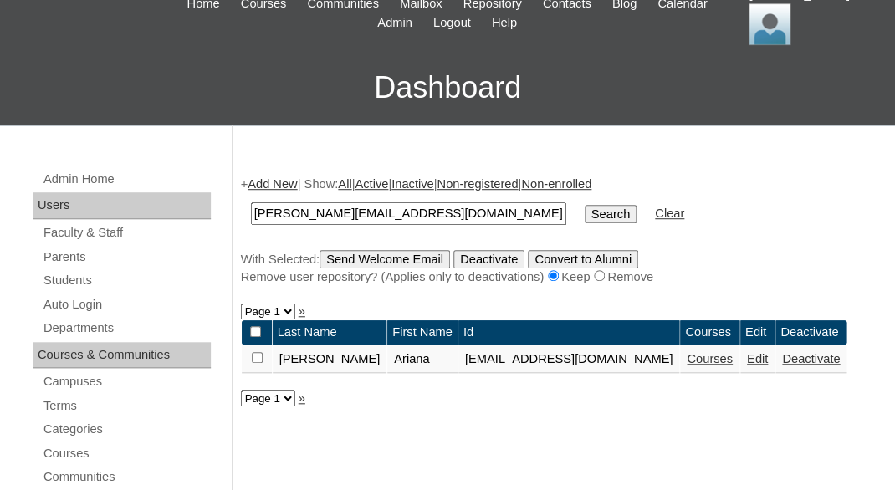
scroll to position [277, 0]
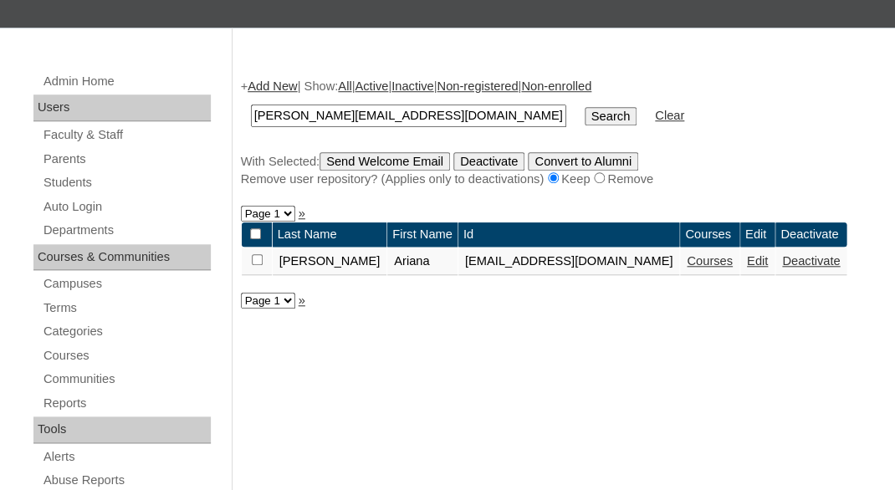
click at [694, 267] on link "Courses" at bounding box center [710, 260] width 46 height 13
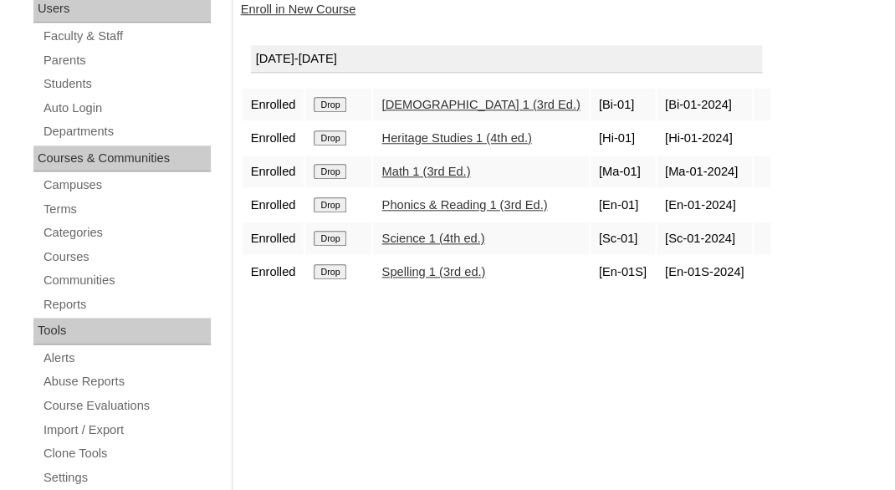
scroll to position [407, 0]
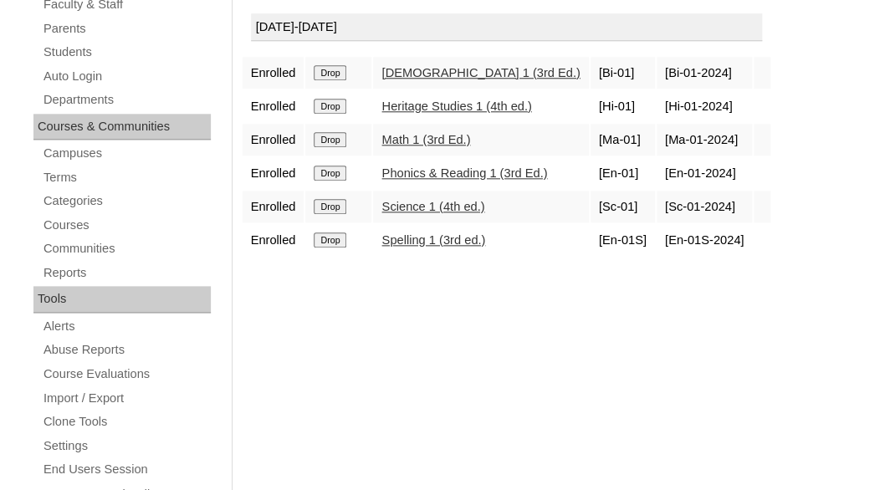
click at [335, 77] on input "Drop" at bounding box center [330, 72] width 33 height 15
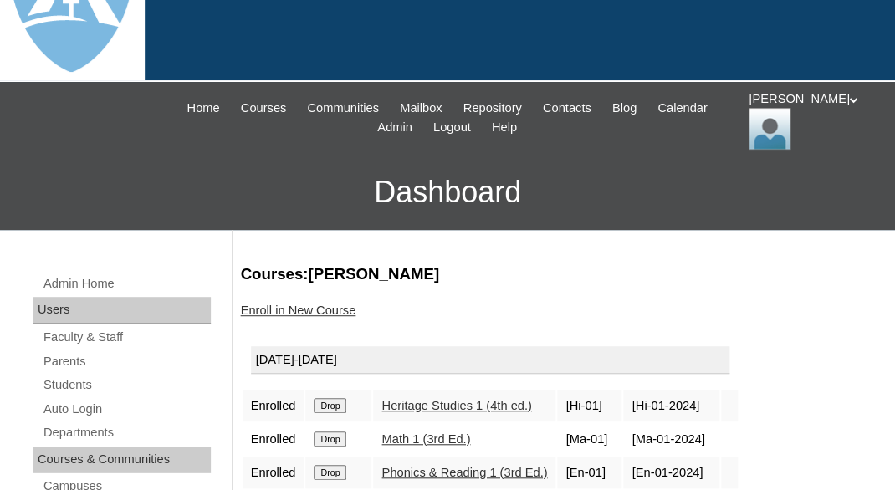
scroll to position [272, 0]
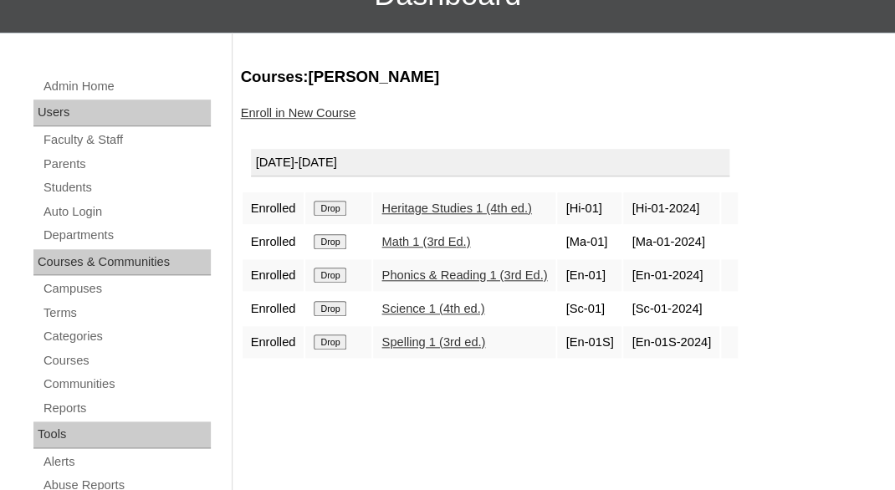
click at [336, 206] on input "Drop" at bounding box center [330, 208] width 33 height 15
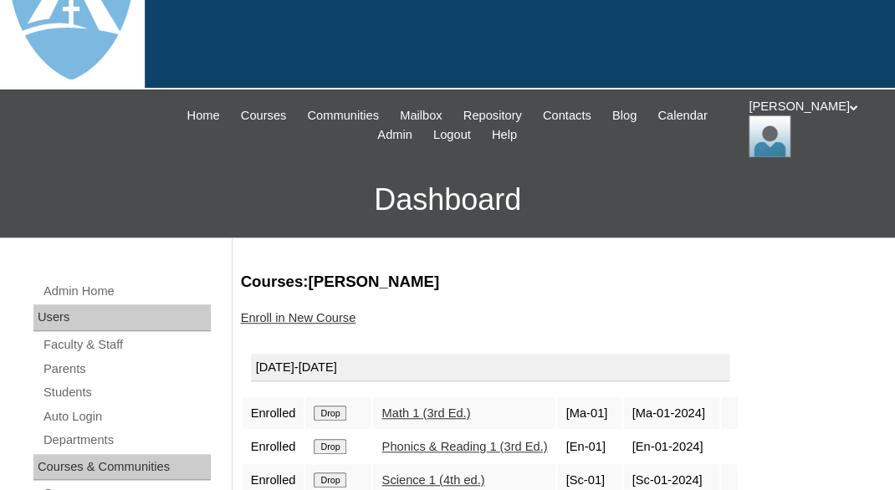
scroll to position [178, 0]
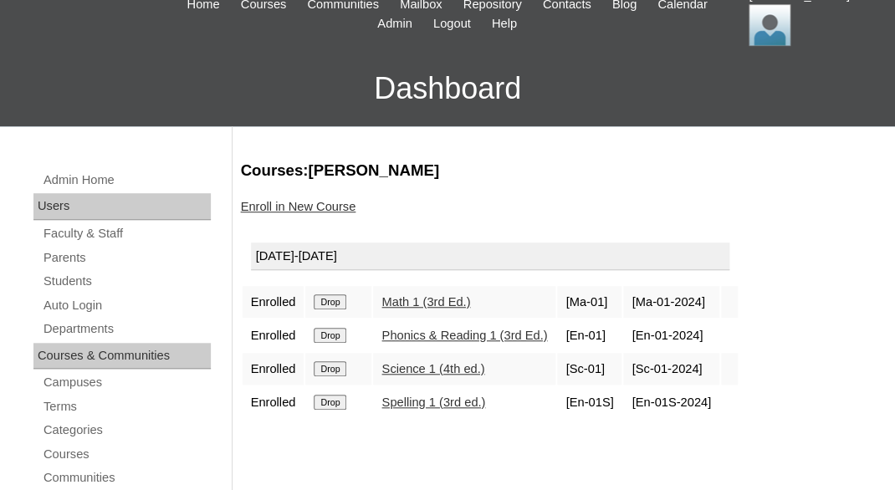
click at [334, 299] on input "Drop" at bounding box center [330, 301] width 33 height 15
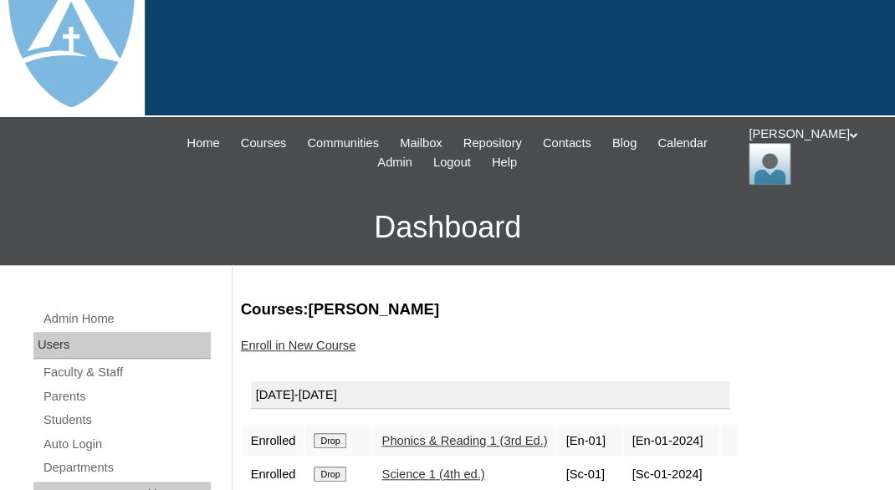
scroll to position [95, 0]
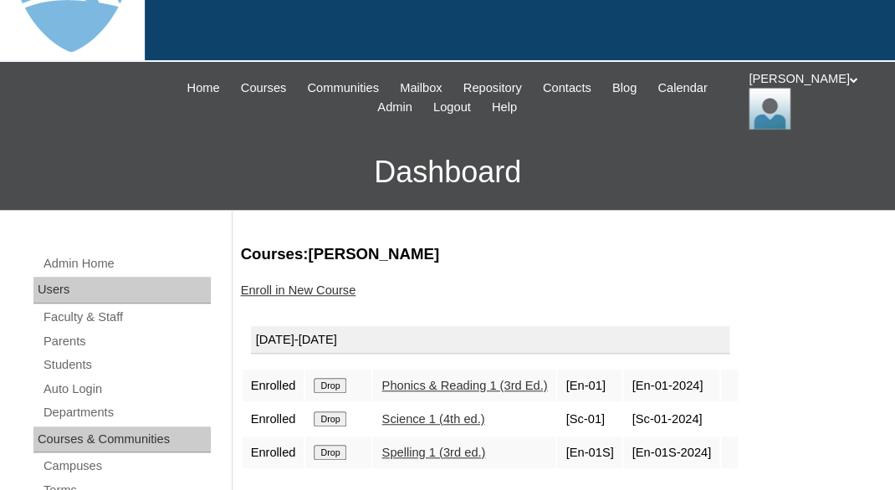
click at [334, 378] on input "Drop" at bounding box center [330, 385] width 33 height 15
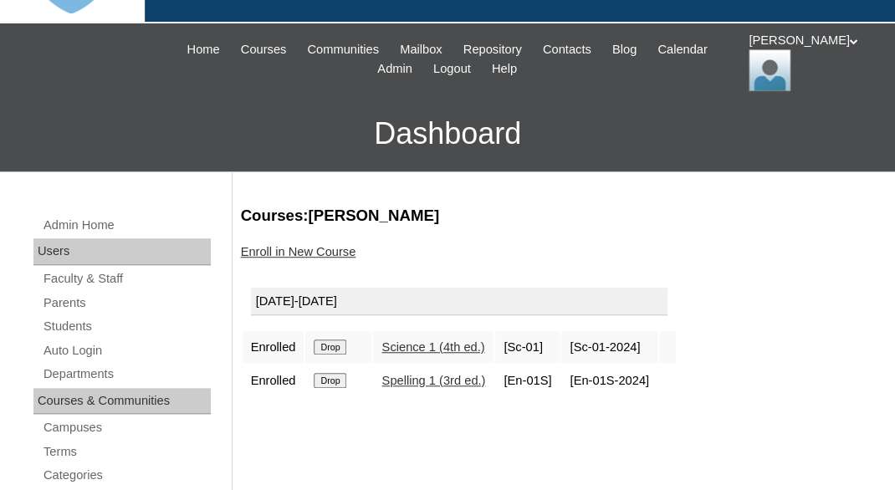
scroll to position [144, 0]
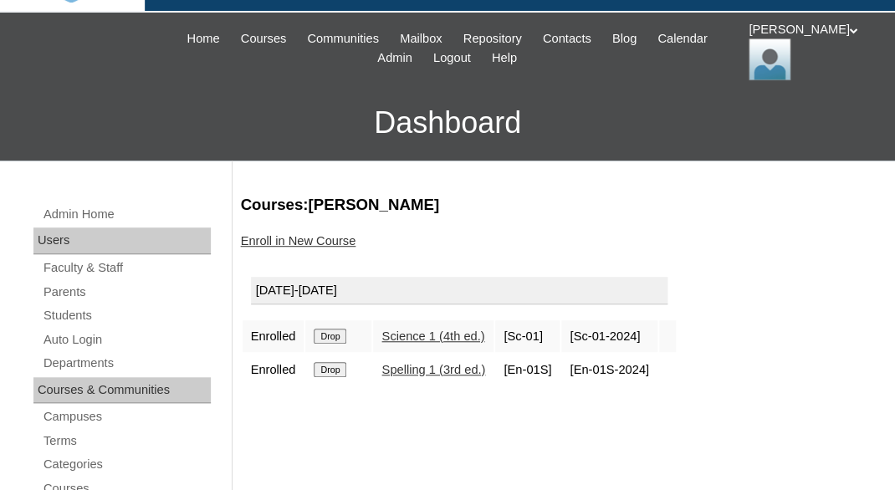
click at [338, 335] on input "Drop" at bounding box center [330, 336] width 33 height 15
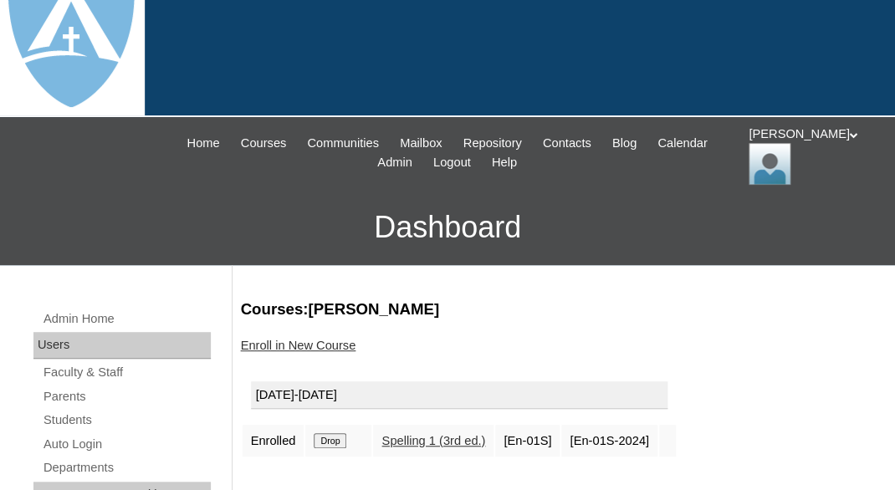
scroll to position [80, 0]
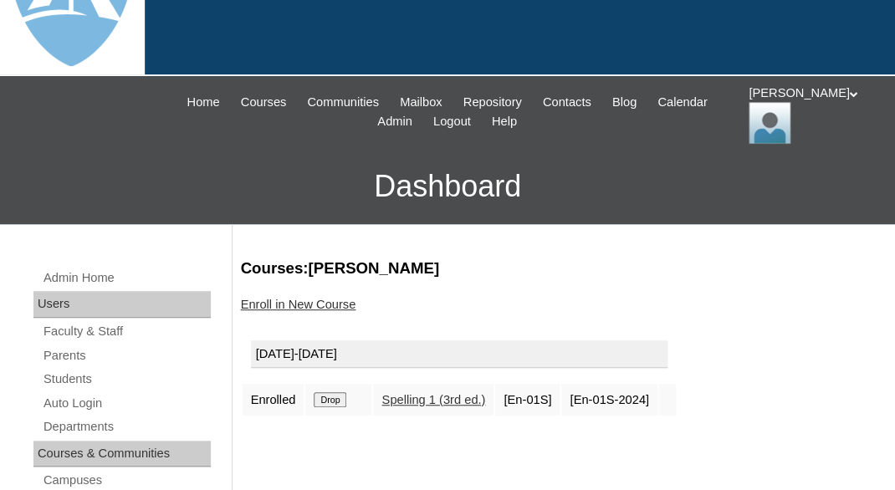
click at [330, 394] on input "Drop" at bounding box center [330, 399] width 33 height 15
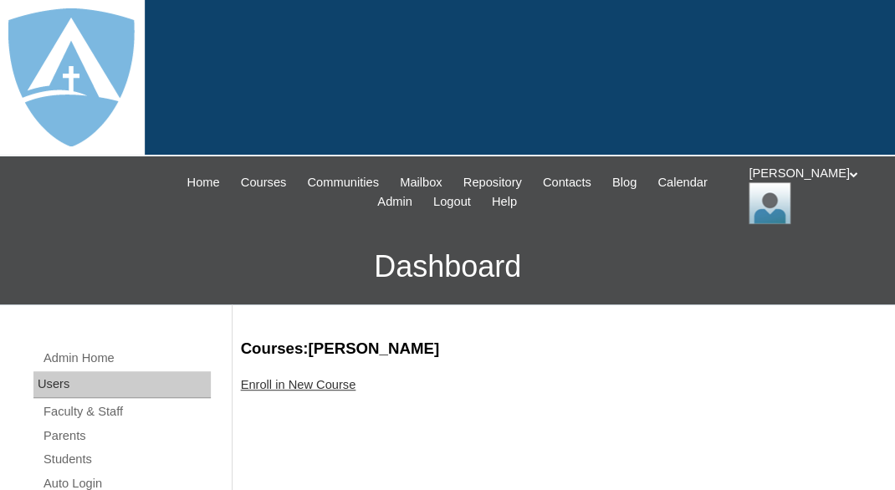
click at [291, 378] on link "Enroll in New Course" at bounding box center [298, 384] width 115 height 13
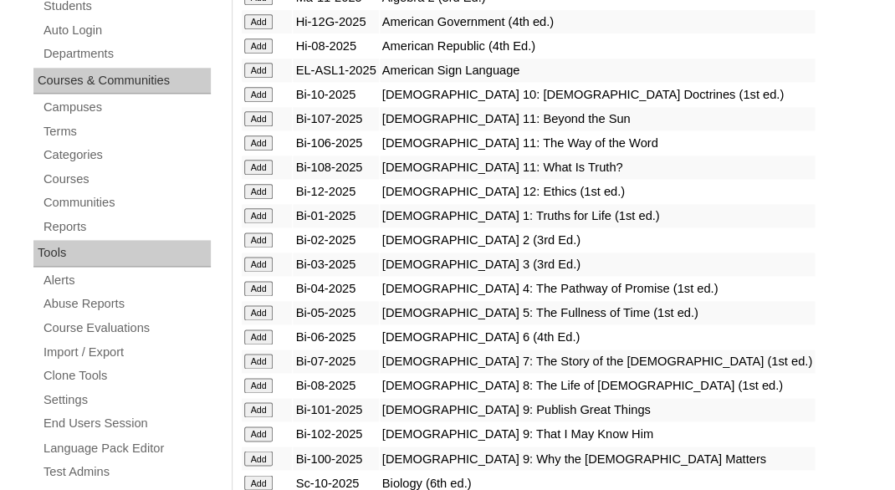
scroll to position [456, 0]
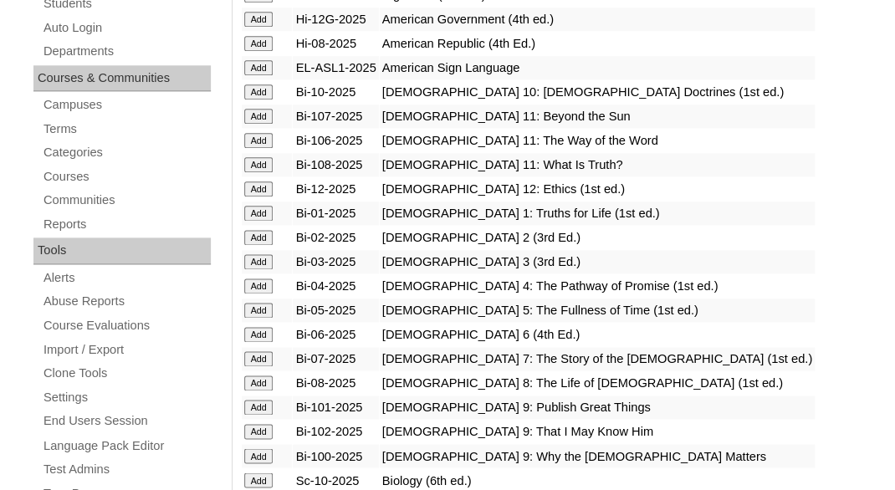
click at [256, 241] on input "Add" at bounding box center [258, 237] width 29 height 15
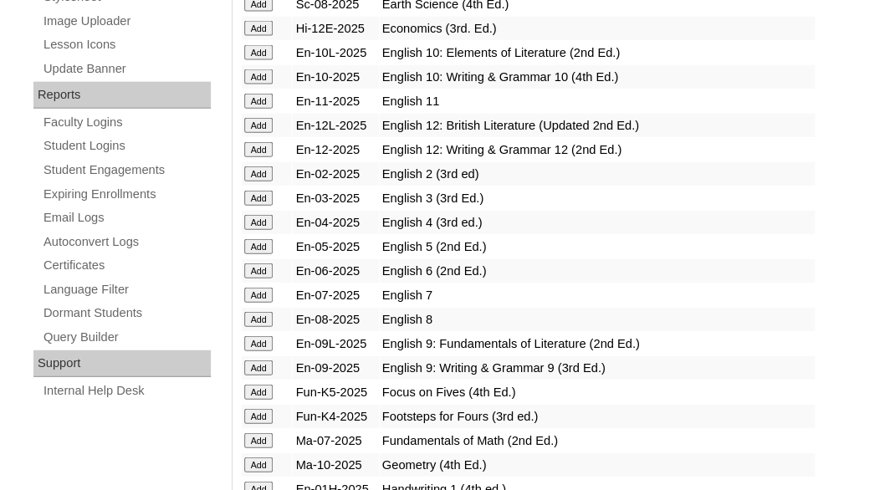
scroll to position [1034, 0]
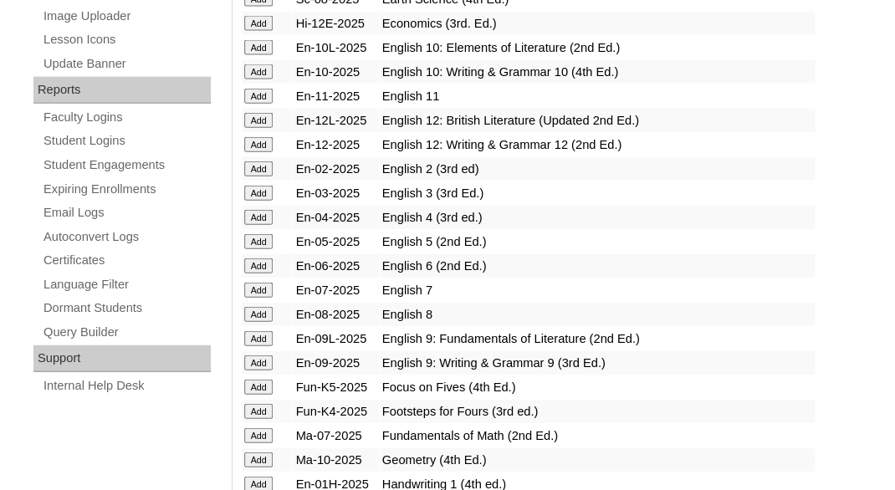
click at [252, 177] on input "Add" at bounding box center [258, 168] width 29 height 15
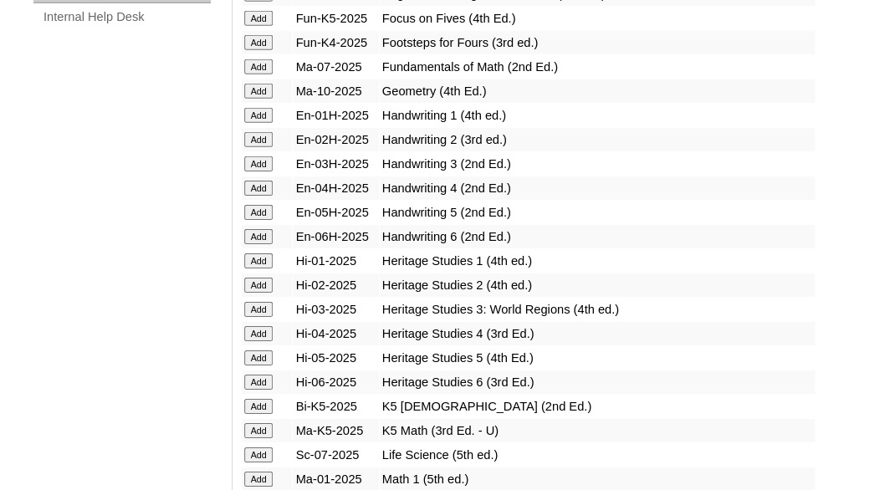
scroll to position [1417, 0]
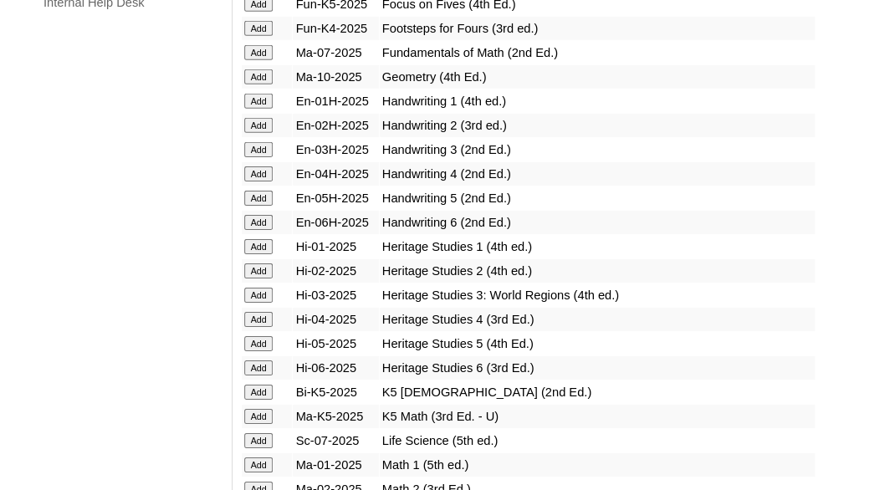
click at [257, 279] on input "Add" at bounding box center [258, 271] width 29 height 15
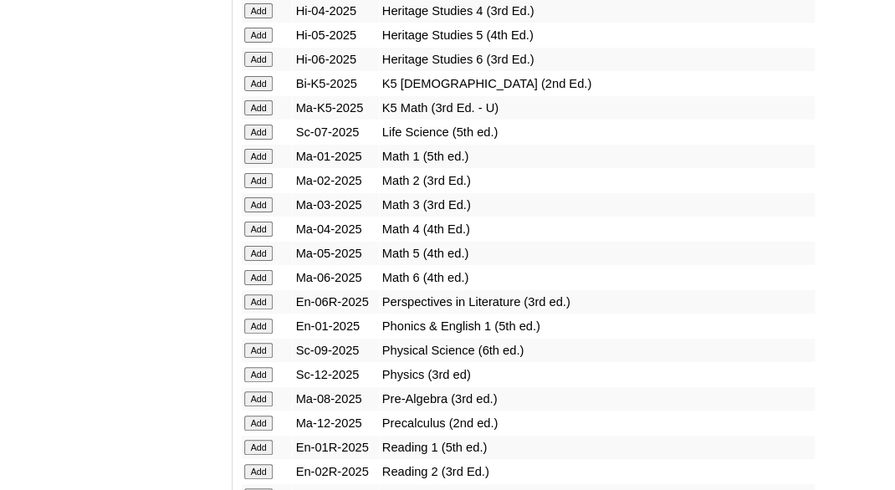
scroll to position [1737, 0]
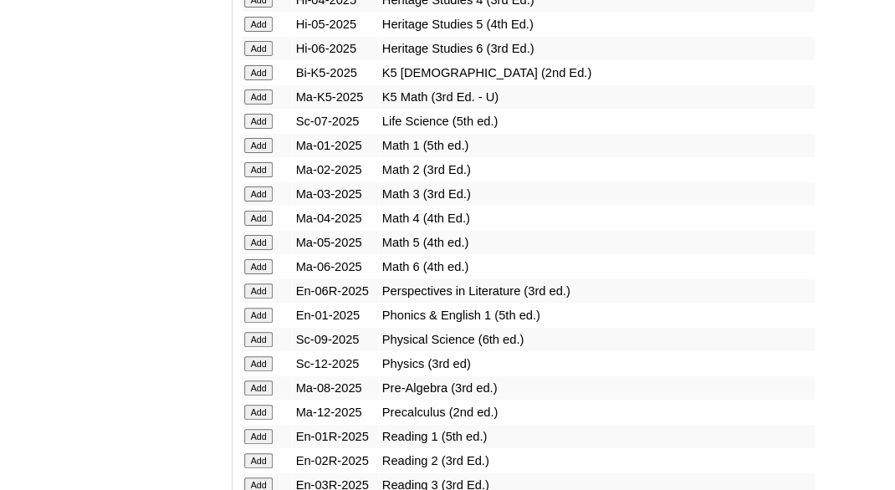
click at [257, 177] on input "Add" at bounding box center [258, 169] width 29 height 15
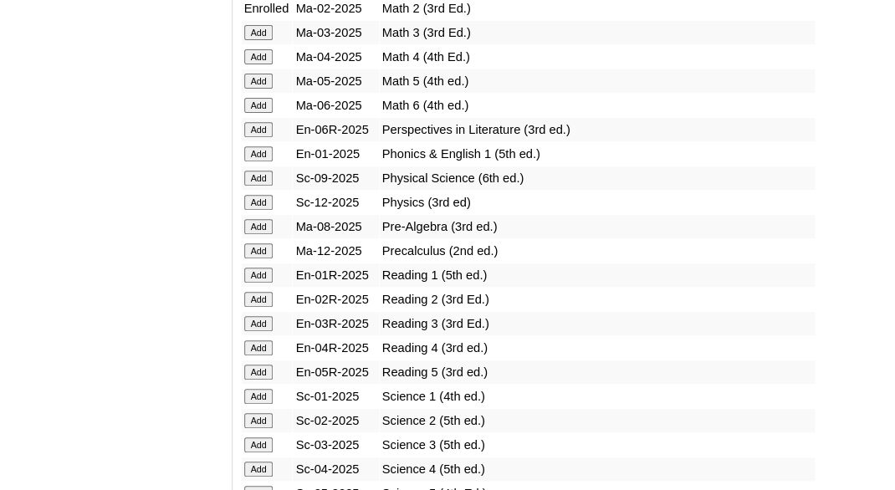
scroll to position [1998, 0]
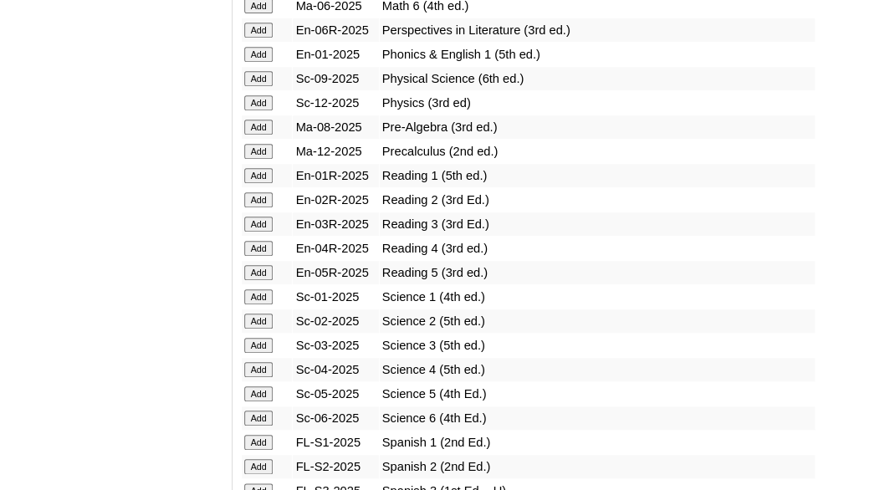
click at [256, 207] on input "Add" at bounding box center [258, 199] width 29 height 15
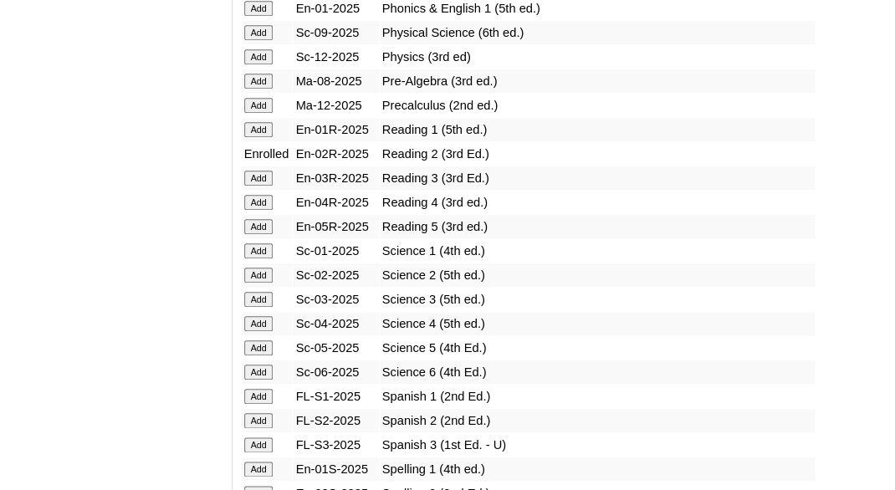
scroll to position [2055, 0]
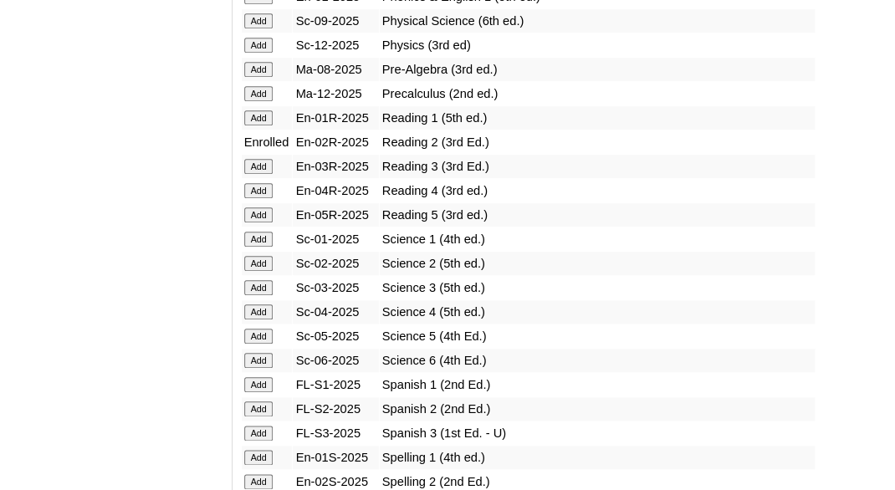
click at [247, 271] on input "Add" at bounding box center [258, 263] width 29 height 15
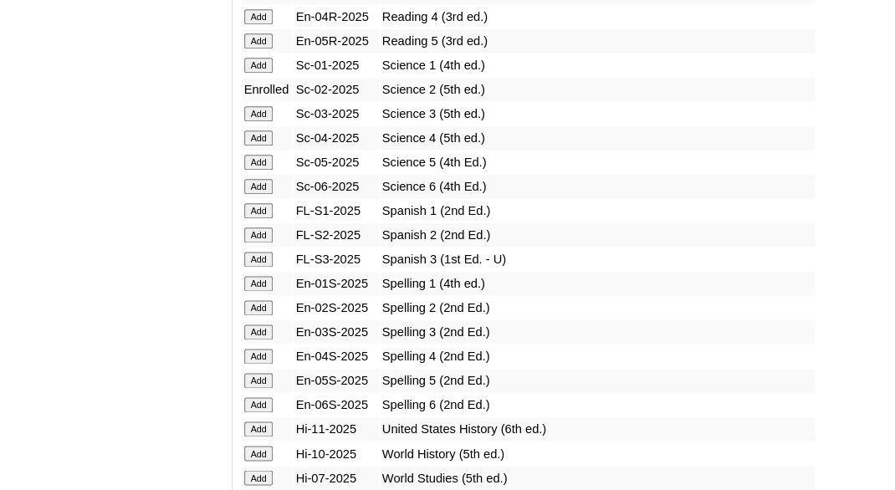
scroll to position [2239, 0]
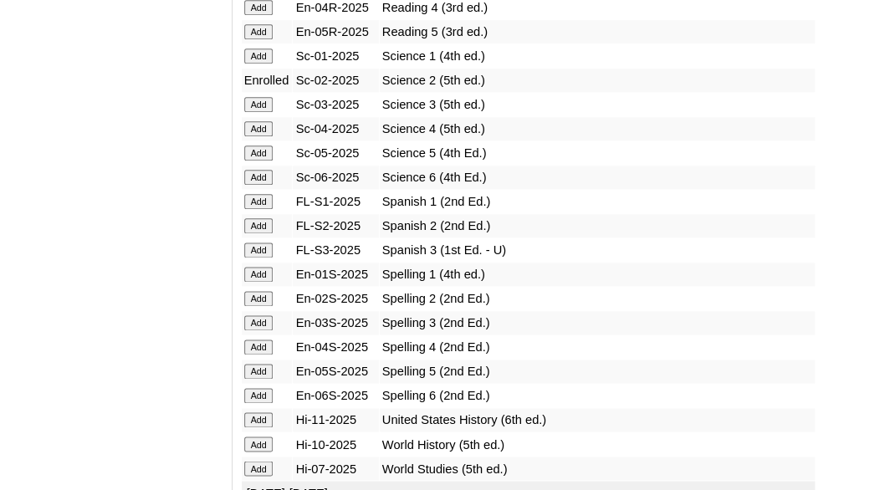
click at [253, 306] on input "Add" at bounding box center [258, 298] width 29 height 15
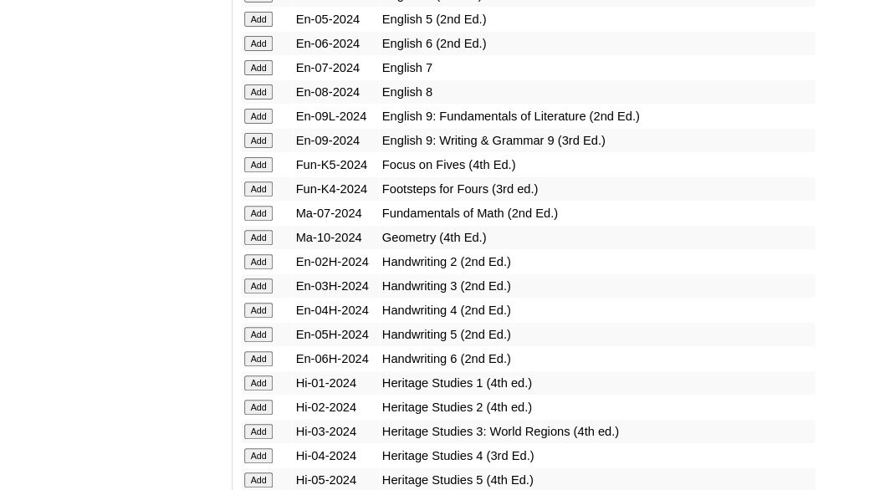
scroll to position [3642, 0]
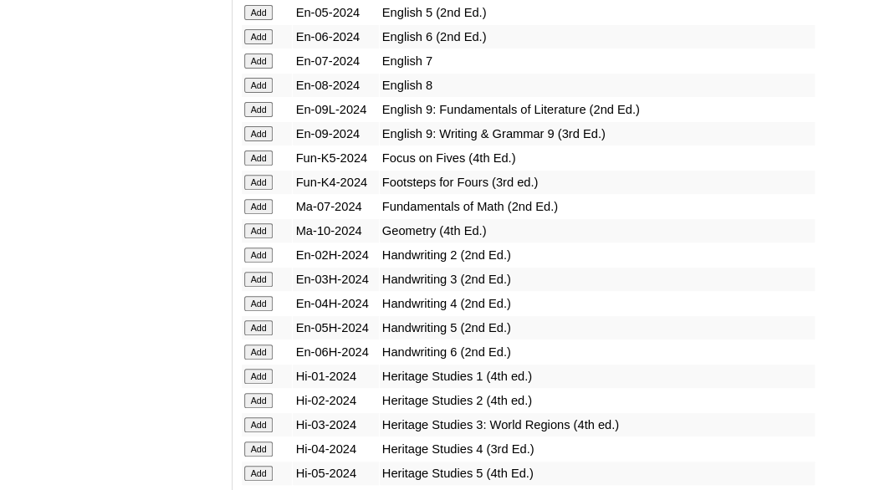
click at [254, 263] on input "Add" at bounding box center [258, 255] width 29 height 15
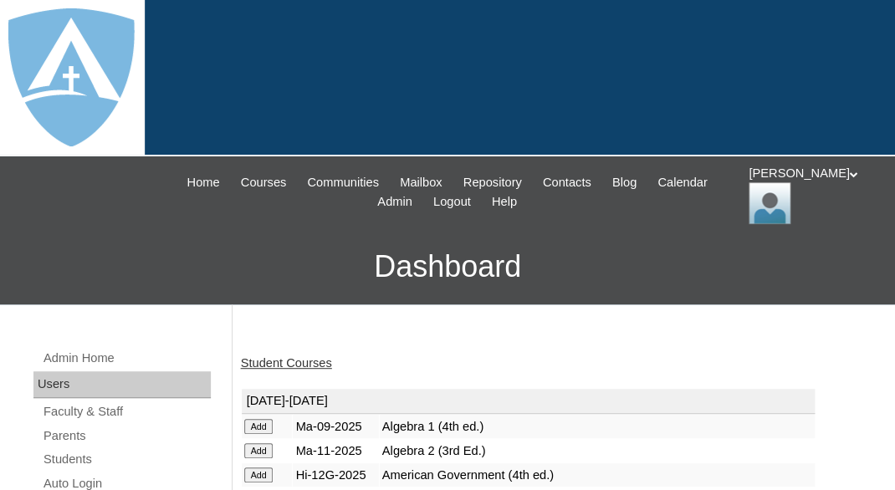
click at [310, 359] on link "Student Courses" at bounding box center [286, 362] width 91 height 13
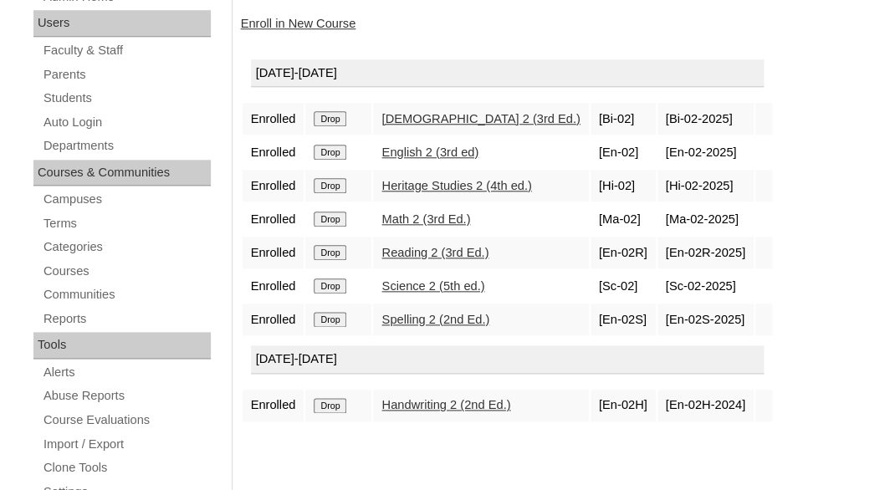
scroll to position [362, 0]
